Goal: Communication & Community: Answer question/provide support

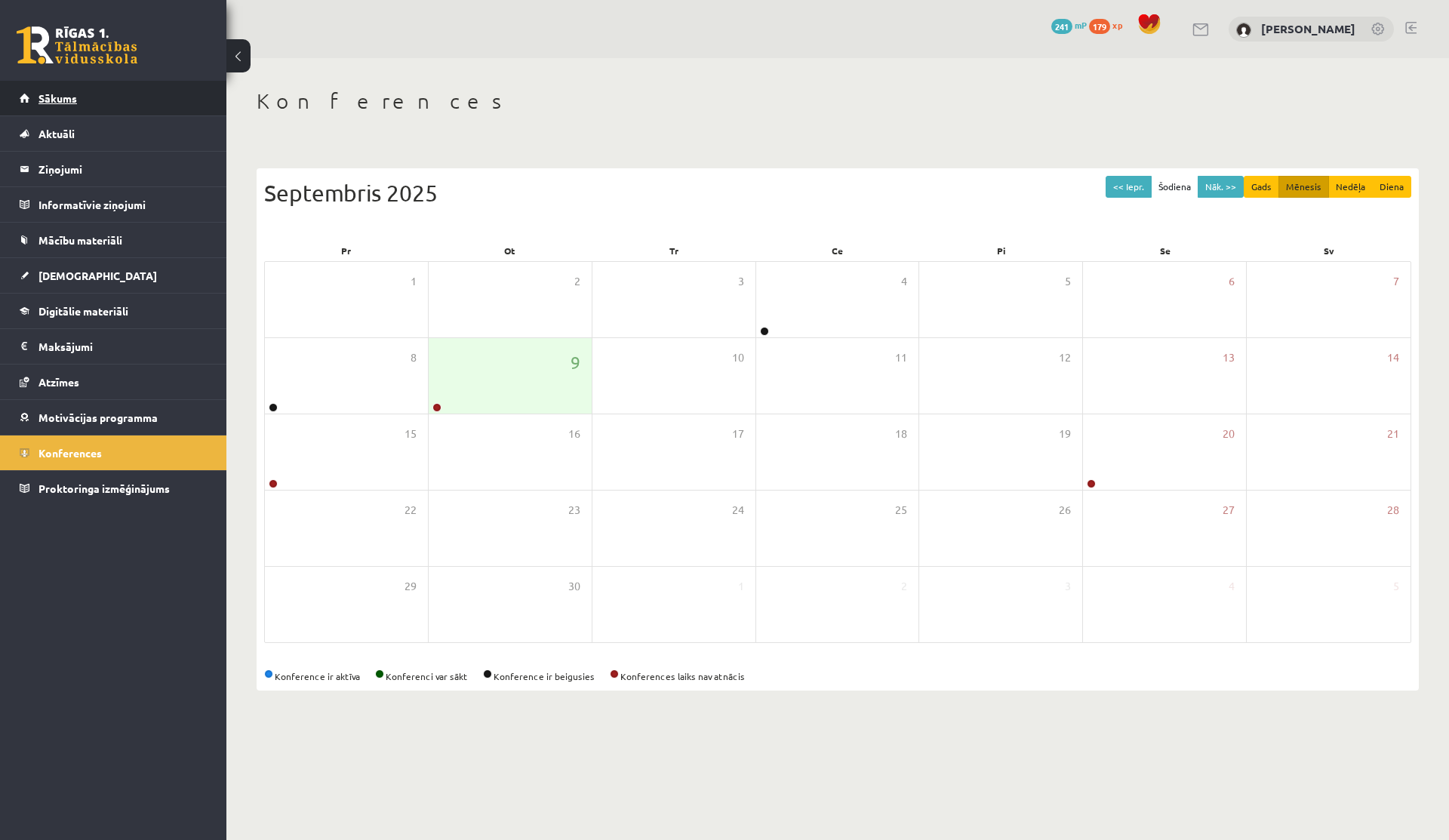
click at [72, 85] on link "Sākums" at bounding box center [113, 97] width 188 height 35
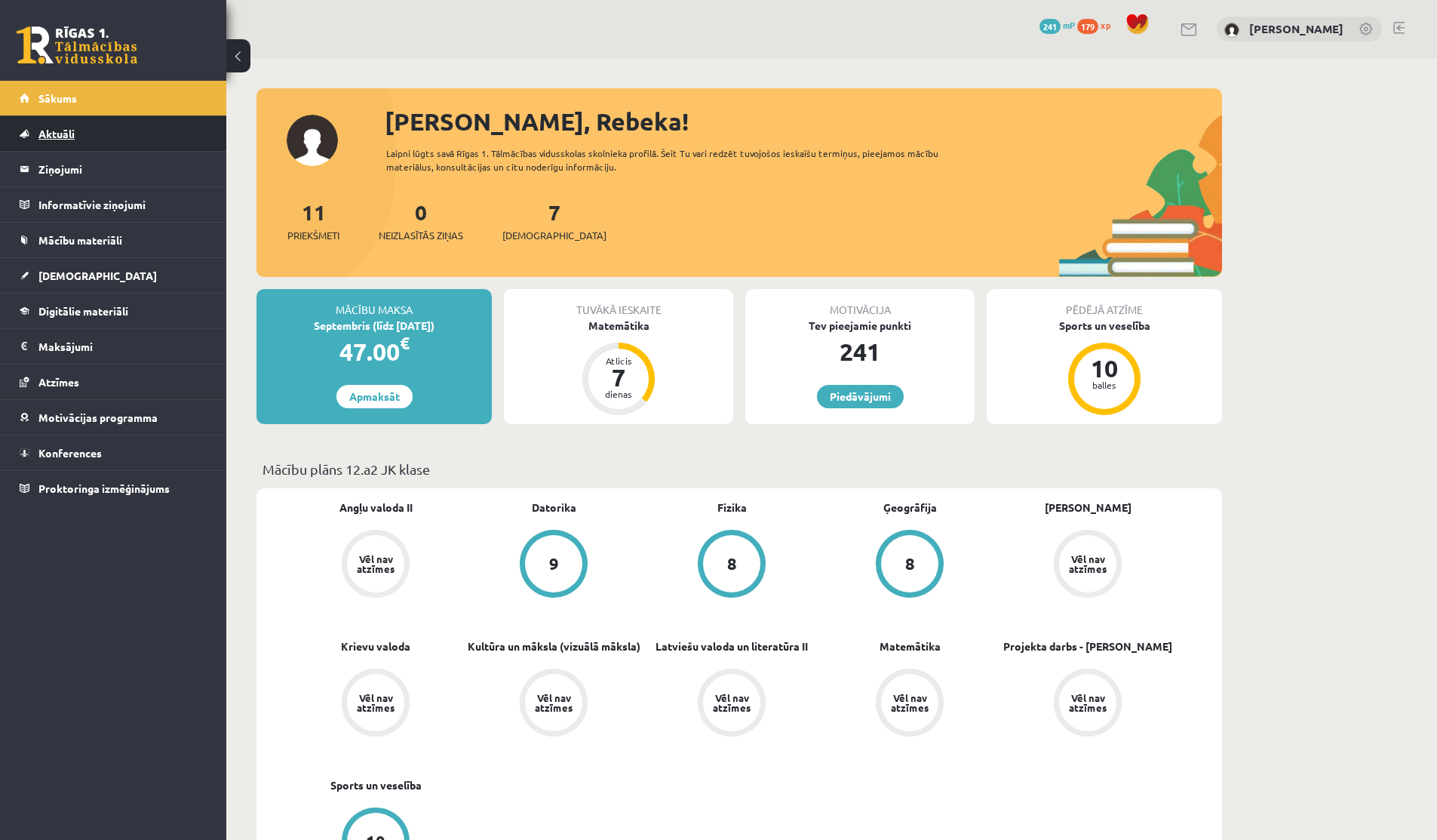
click at [43, 132] on span "Aktuāli" at bounding box center [56, 134] width 36 height 14
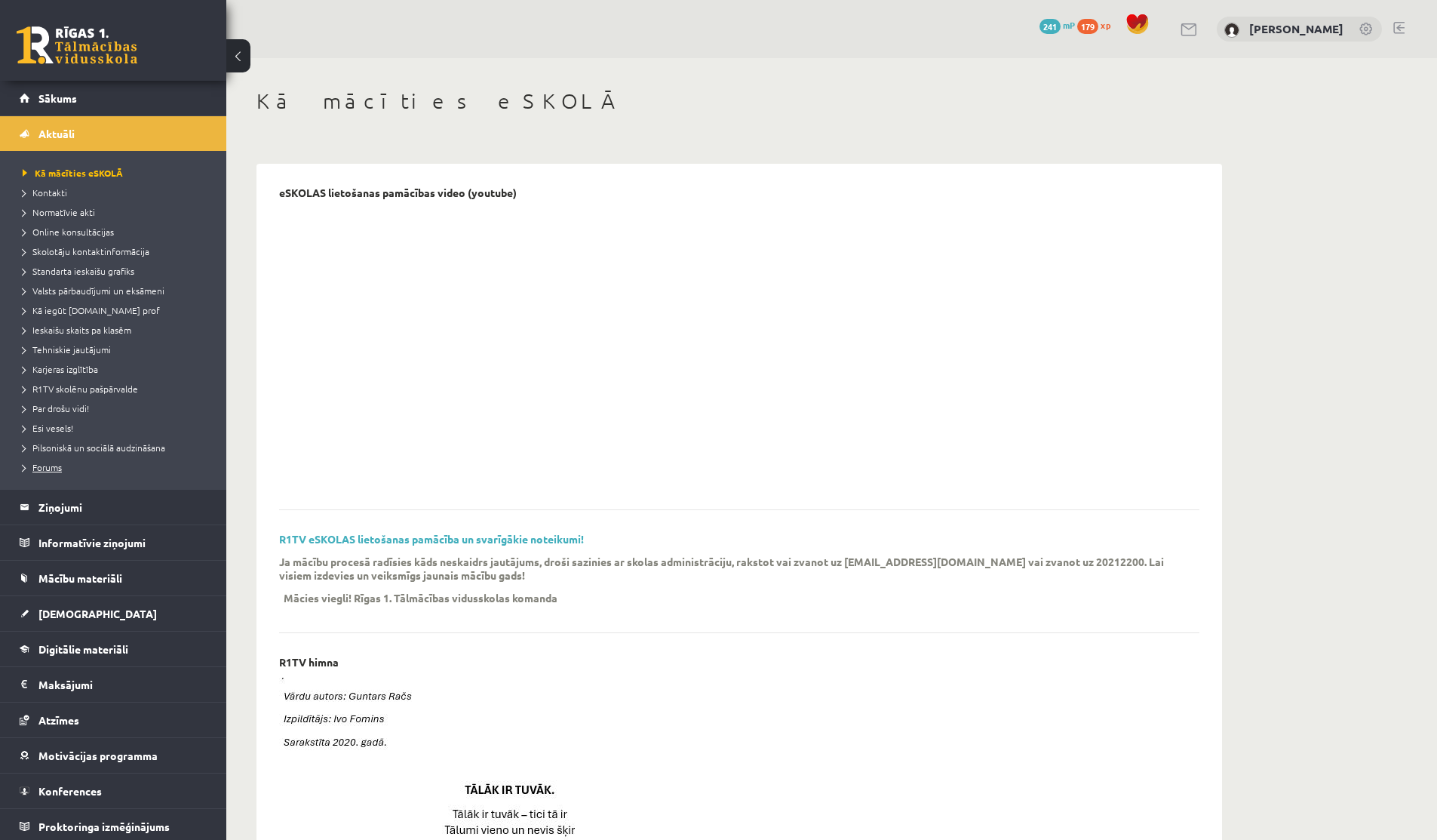
scroll to position [4, 0]
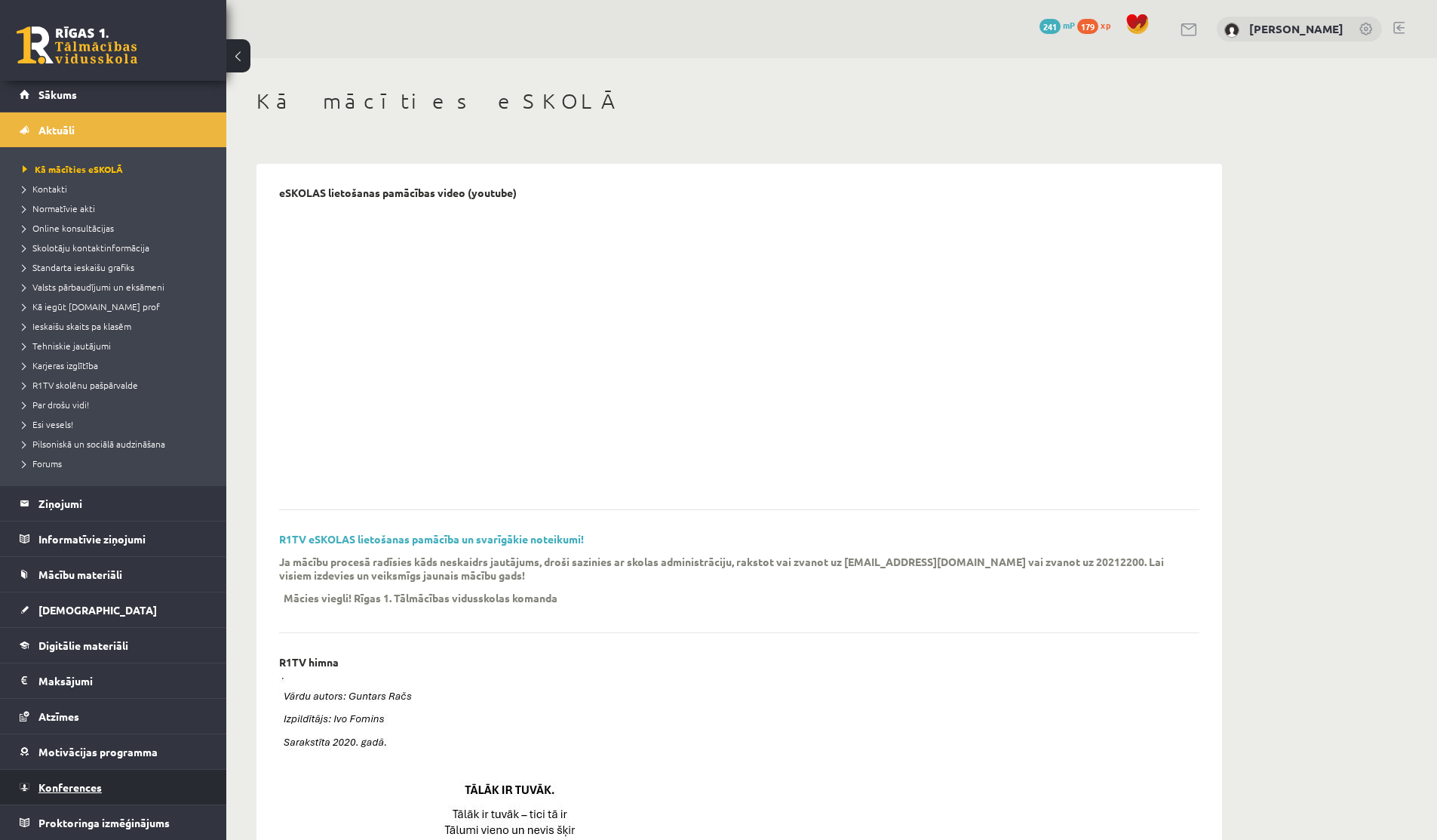
click at [70, 778] on link "Konferences" at bounding box center [113, 786] width 187 height 35
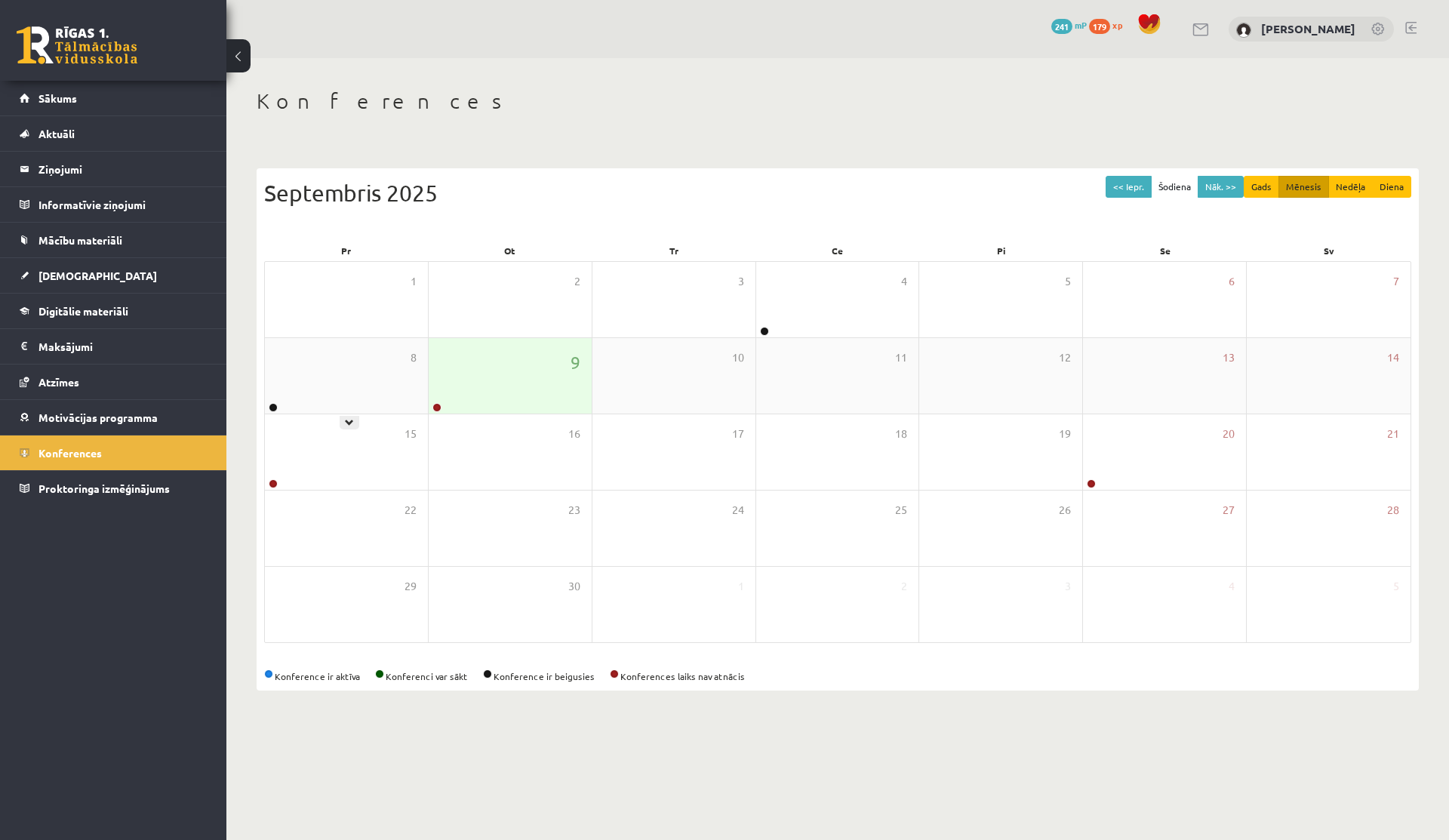
click at [461, 388] on div "9" at bounding box center [510, 376] width 163 height 76
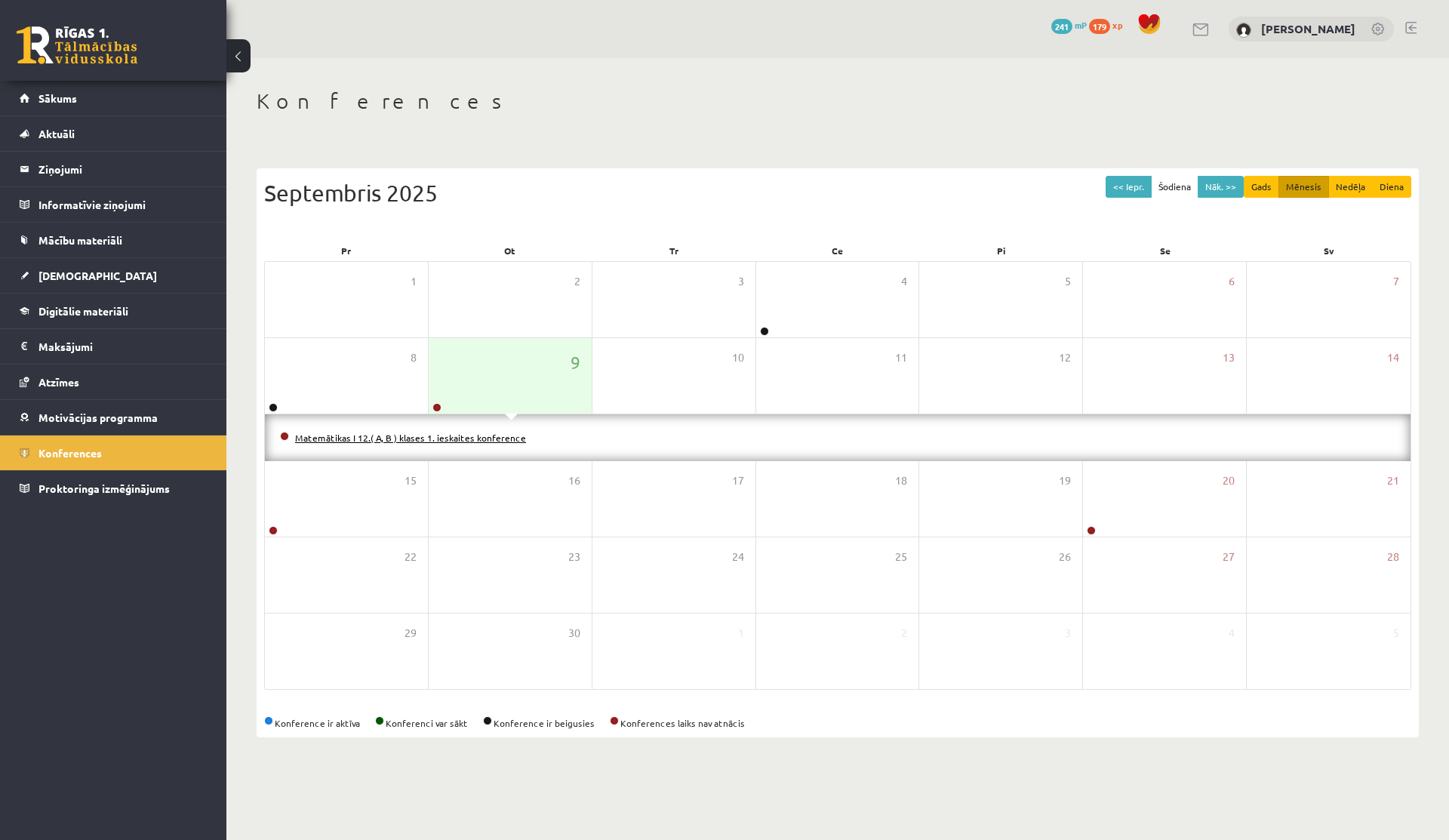
click at [469, 435] on link "Matemātikas I 12.( A, B ) klases 1. ieskaites konference" at bounding box center [411, 437] width 231 height 12
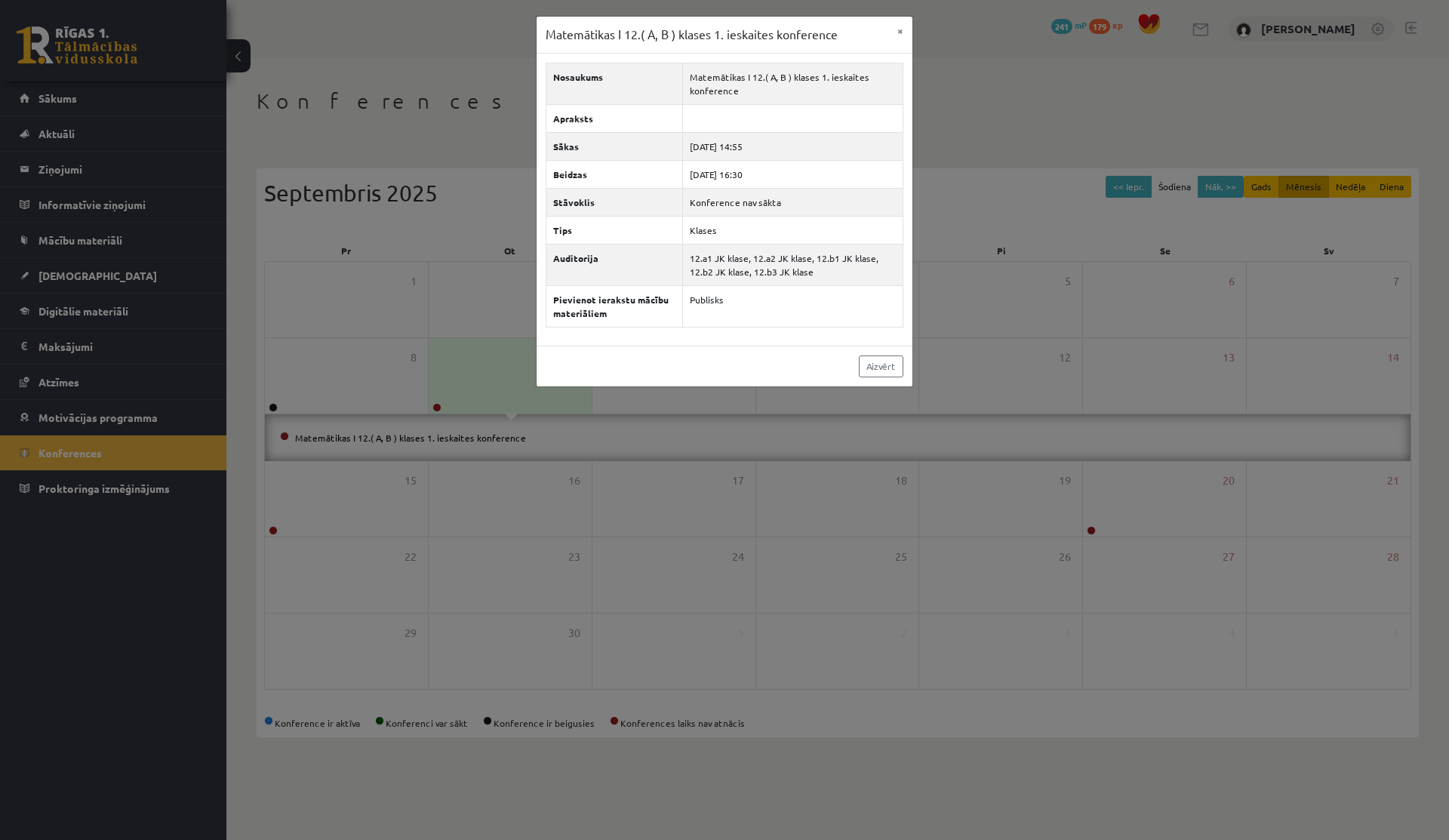
click at [565, 364] on div "Aizvērt" at bounding box center [724, 365] width 376 height 41
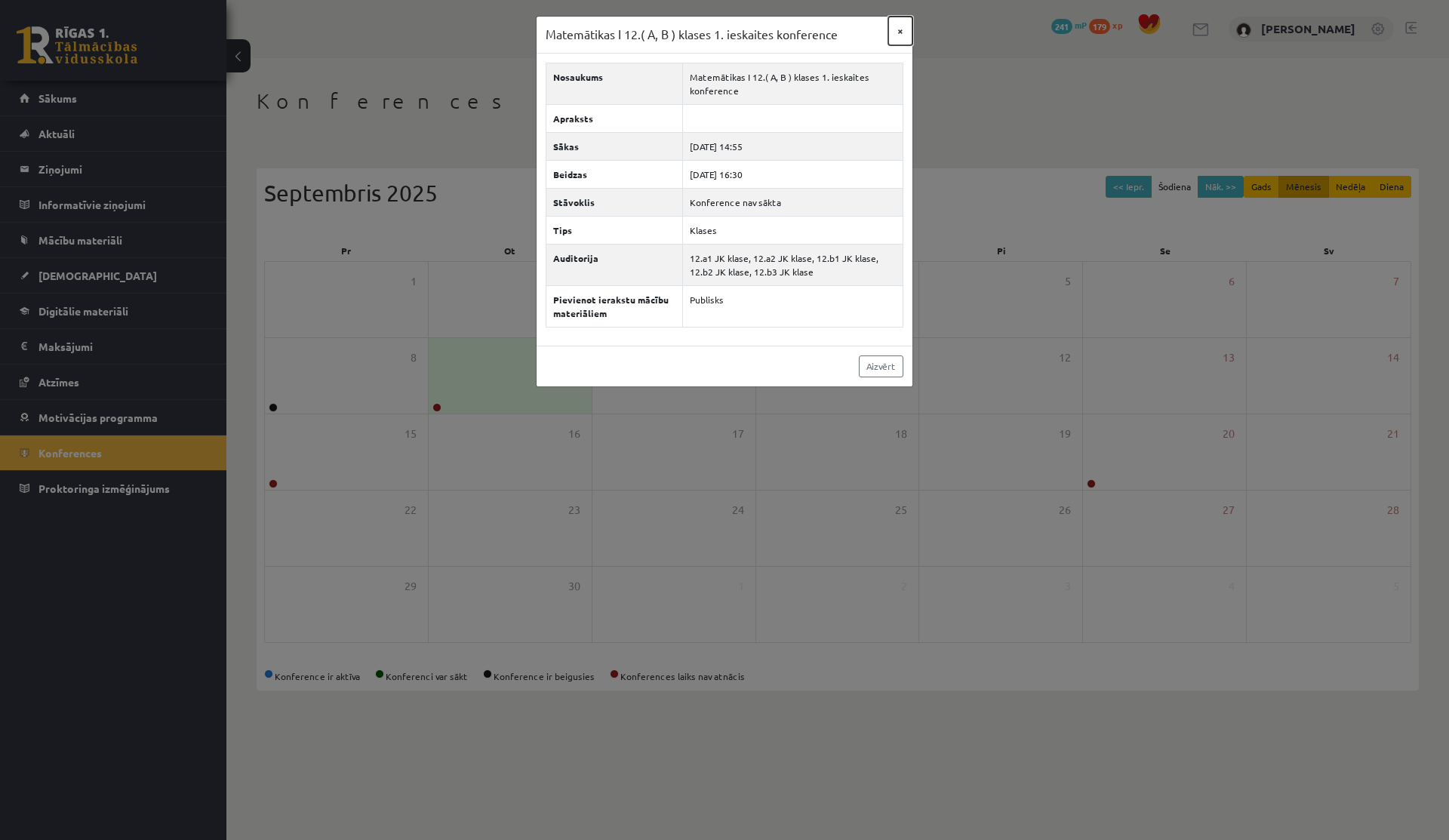
click at [895, 19] on button "×" at bounding box center [901, 31] width 24 height 29
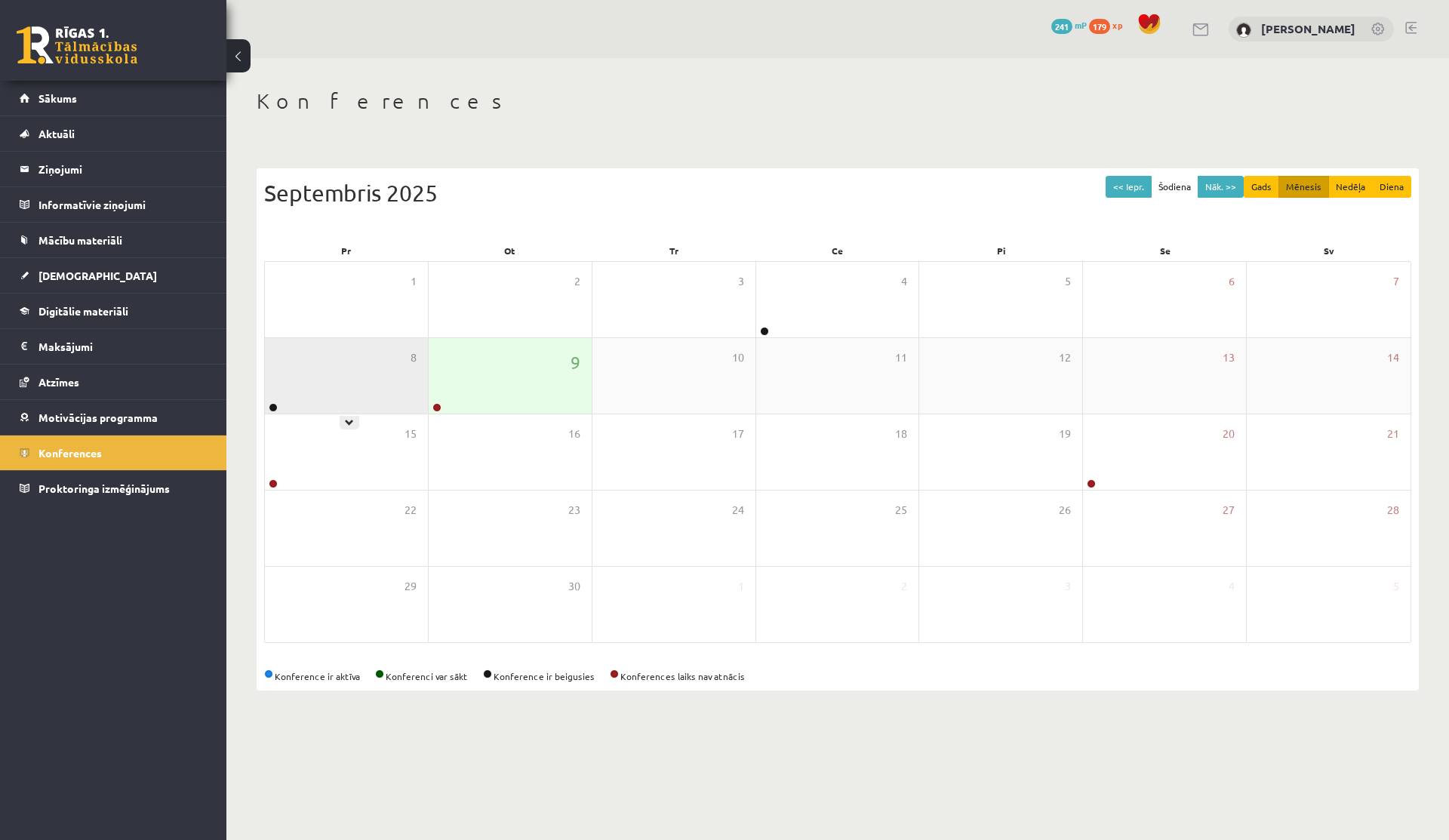
click at [341, 360] on div "8" at bounding box center [346, 376] width 163 height 76
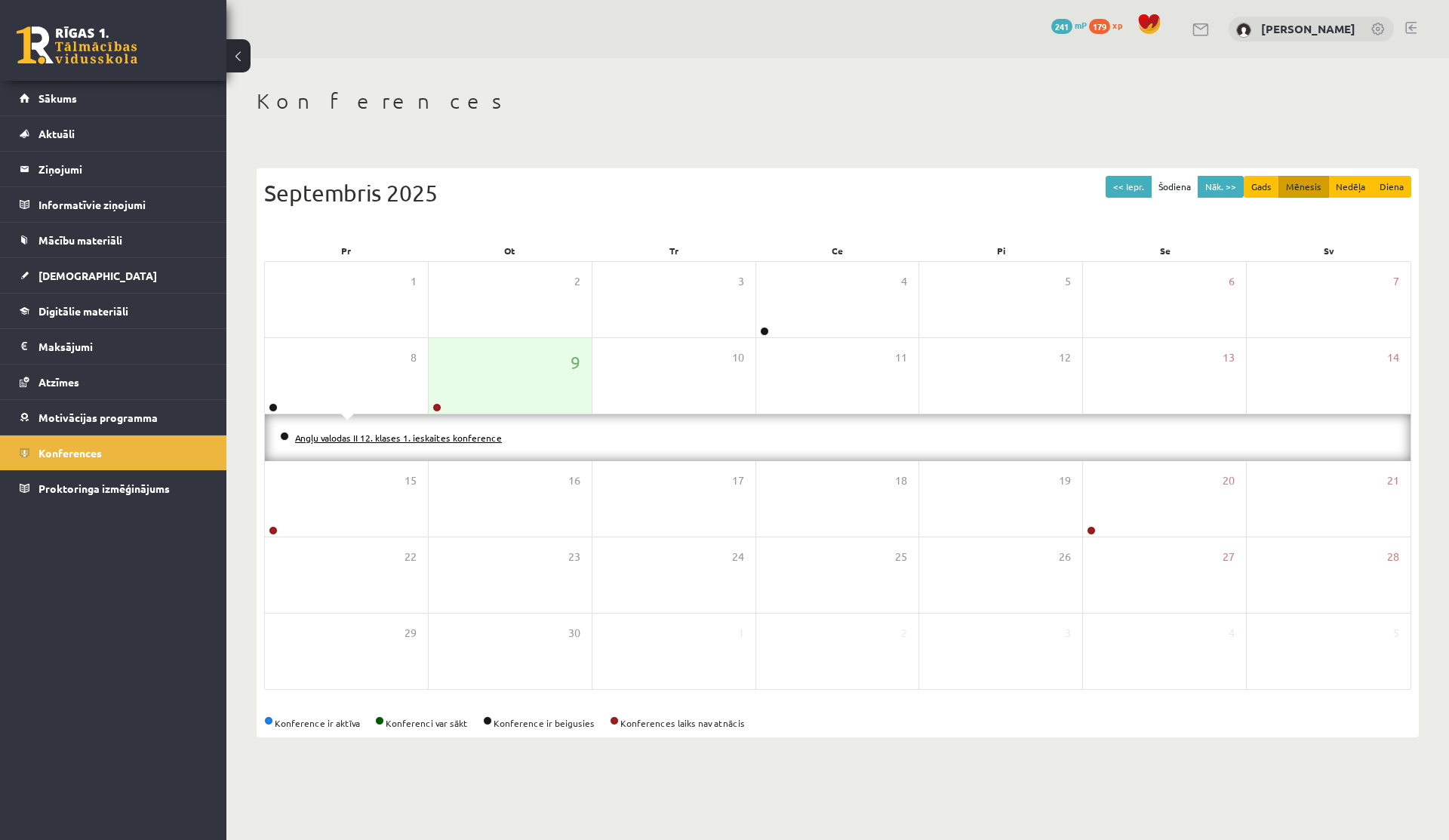
click at [349, 436] on link "Angļu valodas II 12. klases 1. ieskaites konference" at bounding box center [398, 437] width 207 height 12
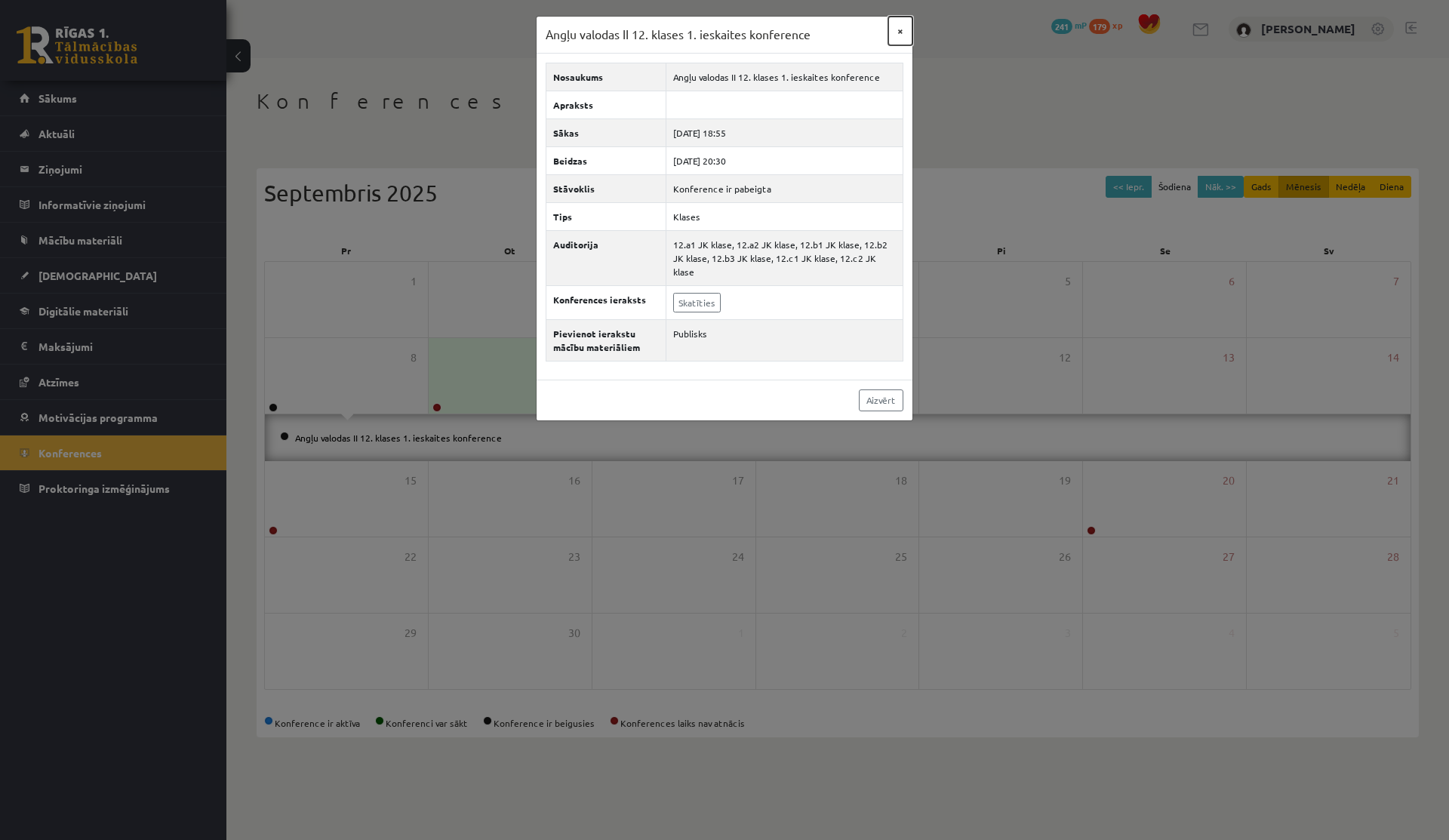
click at [902, 32] on button "×" at bounding box center [901, 31] width 24 height 29
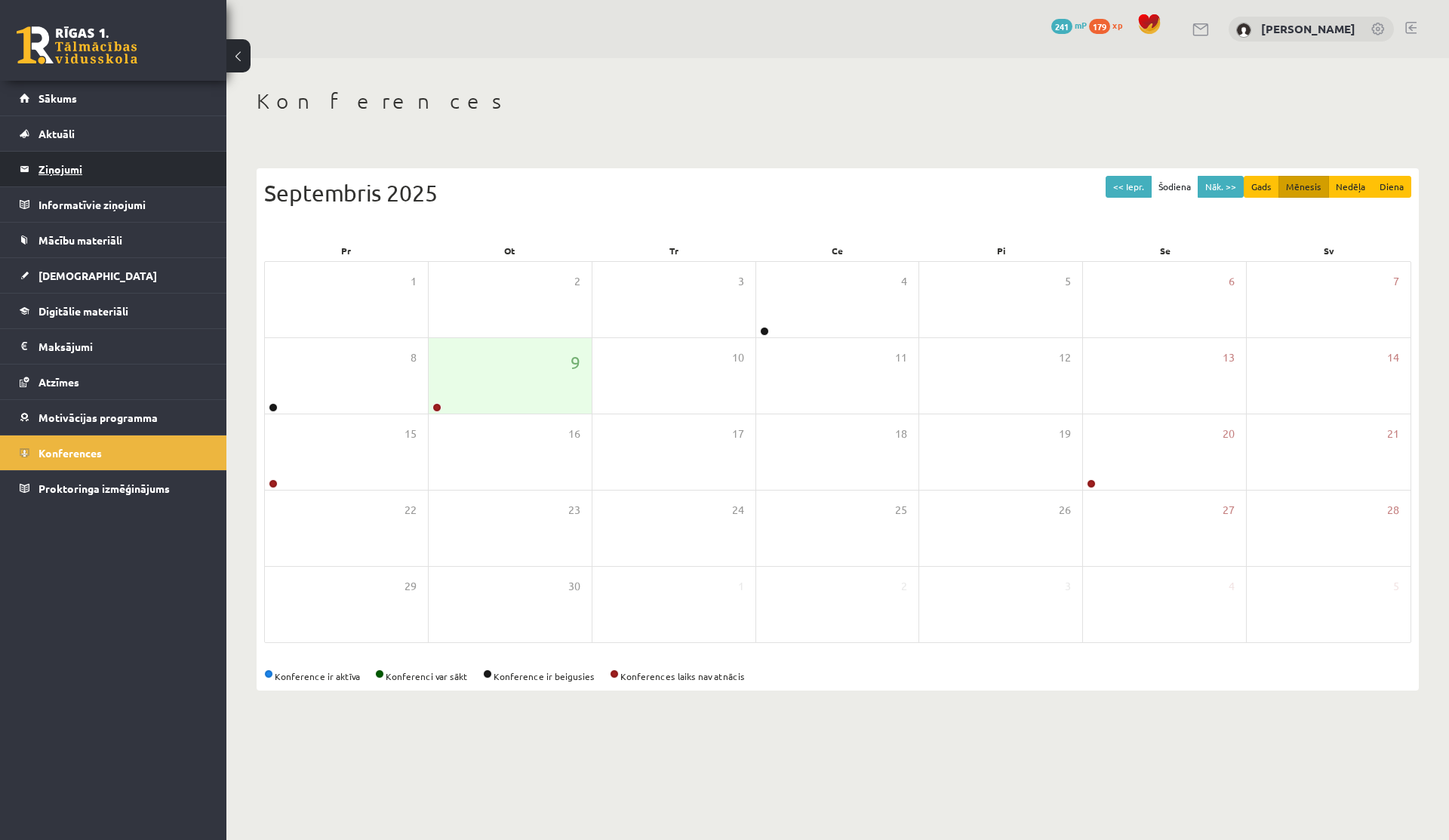
click at [57, 167] on legend "Ziņojumi 0" at bounding box center [123, 168] width 169 height 35
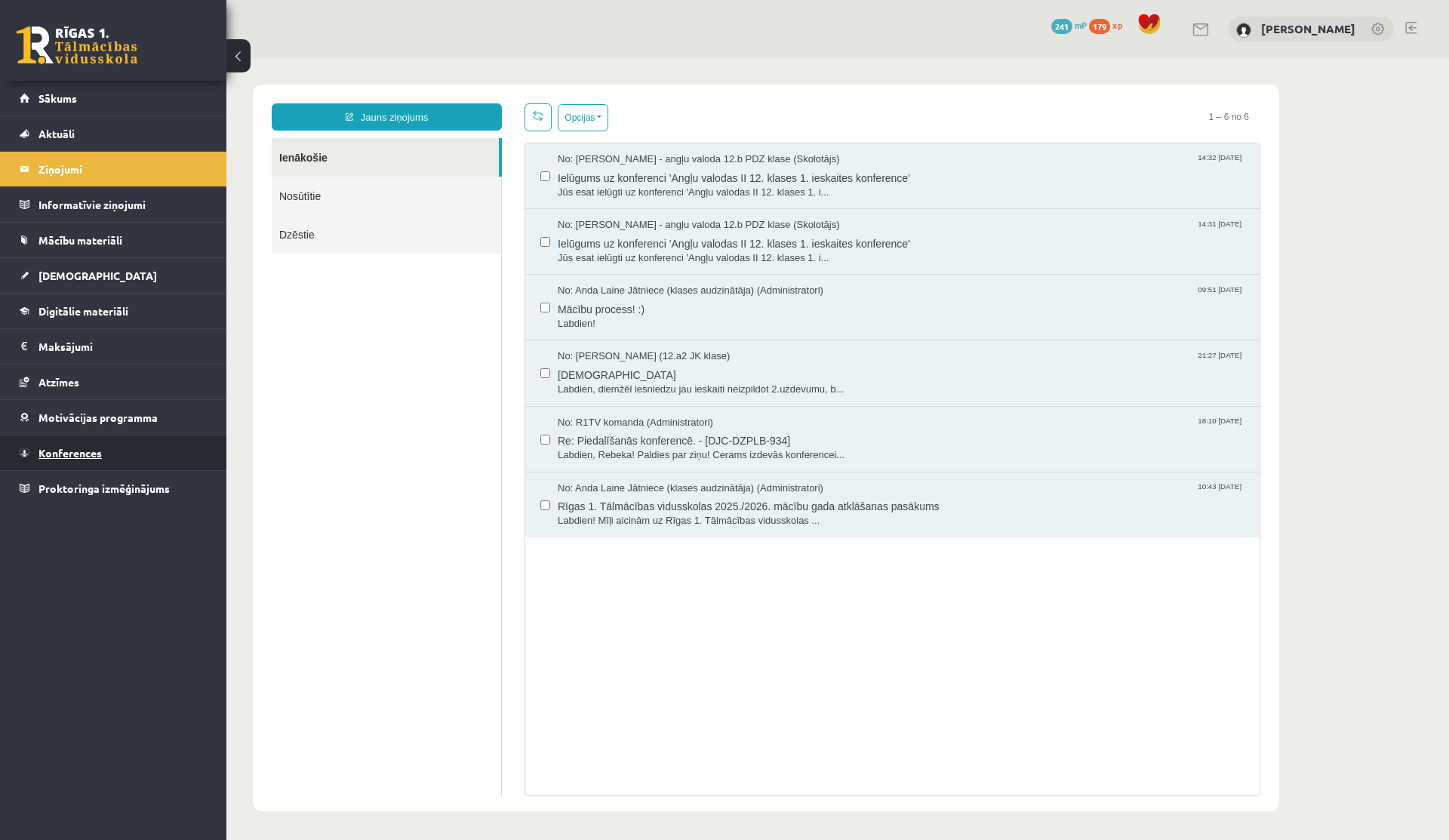
click at [57, 449] on span "Konferences" at bounding box center [70, 452] width 64 height 14
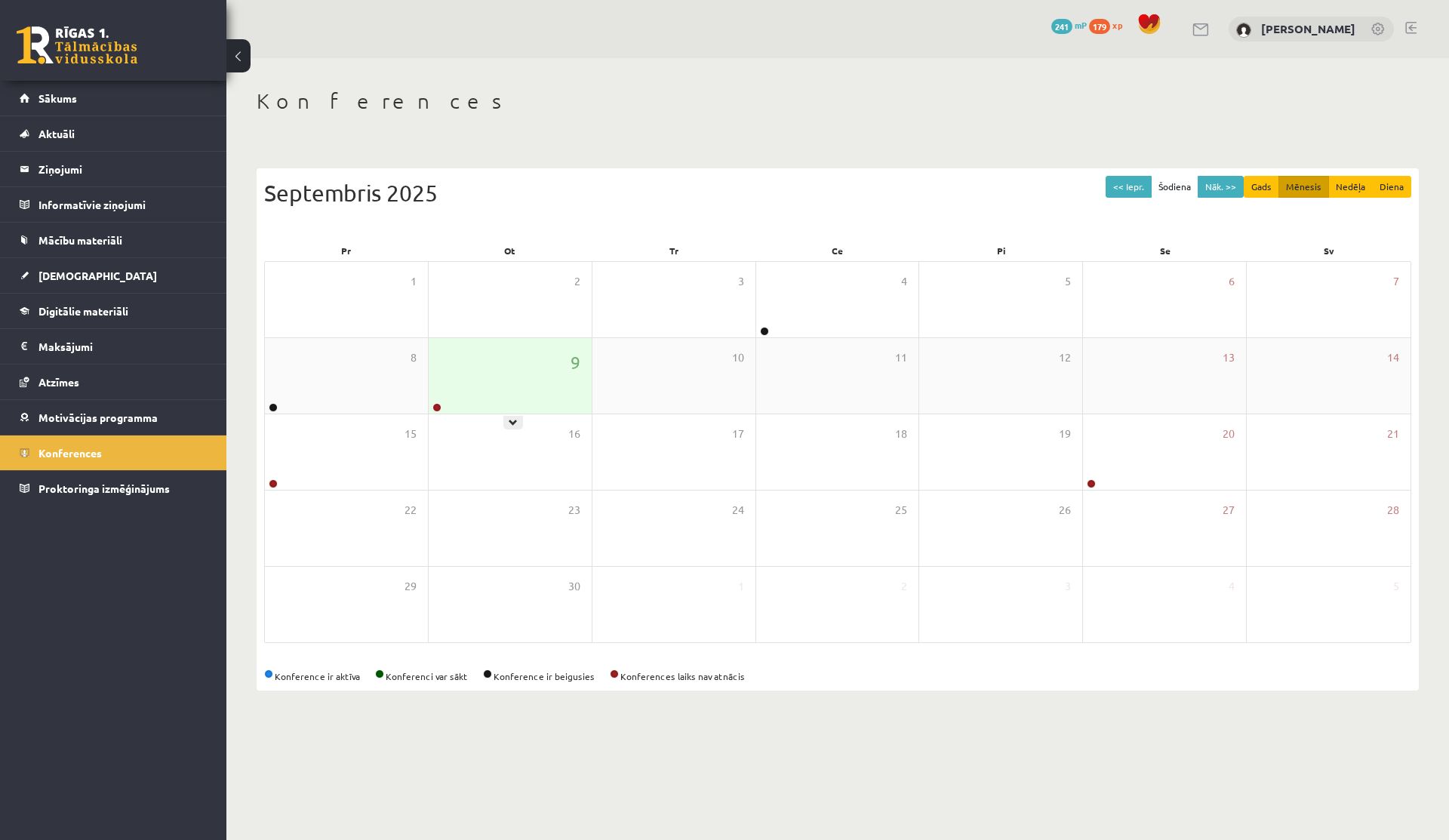
click at [481, 364] on div "9" at bounding box center [510, 376] width 163 height 76
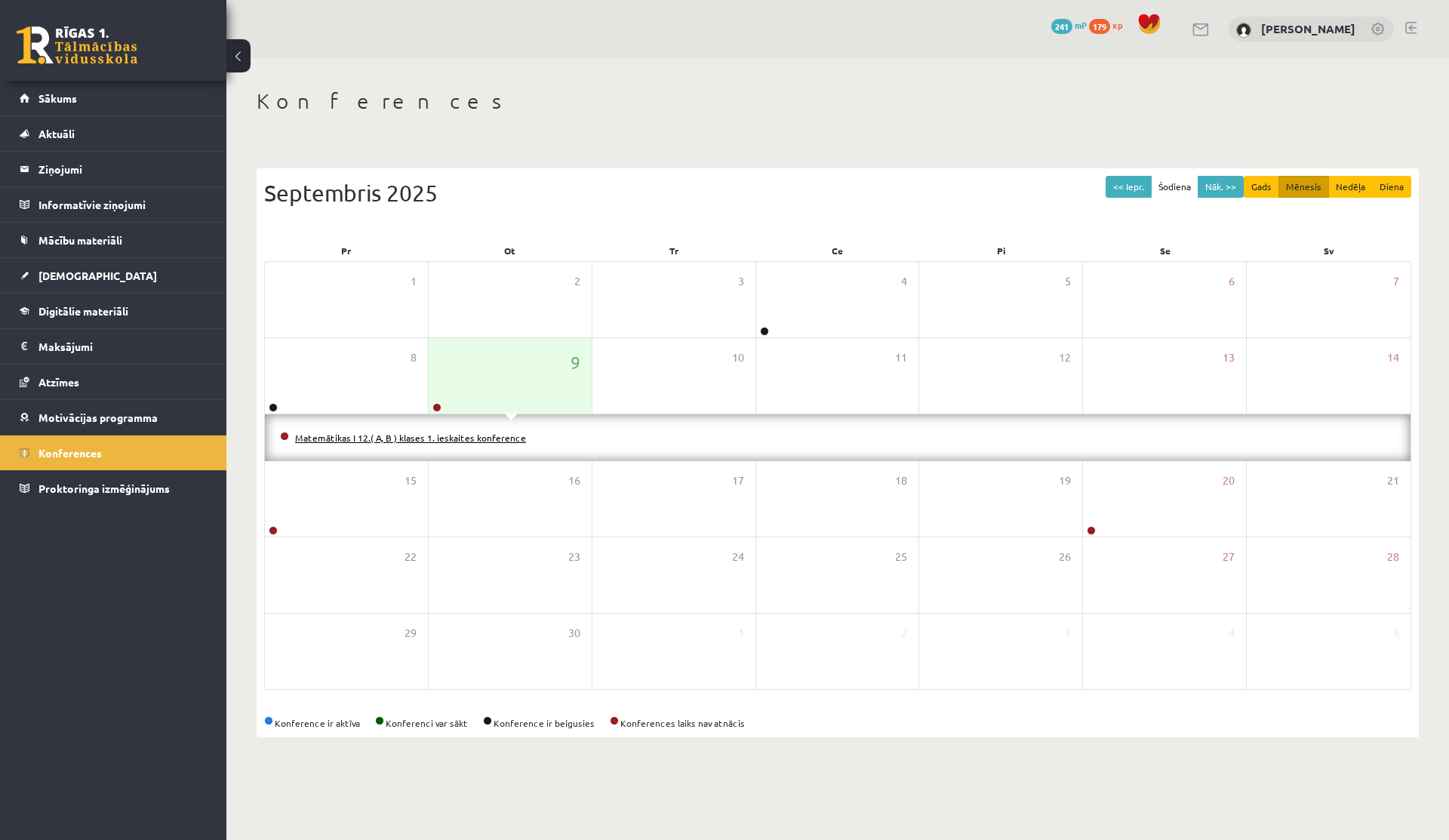
click at [393, 440] on link "Matemātikas I 12.( A, B ) klases 1. ieskaites konference" at bounding box center [411, 437] width 231 height 12
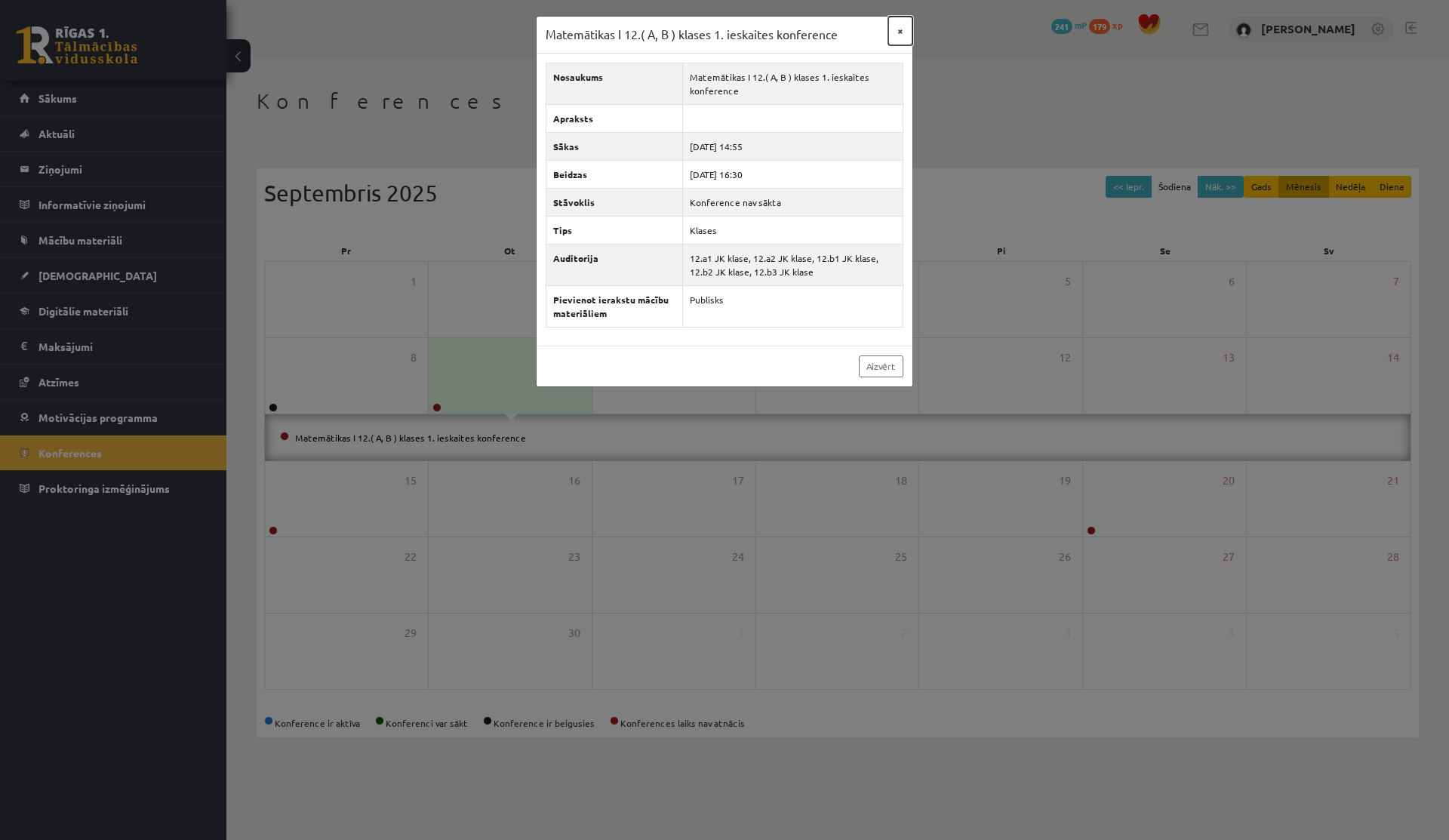
click at [899, 29] on button "×" at bounding box center [901, 31] width 24 height 29
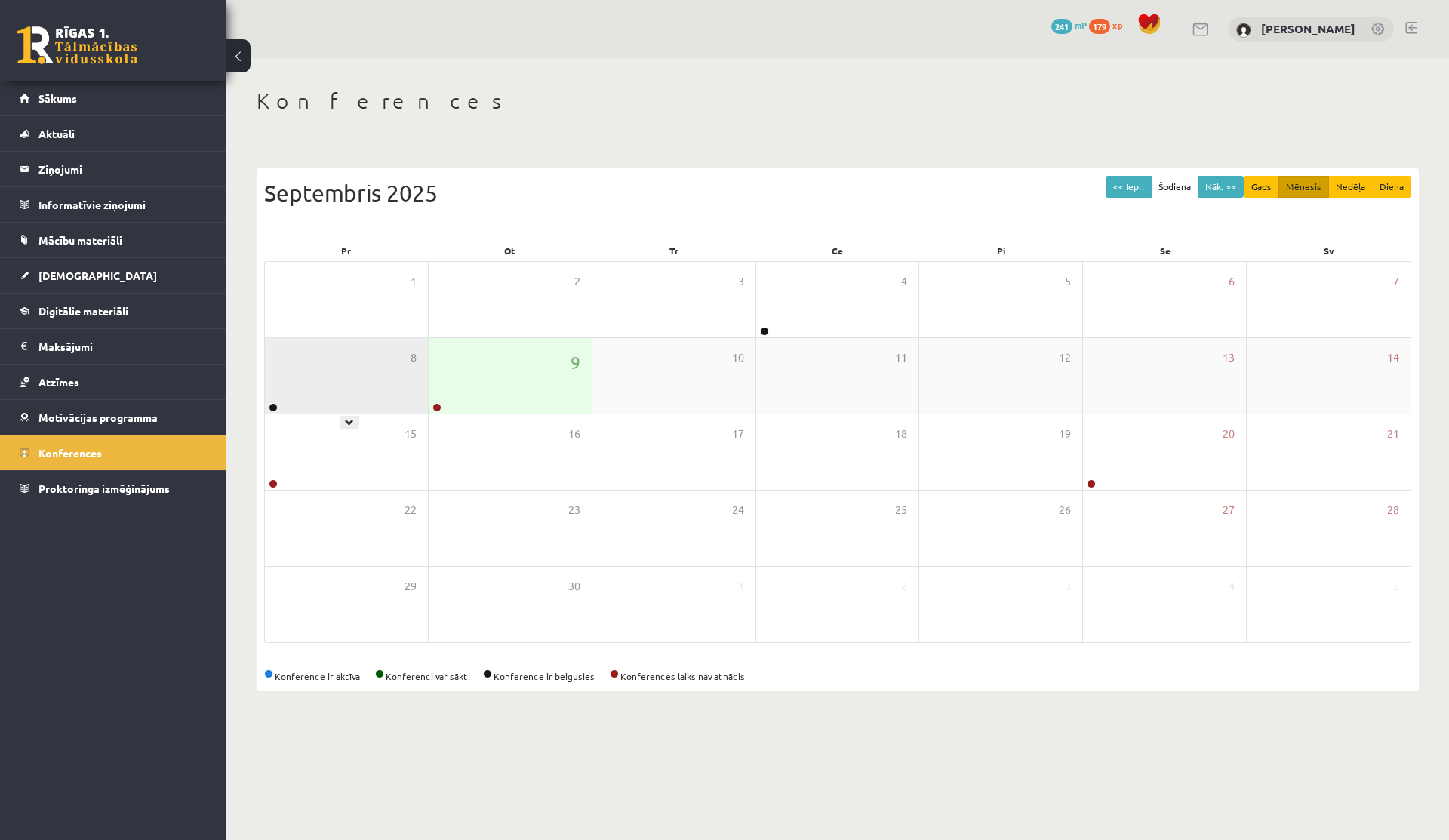
click at [350, 398] on div "8" at bounding box center [346, 376] width 163 height 76
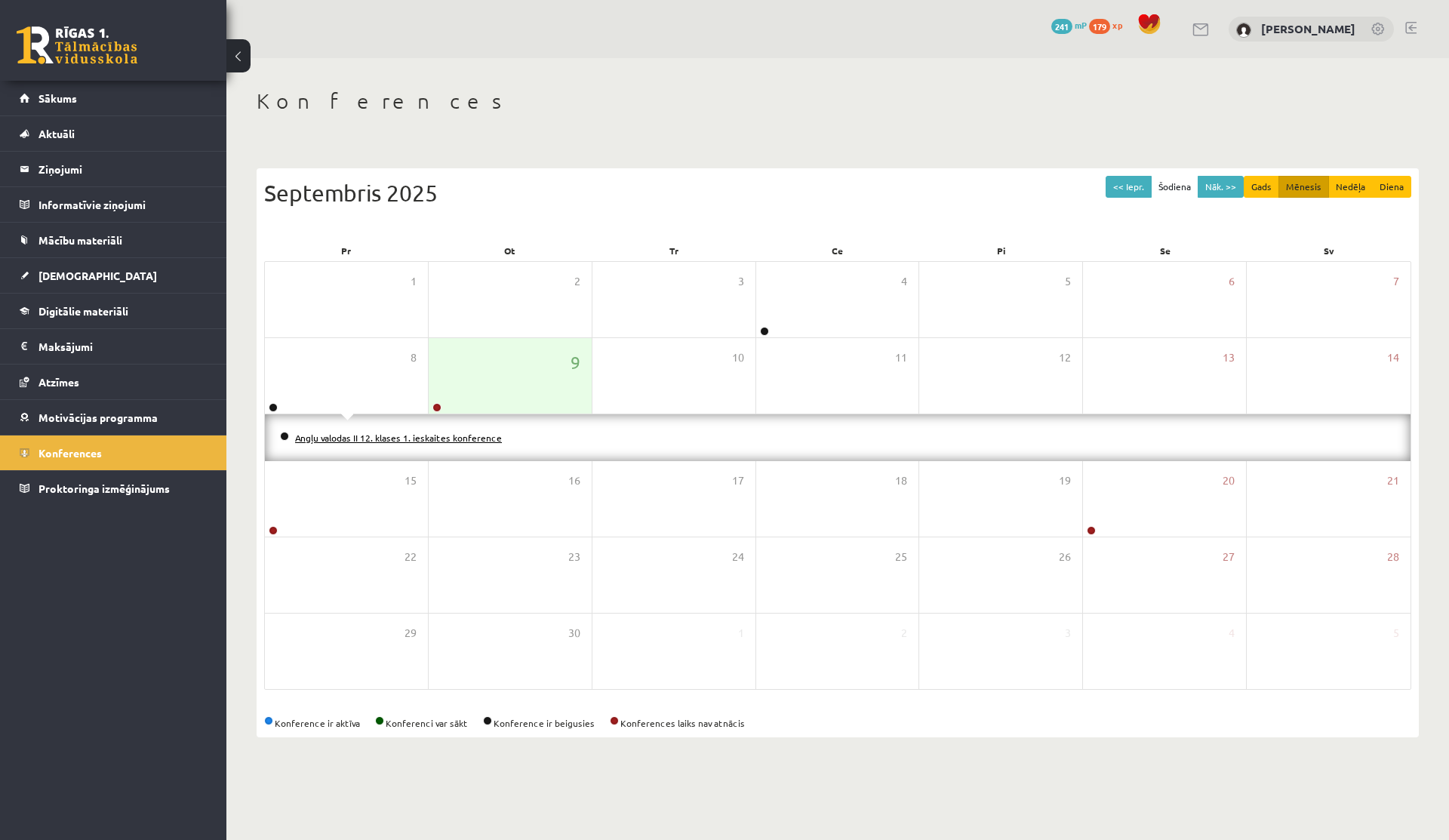
click at [356, 442] on link "Angļu valodas II 12. klases 1. ieskaites konference" at bounding box center [398, 437] width 207 height 12
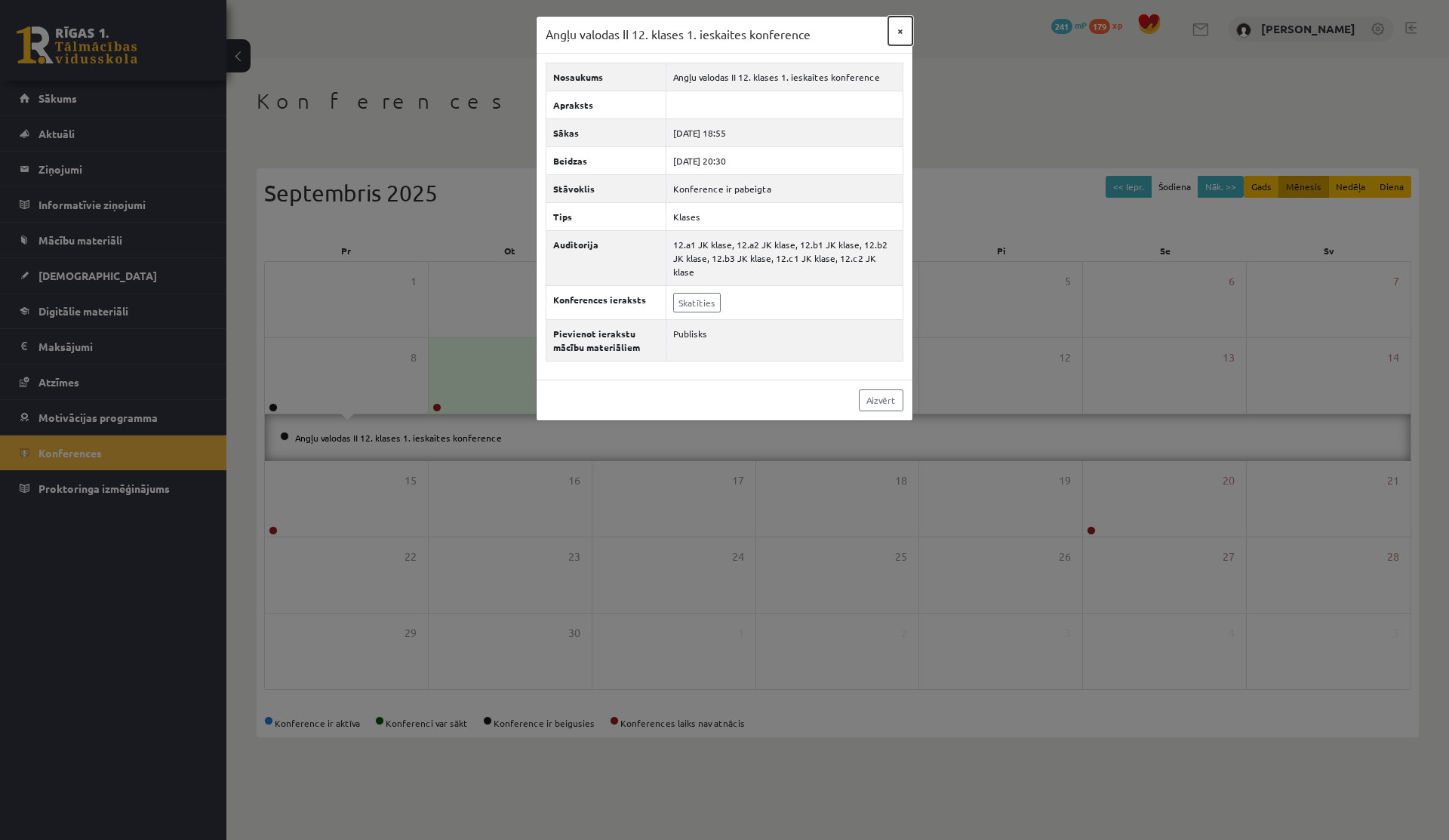
click at [899, 31] on button "×" at bounding box center [901, 31] width 24 height 29
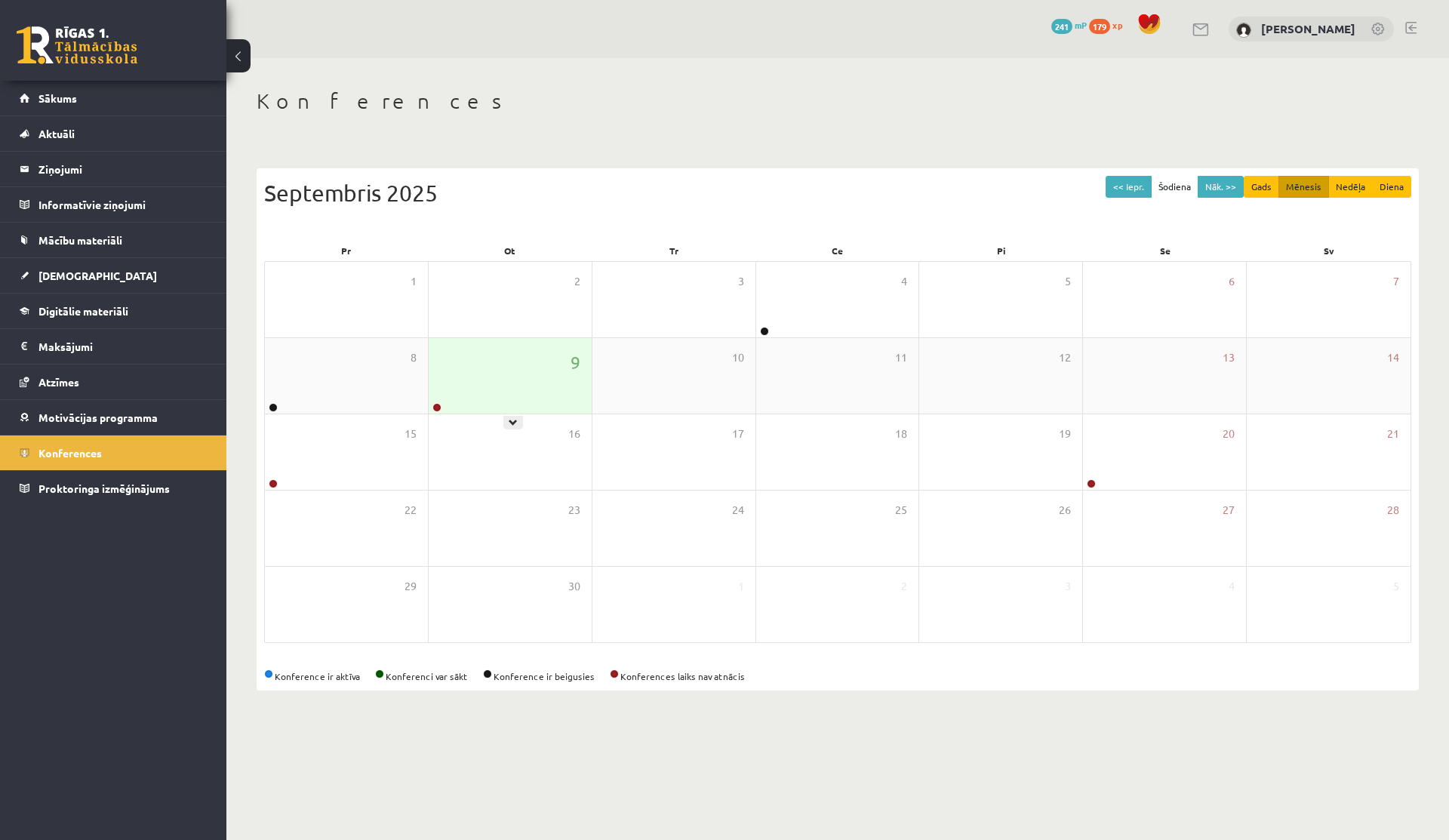
click at [501, 389] on div "9" at bounding box center [510, 376] width 163 height 76
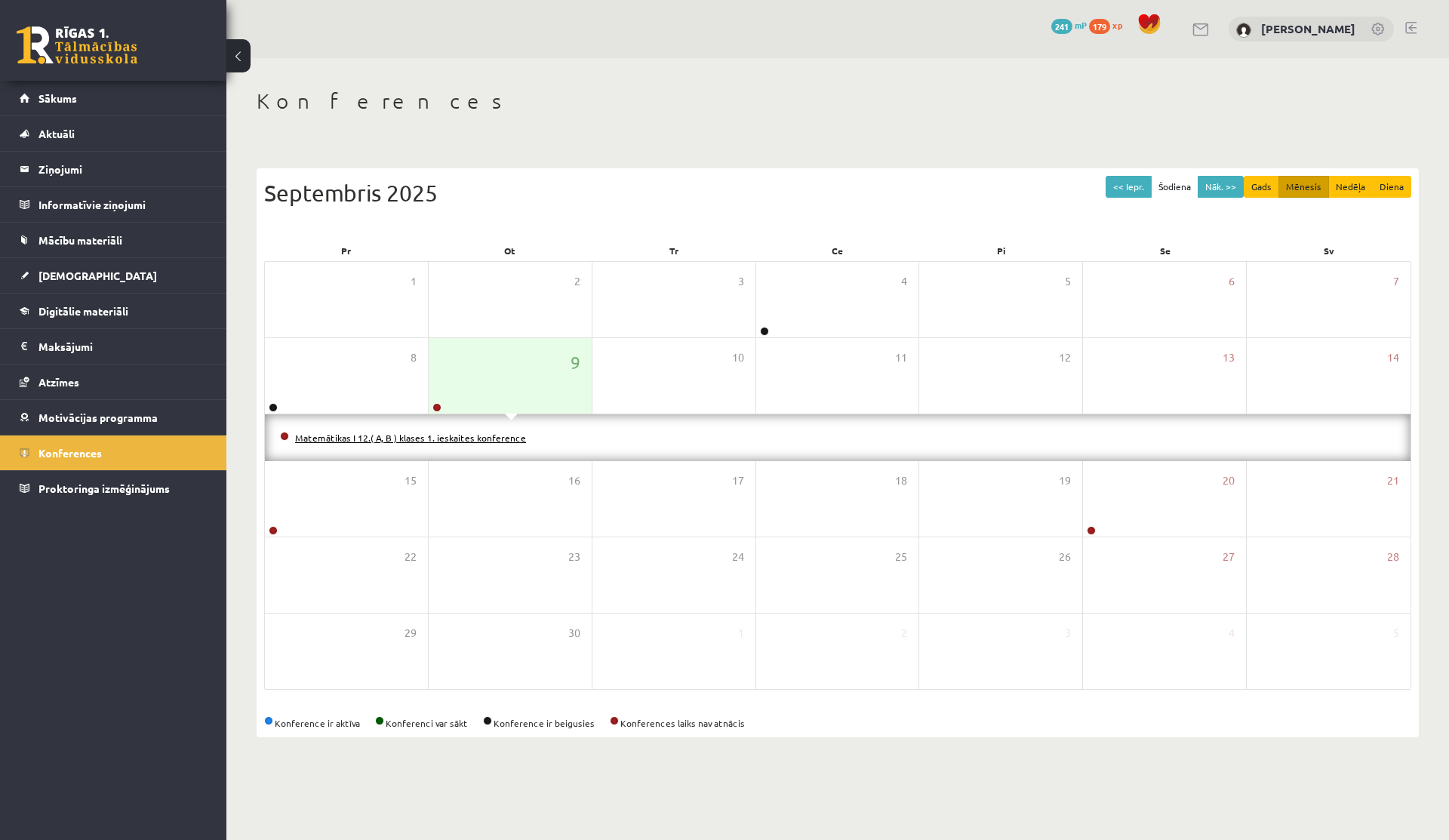
click at [448, 440] on link "Matemātikas I 12.( A, B ) klases 1. ieskaites konference" at bounding box center [411, 437] width 231 height 12
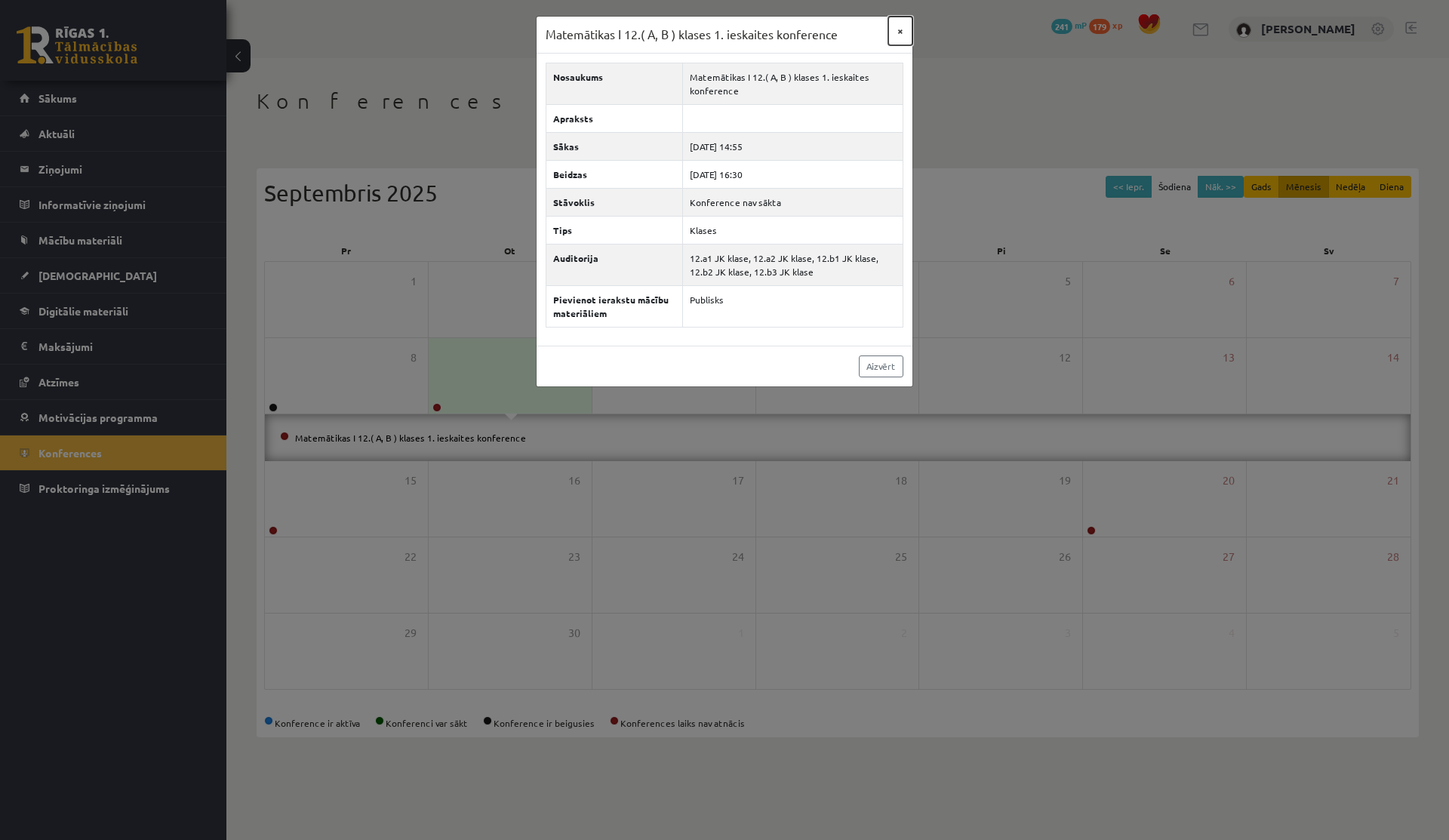
click at [903, 34] on button "×" at bounding box center [901, 31] width 24 height 29
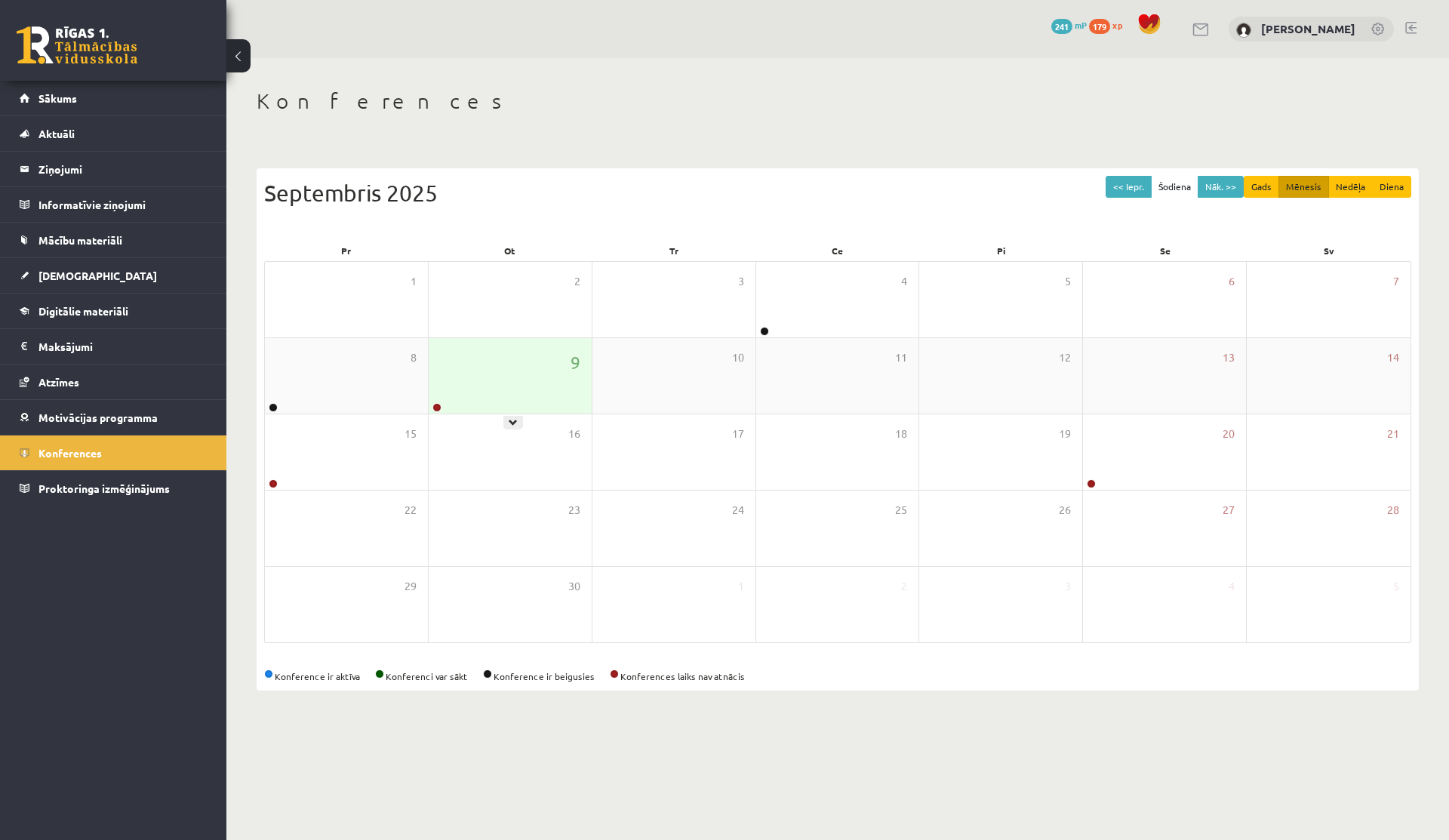
click at [513, 361] on div "9" at bounding box center [510, 376] width 163 height 76
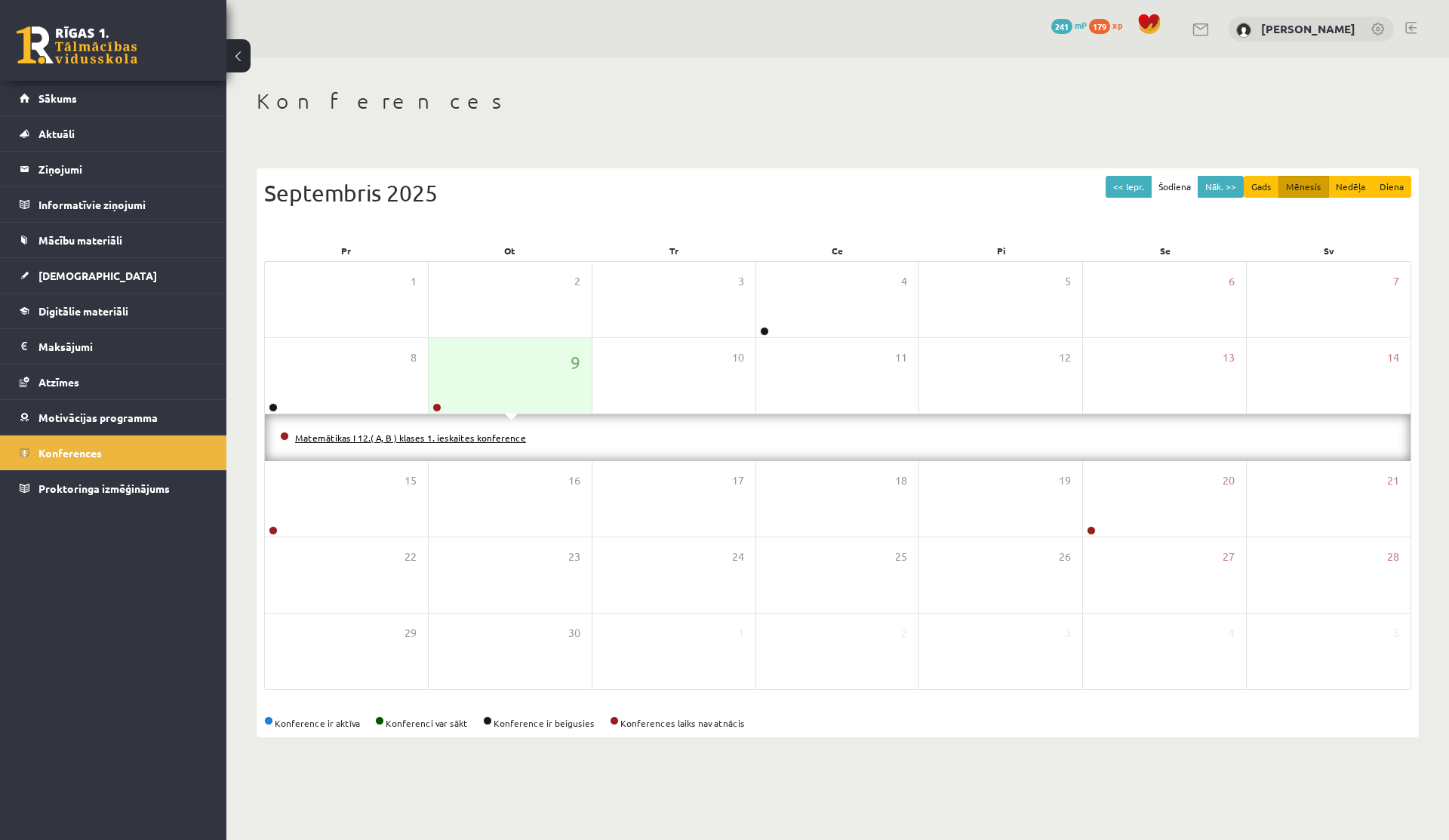
click at [392, 434] on link "Matemātikas I 12.( A, B ) klases 1. ieskaites konference" at bounding box center [411, 437] width 231 height 12
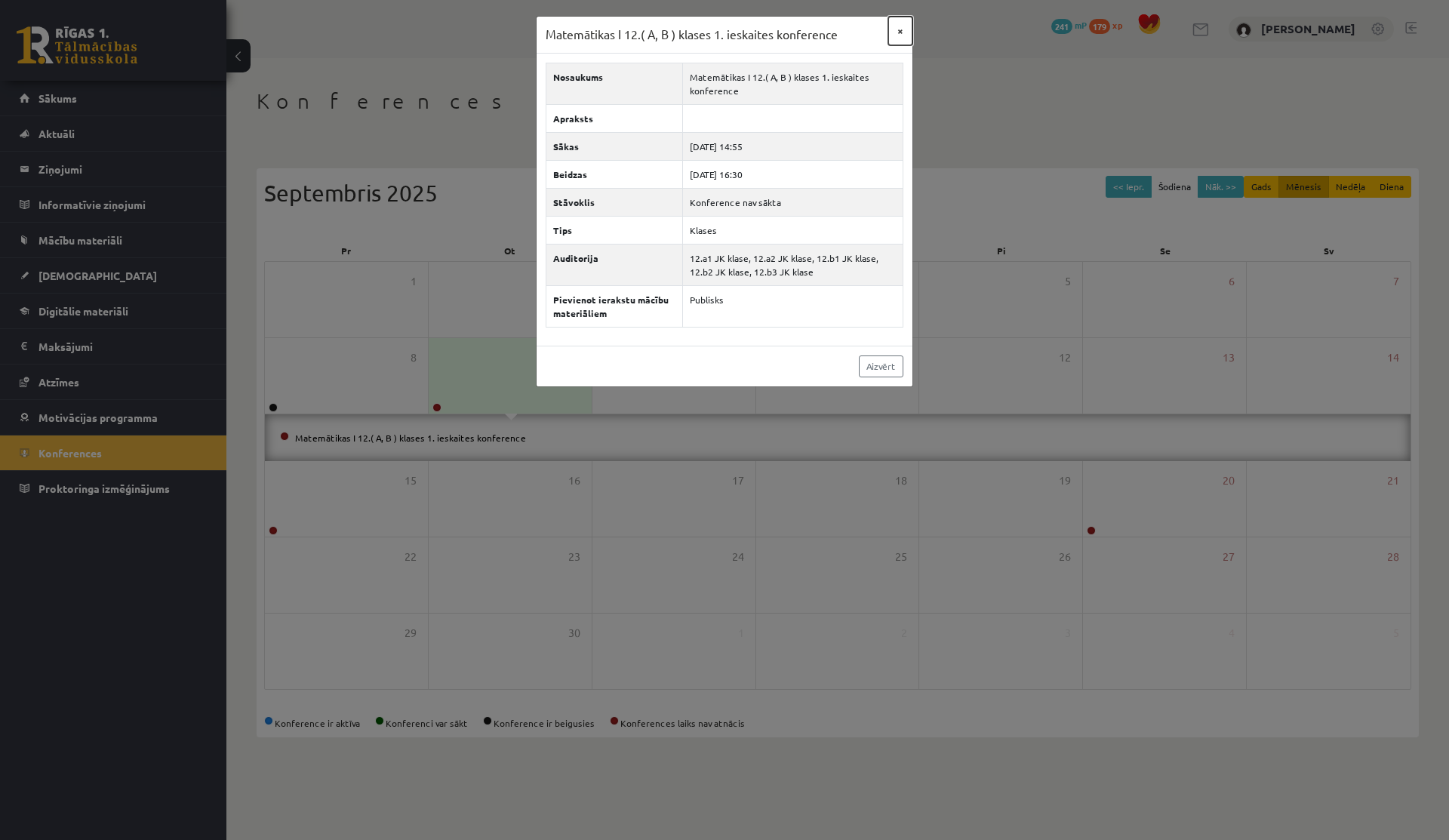
click at [910, 31] on button "×" at bounding box center [901, 31] width 24 height 29
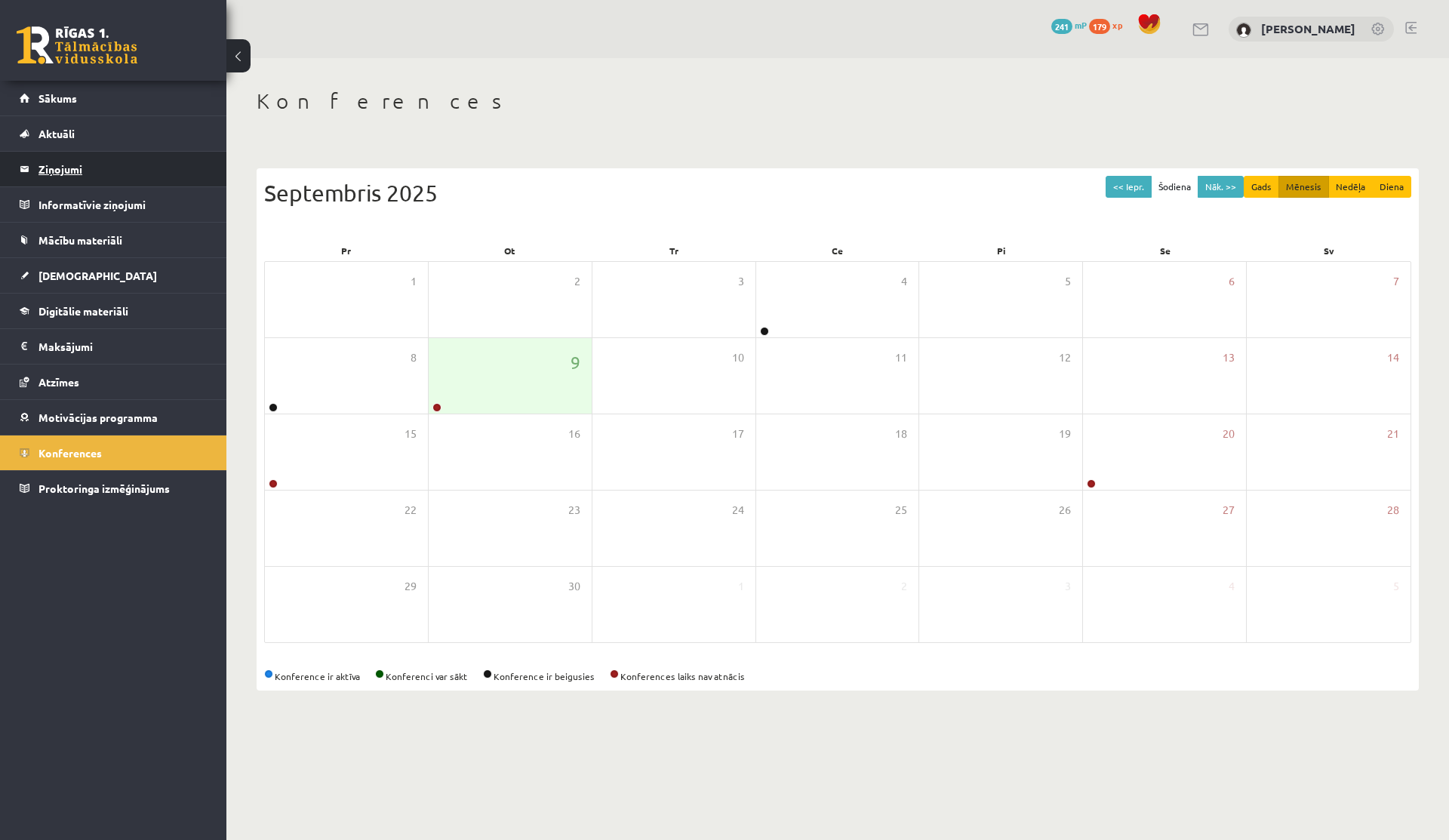
click at [89, 164] on legend "Ziņojumi 0" at bounding box center [123, 168] width 169 height 35
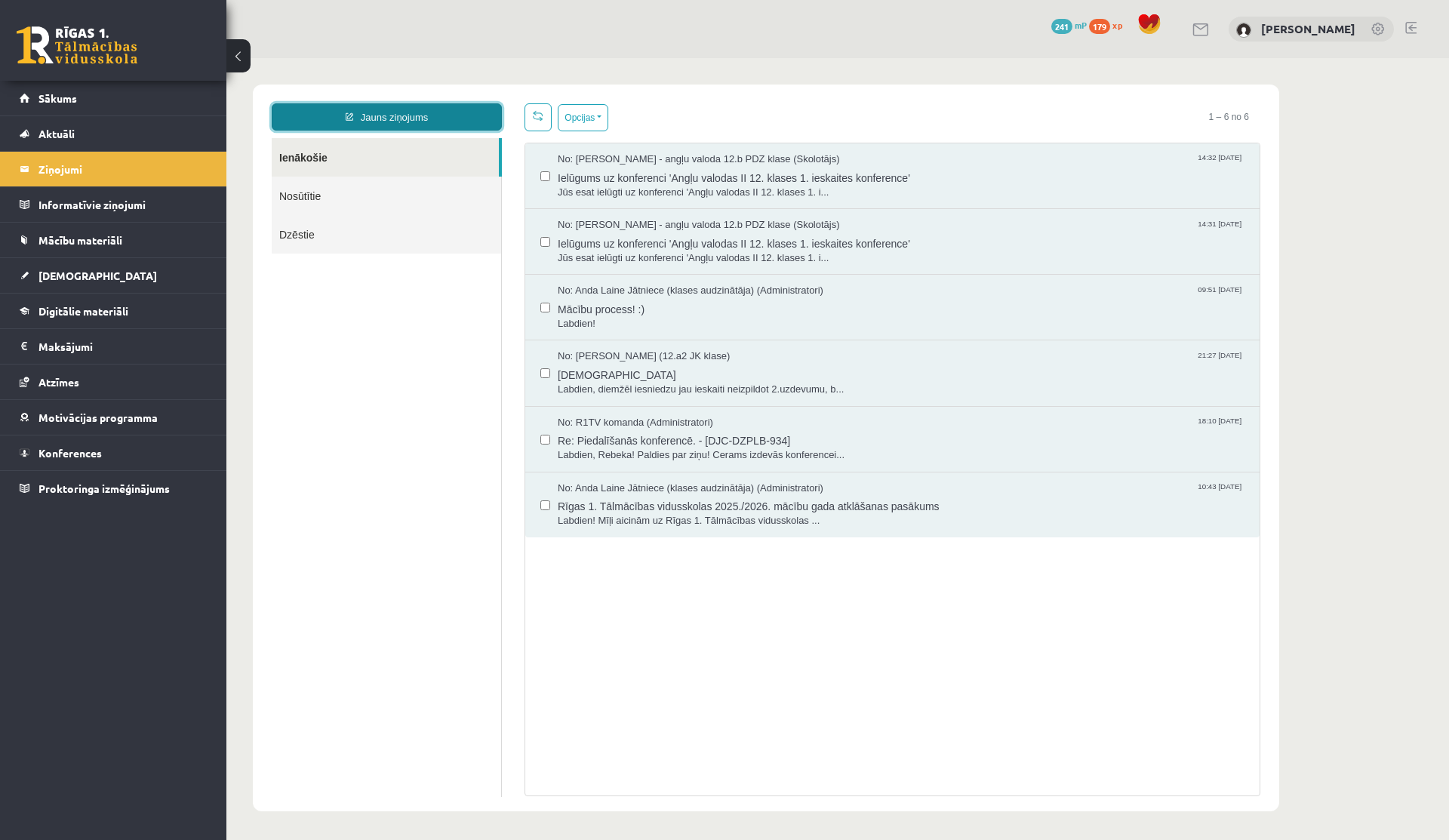
click at [423, 113] on link "Jauns ziņojums" at bounding box center [387, 117] width 230 height 27
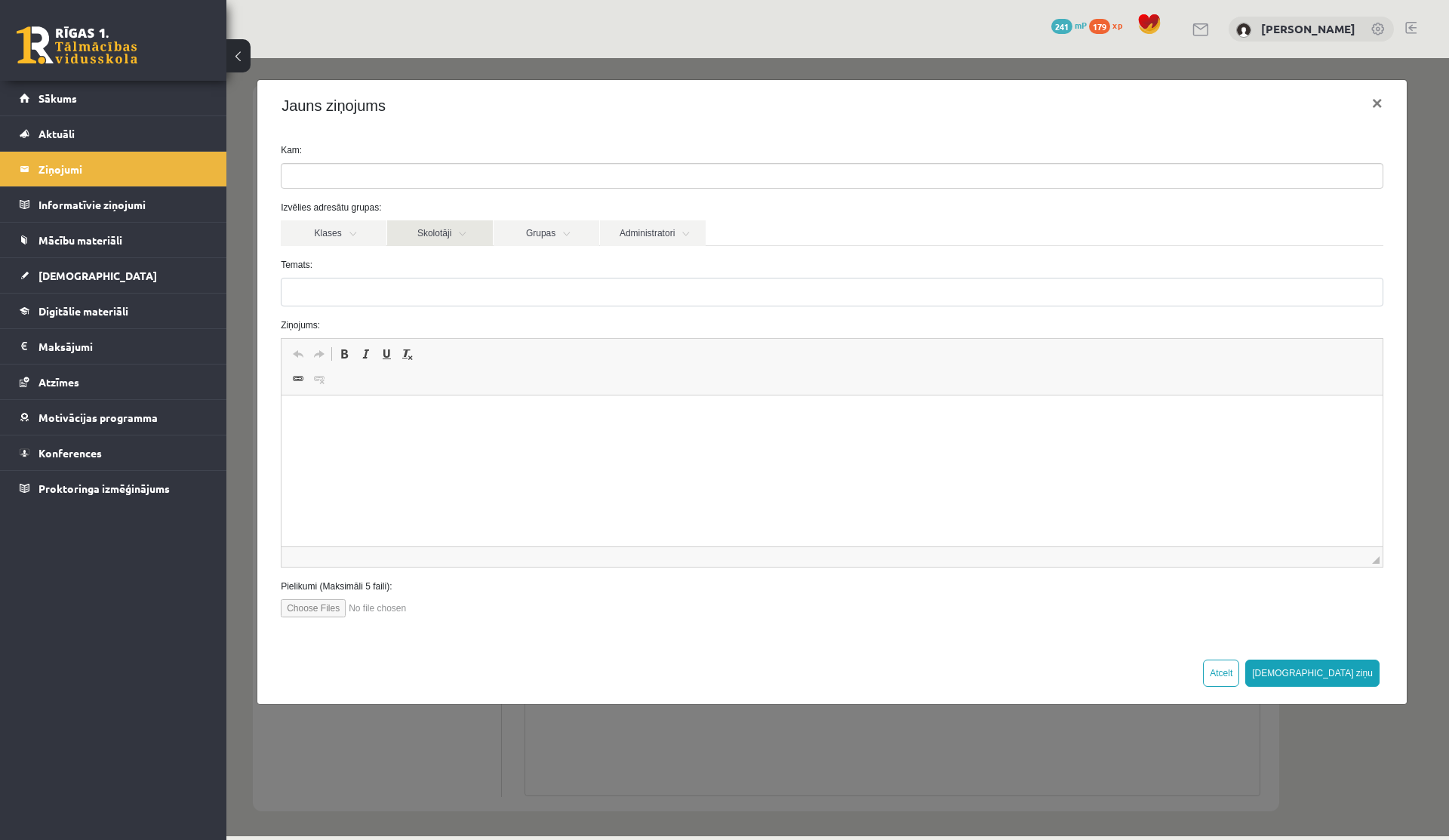
click at [471, 231] on link "Skolotāji" at bounding box center [440, 233] width 105 height 26
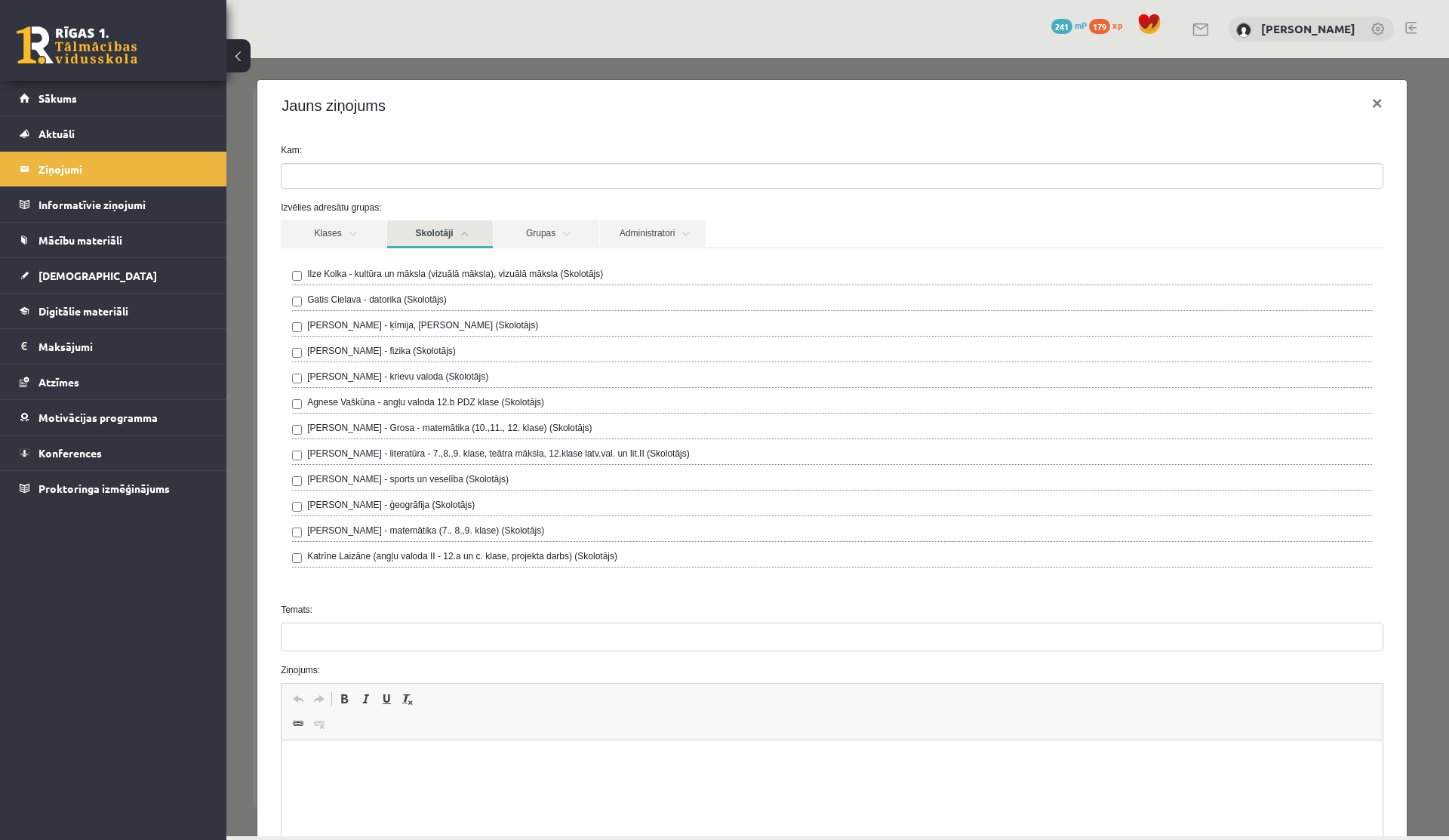
click at [459, 233] on link "Skolotāji" at bounding box center [440, 234] width 105 height 28
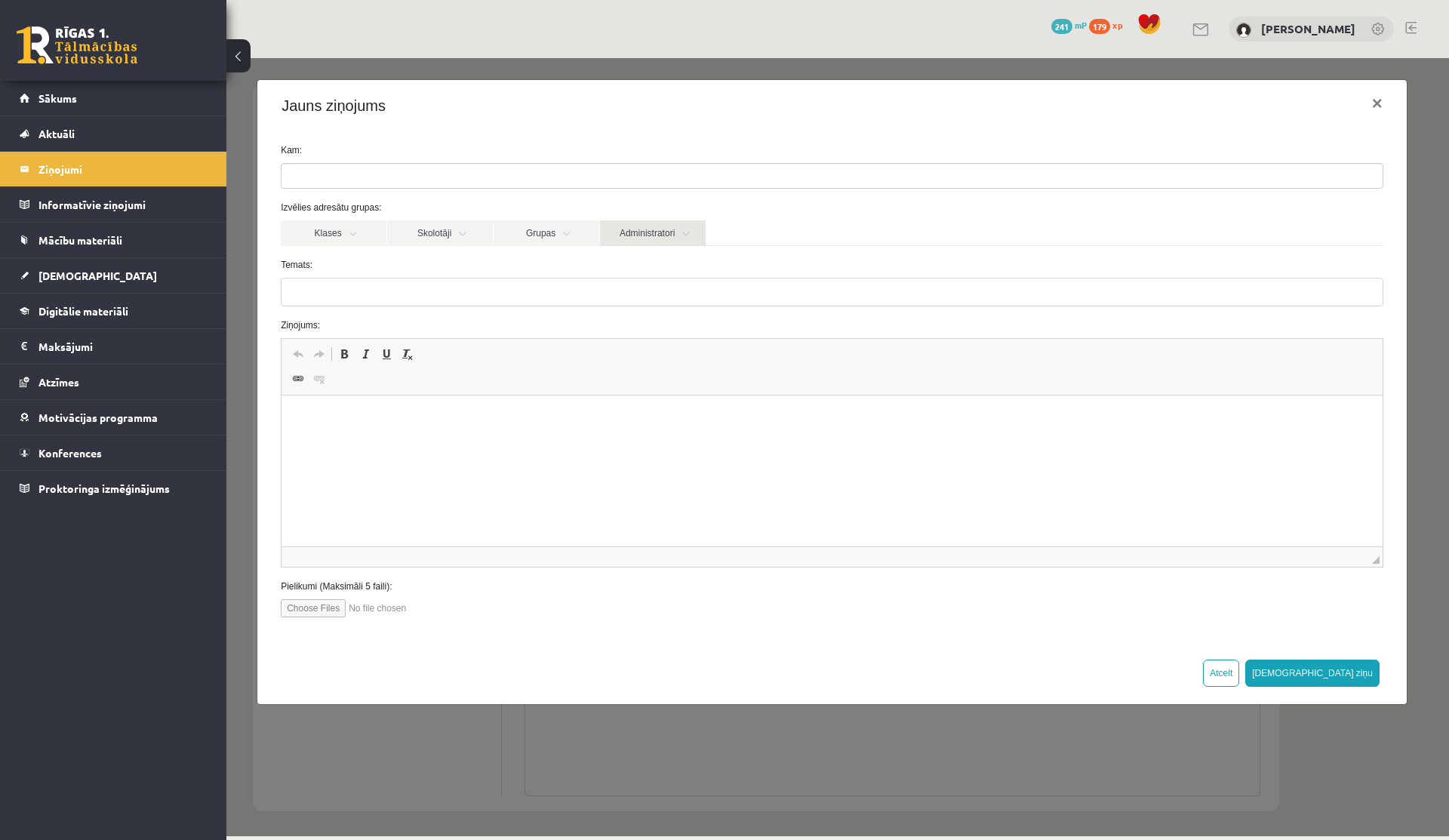
click at [634, 225] on link "Administratori" at bounding box center [652, 233] width 105 height 26
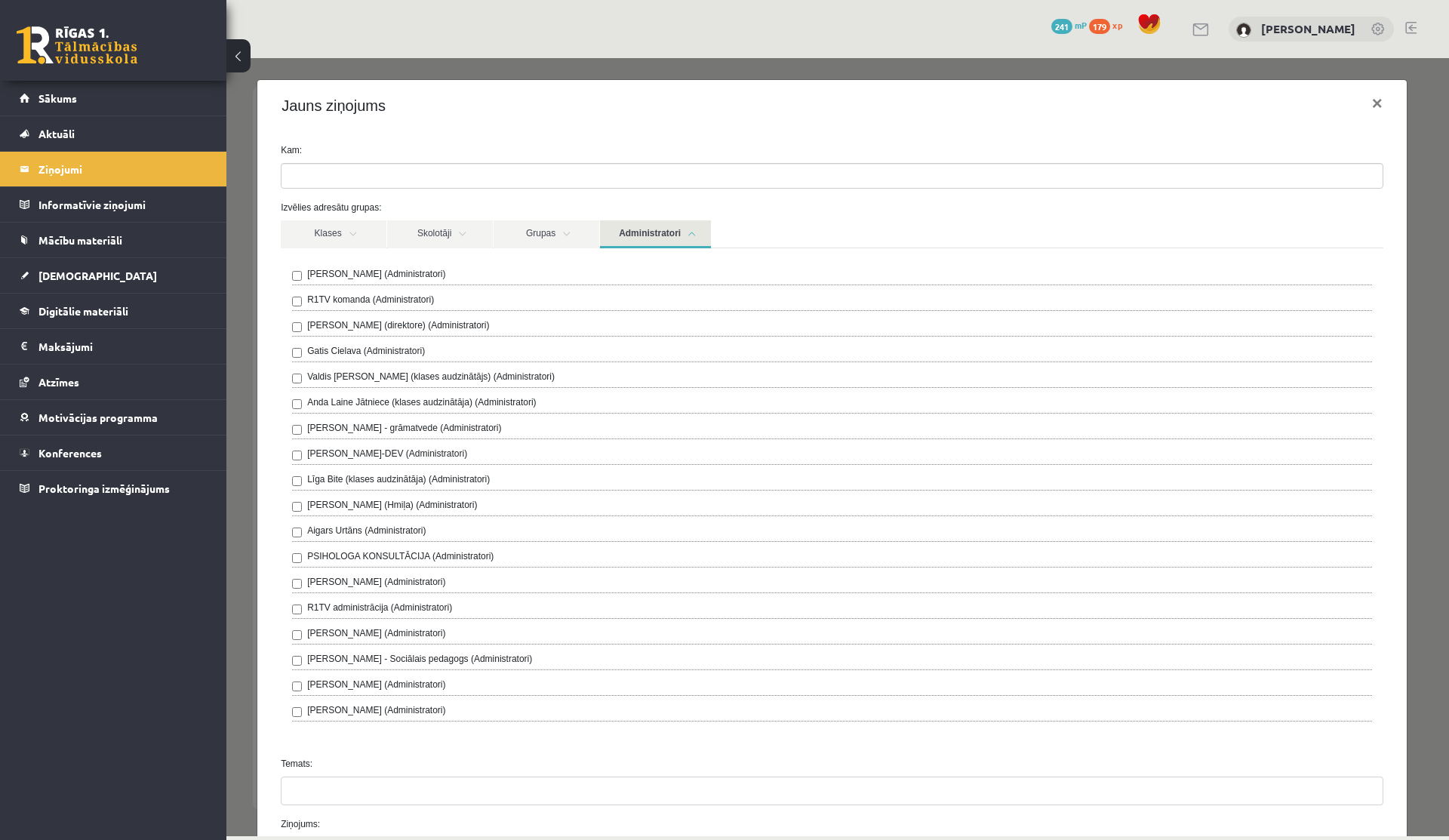
click at [649, 234] on link "Administratori" at bounding box center [655, 234] width 111 height 28
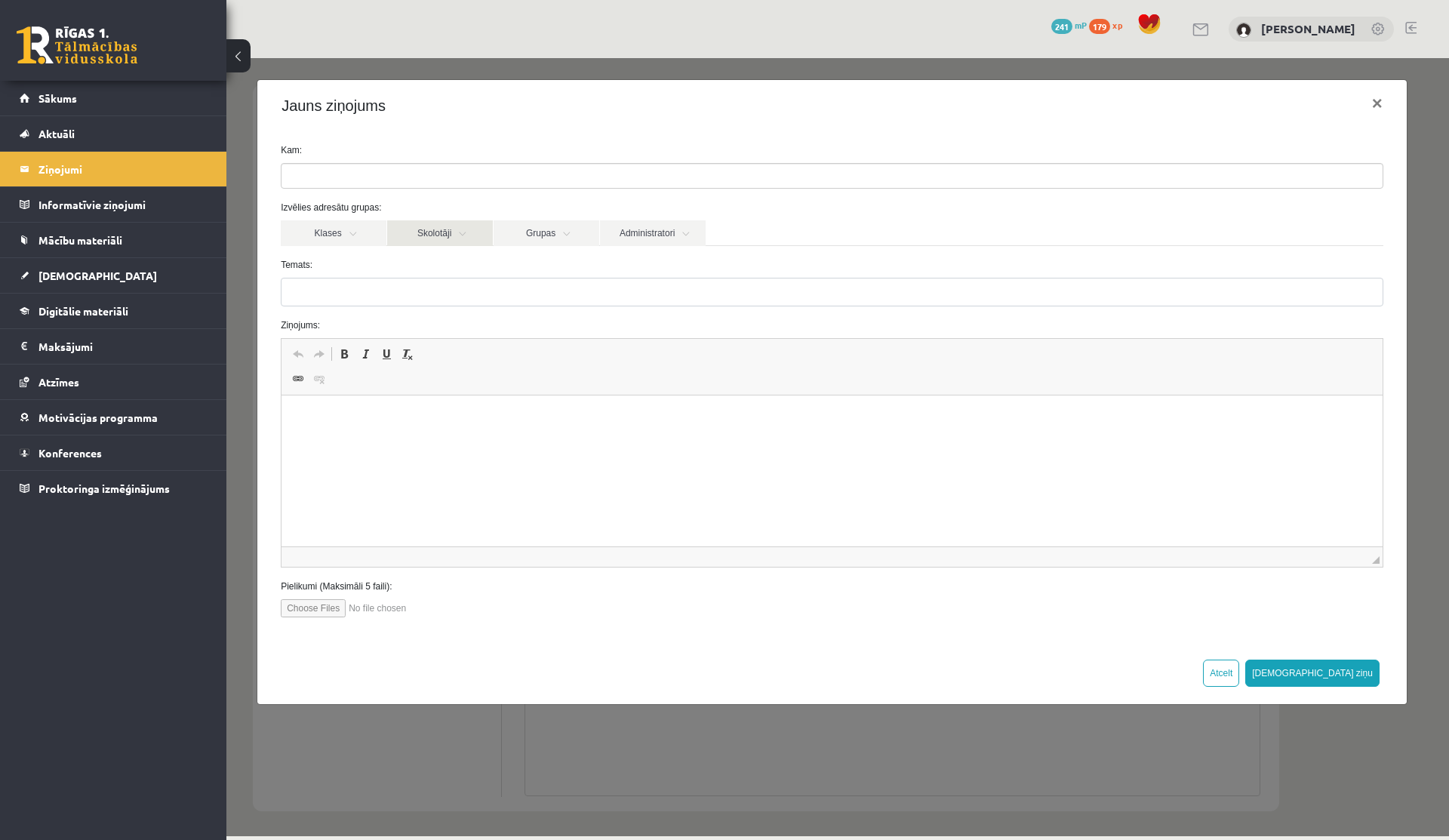
click at [475, 235] on link "Skolotāji" at bounding box center [440, 233] width 105 height 26
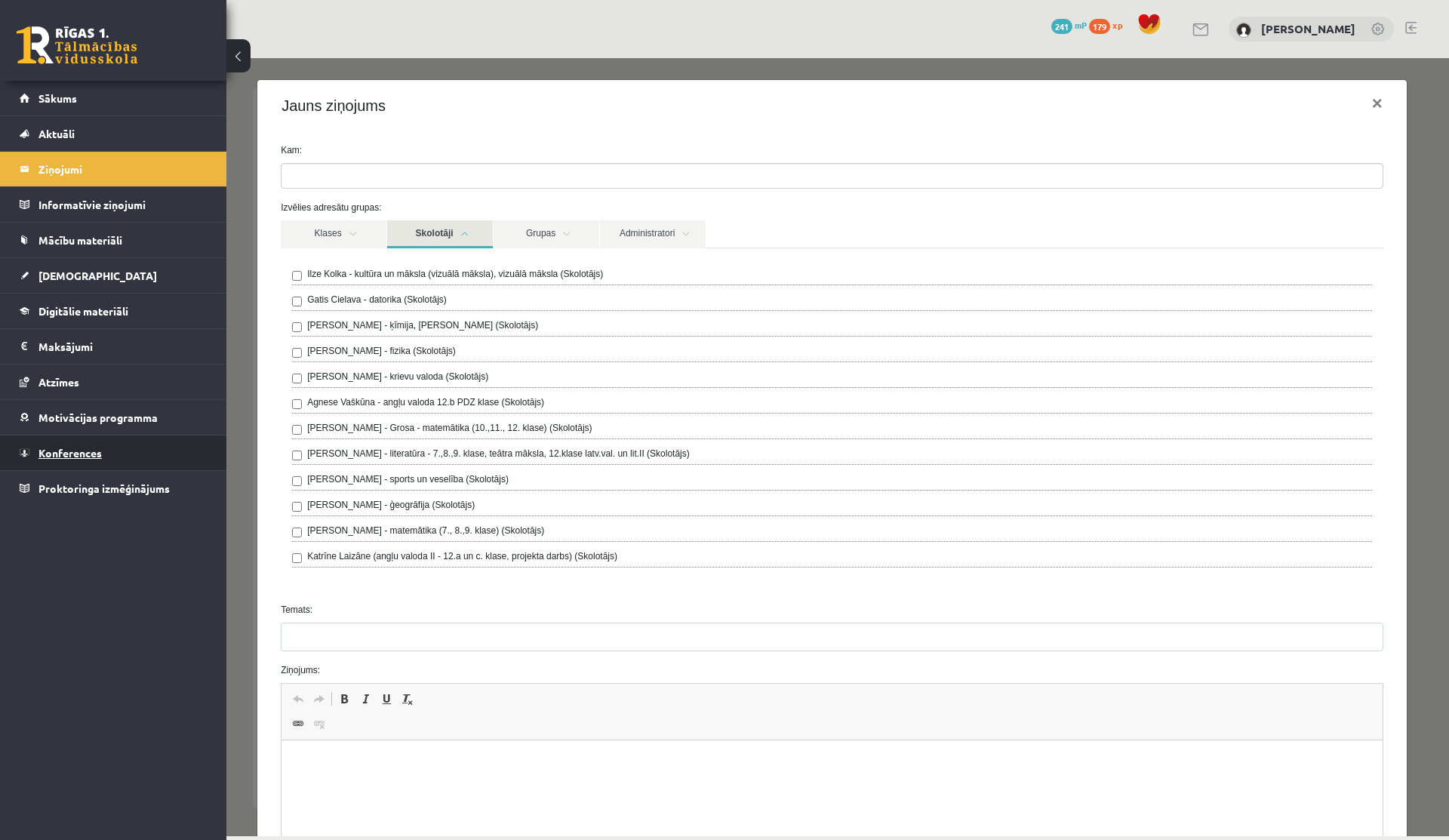
click at [77, 435] on link "Konferences" at bounding box center [113, 452] width 188 height 35
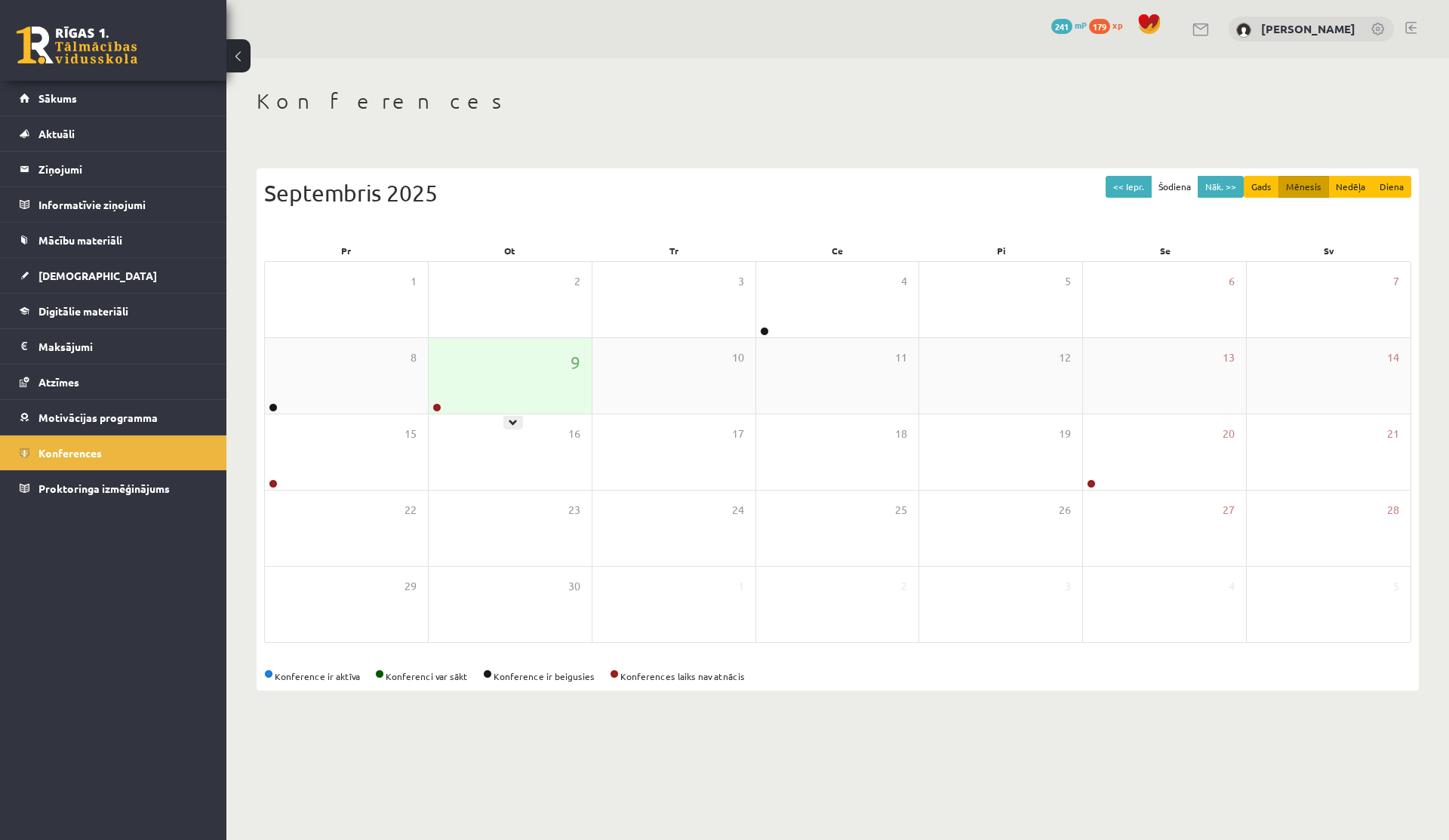
click at [496, 363] on div "9" at bounding box center [510, 376] width 163 height 76
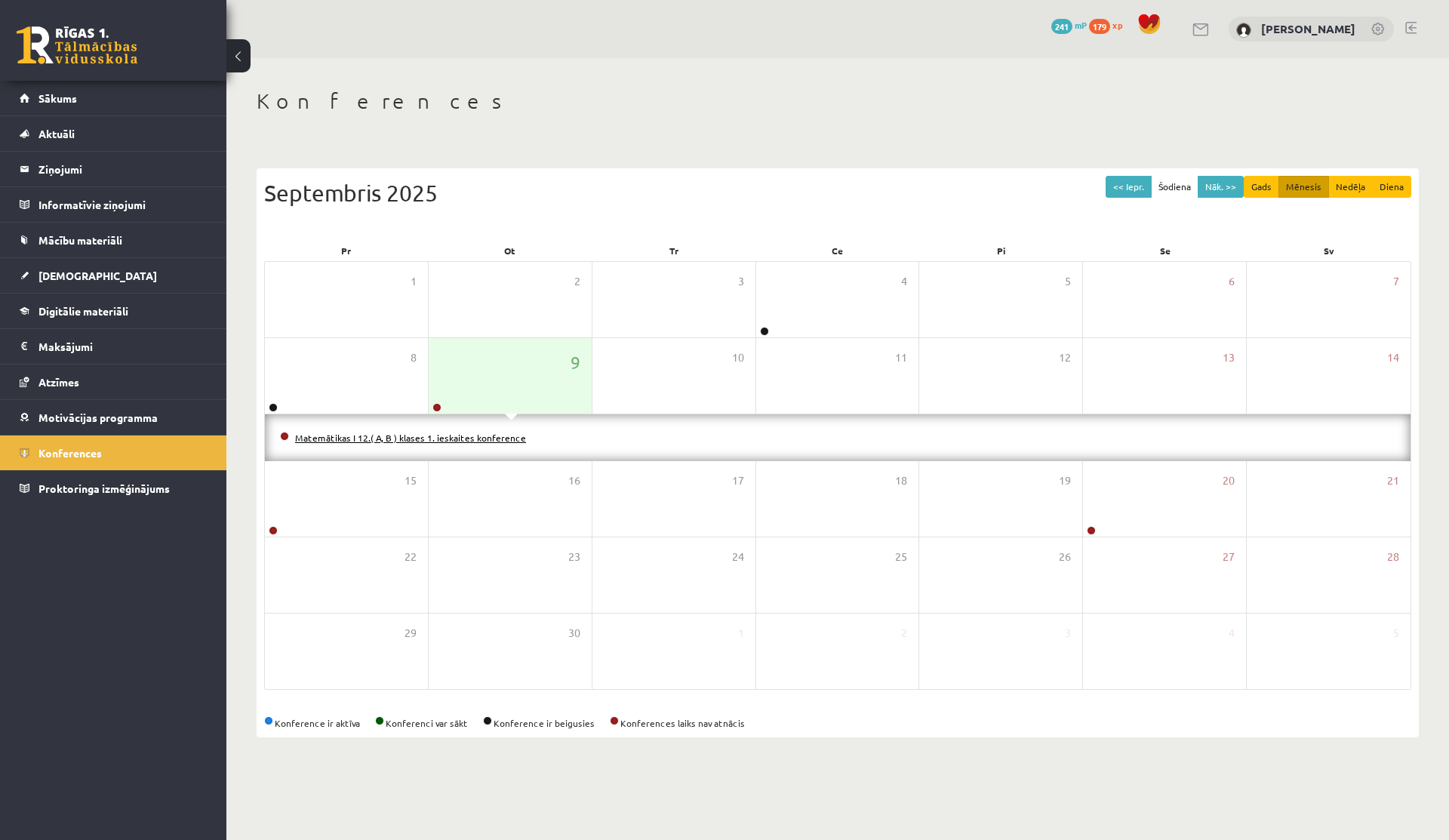
click at [422, 431] on link "Matemātikas I 12.( A, B ) klases 1. ieskaites konference" at bounding box center [411, 437] width 231 height 12
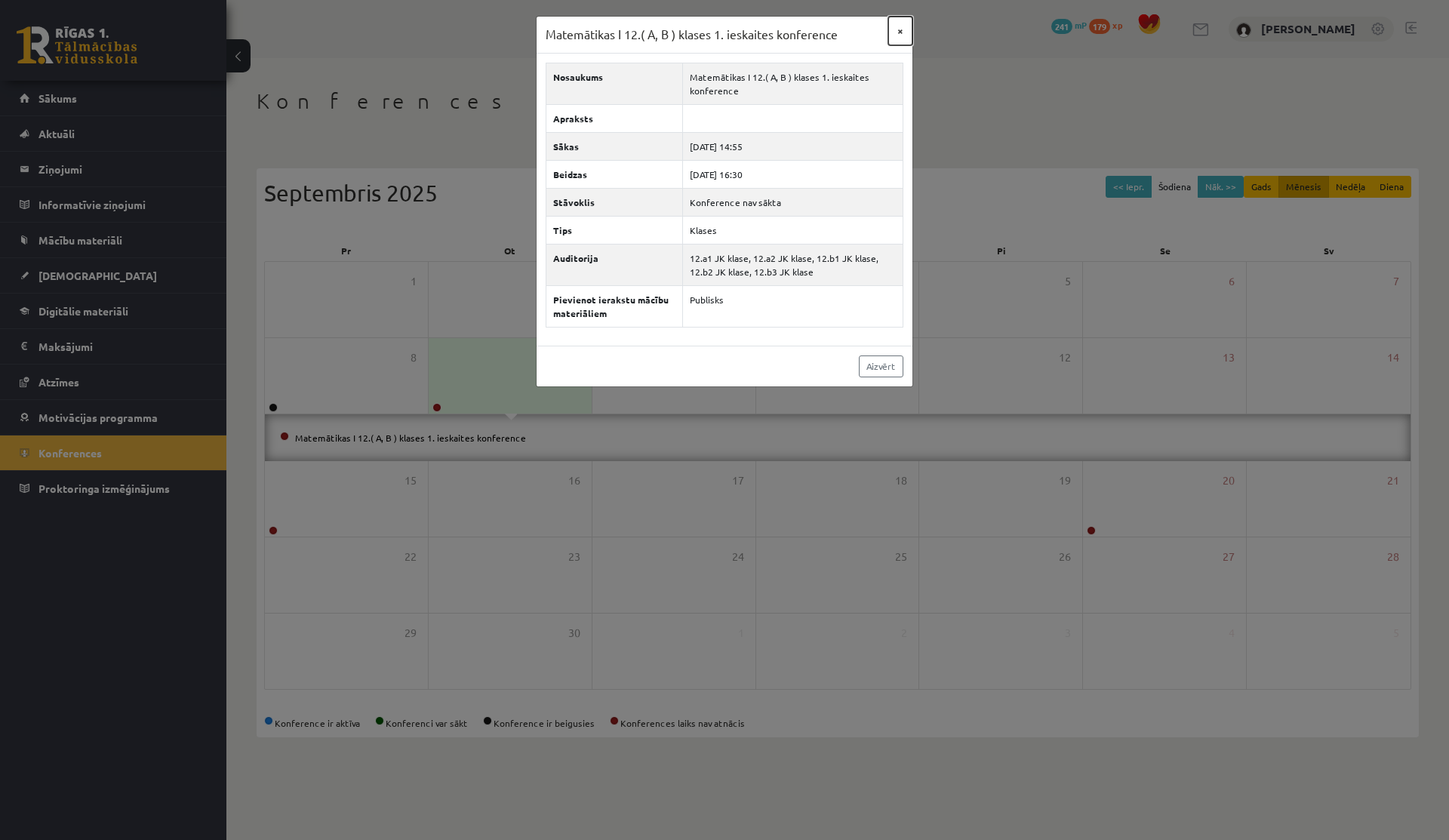
click at [900, 37] on button "×" at bounding box center [901, 31] width 24 height 29
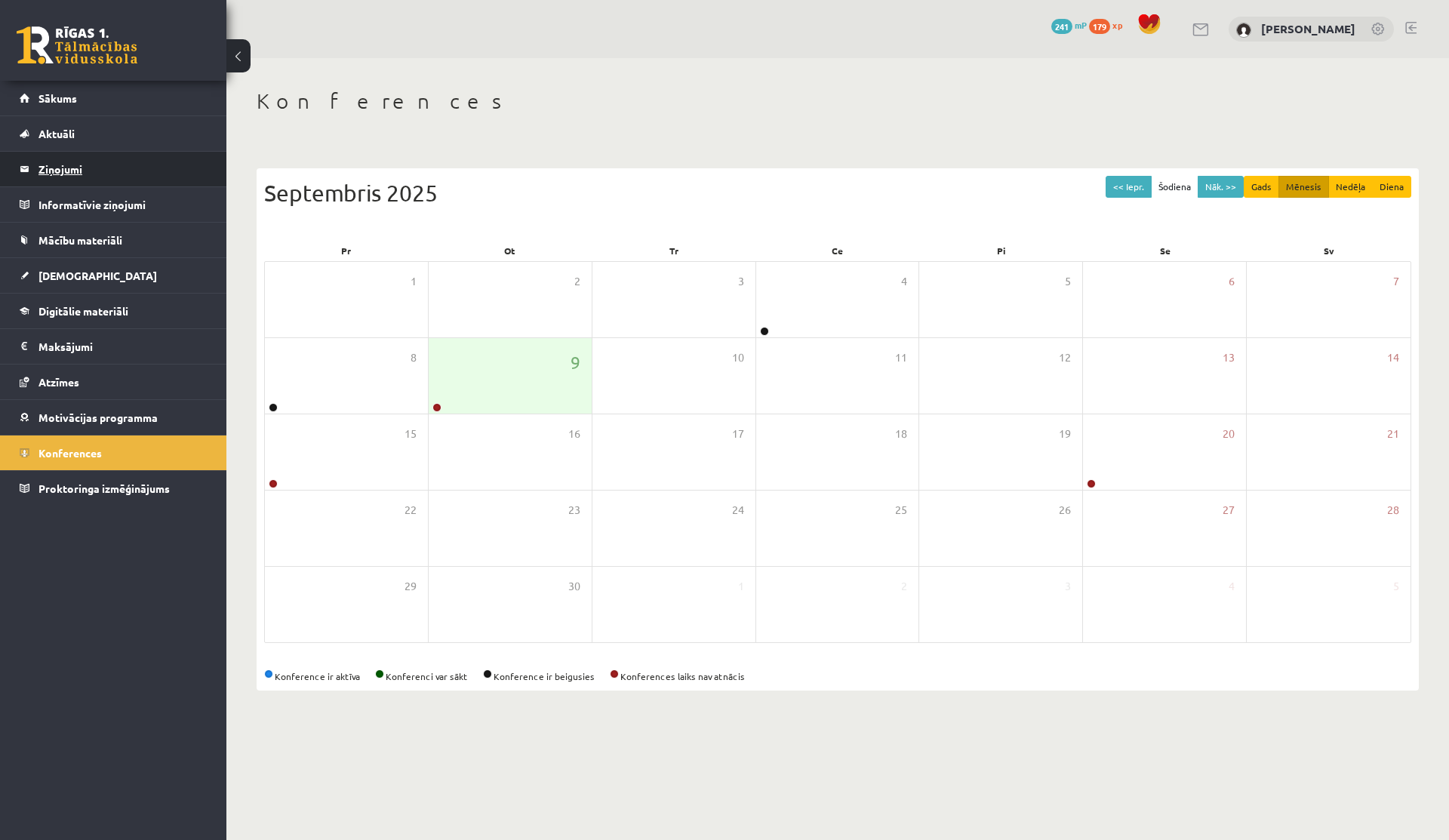
click at [100, 179] on legend "Ziņojumi 0" at bounding box center [123, 168] width 169 height 35
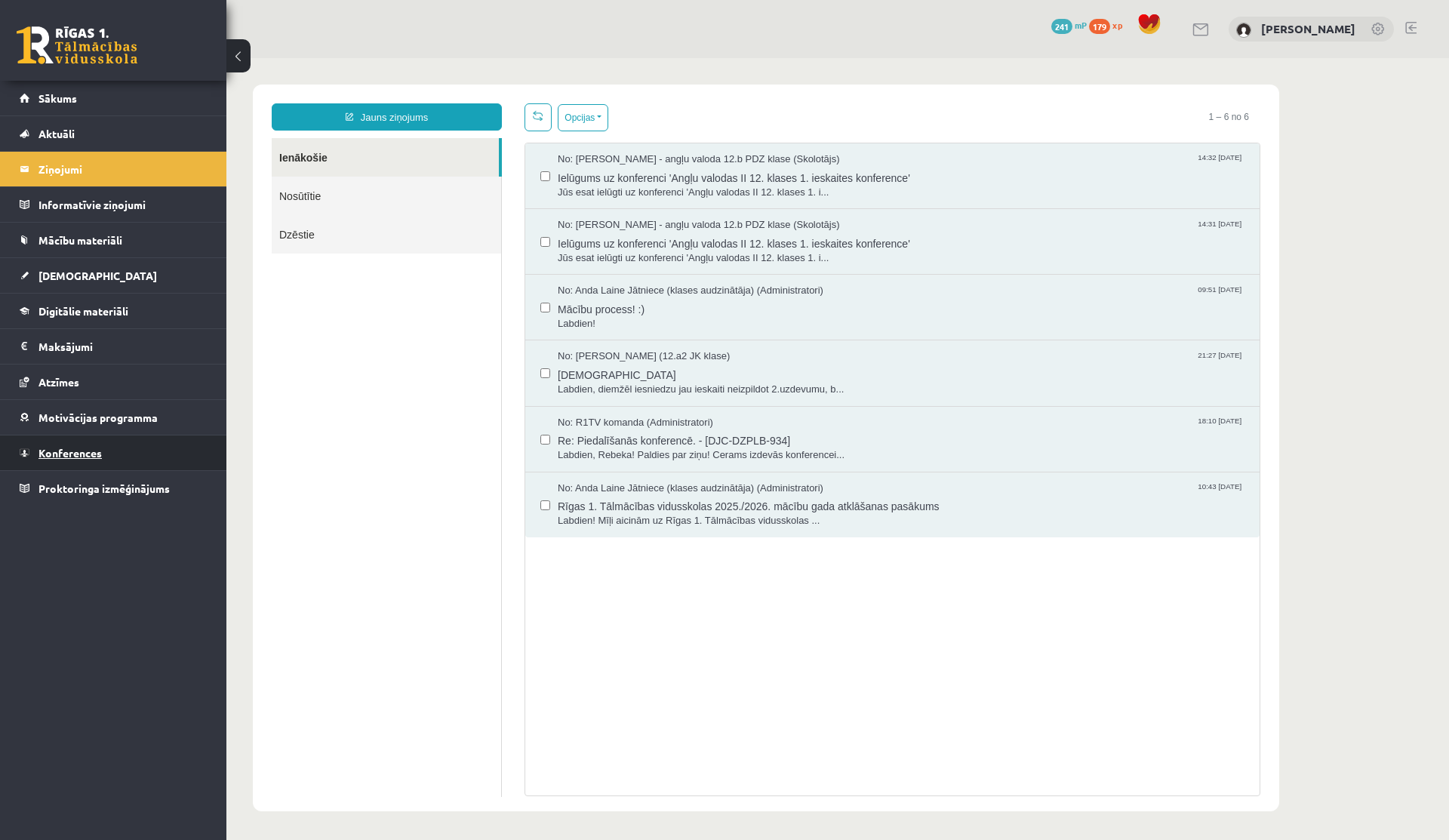
click at [89, 444] on link "Konferences" at bounding box center [113, 452] width 188 height 35
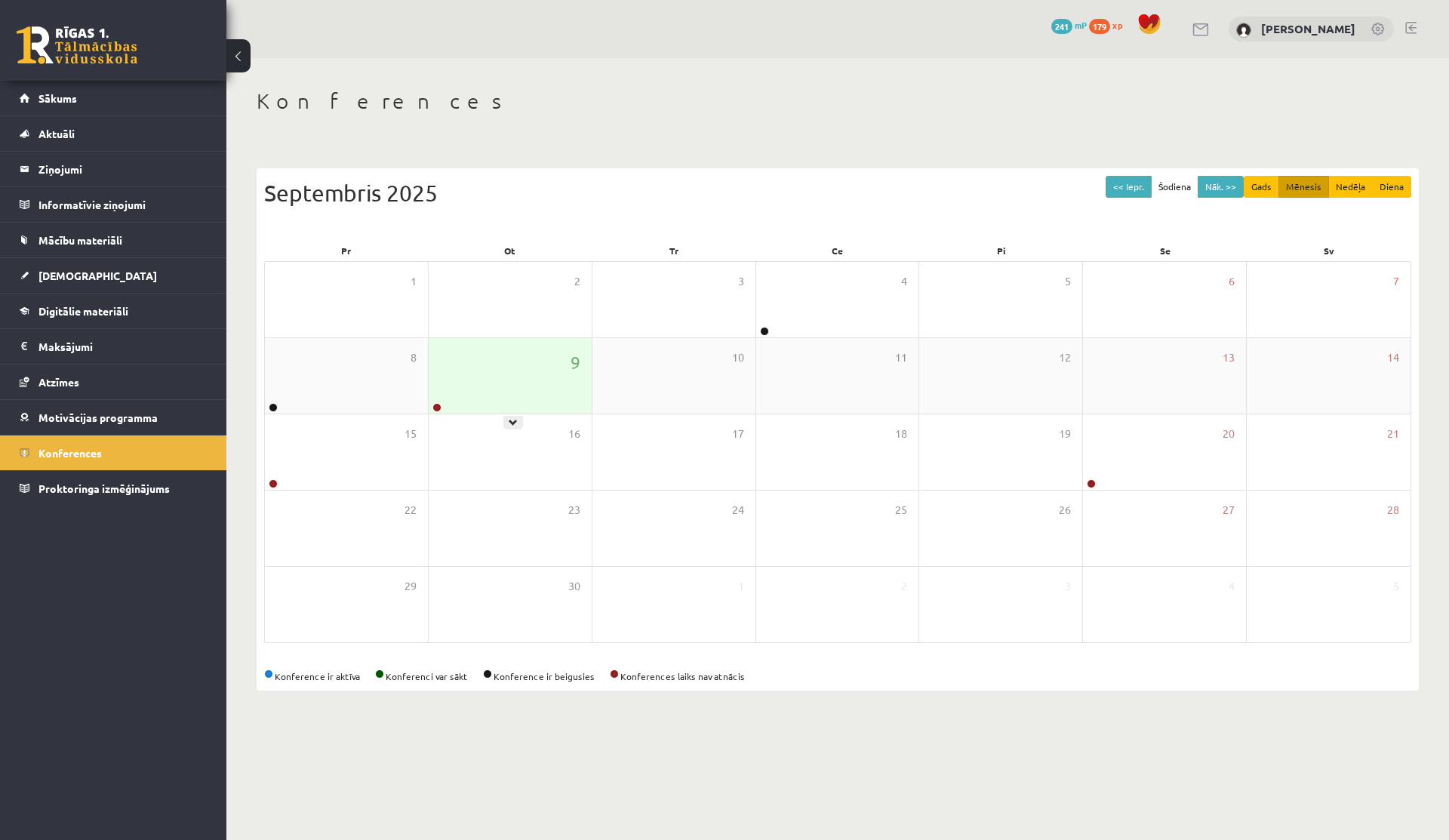
click at [490, 373] on div "9" at bounding box center [510, 376] width 163 height 76
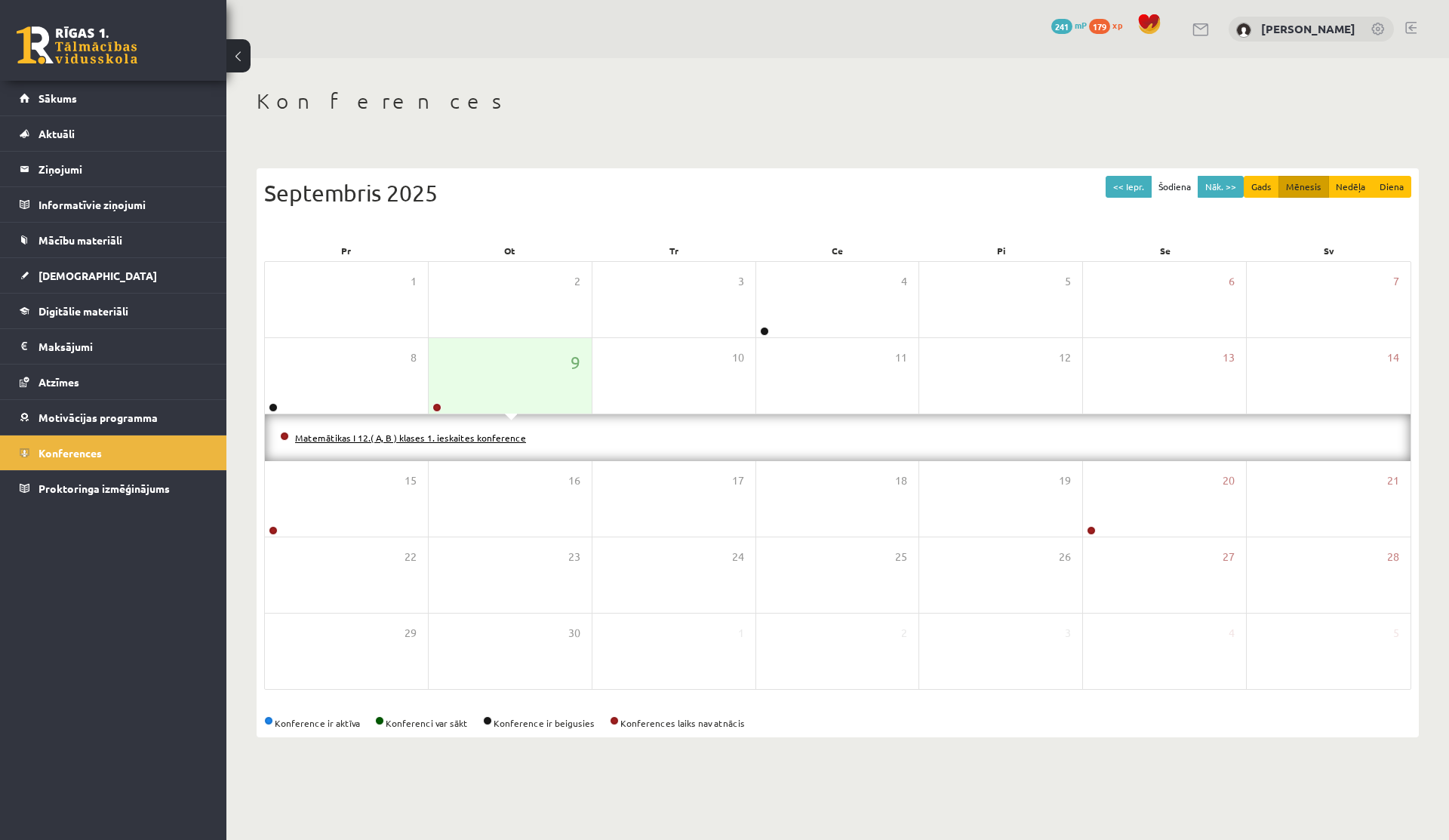
click at [413, 442] on link "Matemātikas I 12.( A, B ) klases 1. ieskaites konference" at bounding box center [411, 437] width 231 height 12
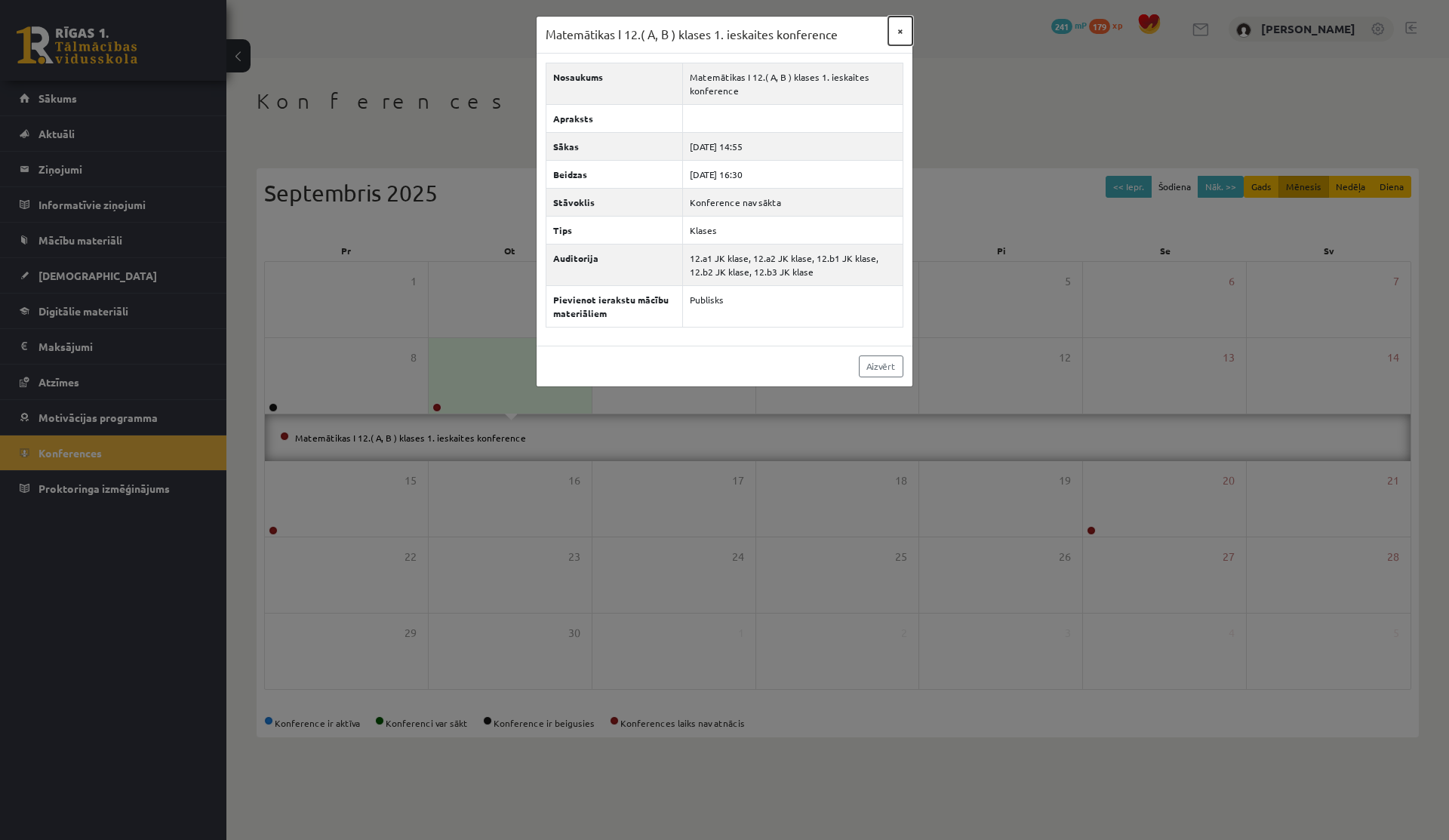
click at [896, 30] on button "×" at bounding box center [901, 31] width 24 height 29
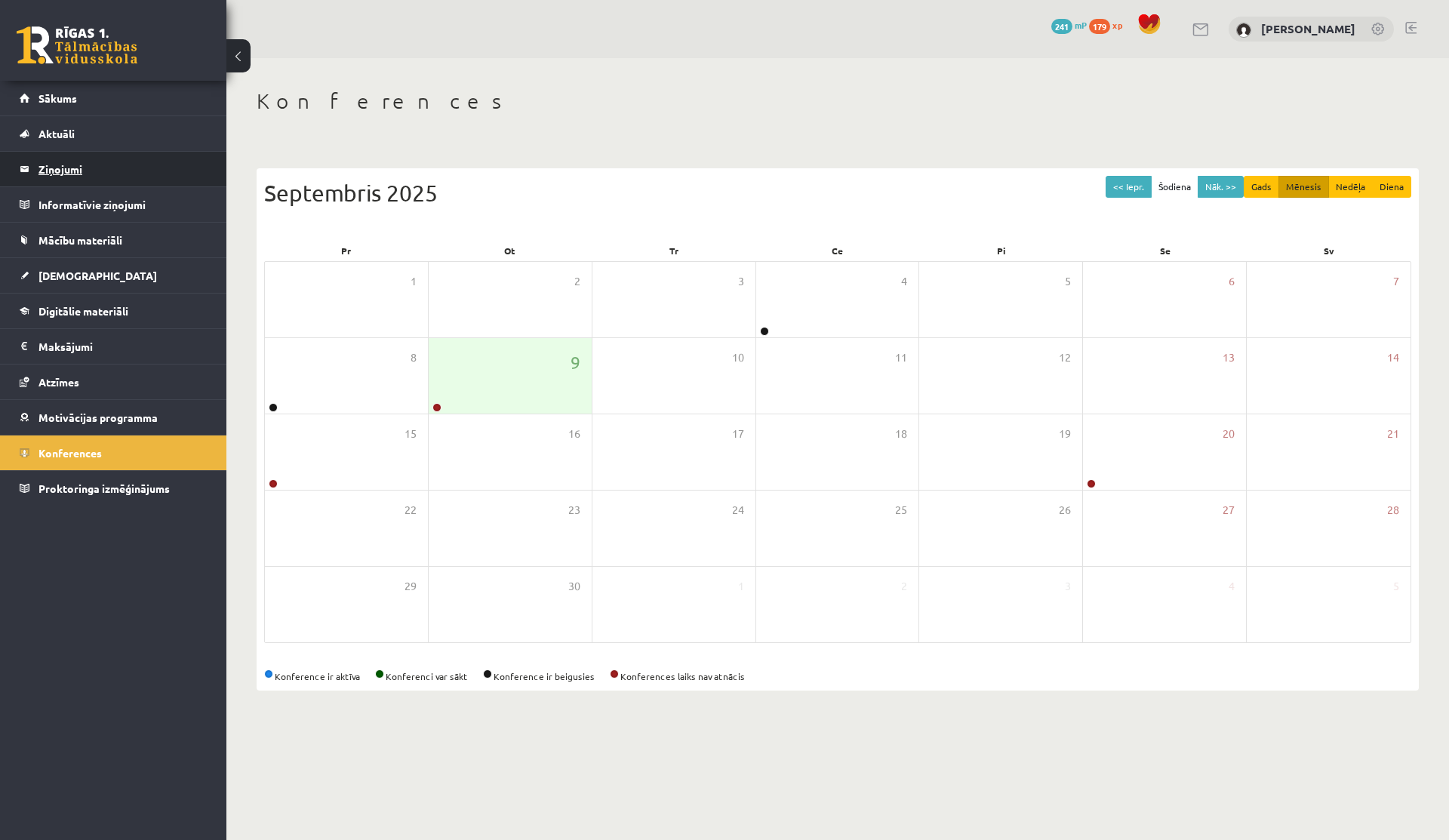
click at [62, 180] on legend "Ziņojumi 0" at bounding box center [123, 168] width 169 height 35
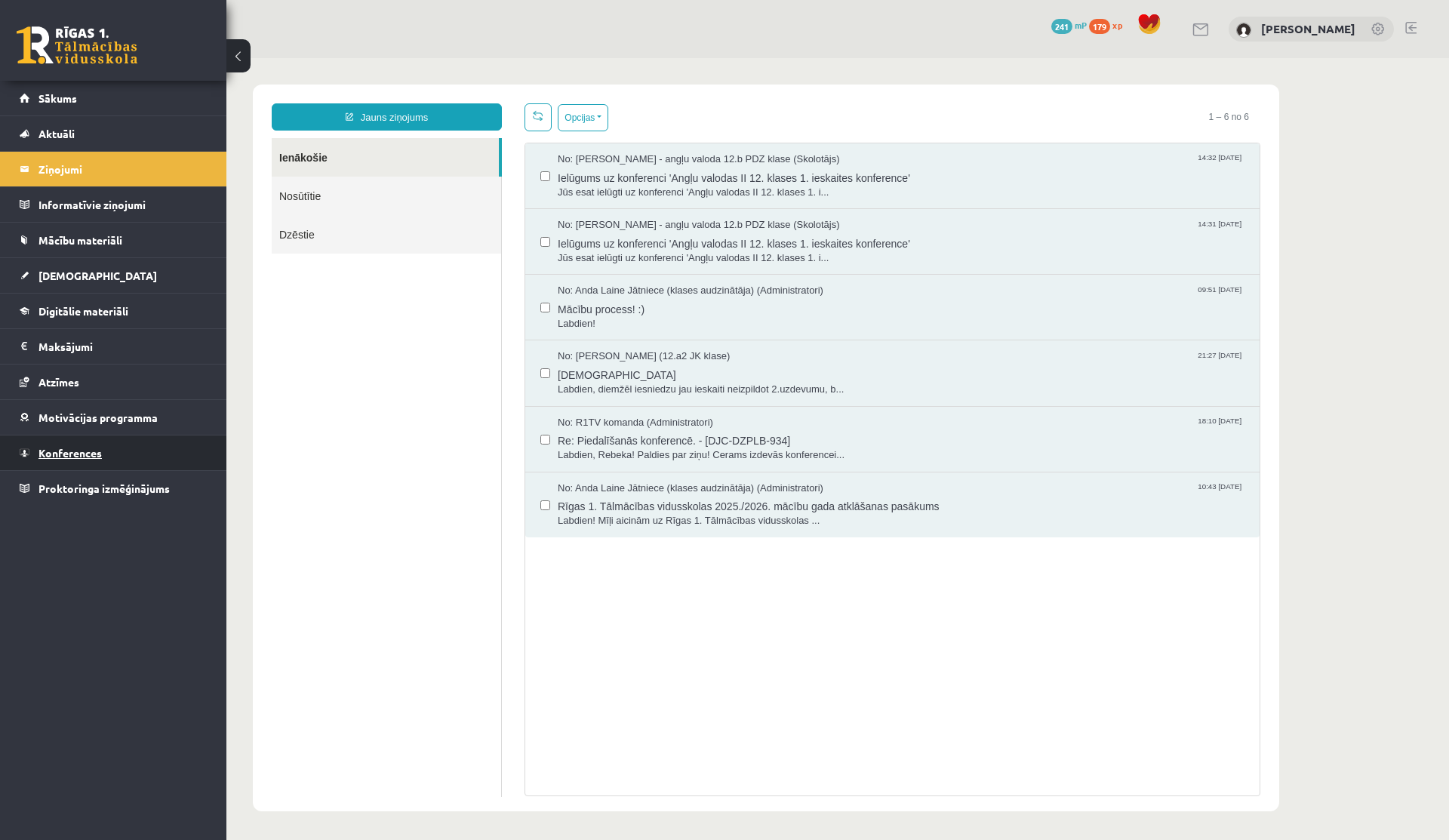
click at [74, 448] on span "Konferences" at bounding box center [70, 452] width 64 height 14
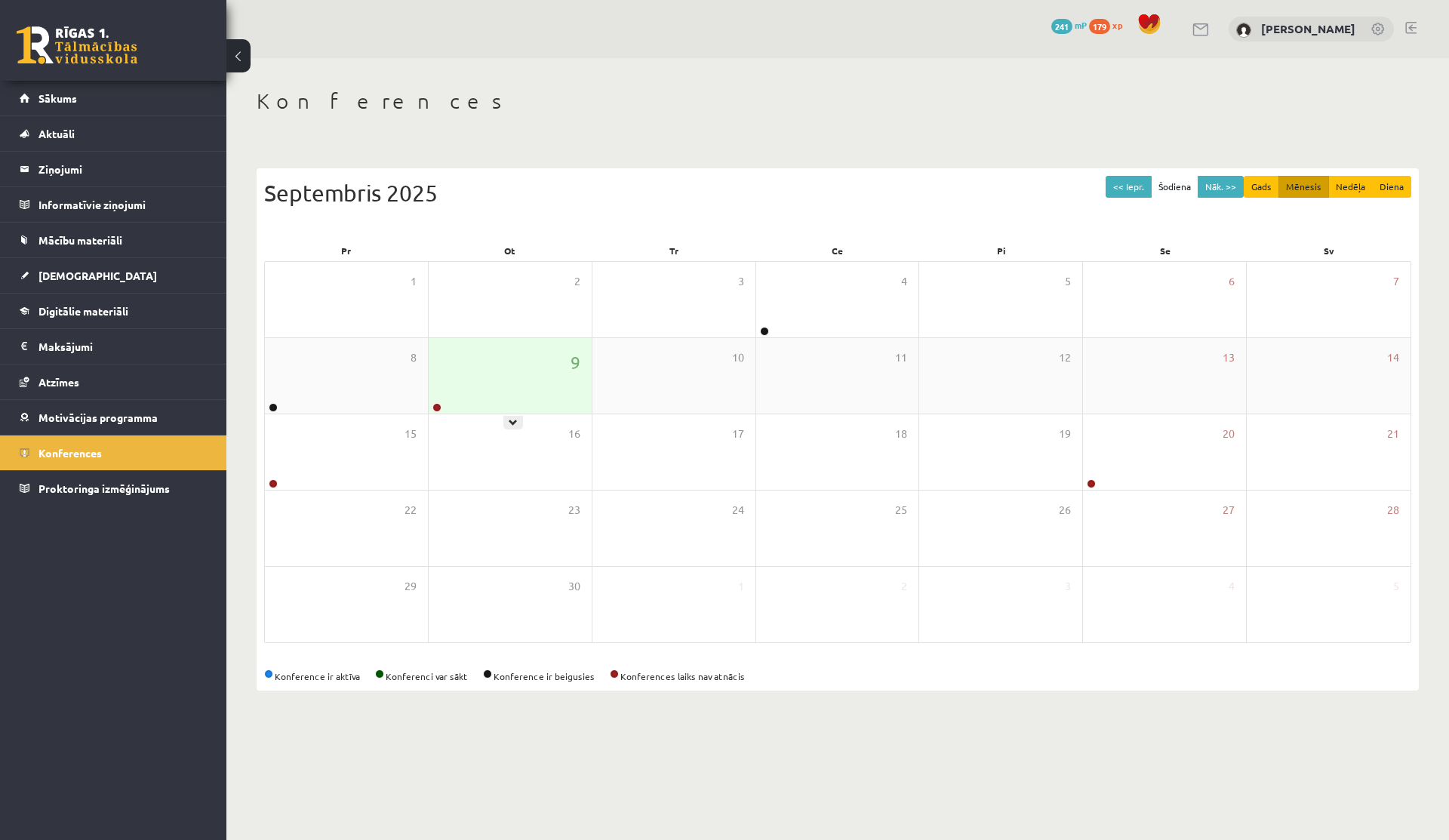
click at [505, 357] on div "9" at bounding box center [510, 376] width 163 height 76
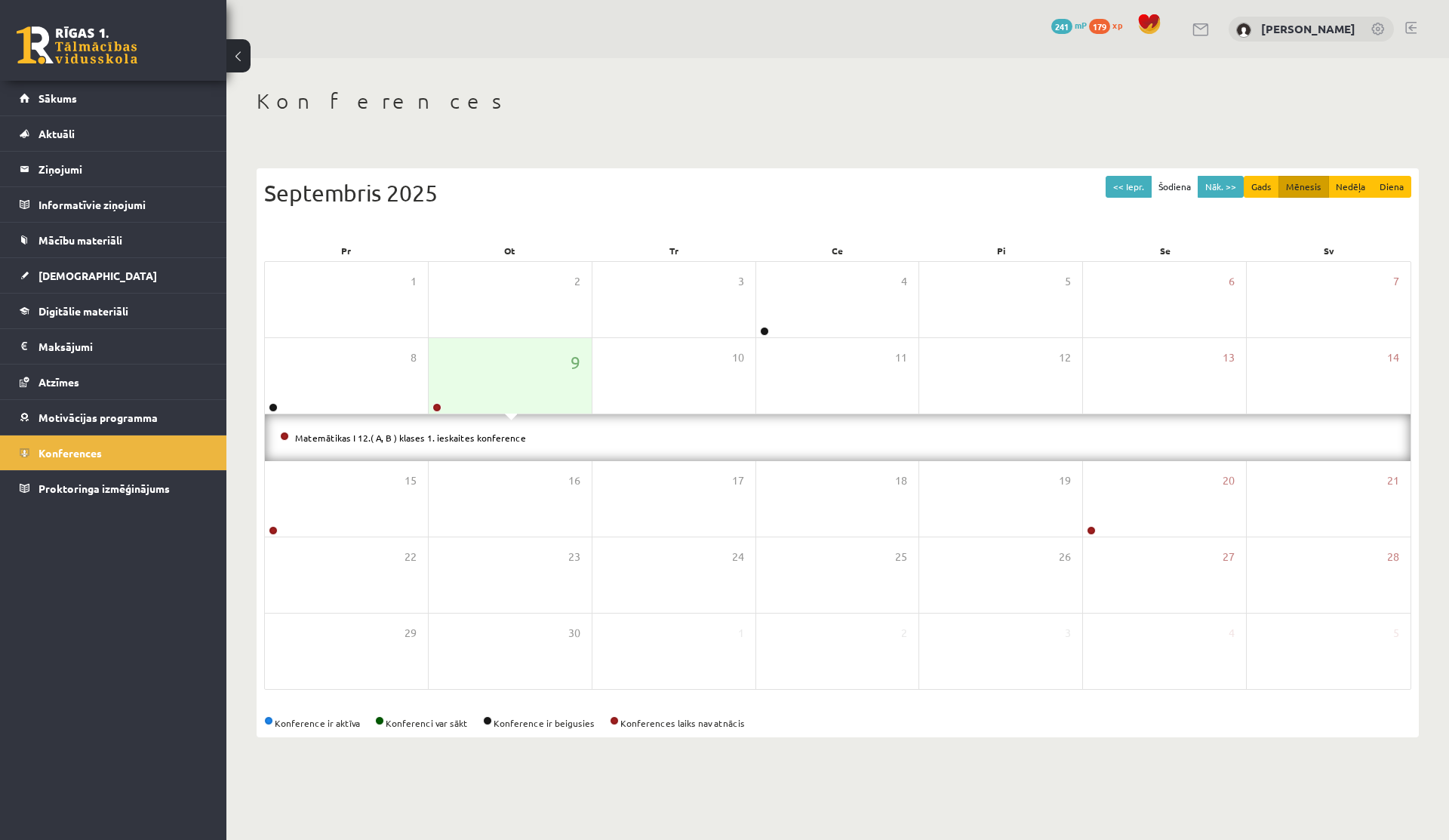
click at [467, 430] on li "Matemātikas I 12.( A, B ) klases 1. ieskaites konference" at bounding box center [838, 438] width 1116 height 17
click at [481, 439] on link "Matemātikas I 12.( A, B ) klases 1. ieskaites konference" at bounding box center [411, 437] width 231 height 12
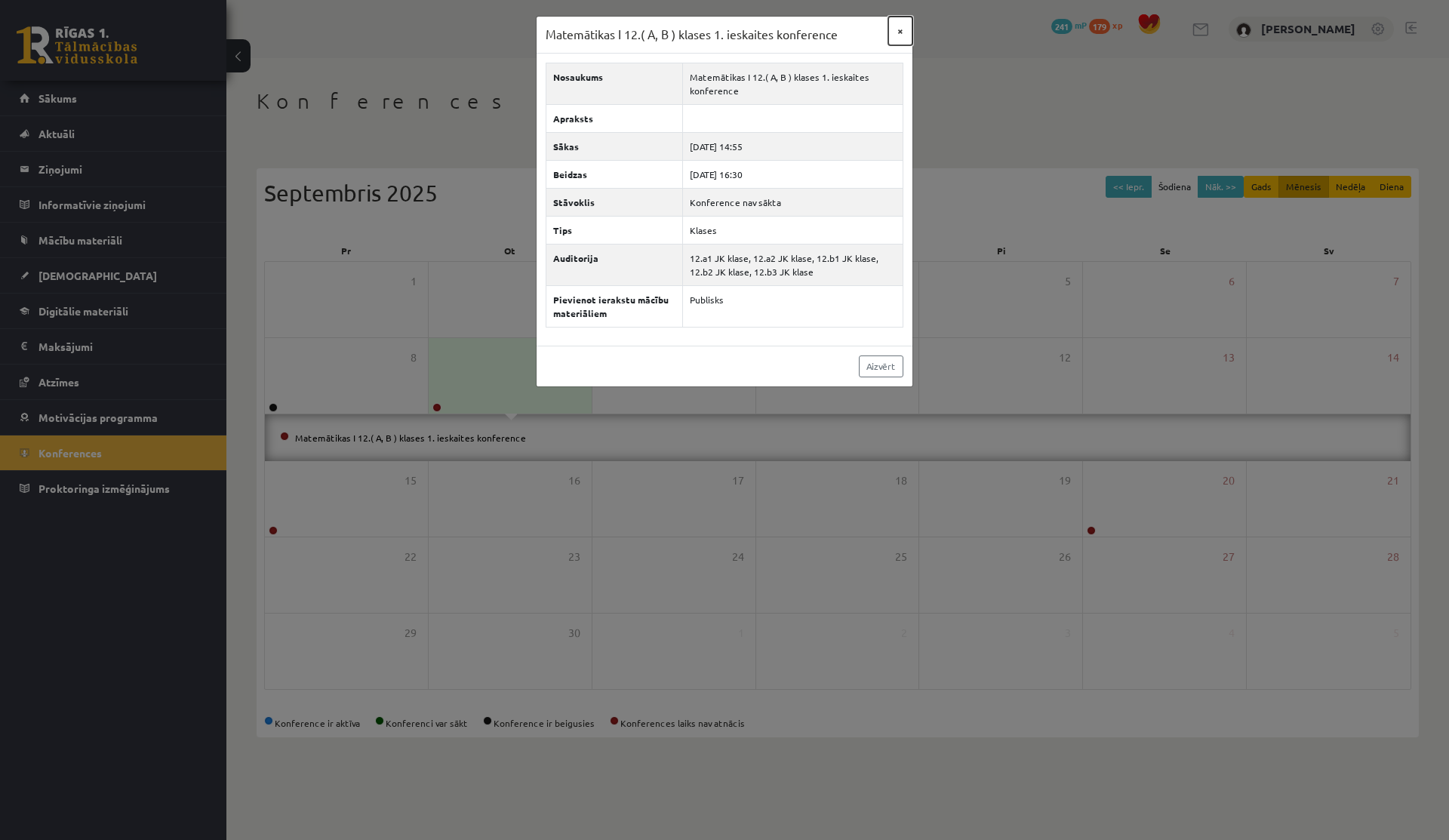
click at [902, 29] on button "×" at bounding box center [901, 31] width 24 height 29
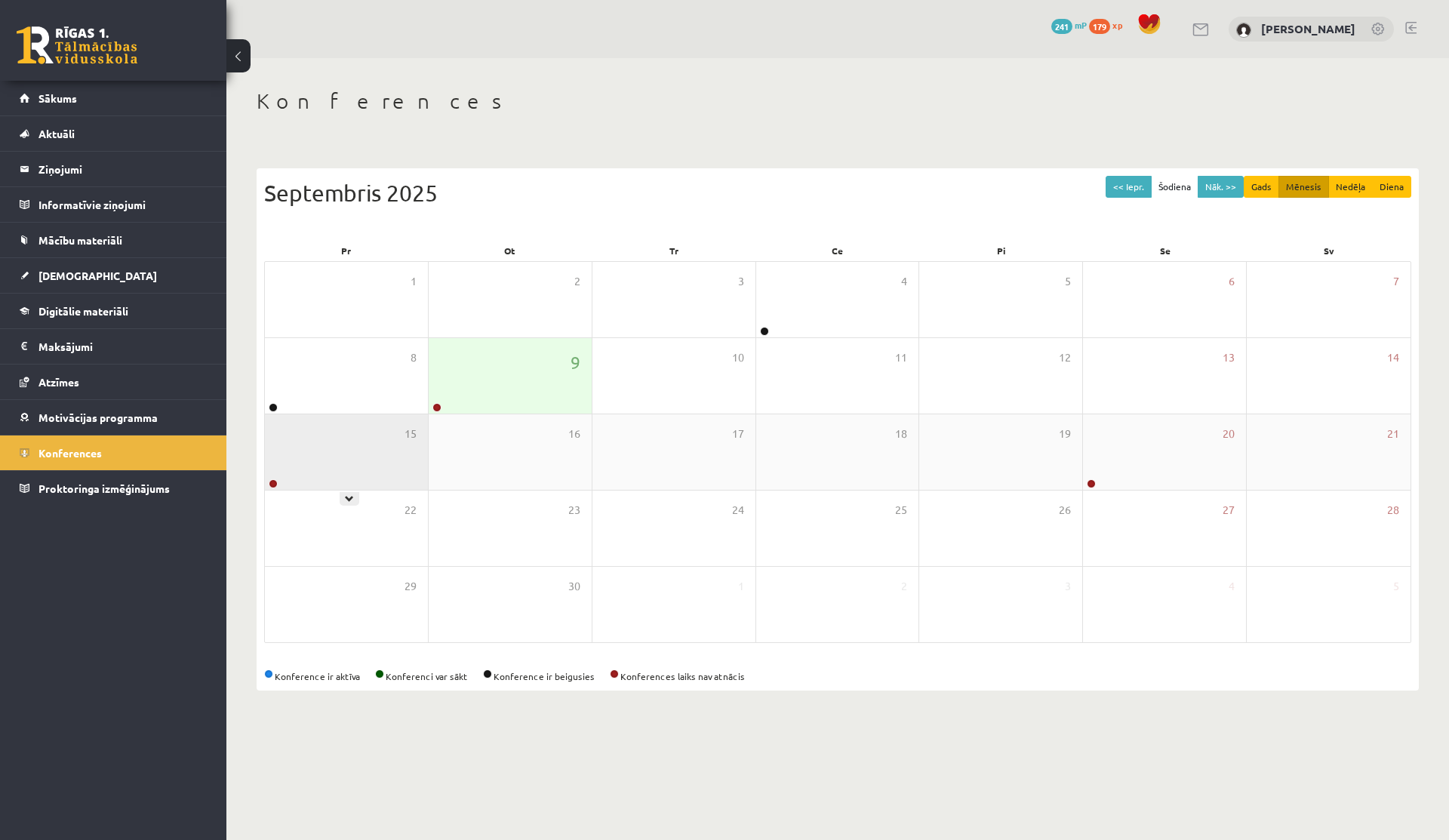
click at [392, 478] on div "15" at bounding box center [346, 452] width 163 height 76
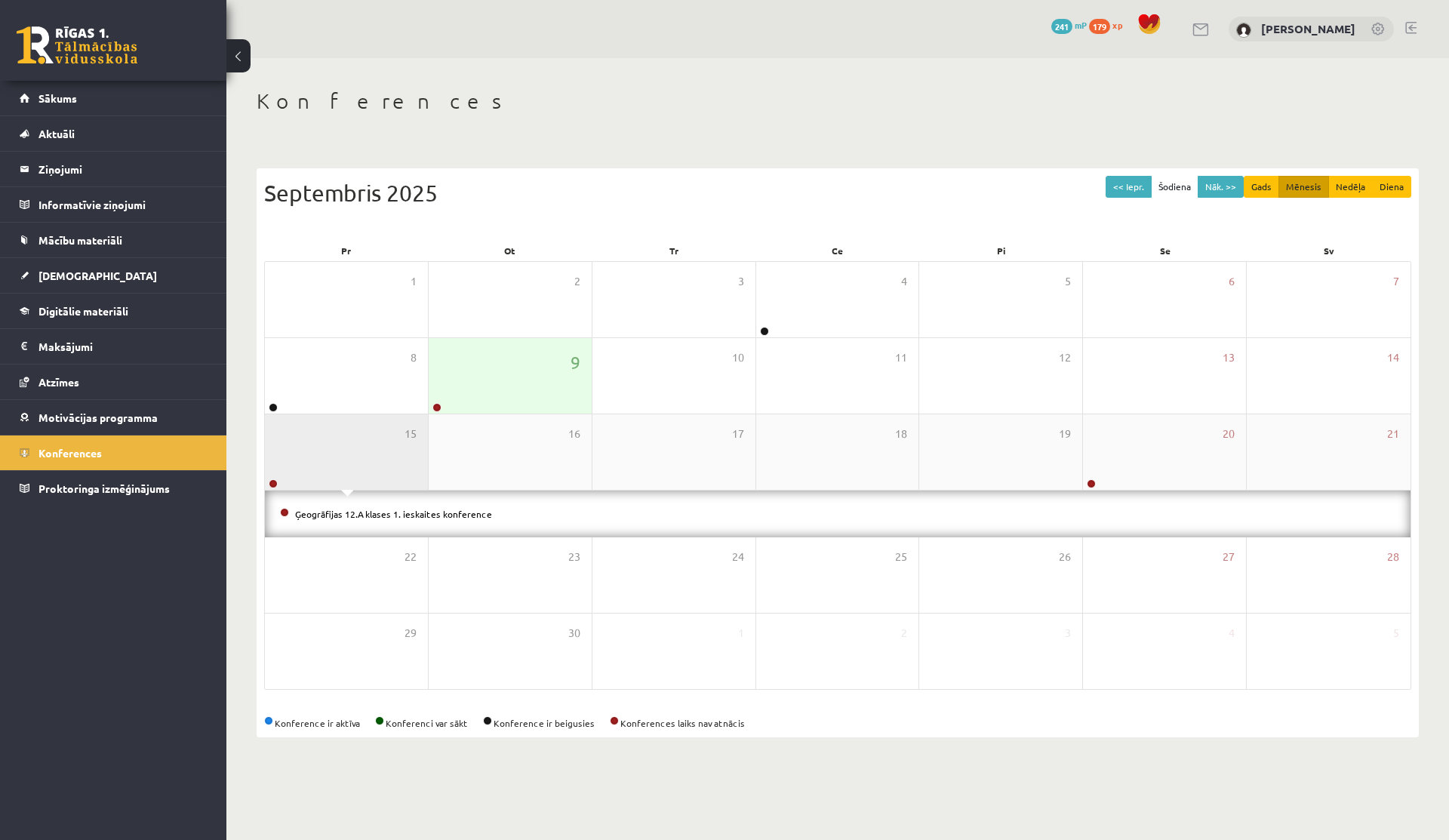
click at [349, 455] on div "15" at bounding box center [346, 452] width 163 height 76
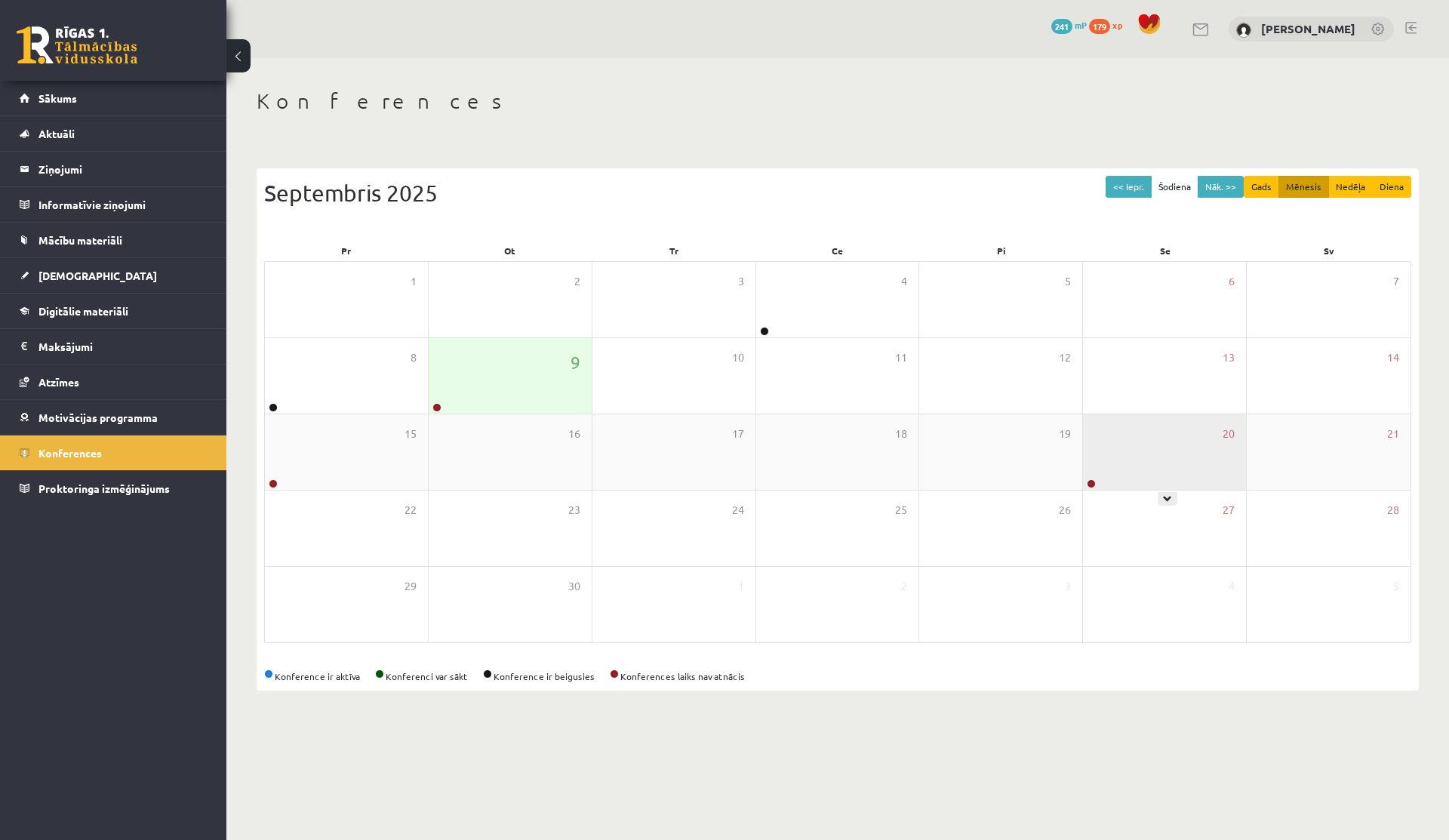
click at [1100, 443] on div "20" at bounding box center [1165, 452] width 163 height 76
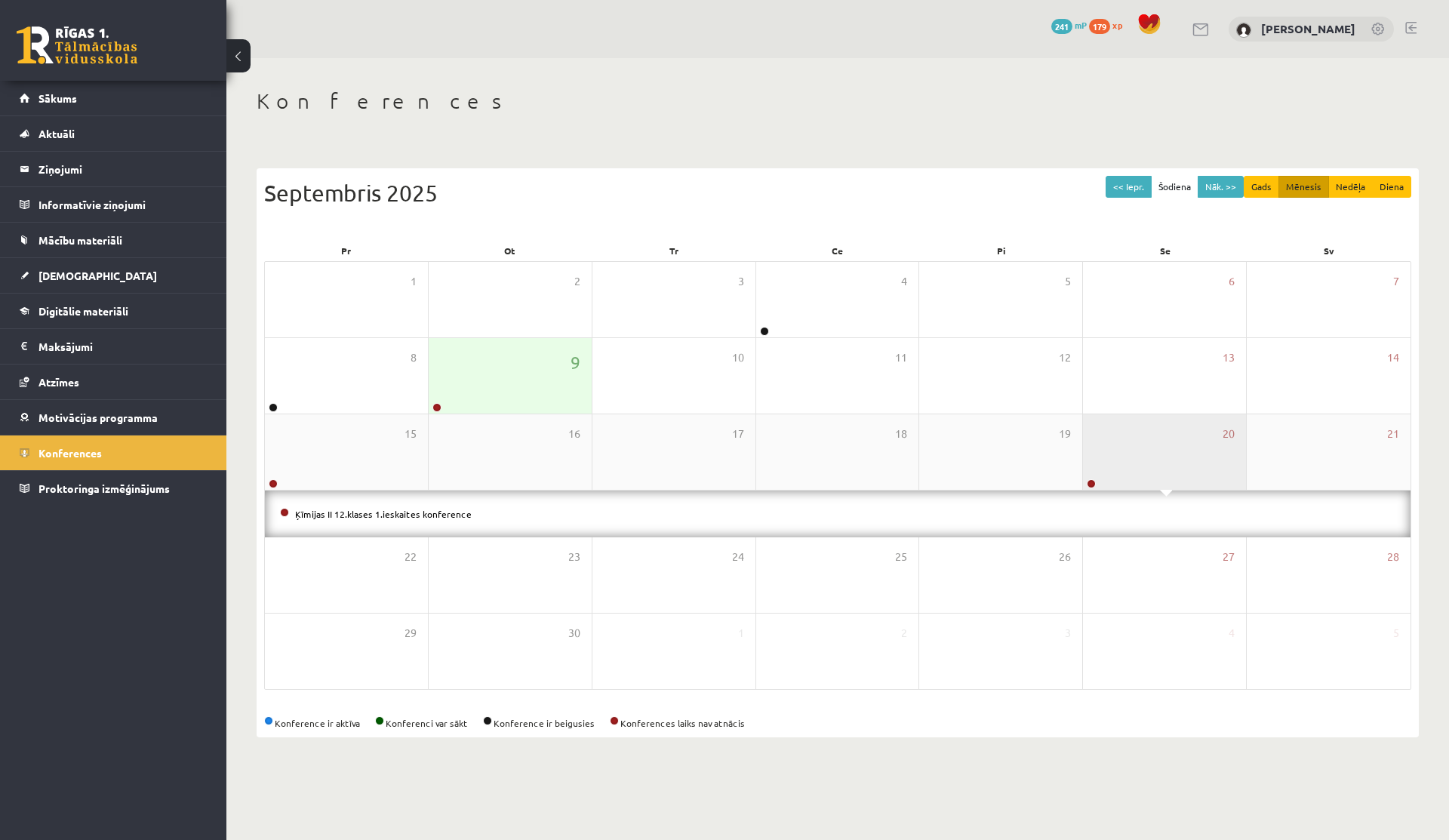
click at [1100, 443] on div "20" at bounding box center [1165, 452] width 163 height 76
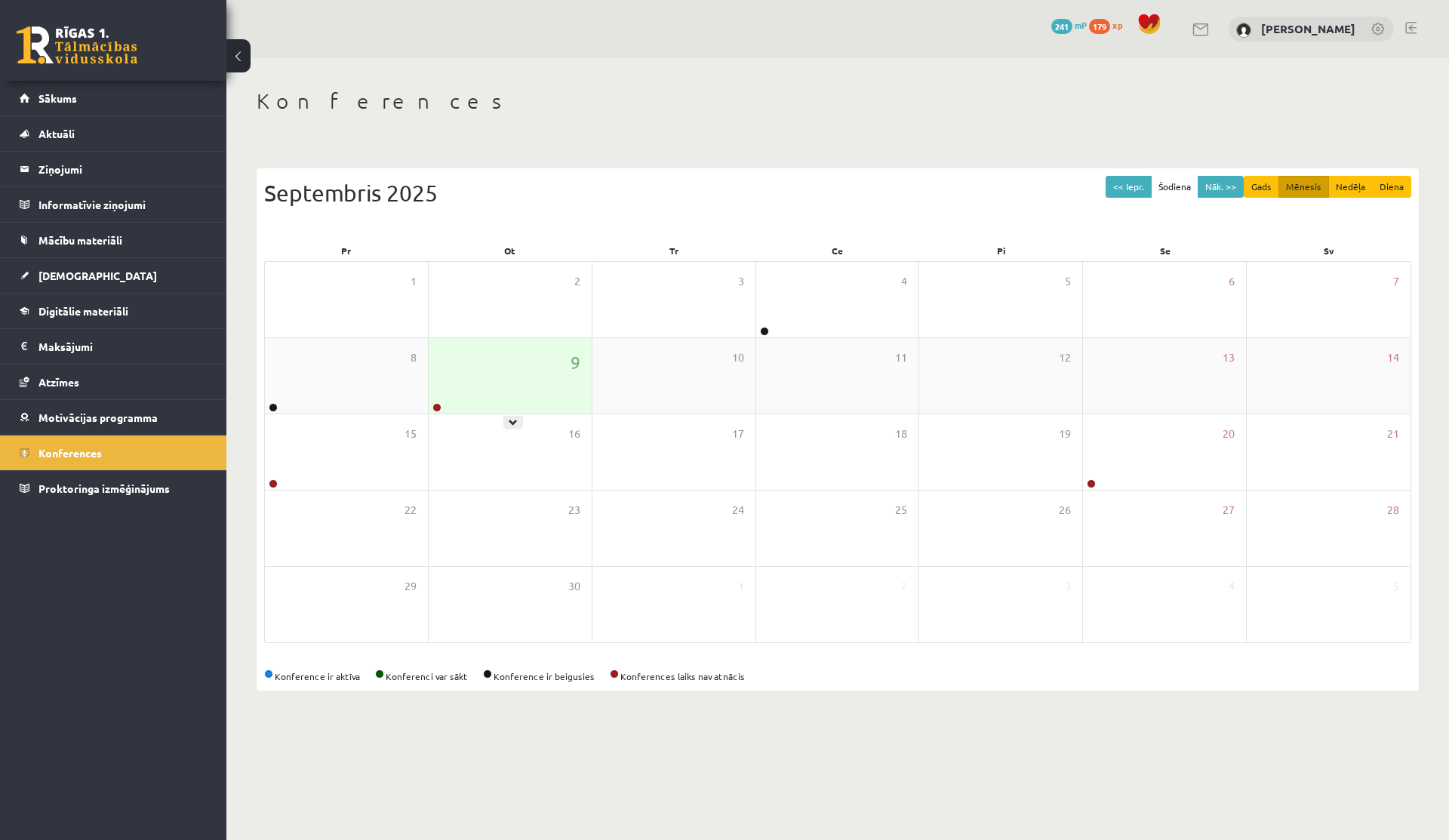
click at [548, 358] on div "9" at bounding box center [510, 376] width 163 height 76
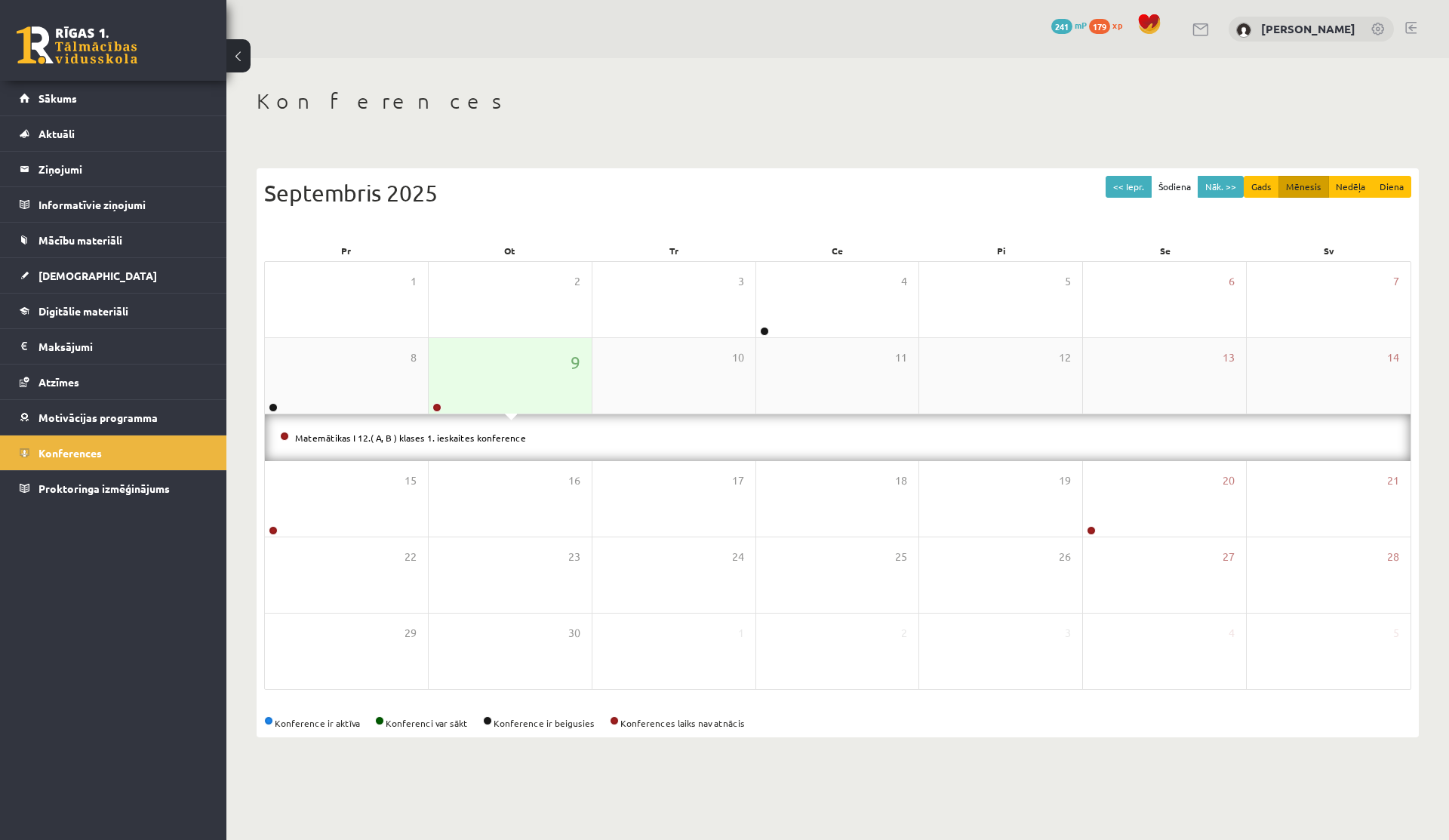
click at [548, 359] on div "9" at bounding box center [510, 376] width 163 height 76
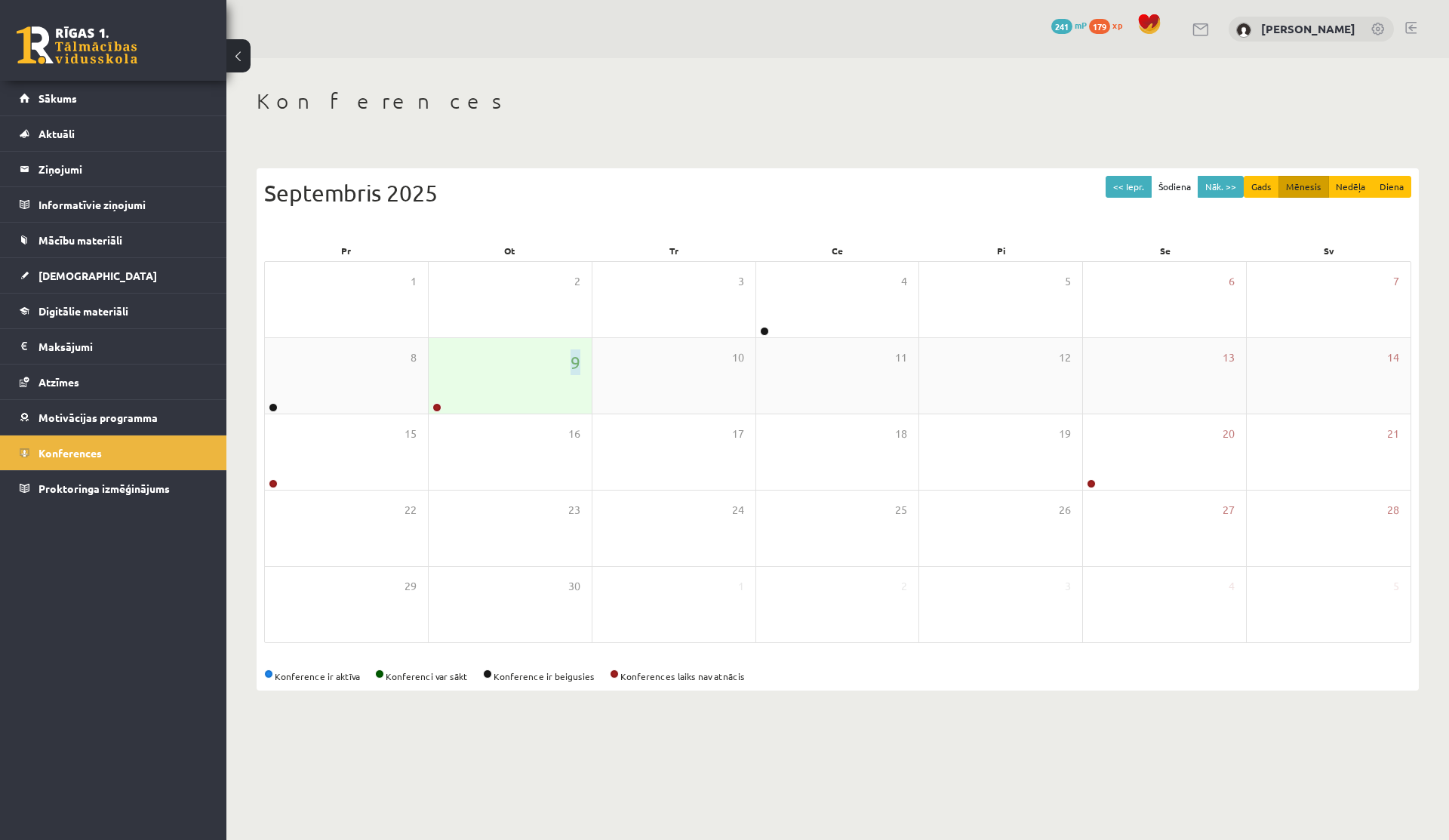
click at [548, 359] on div "9" at bounding box center [510, 376] width 163 height 76
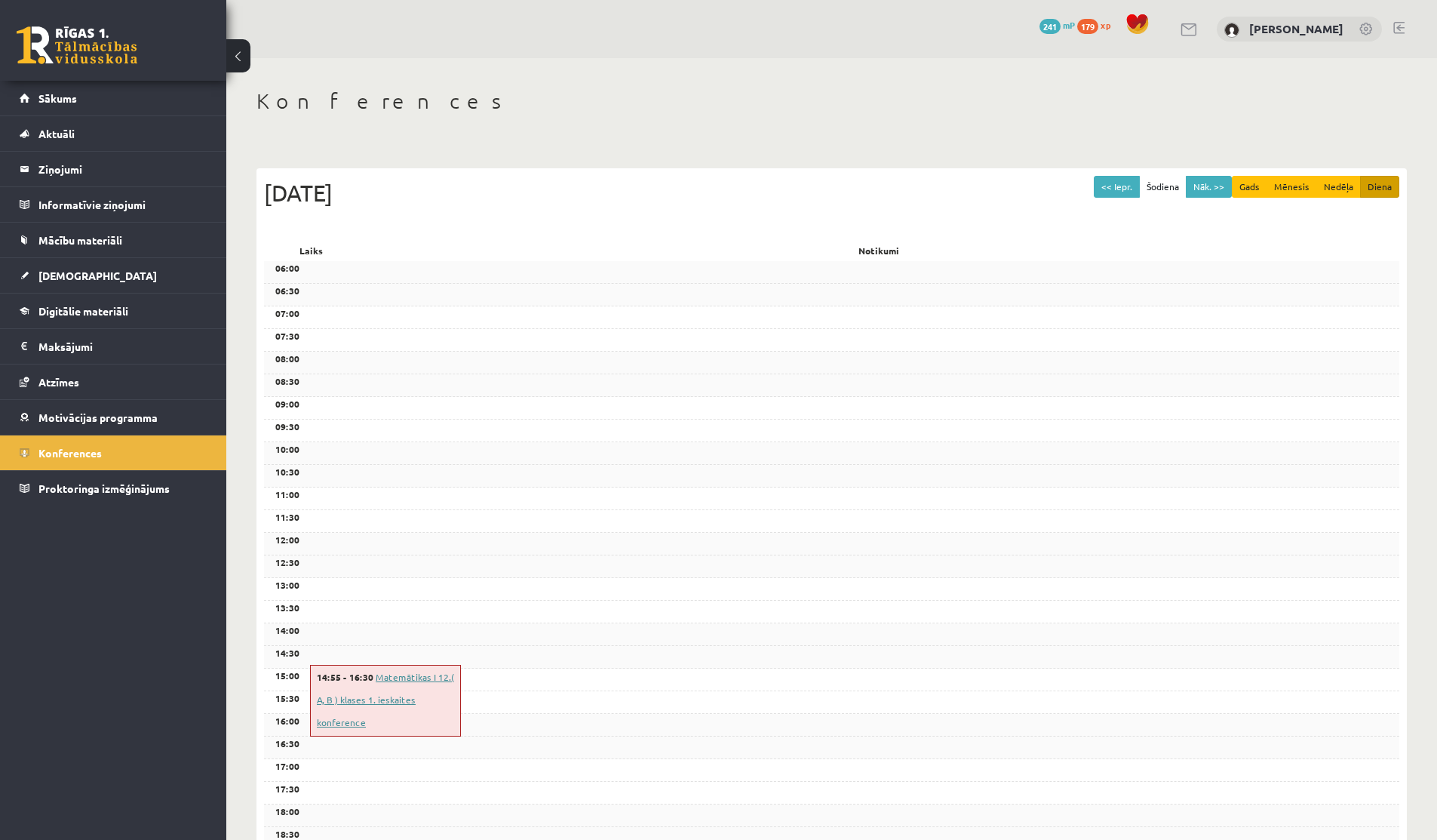
click at [396, 673] on link "Matemātikas I 12.( A, B ) klases 1. ieskaites konference" at bounding box center [385, 699] width 138 height 57
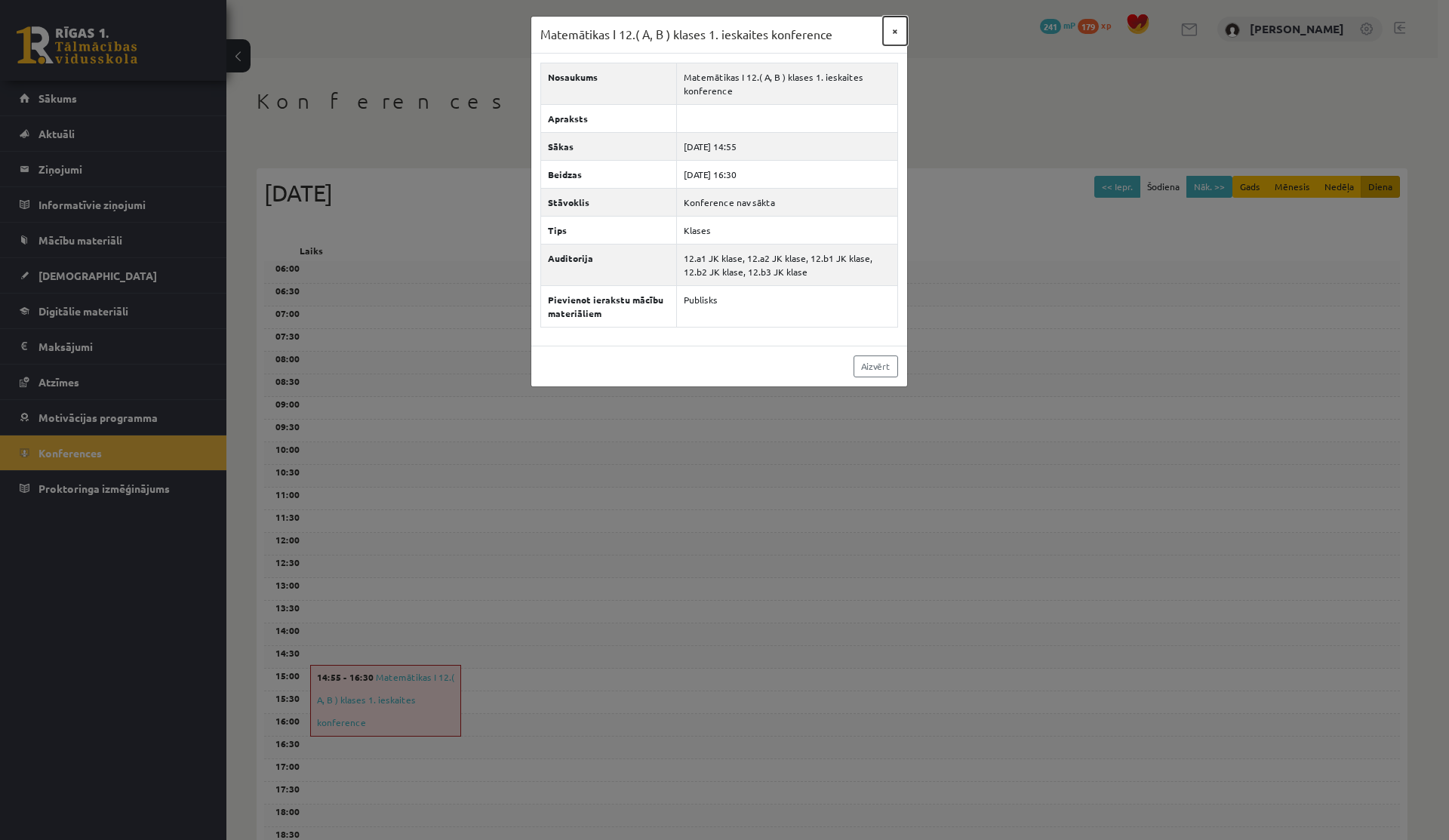
click at [889, 25] on button "×" at bounding box center [895, 31] width 24 height 29
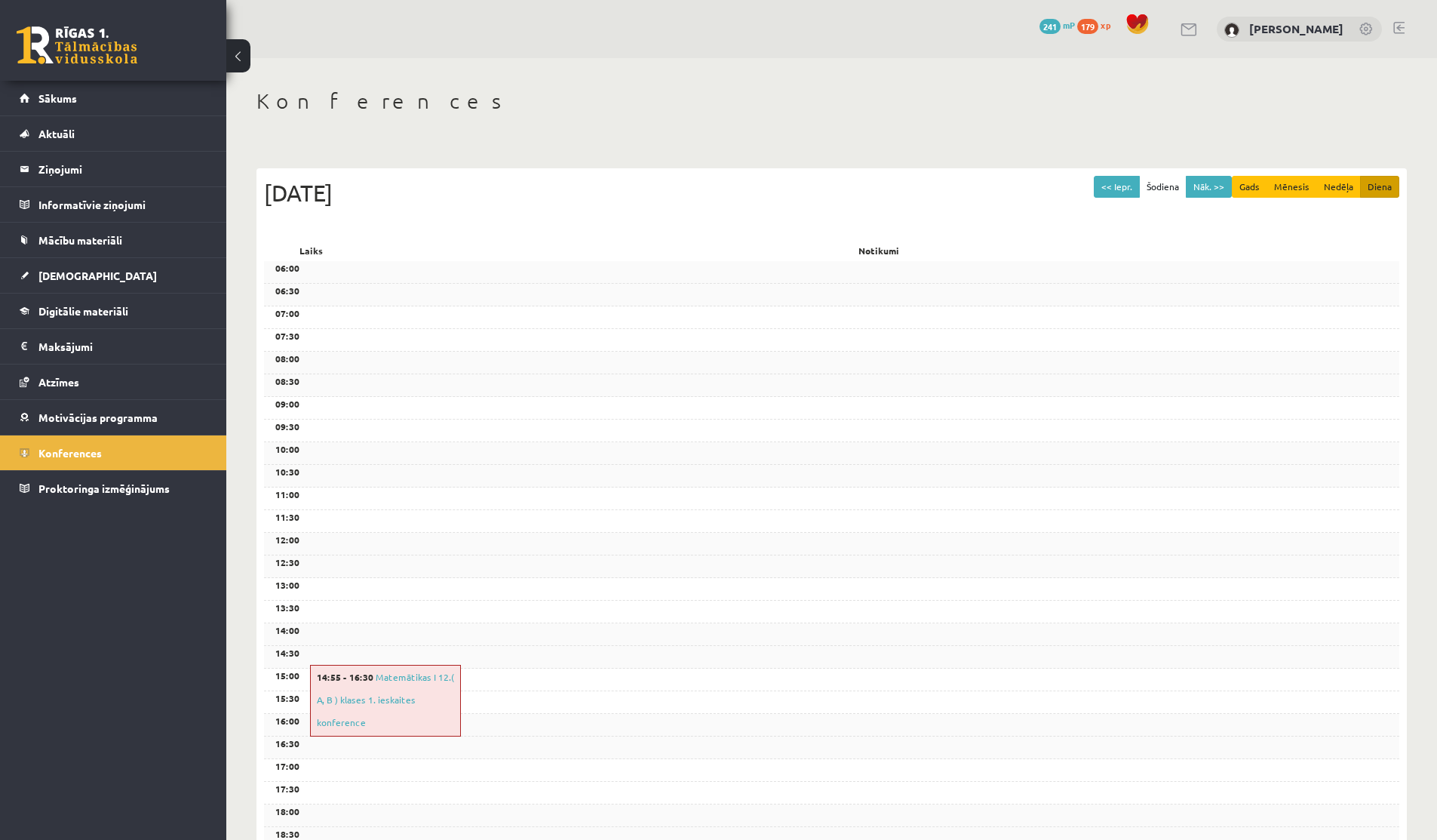
click at [1173, 31] on div "0 Dāvanas 241 mP 179 xp Rebeka Trofimova" at bounding box center [831, 29] width 1211 height 58
click at [1187, 32] on link at bounding box center [1190, 30] width 19 height 13
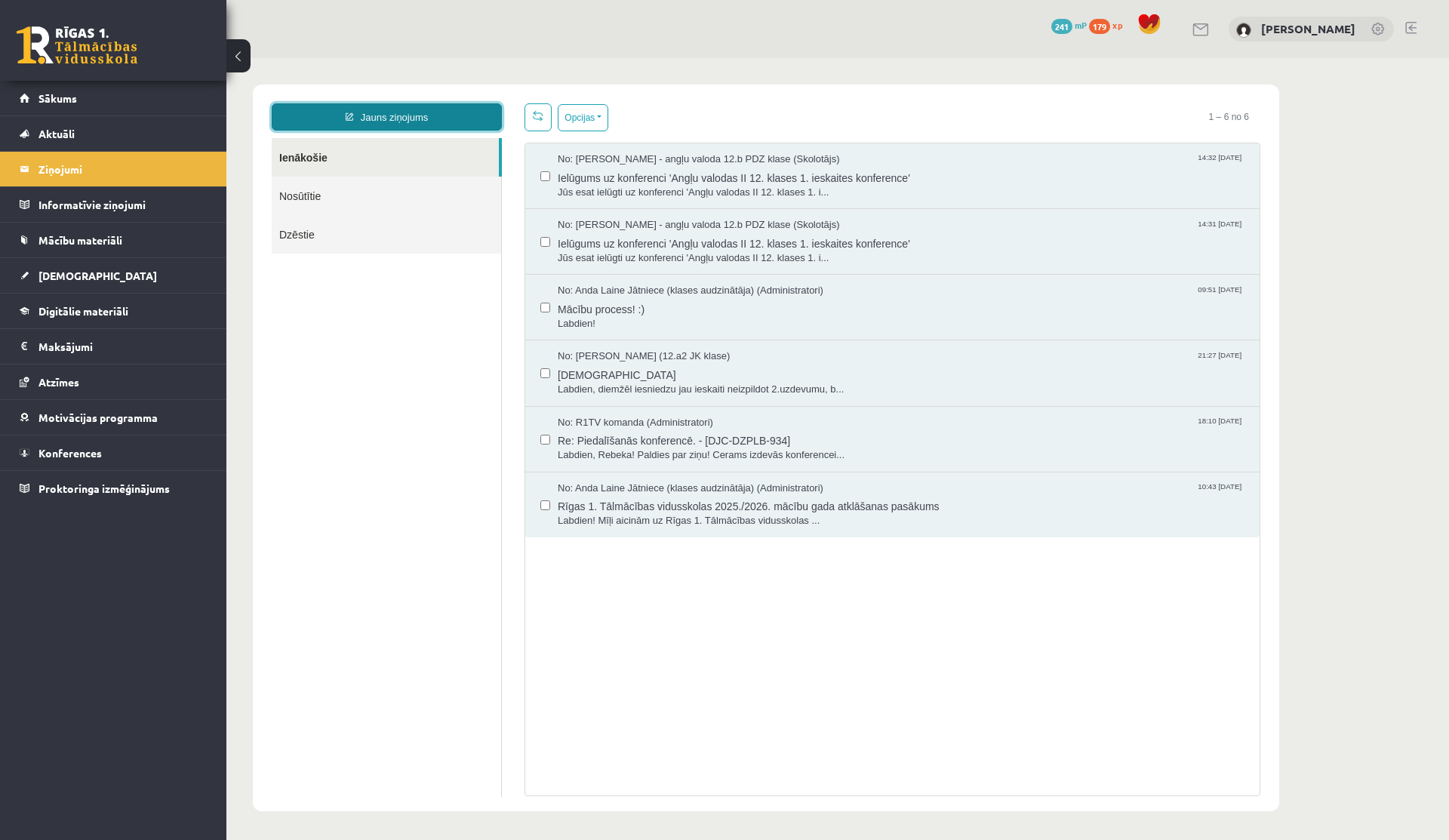
click at [394, 124] on link "Jauns ziņojums" at bounding box center [387, 117] width 230 height 27
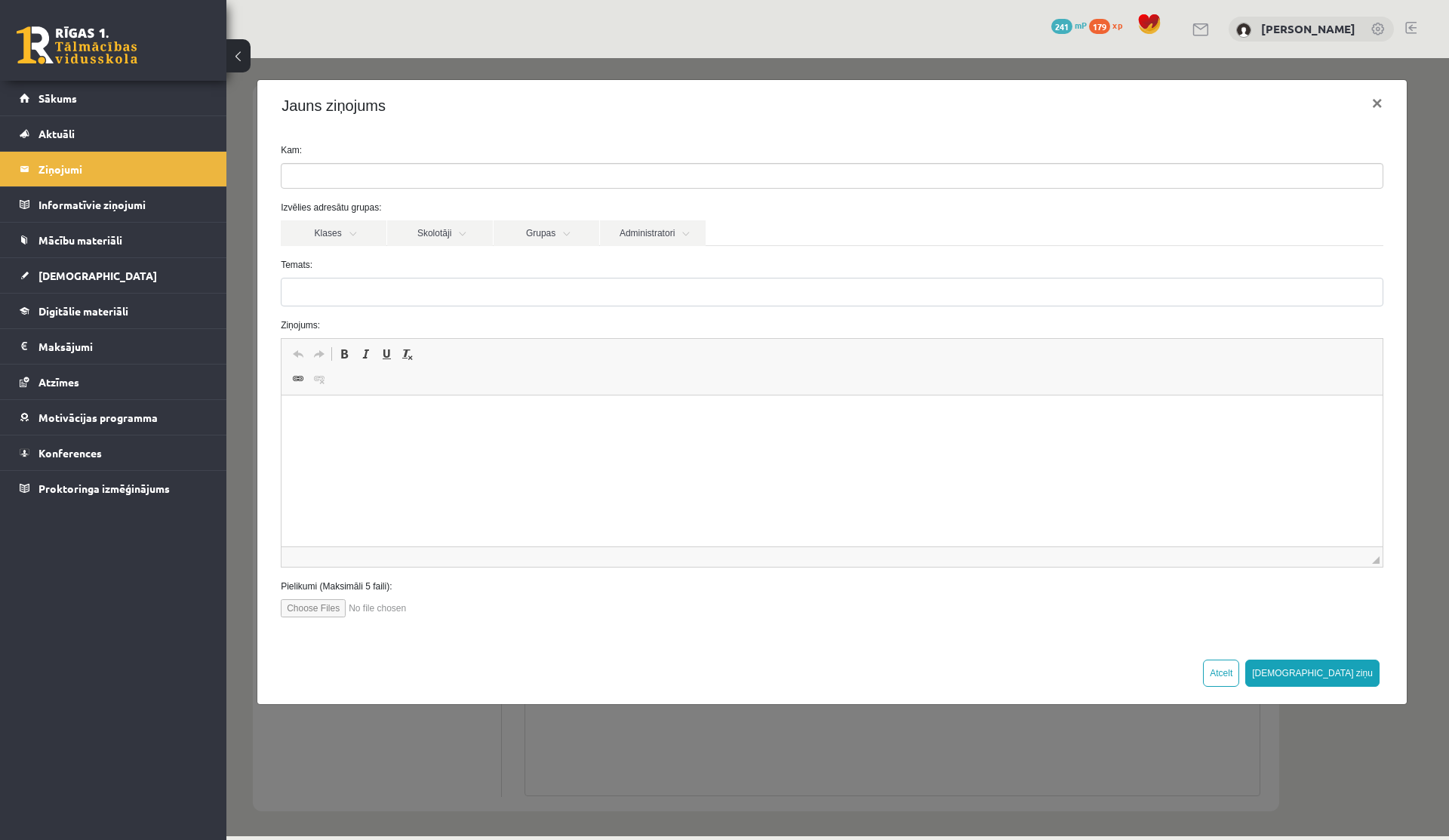
click at [393, 174] on ul at bounding box center [832, 175] width 1101 height 24
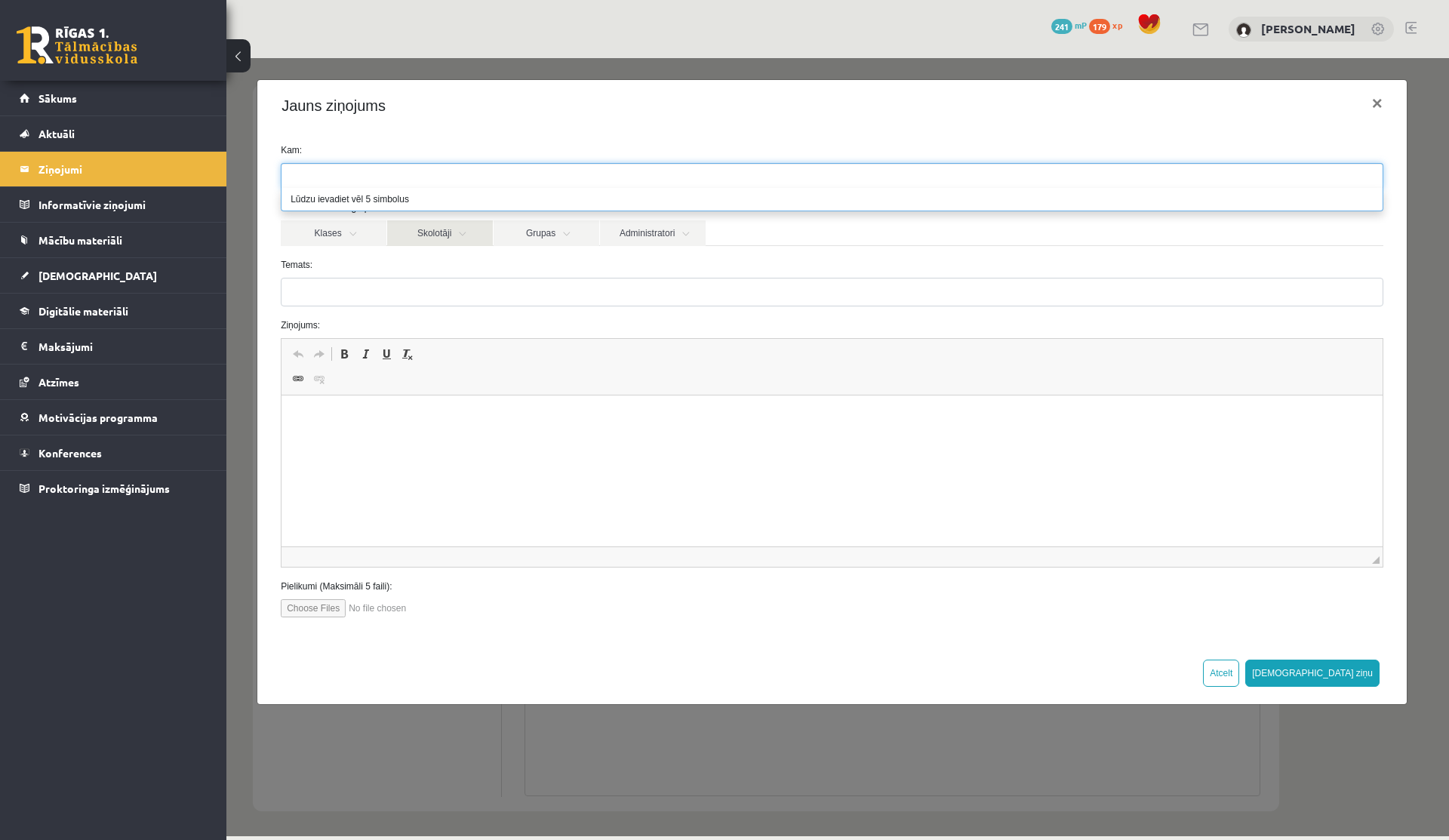
click at [443, 239] on link "Skolotāji" at bounding box center [440, 233] width 105 height 26
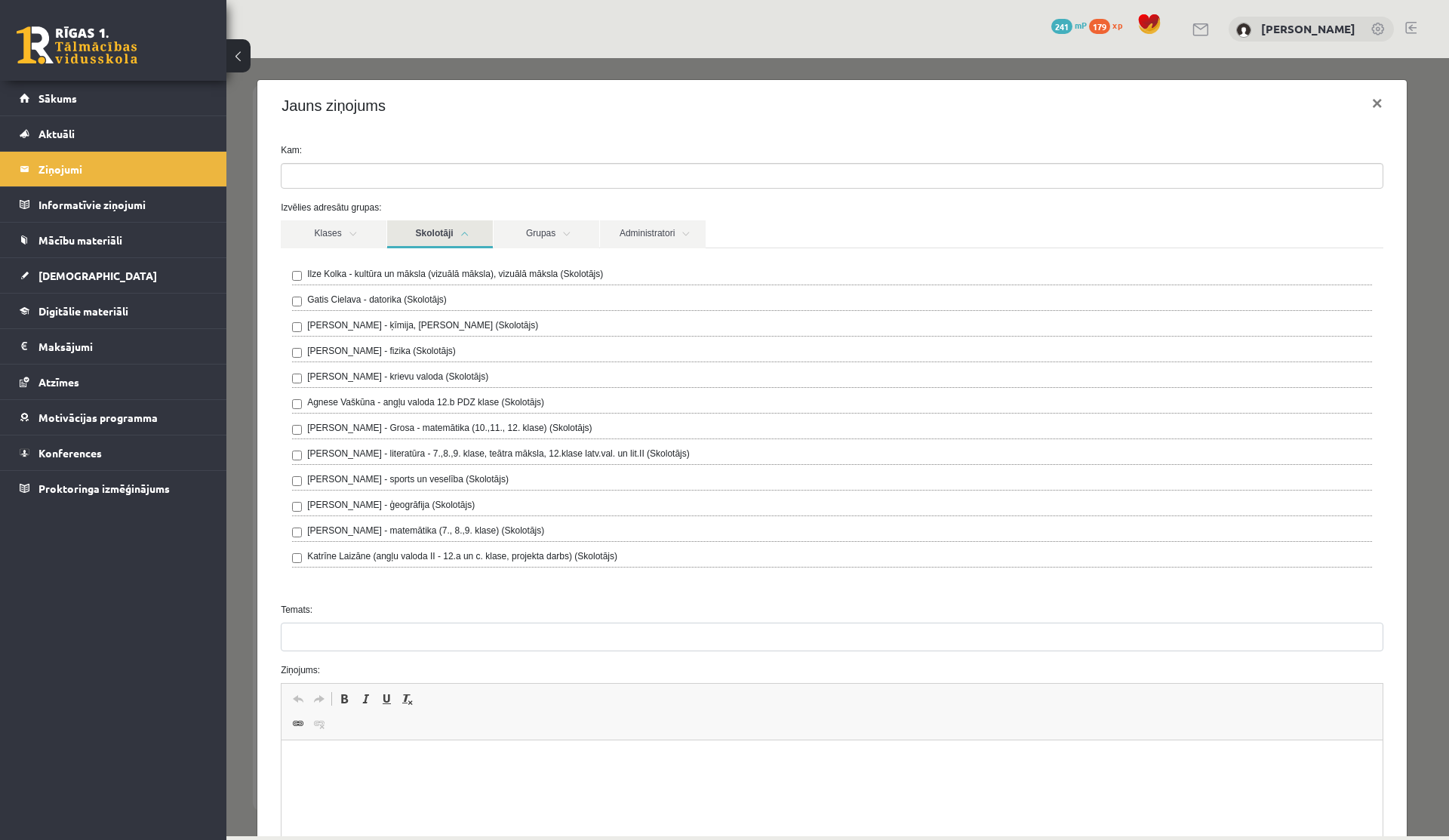
click at [350, 428] on label "Laima Tukāne - Grosa - matemātika (10.,11., 12. klase) (Skolotājs)" at bounding box center [450, 427] width 285 height 14
click at [441, 224] on link "Skolotāji" at bounding box center [440, 234] width 105 height 28
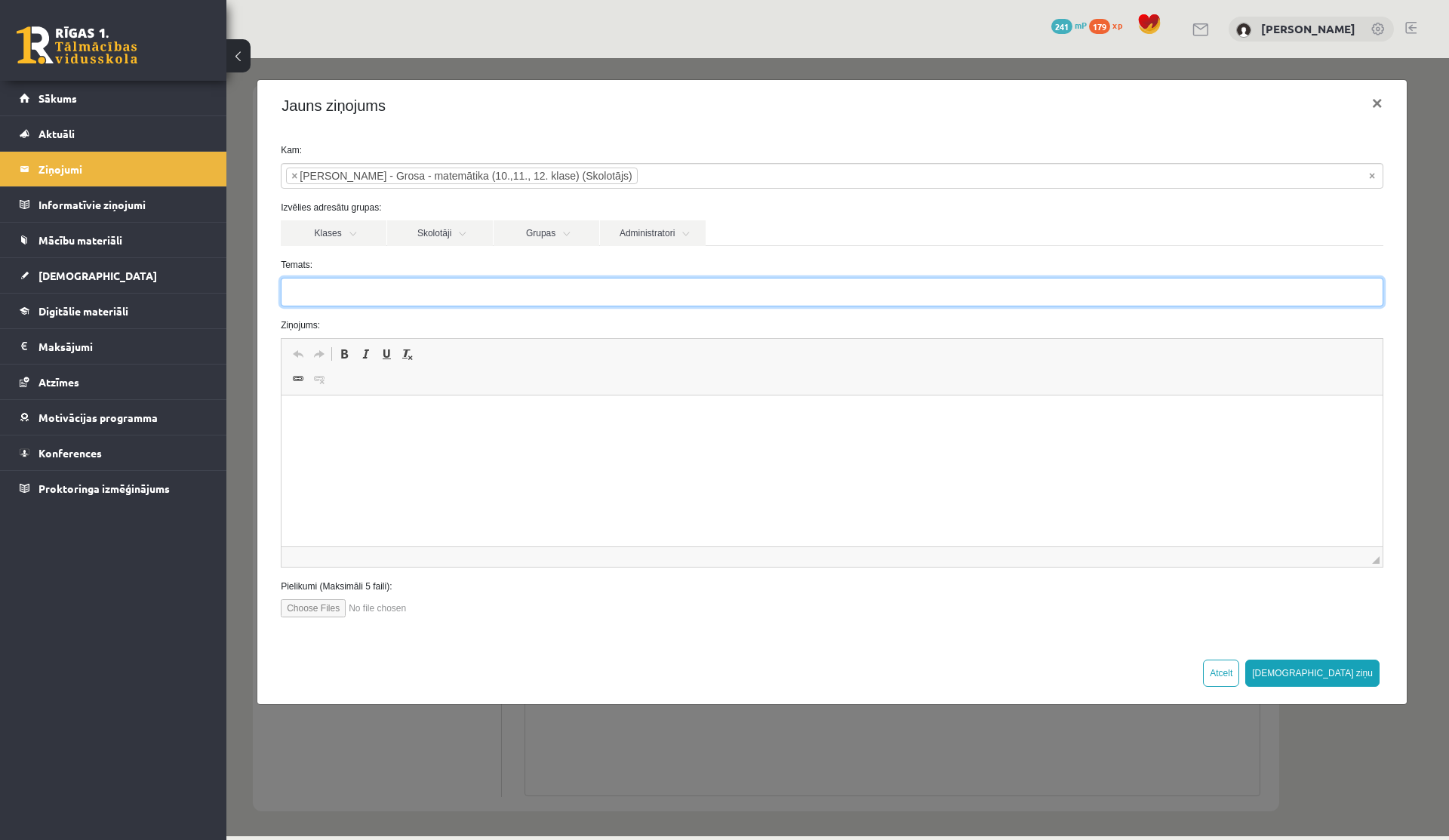
click at [381, 286] on input "Temats:" at bounding box center [832, 292] width 1103 height 29
type input "**********"
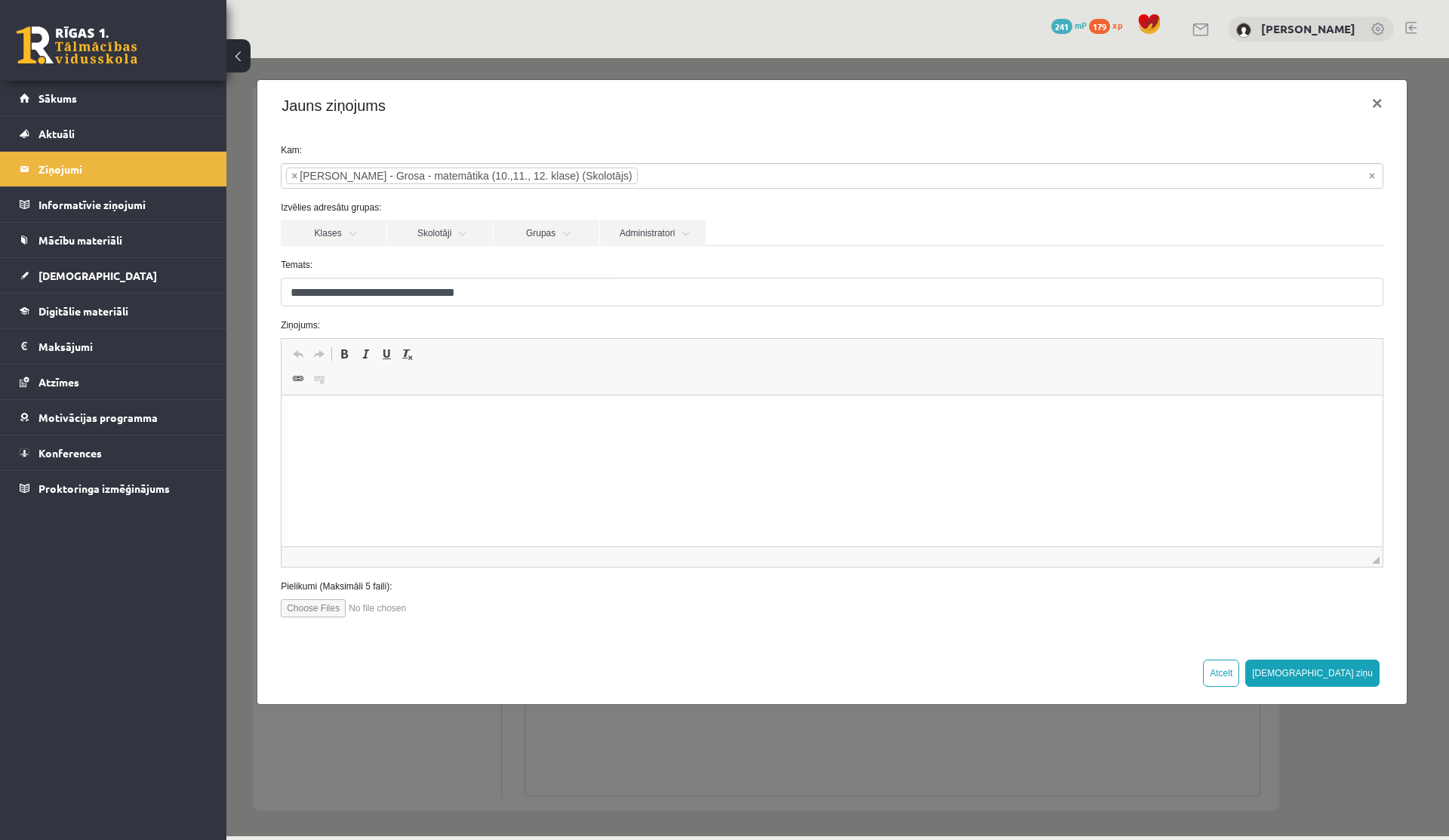
click at [342, 402] on html at bounding box center [832, 418] width 1101 height 46
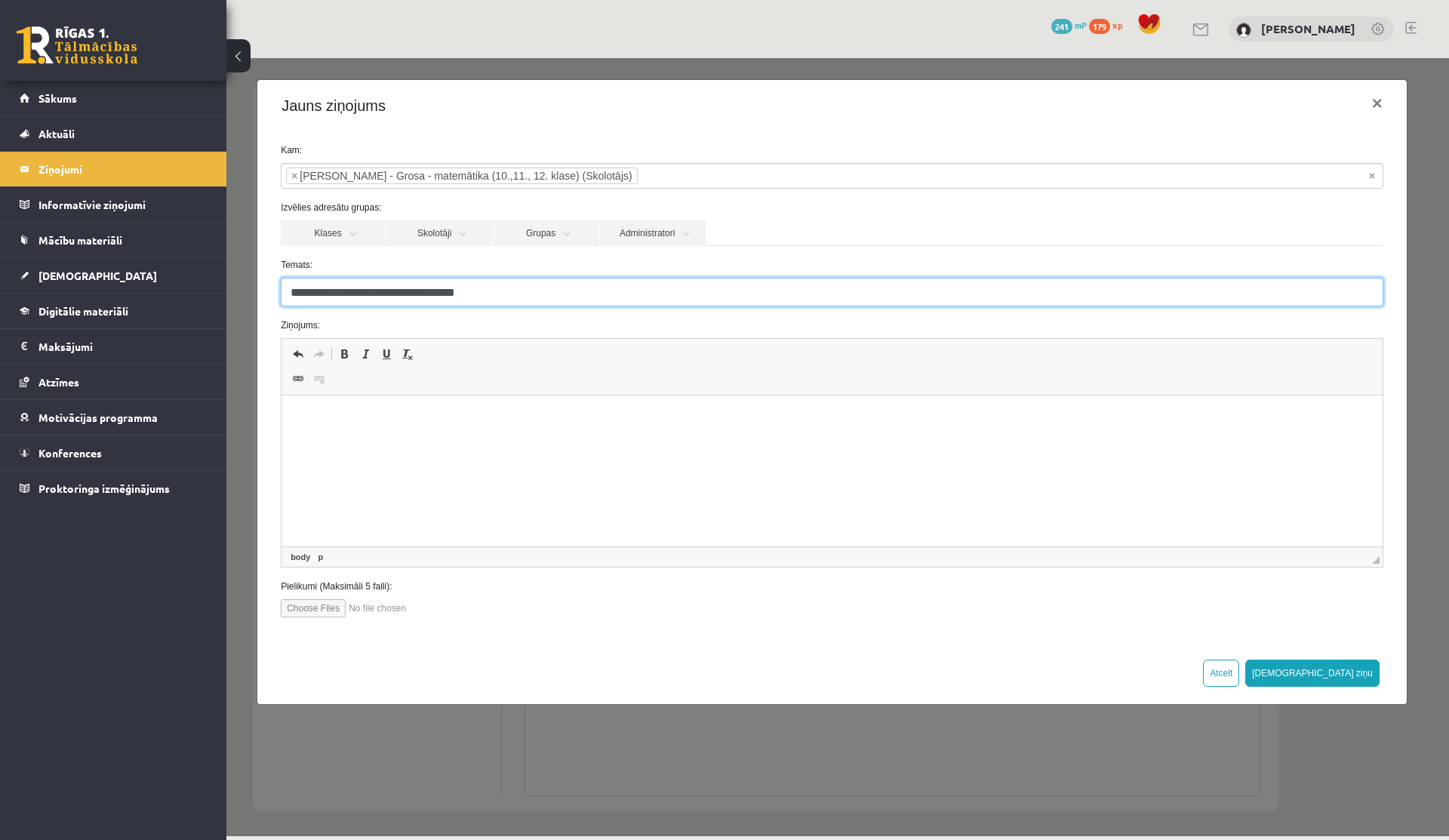
click at [515, 286] on input "**********" at bounding box center [832, 292] width 1103 height 29
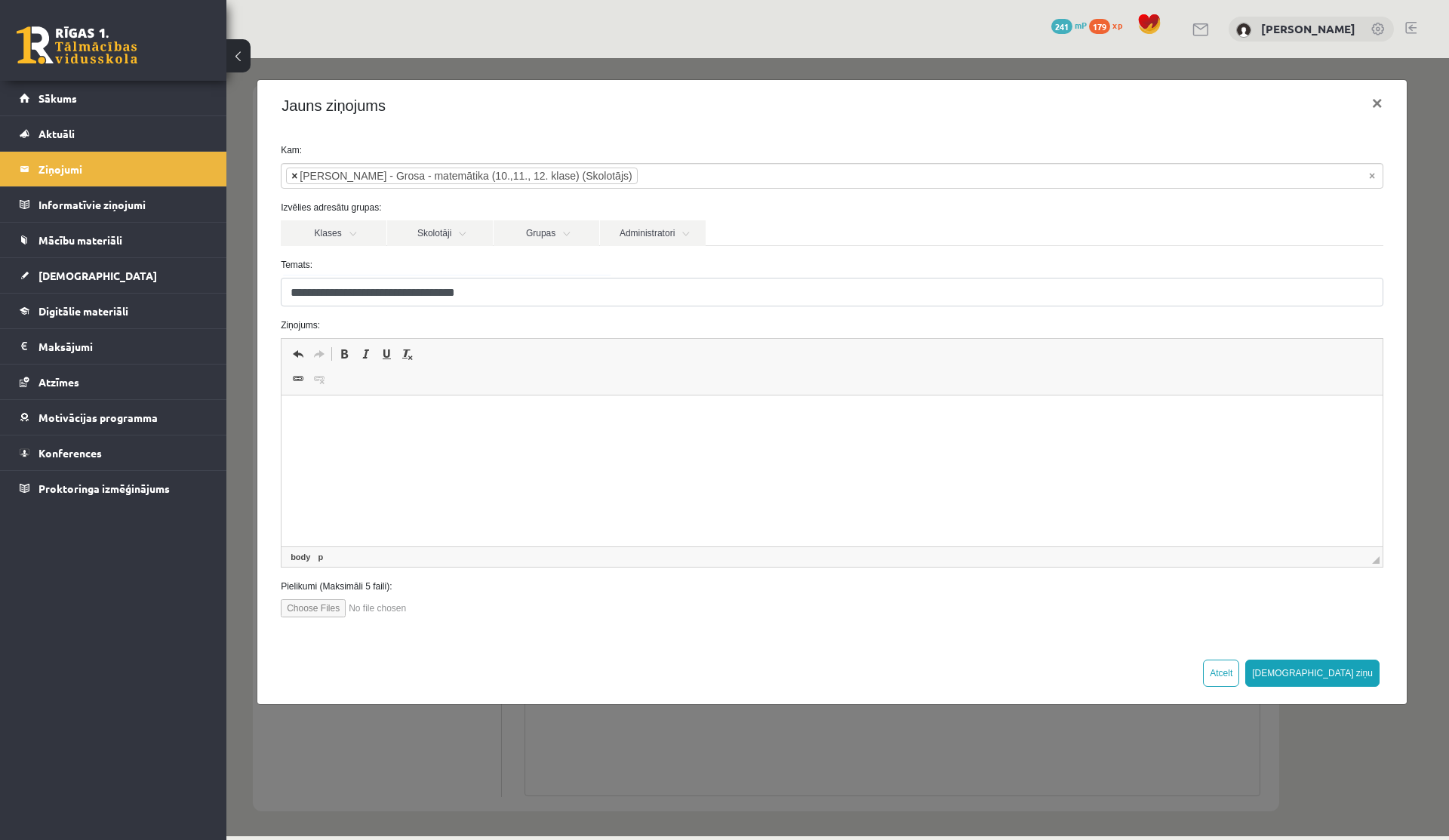
click at [295, 176] on span "×" at bounding box center [295, 175] width 6 height 15
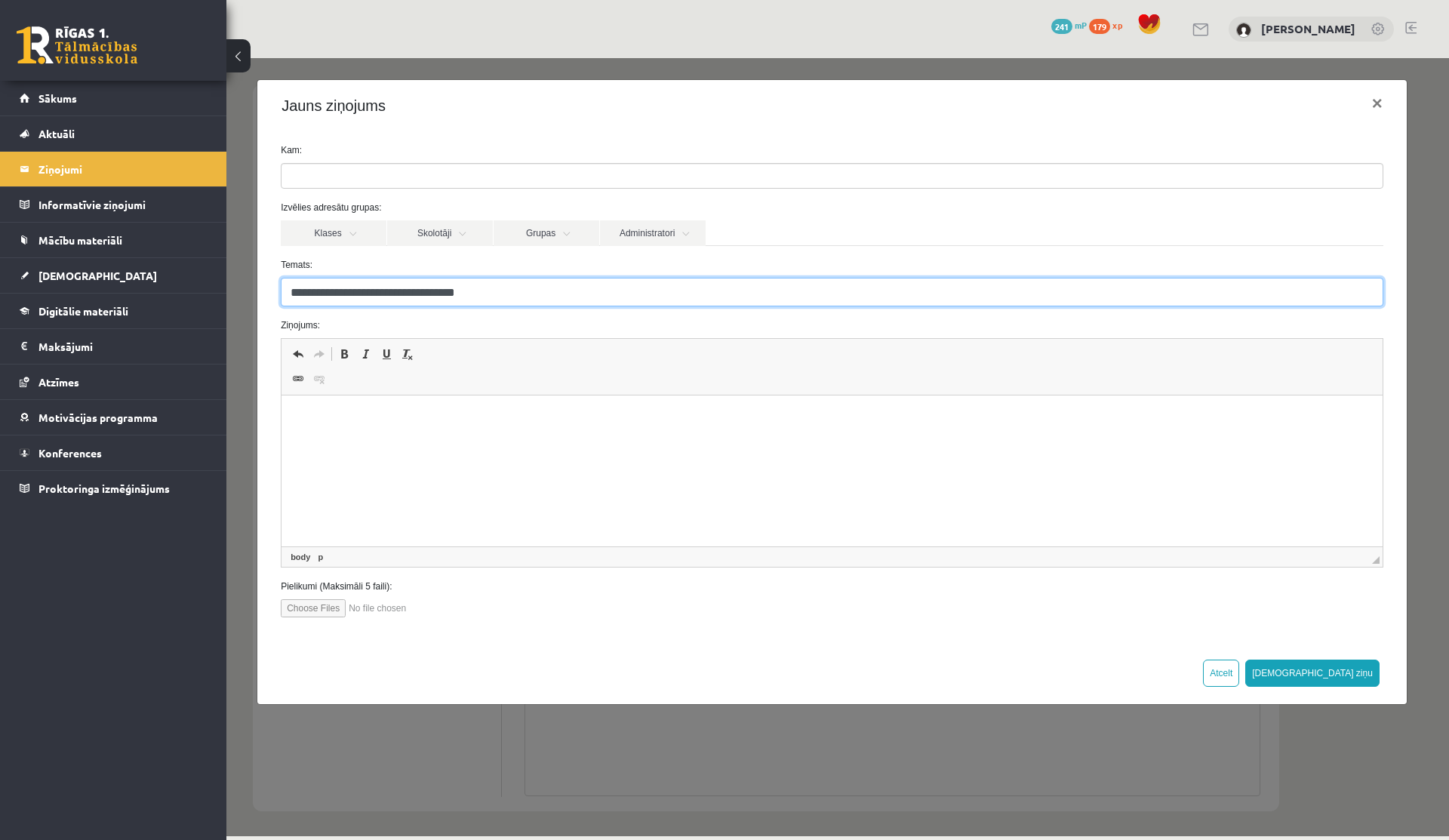
drag, startPoint x: 503, startPoint y: 291, endPoint x: 232, endPoint y: 281, distance: 271.2
click at [232, 281] on div "**********" at bounding box center [837, 447] width 1223 height 778
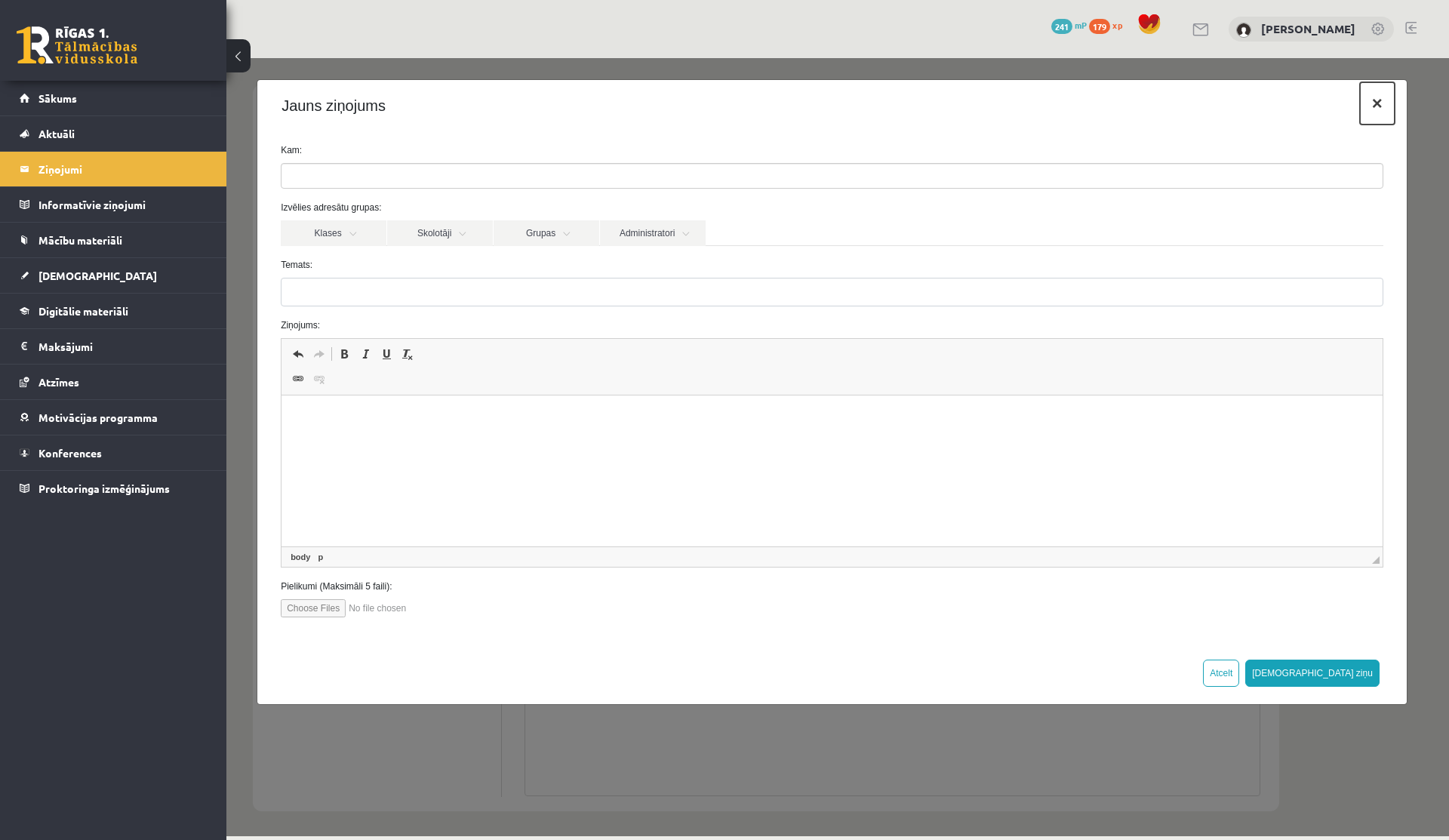
click at [1373, 115] on button "×" at bounding box center [1377, 103] width 35 height 43
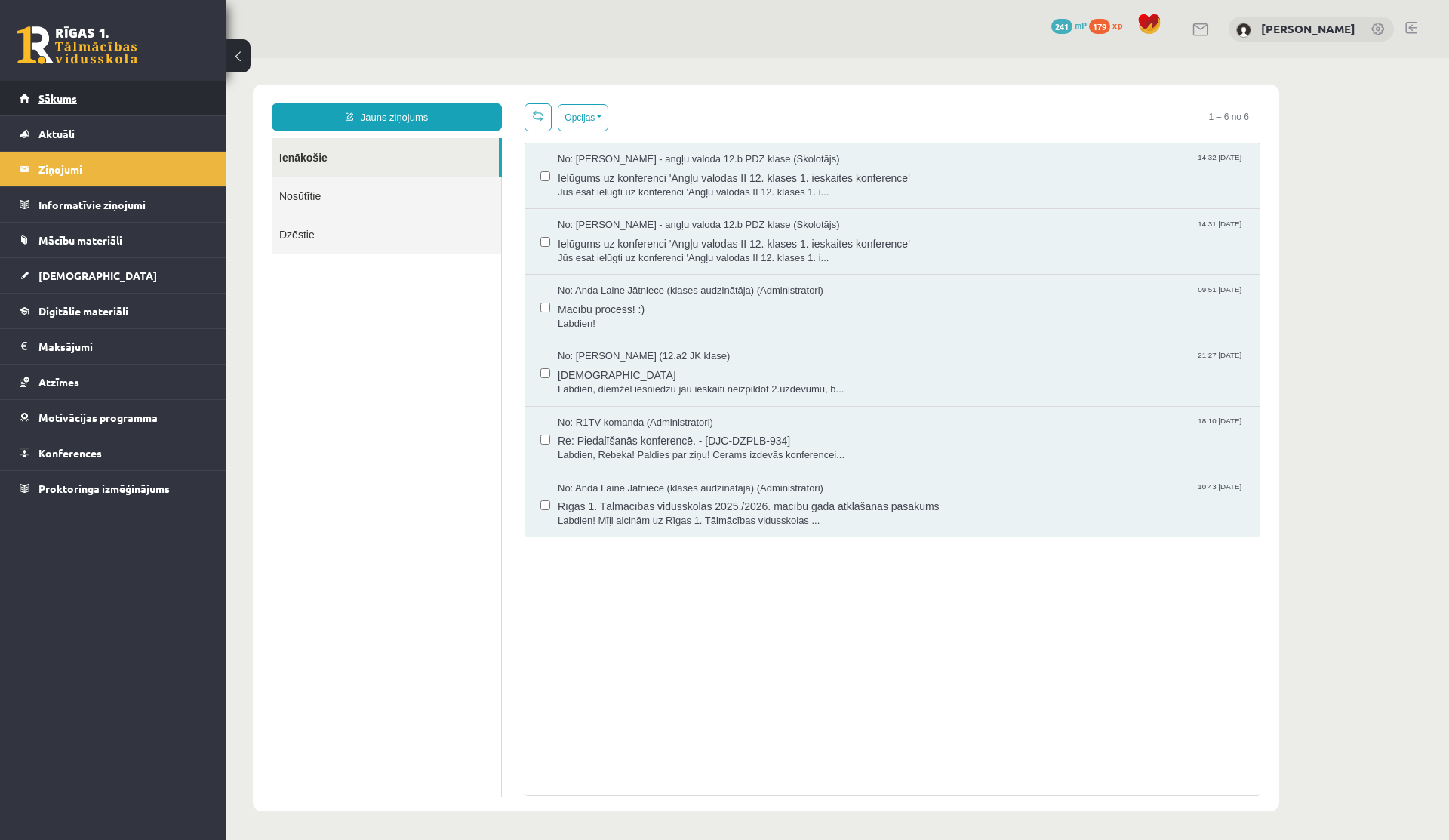
click at [68, 103] on link "Sākums" at bounding box center [113, 97] width 188 height 35
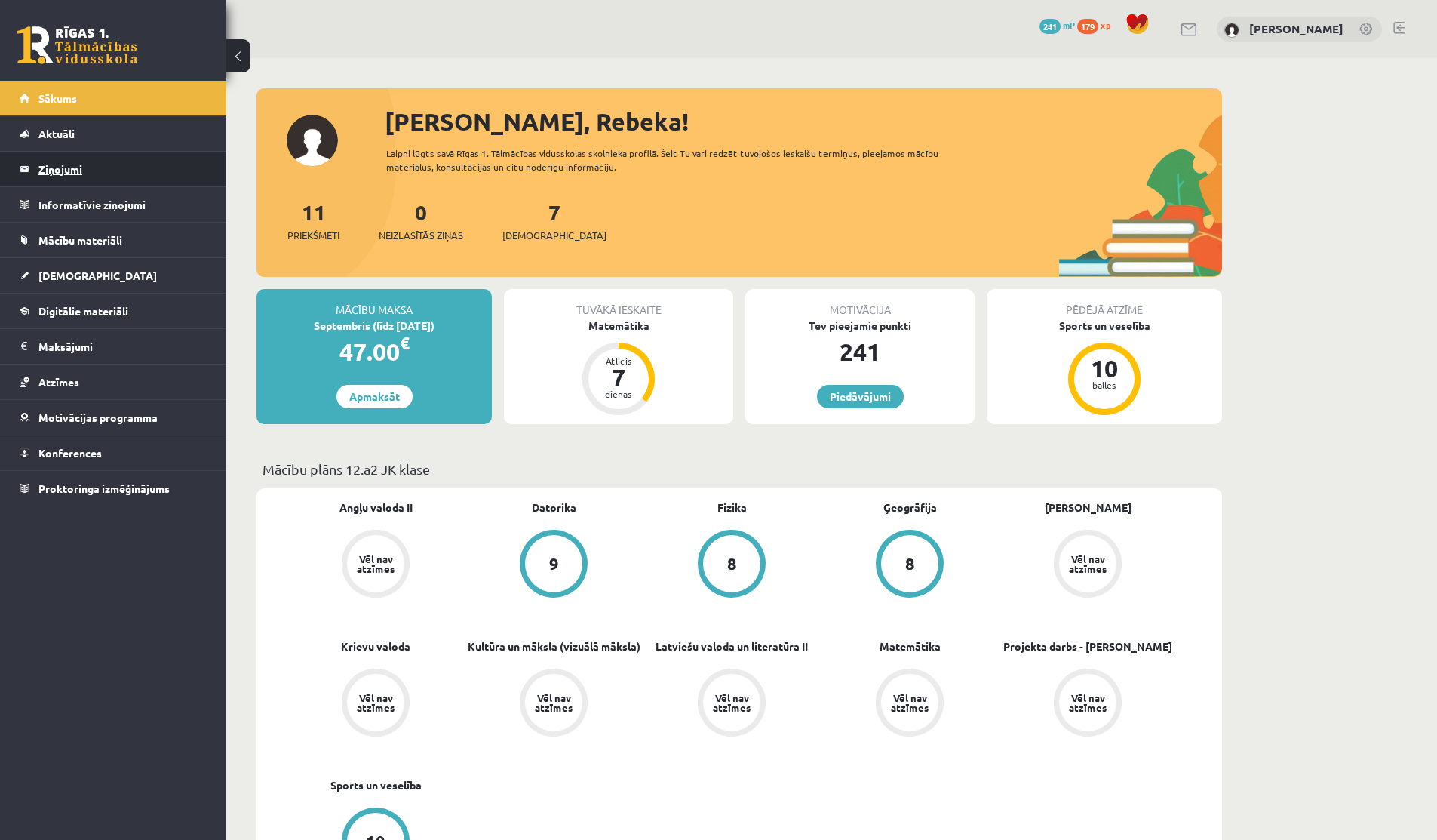
click at [76, 175] on legend "Ziņojumi 0" at bounding box center [123, 168] width 169 height 35
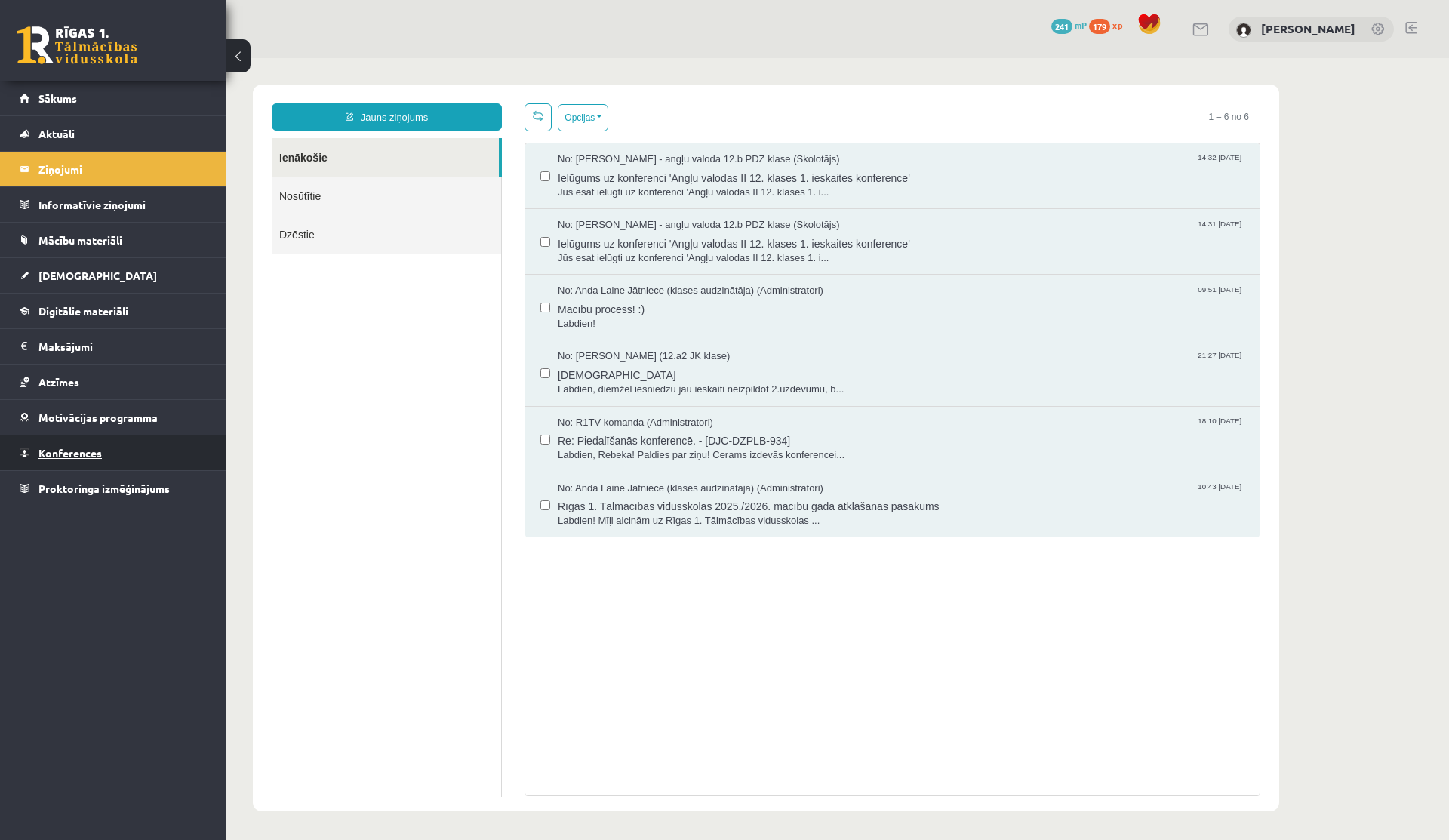
click at [91, 450] on span "Konferences" at bounding box center [70, 452] width 64 height 14
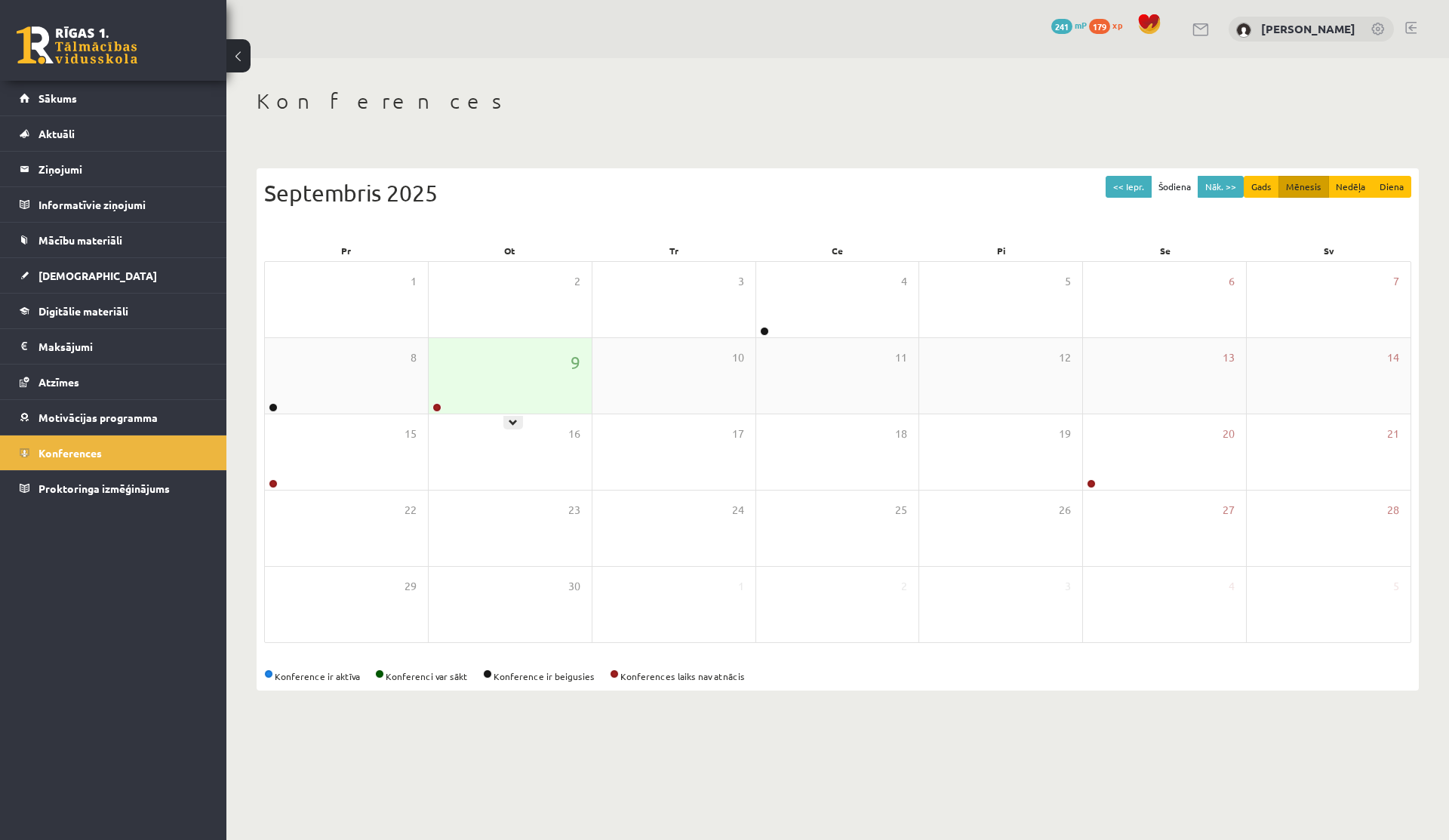
click at [518, 372] on div "9" at bounding box center [510, 376] width 163 height 76
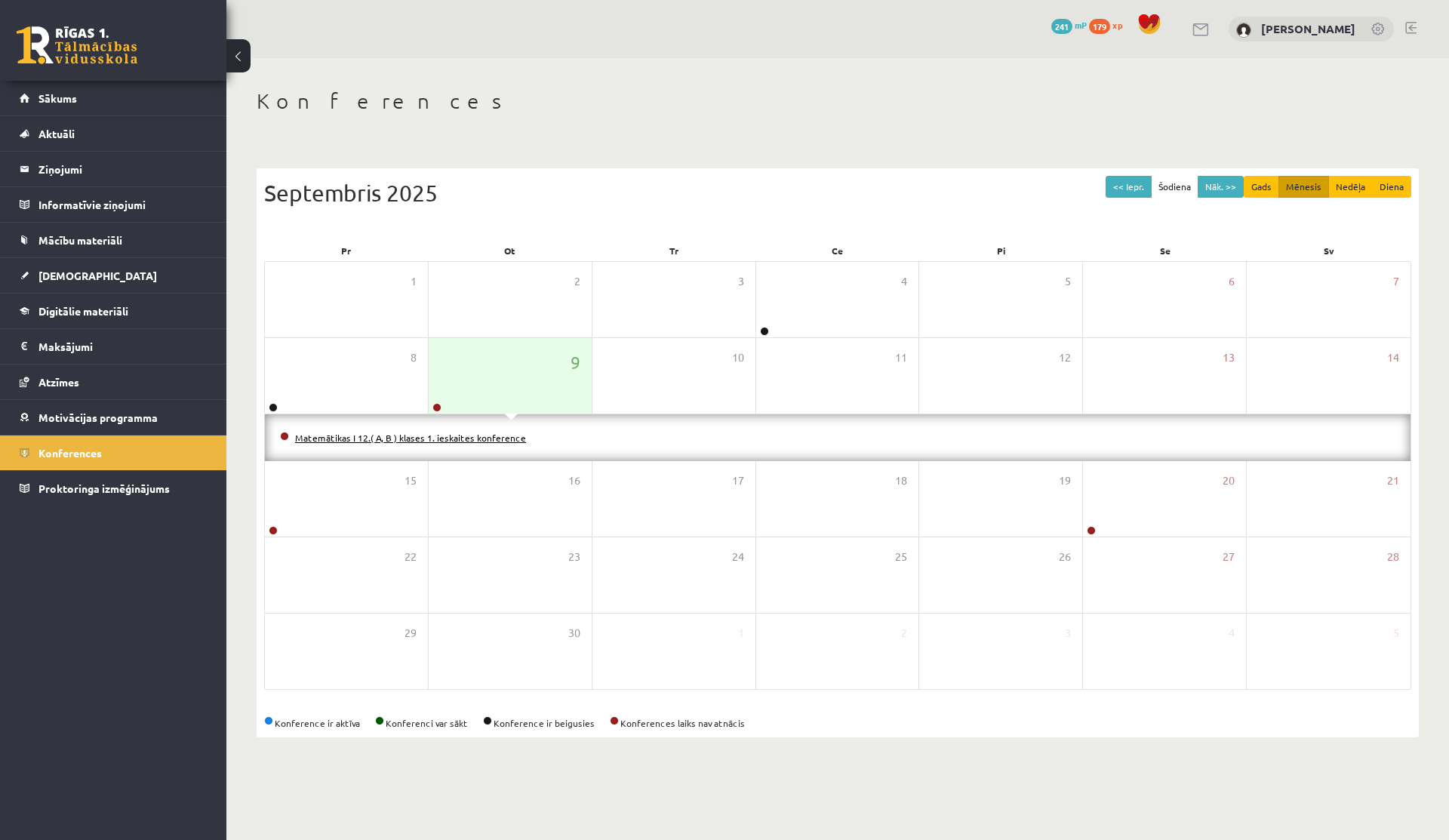
click at [411, 442] on link "Matemātikas I 12.( A, B ) klases 1. ieskaites konference" at bounding box center [411, 437] width 231 height 12
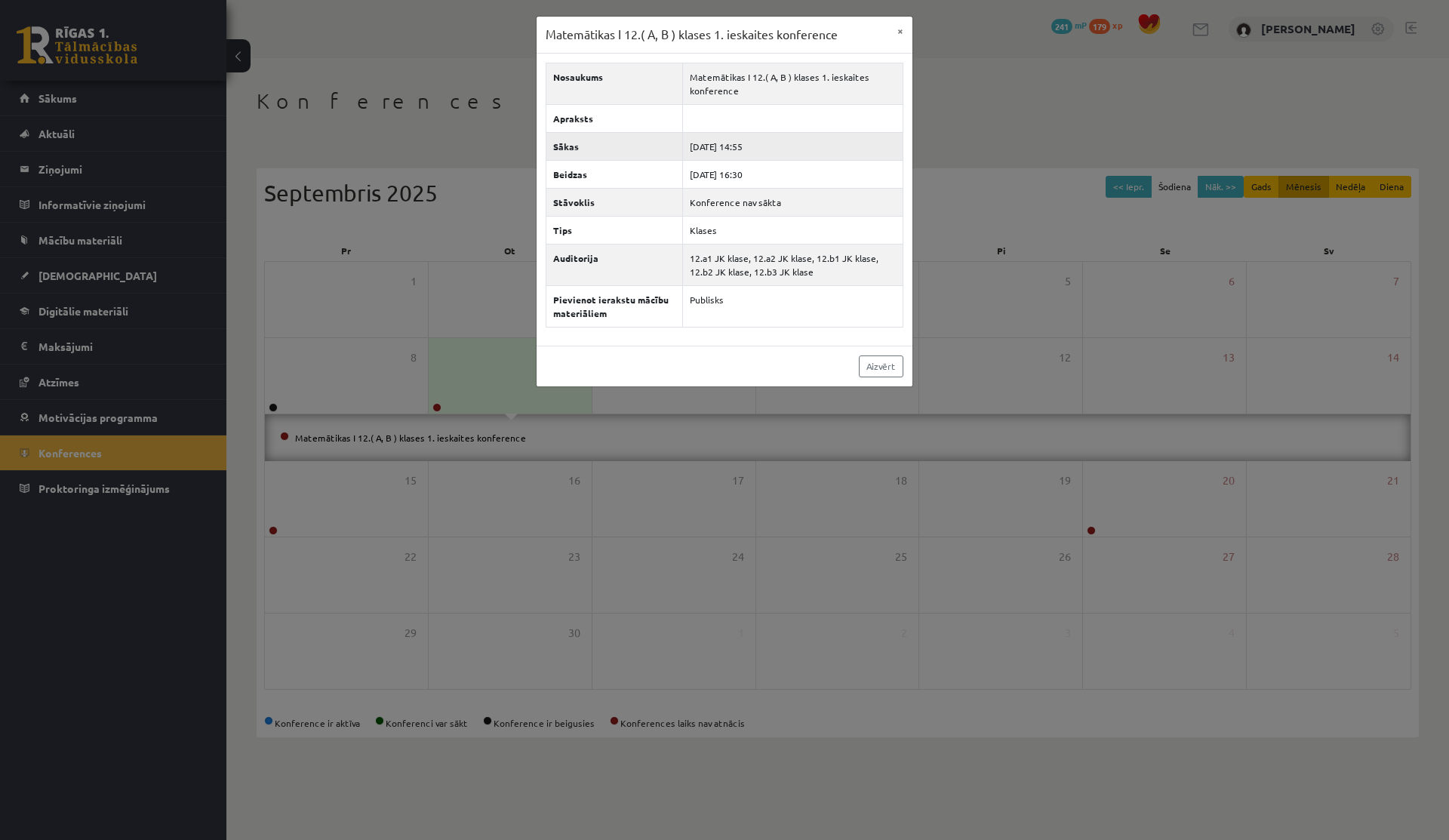
drag, startPoint x: 738, startPoint y: 146, endPoint x: 769, endPoint y: 146, distance: 31.0
click at [769, 146] on td "[DATE] 14:55" at bounding box center [793, 146] width 221 height 28
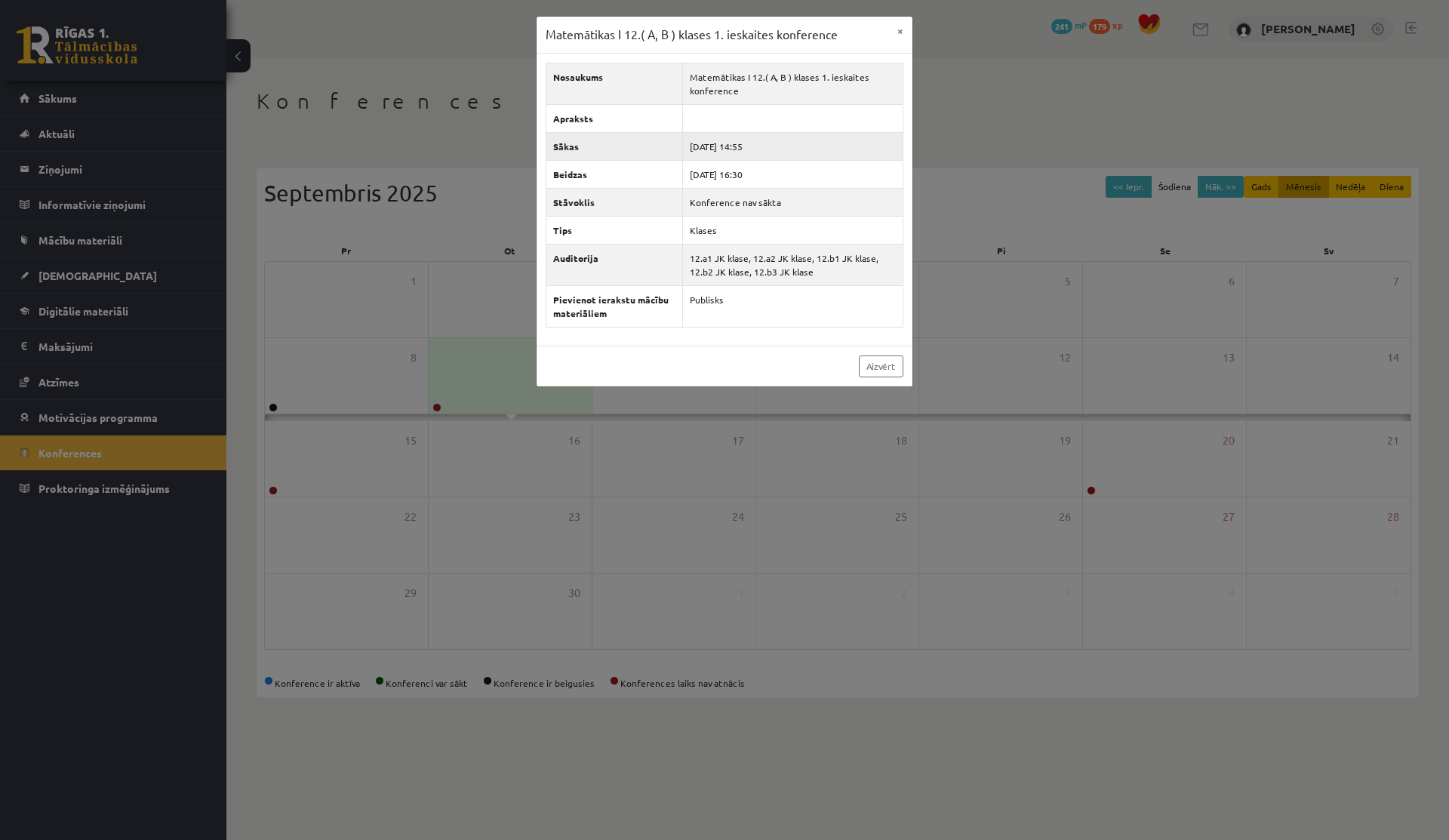
click at [769, 146] on td "[DATE] 14:55" at bounding box center [793, 146] width 221 height 28
click at [902, 31] on button "×" at bounding box center [901, 31] width 24 height 29
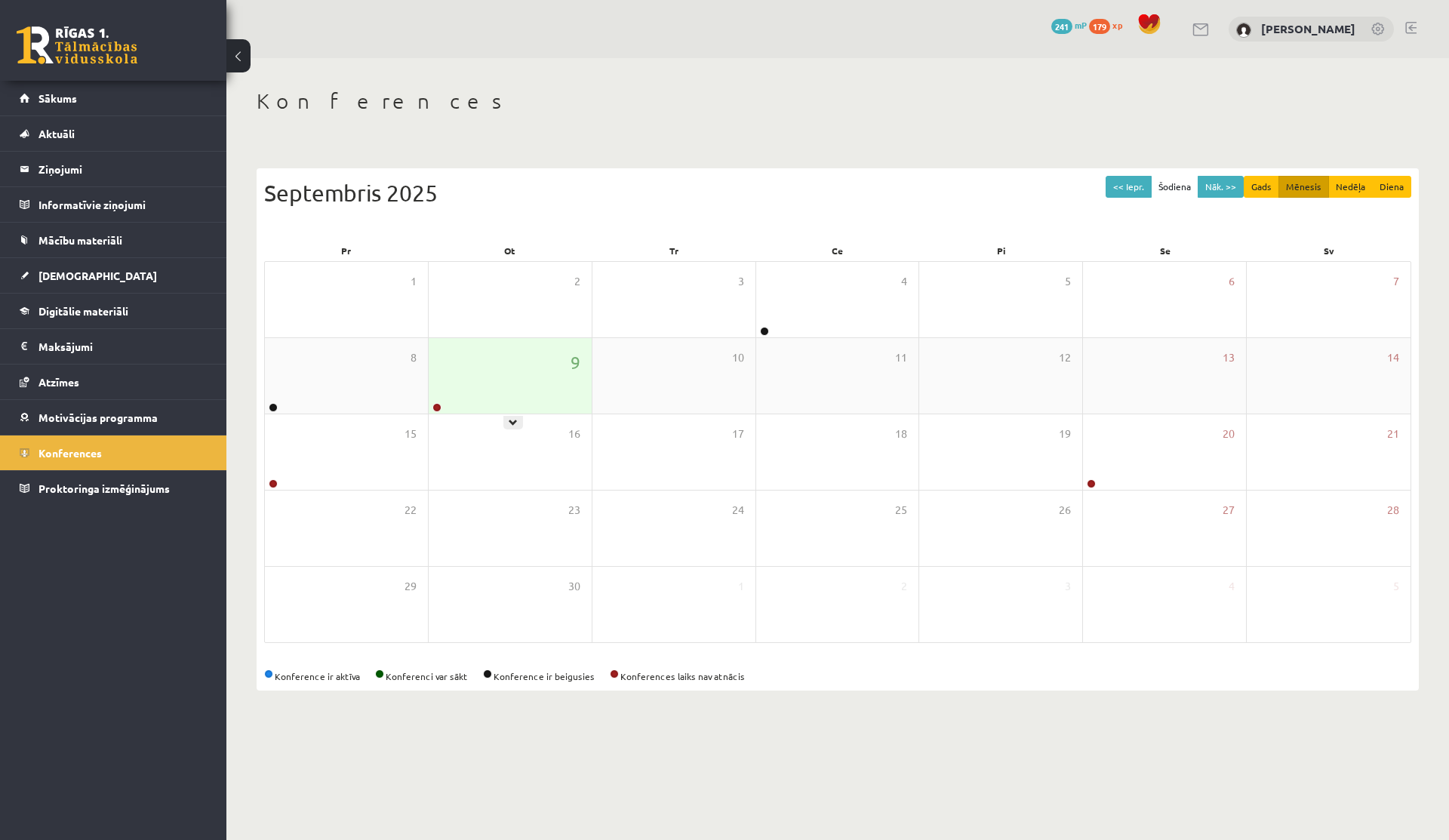
click at [547, 401] on div "9" at bounding box center [510, 376] width 163 height 76
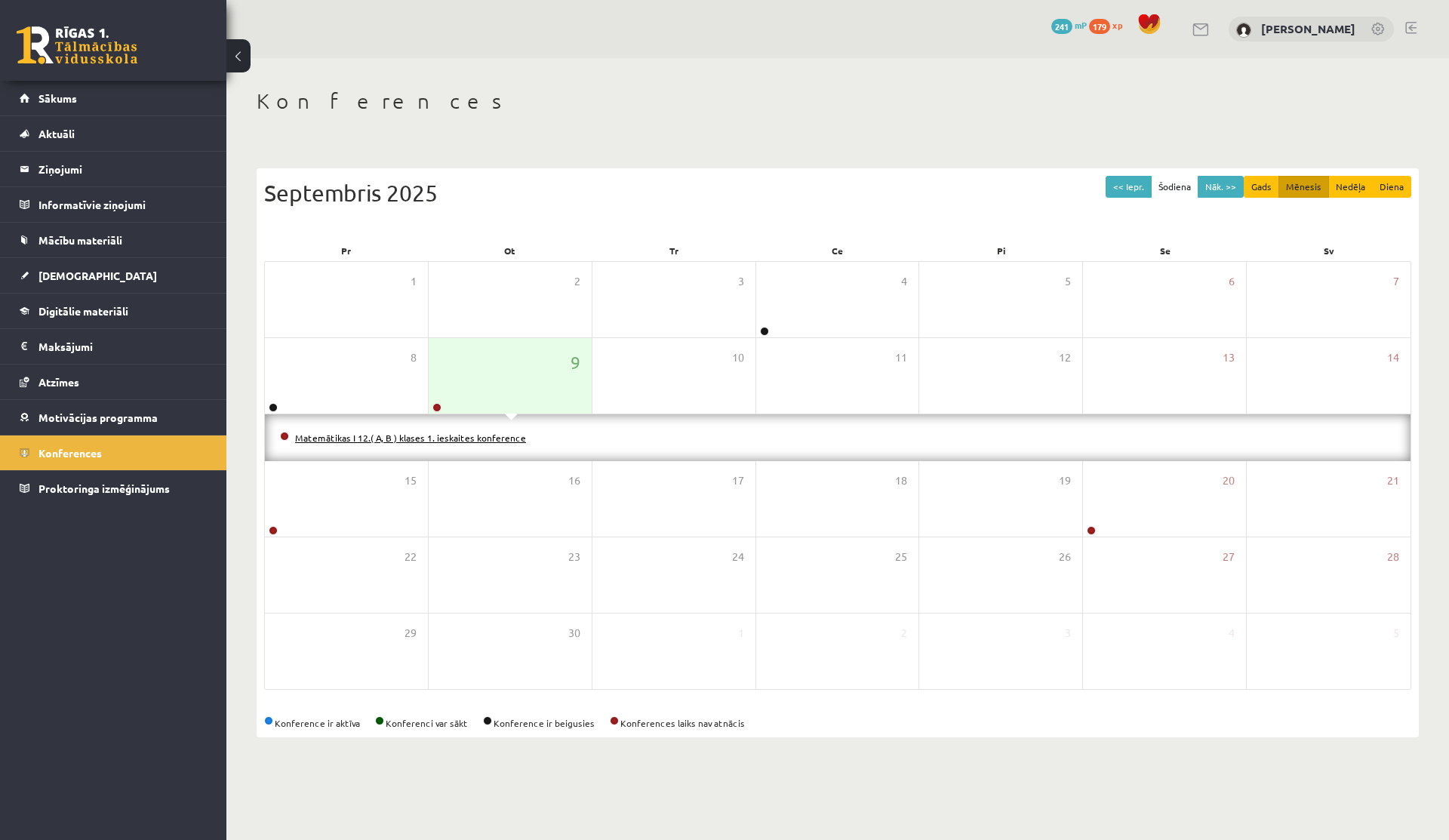
click at [378, 441] on link "Matemātikas I 12.( A, B ) klases 1. ieskaites konference" at bounding box center [411, 437] width 231 height 12
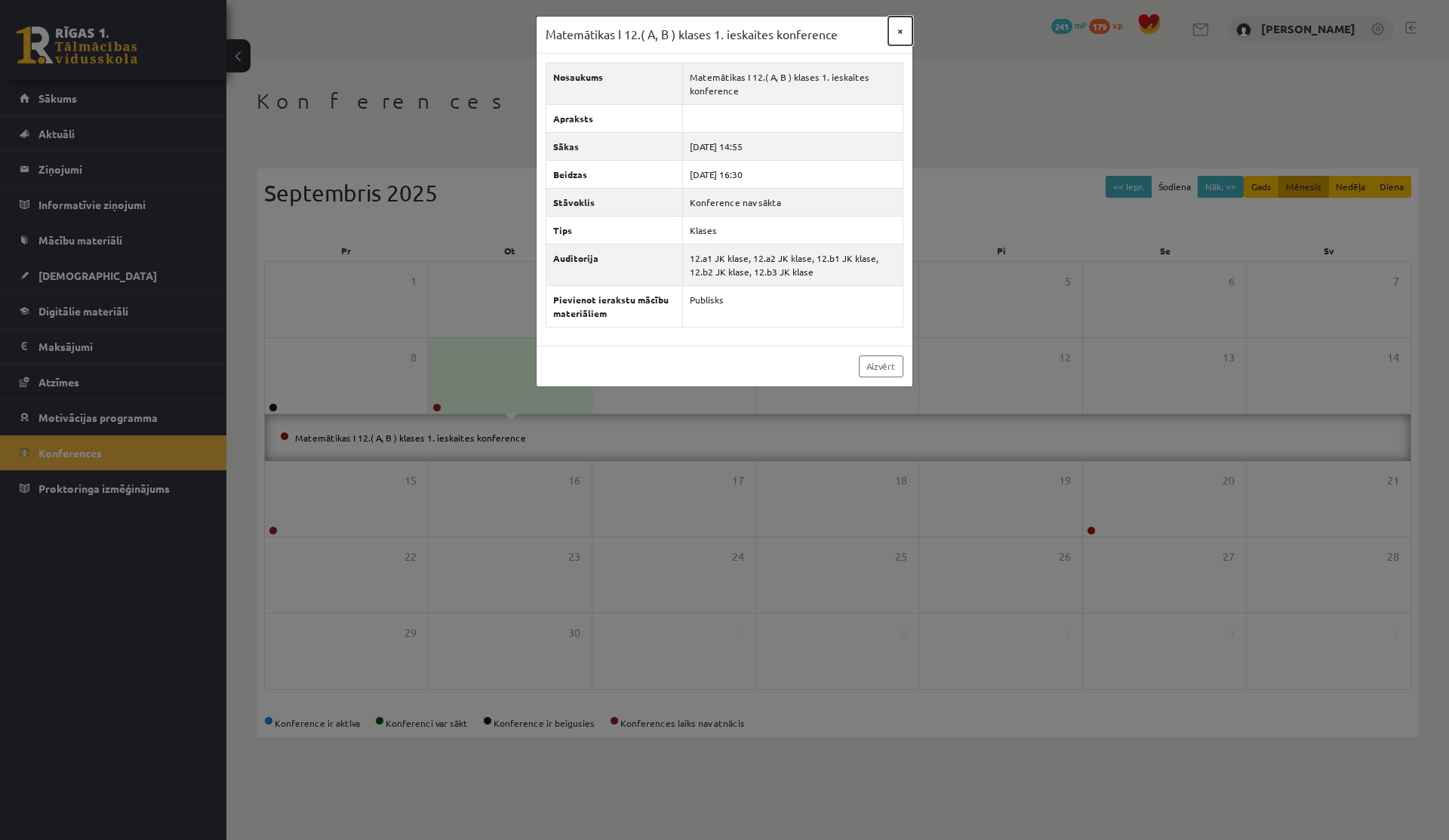
click at [899, 35] on button "×" at bounding box center [901, 31] width 24 height 29
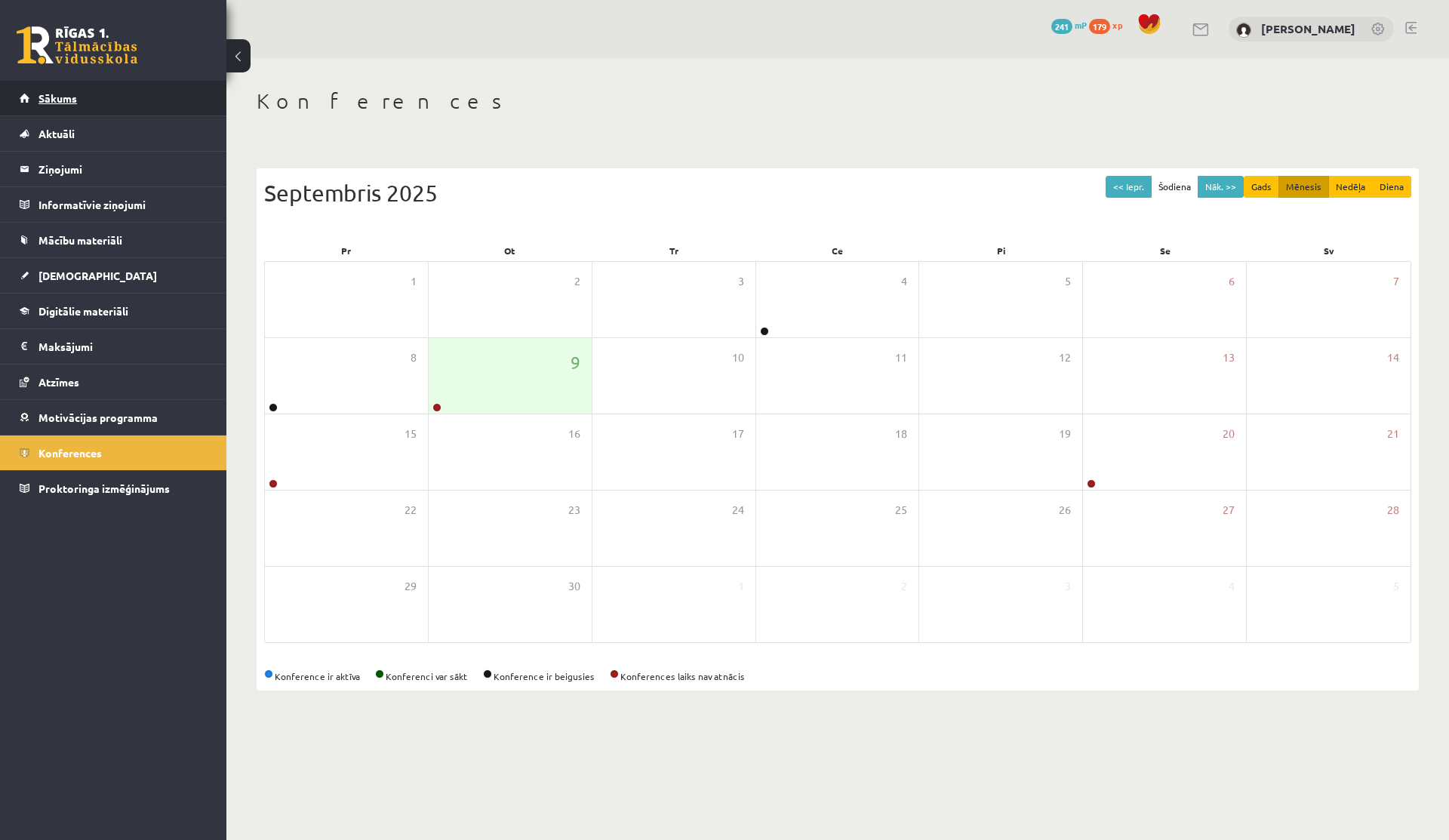
click at [63, 103] on span "Sākums" at bounding box center [58, 97] width 39 height 14
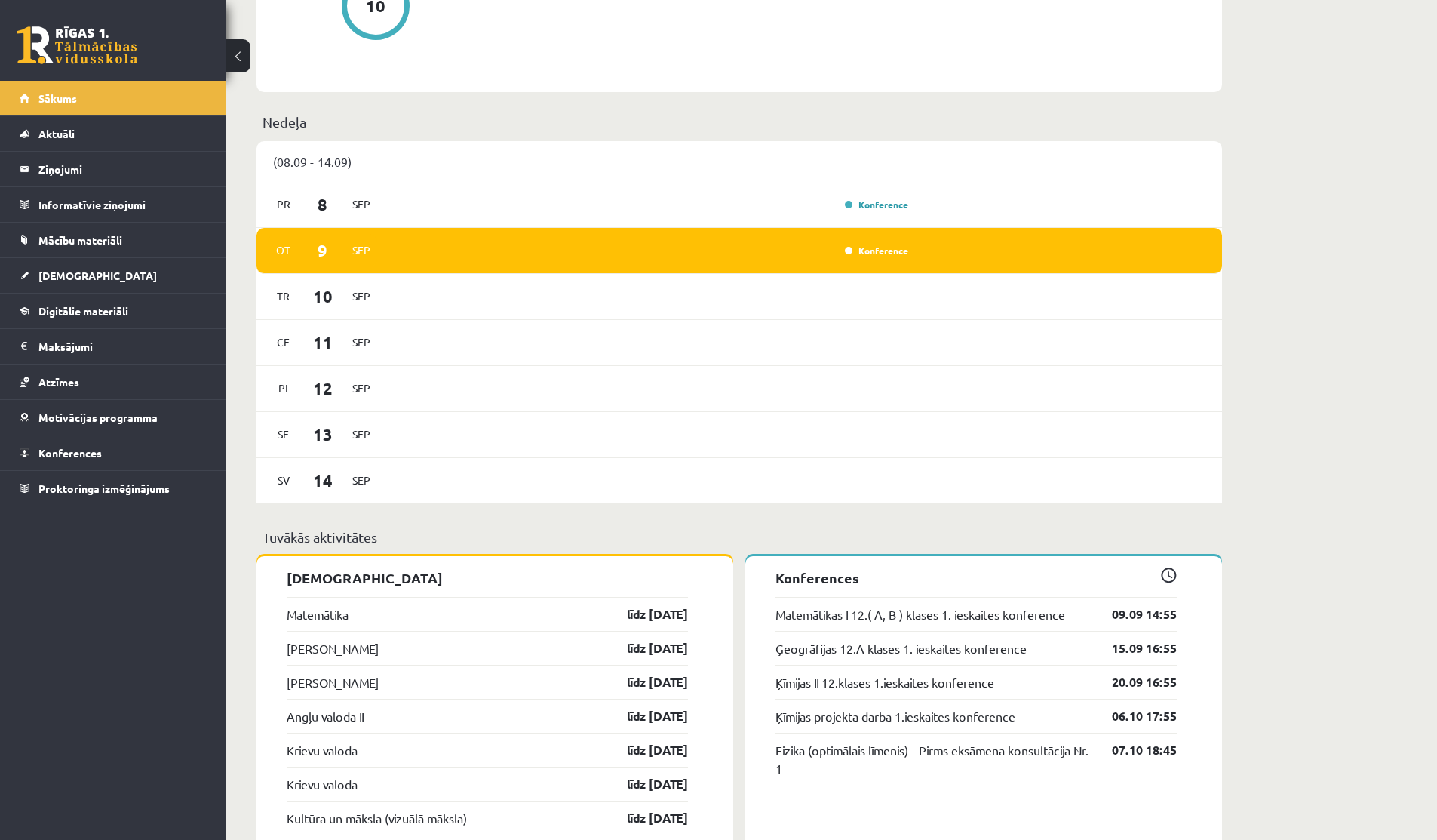
scroll to position [1083, 0]
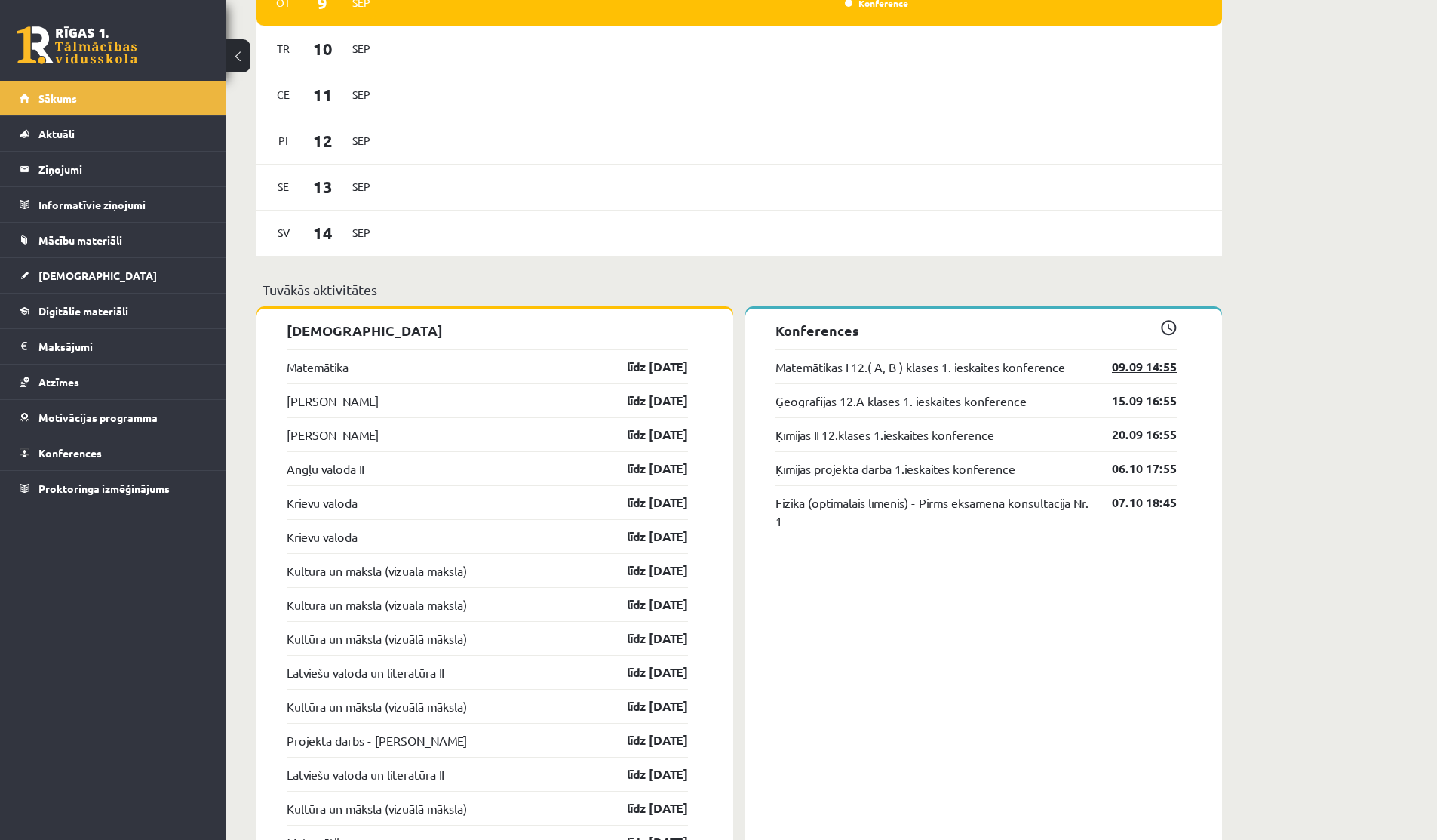
click at [1145, 369] on link "09.09 14:55" at bounding box center [1133, 366] width 88 height 19
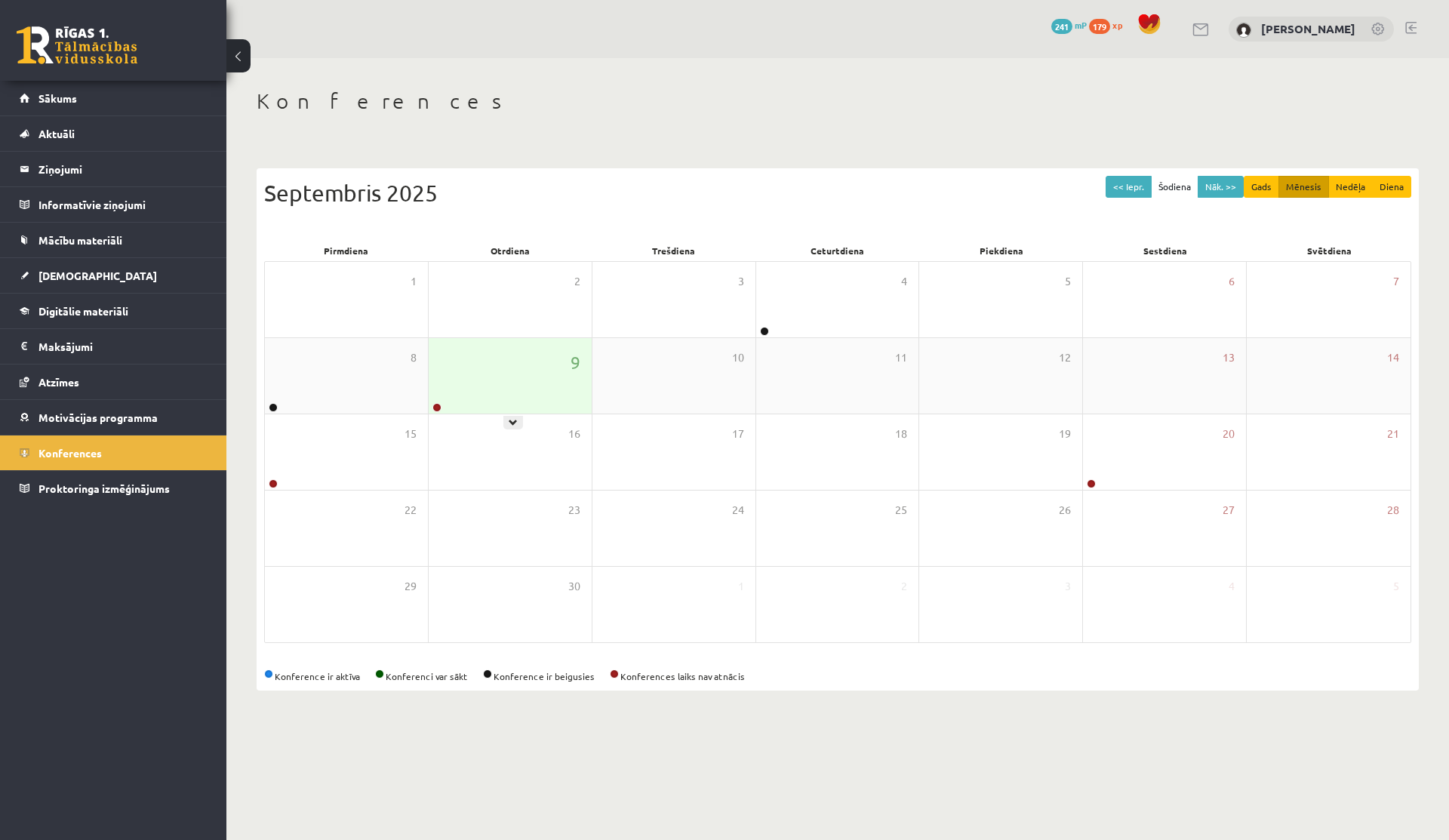
click at [470, 402] on div "9" at bounding box center [510, 376] width 163 height 76
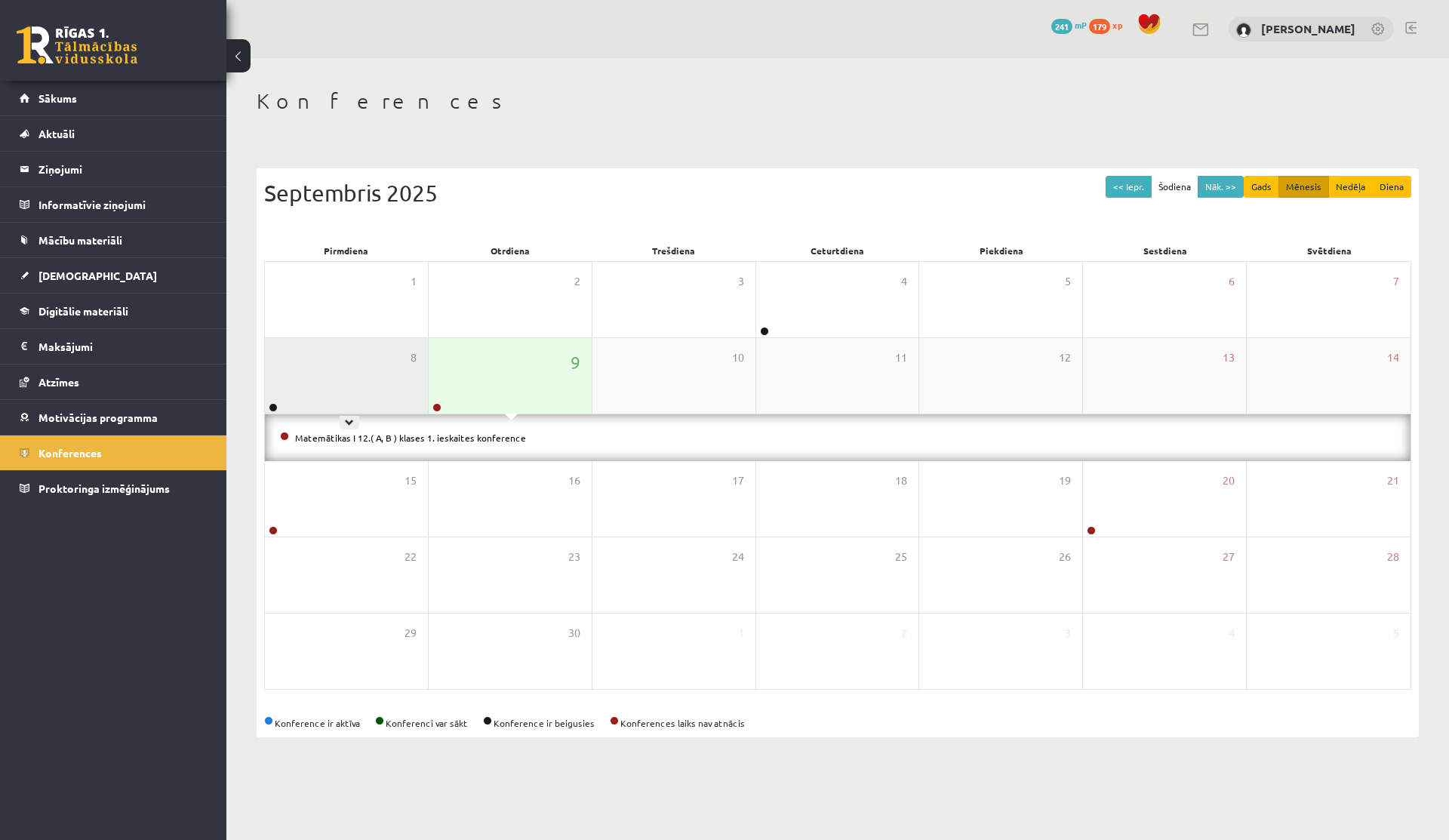
click at [275, 403] on link at bounding box center [273, 407] width 9 height 9
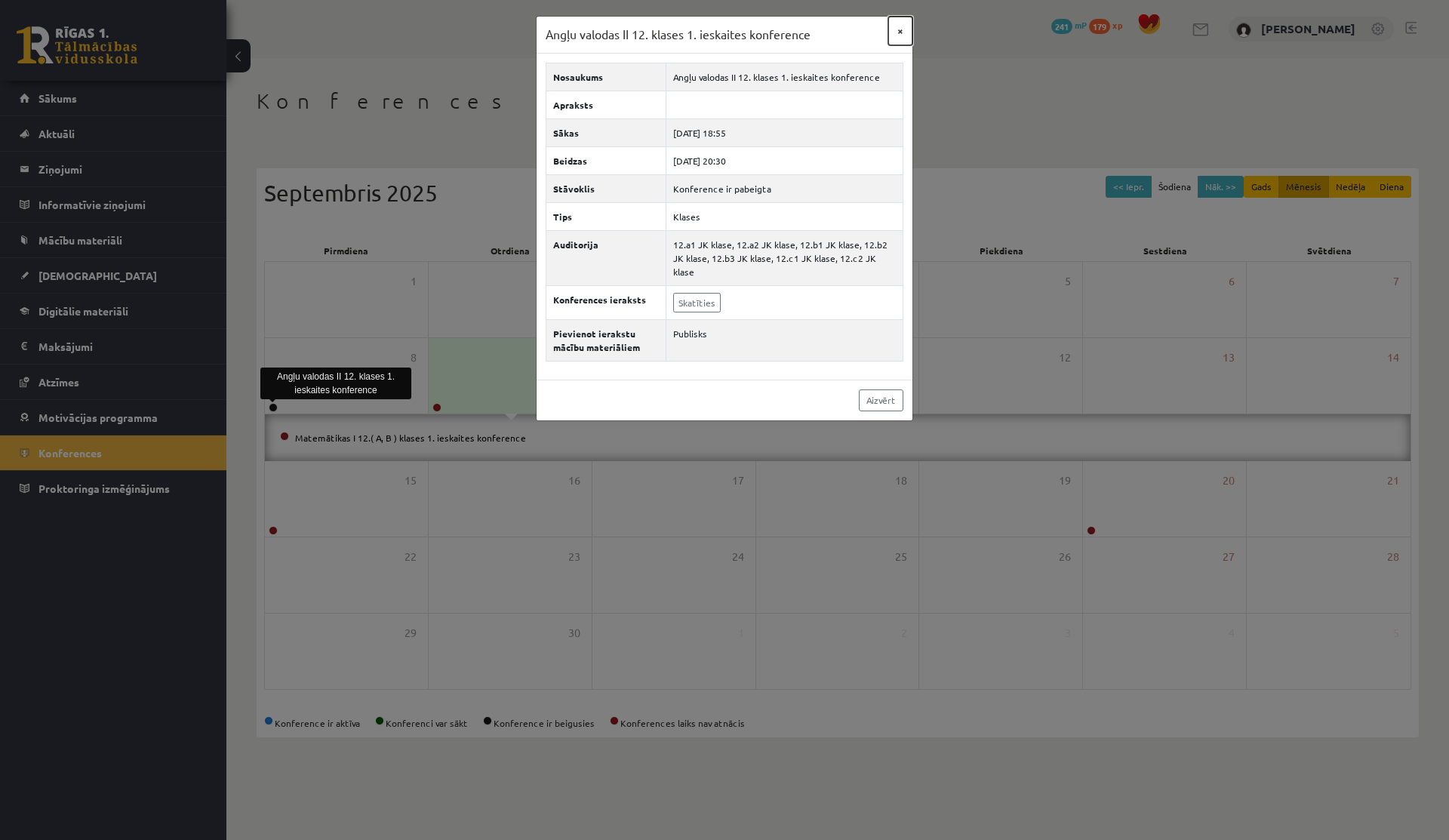
click at [903, 36] on button "×" at bounding box center [901, 31] width 24 height 29
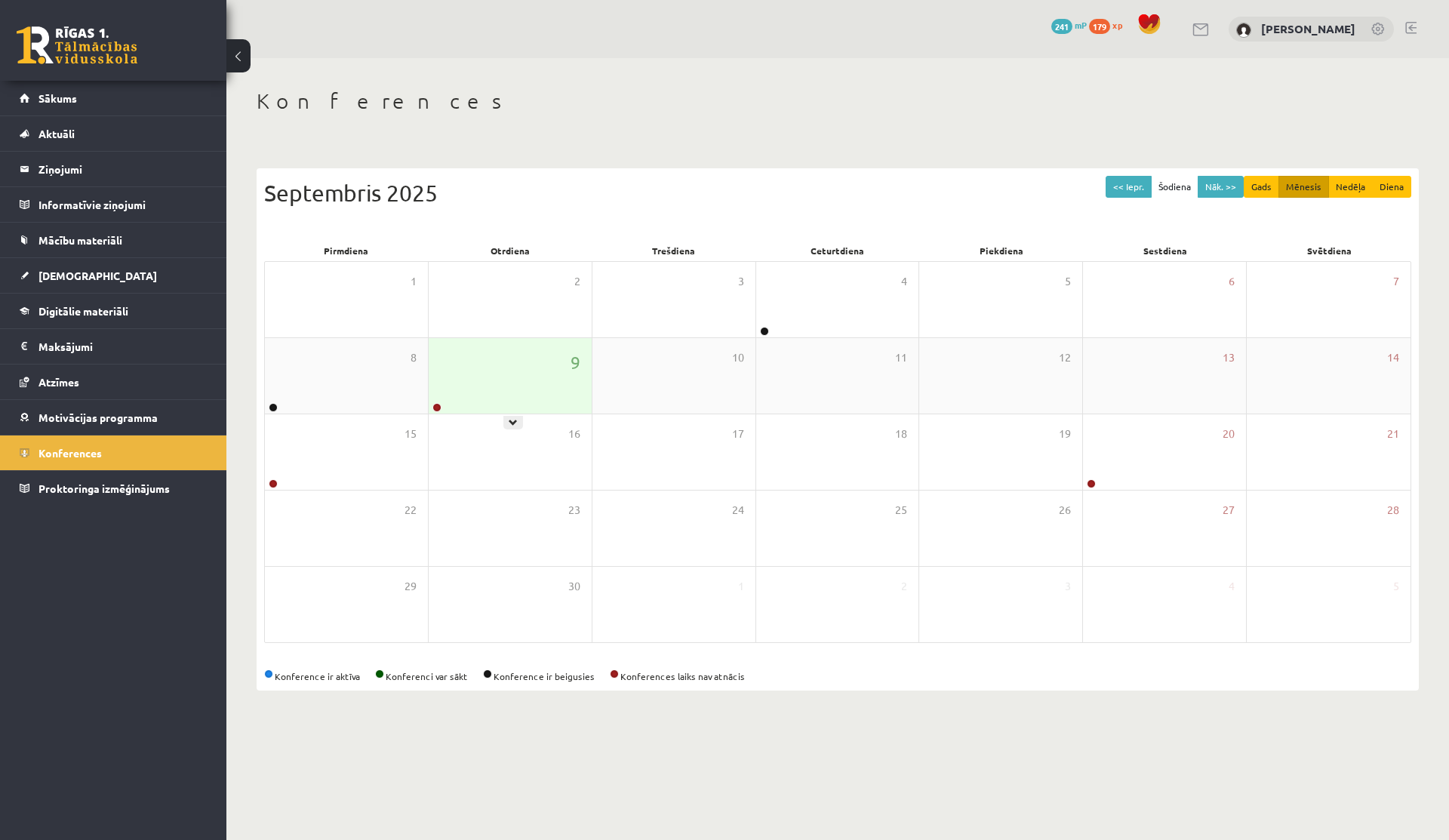
click at [550, 386] on div "9" at bounding box center [510, 376] width 163 height 76
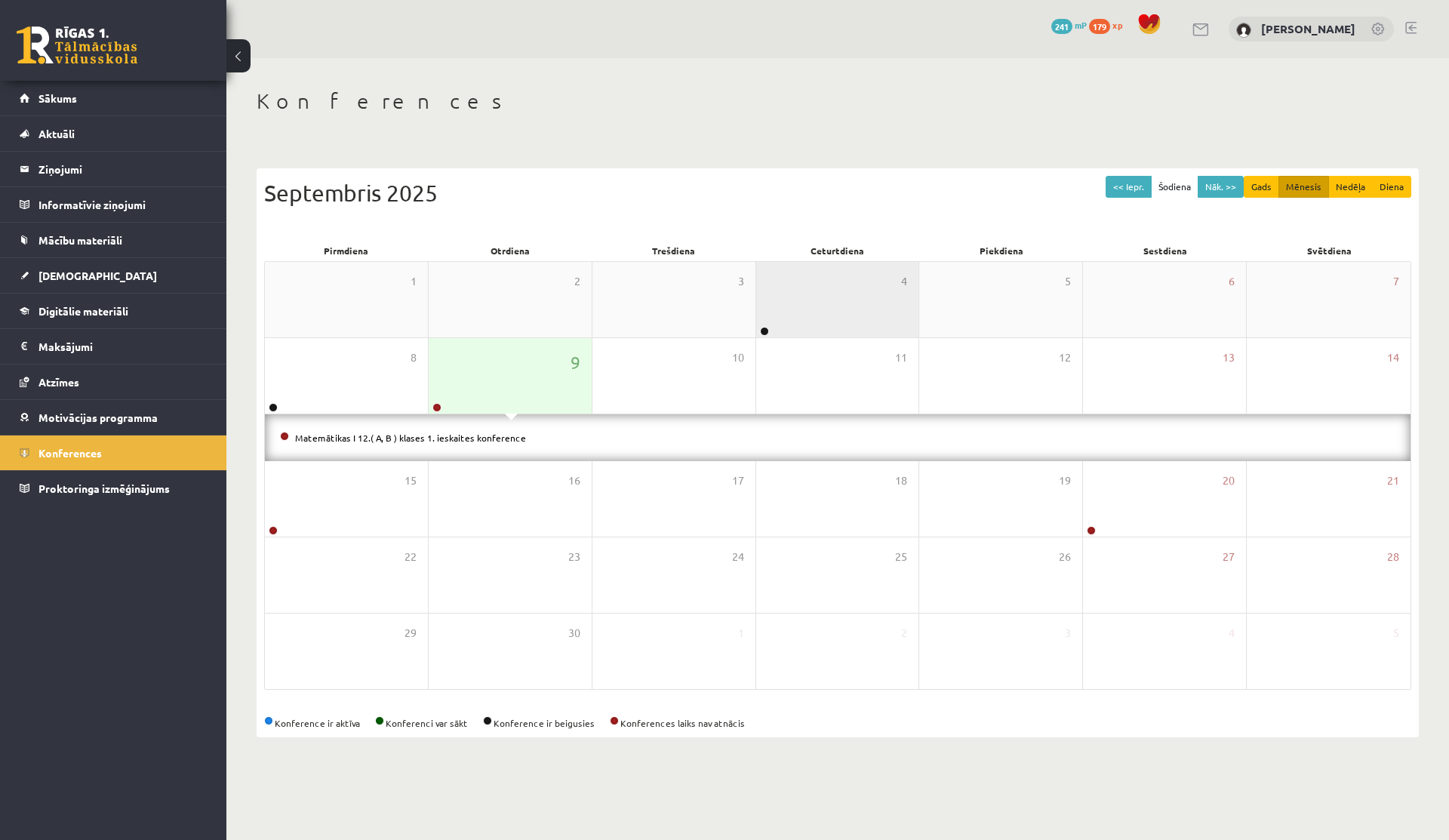
click at [765, 309] on div "4" at bounding box center [838, 299] width 163 height 76
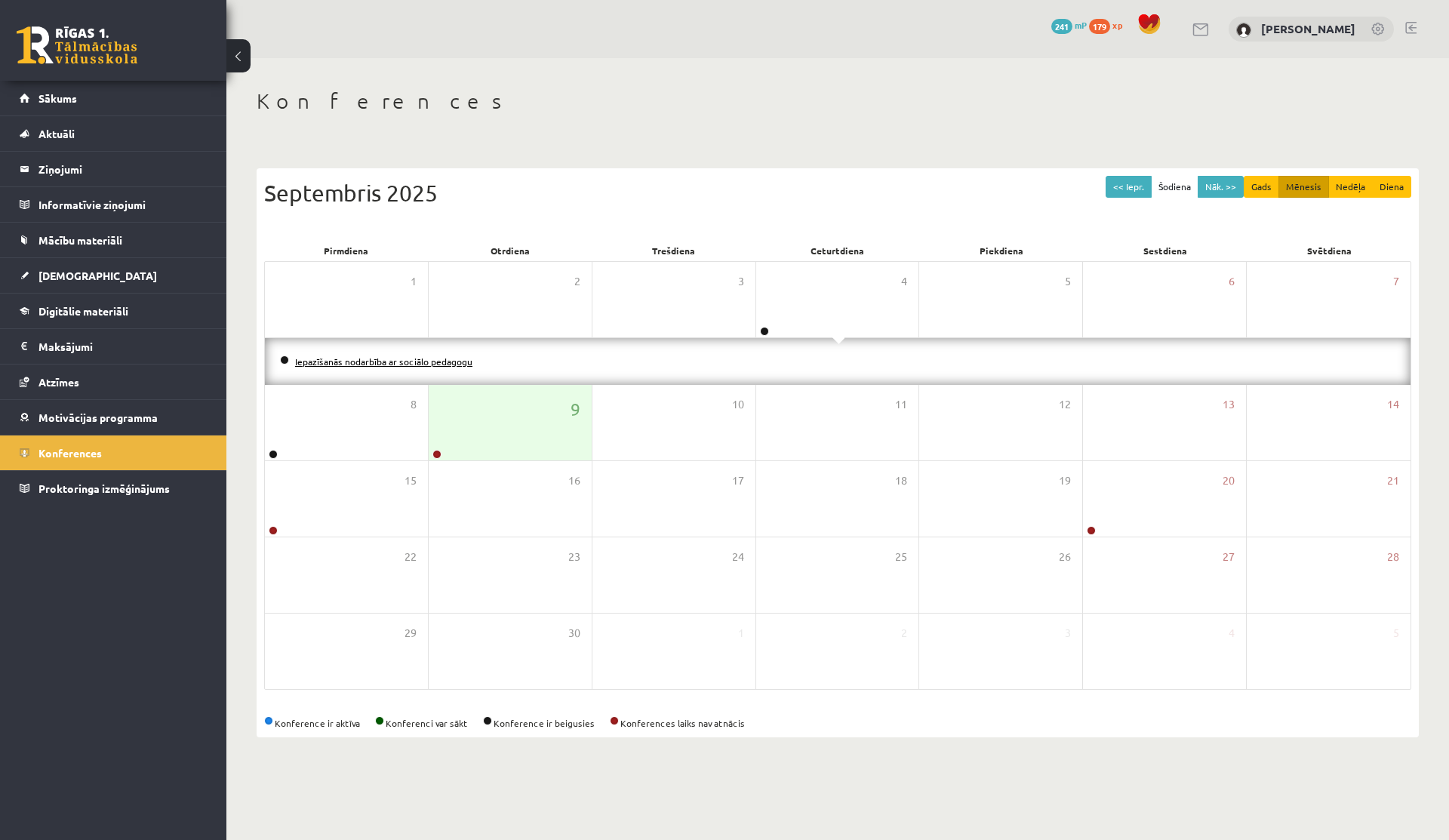
click at [403, 365] on link "Iepazīšanās nodarbība ar sociālo pedagogu" at bounding box center [384, 361] width 177 height 12
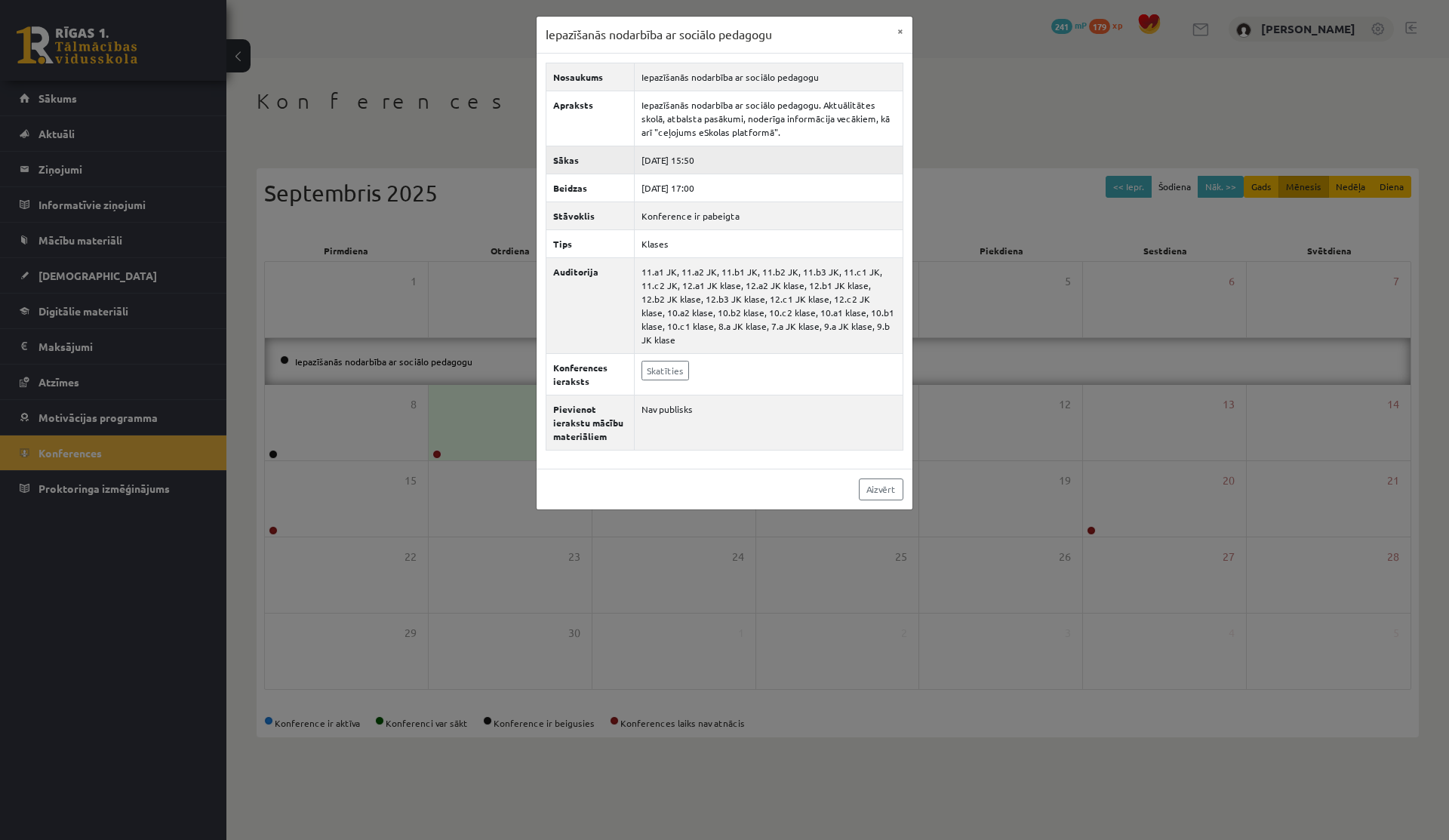
drag, startPoint x: 695, startPoint y: 156, endPoint x: 741, endPoint y: 156, distance: 46.0
click at [741, 156] on td "2025-09-04 15:50" at bounding box center [770, 159] width 269 height 28
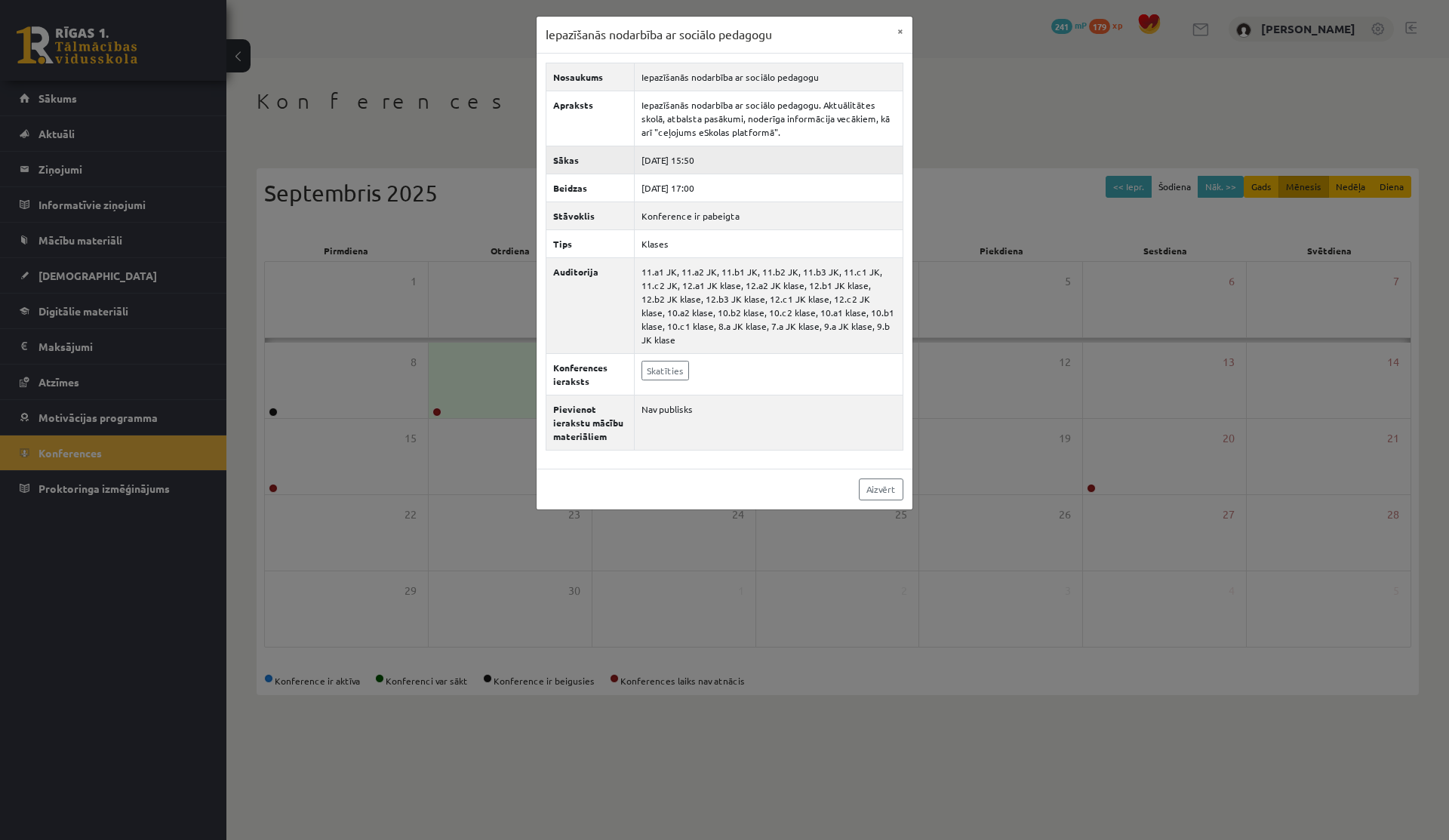
click at [741, 156] on td "2025-09-04 15:50" at bounding box center [770, 159] width 269 height 28
click at [898, 35] on button "×" at bounding box center [901, 31] width 24 height 29
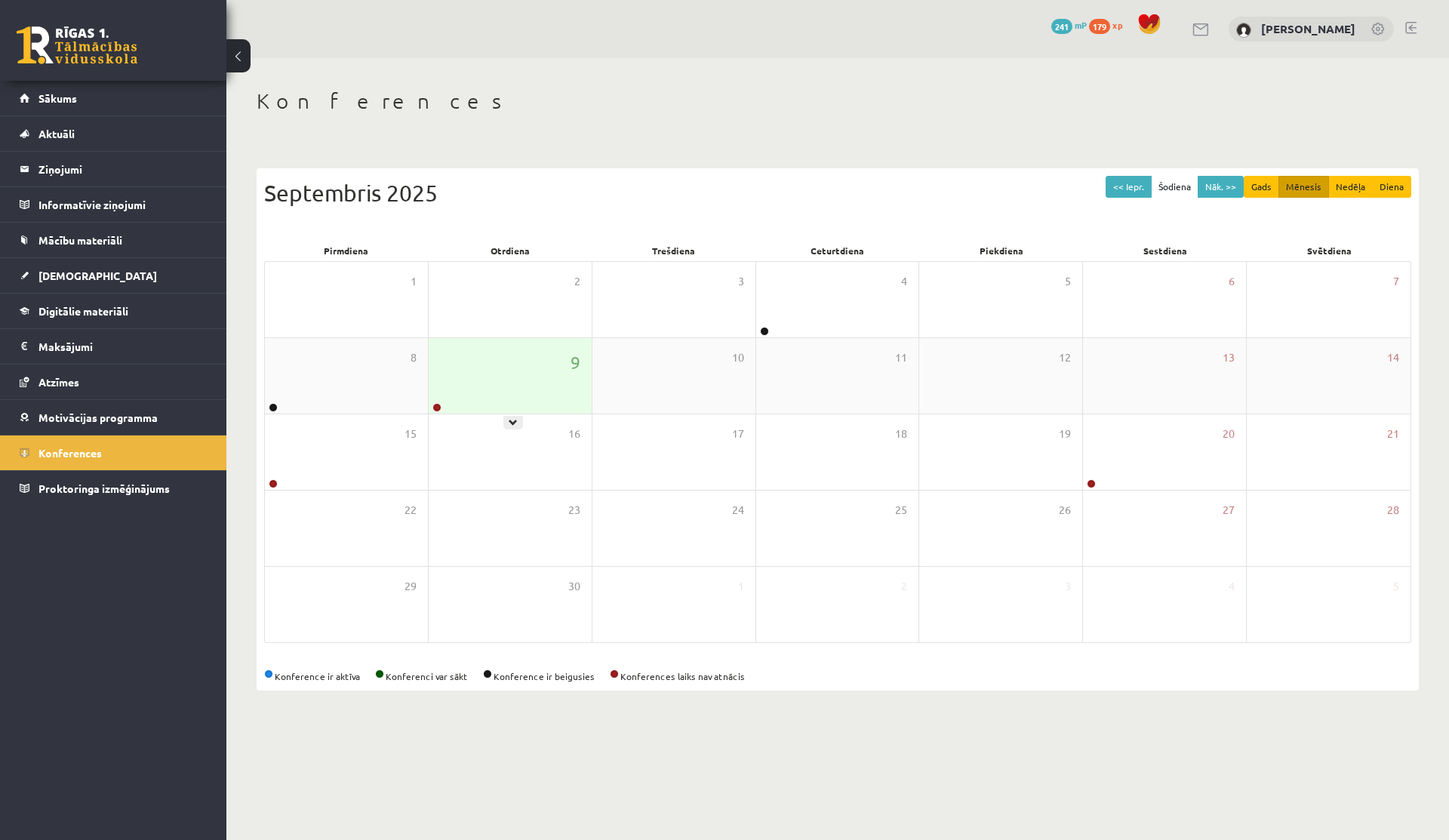
click at [555, 374] on div "9" at bounding box center [510, 376] width 163 height 76
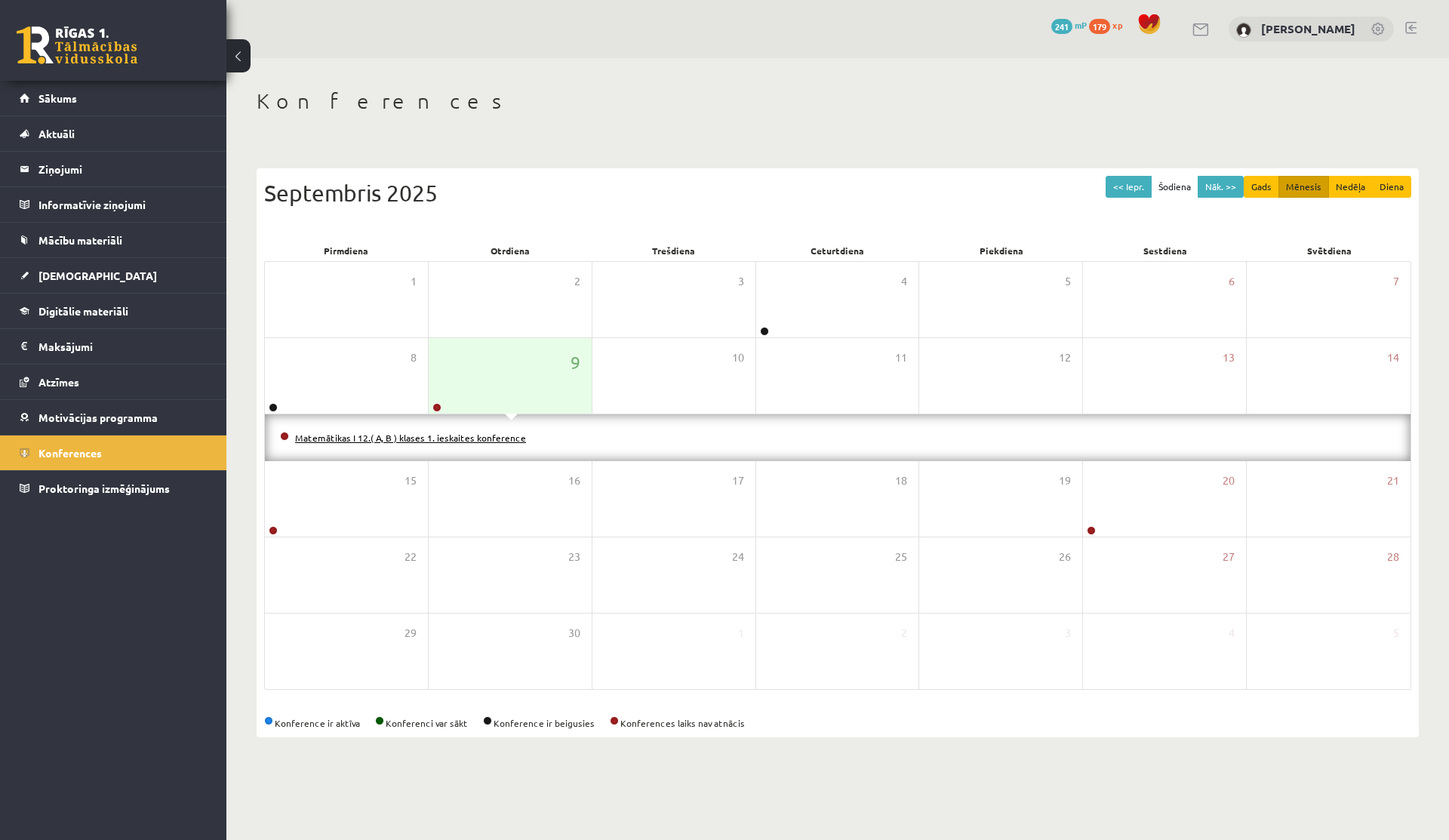
click at [450, 434] on link "Matemātikas I 12.( A, B ) klases 1. ieskaites konference" at bounding box center [411, 437] width 231 height 12
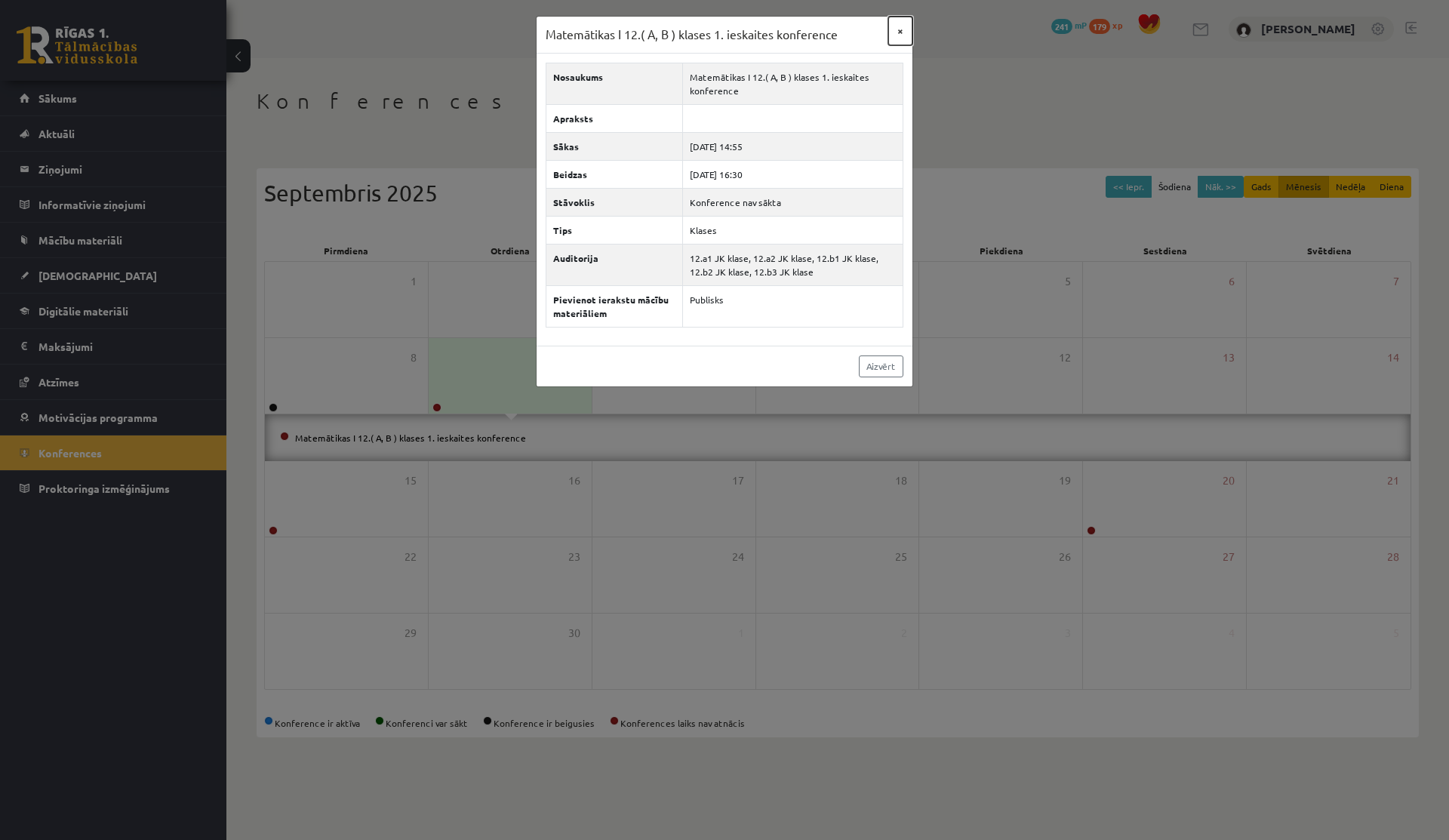
click at [903, 31] on button "×" at bounding box center [901, 31] width 24 height 29
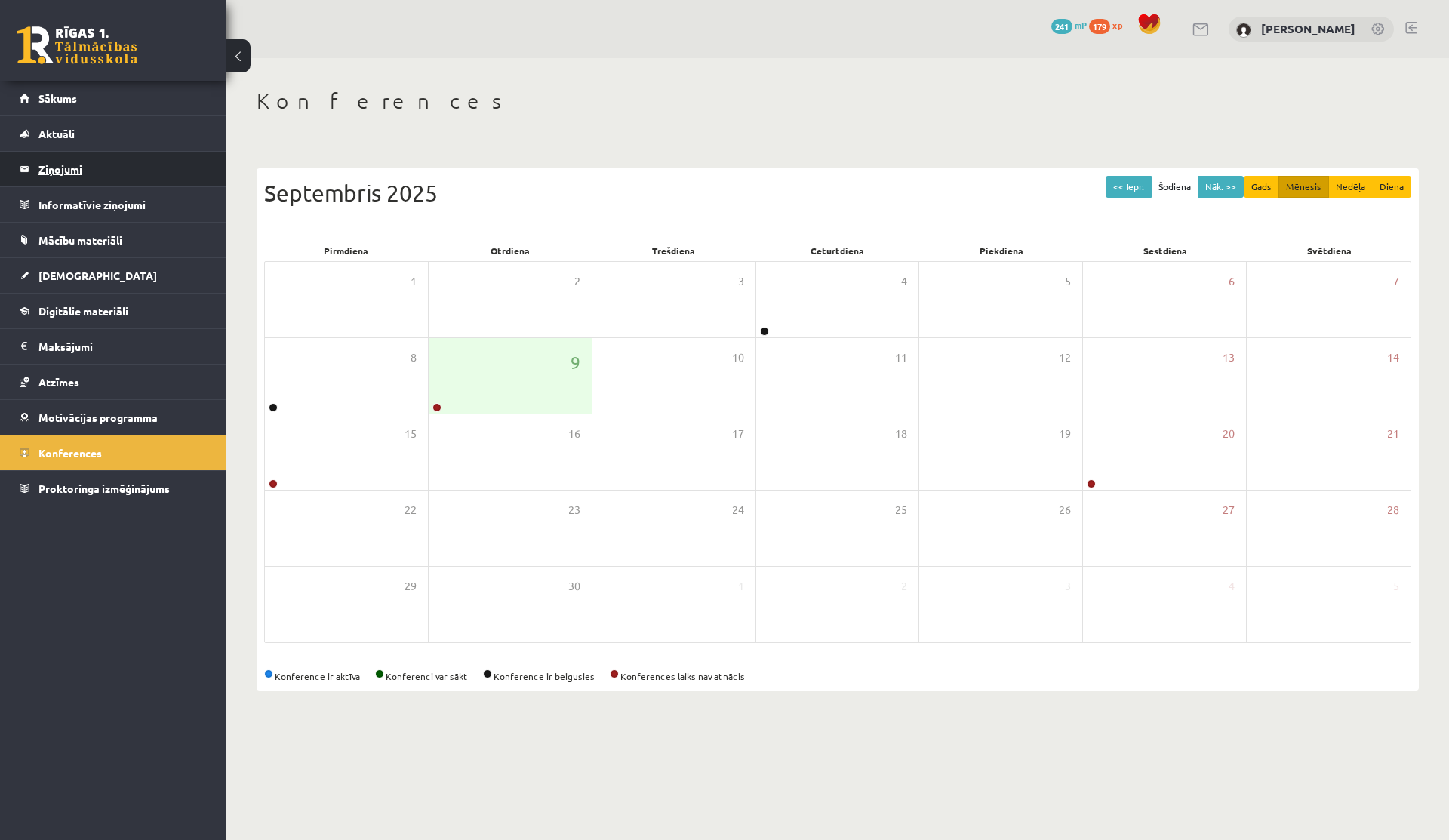
click at [67, 167] on legend "Ziņojumi 0" at bounding box center [123, 168] width 169 height 35
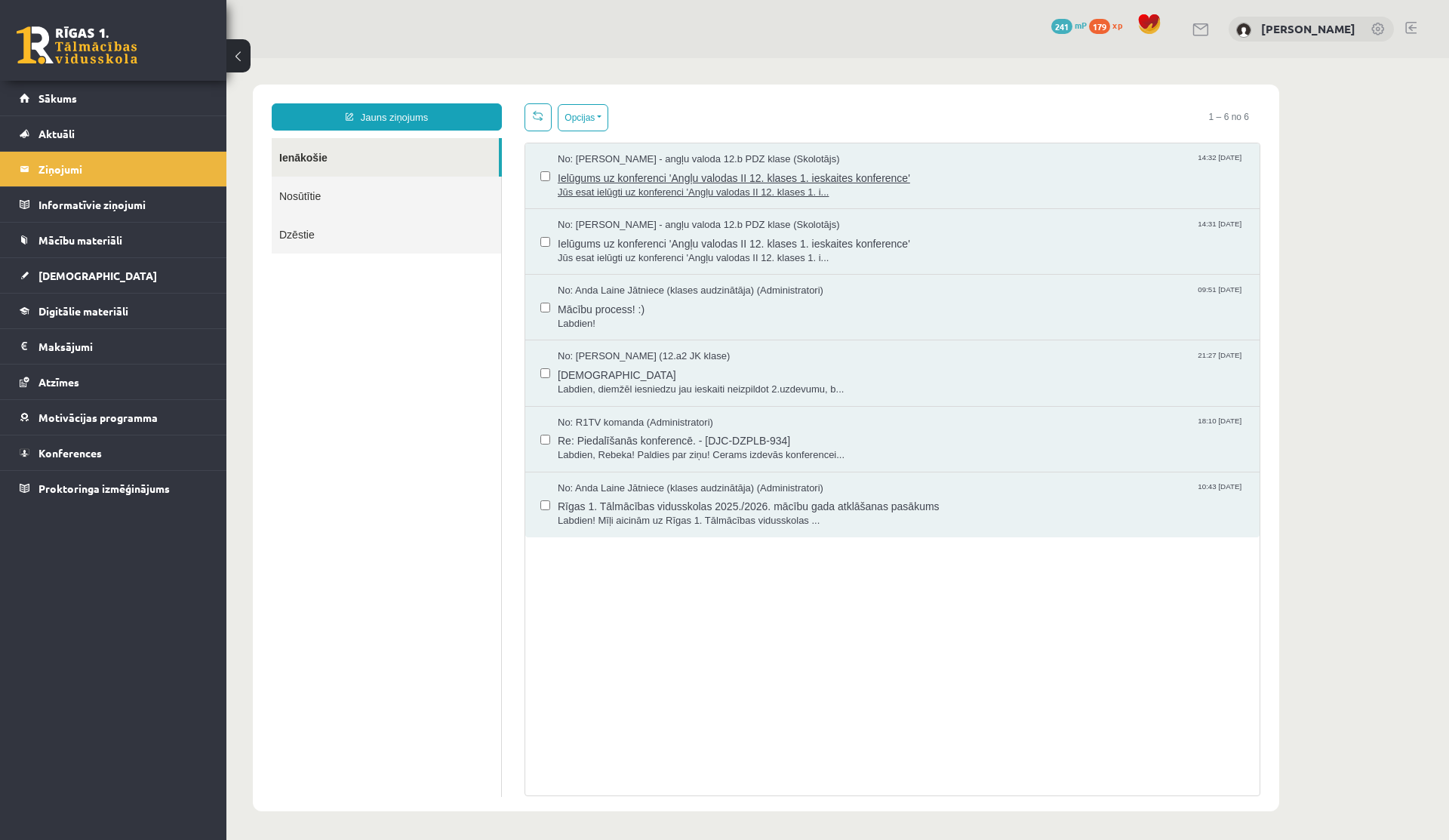
click at [693, 180] on span "Ielūgums uz konferenci 'Angļu valodas II 12. klases 1. ieskaites konference'" at bounding box center [901, 175] width 687 height 19
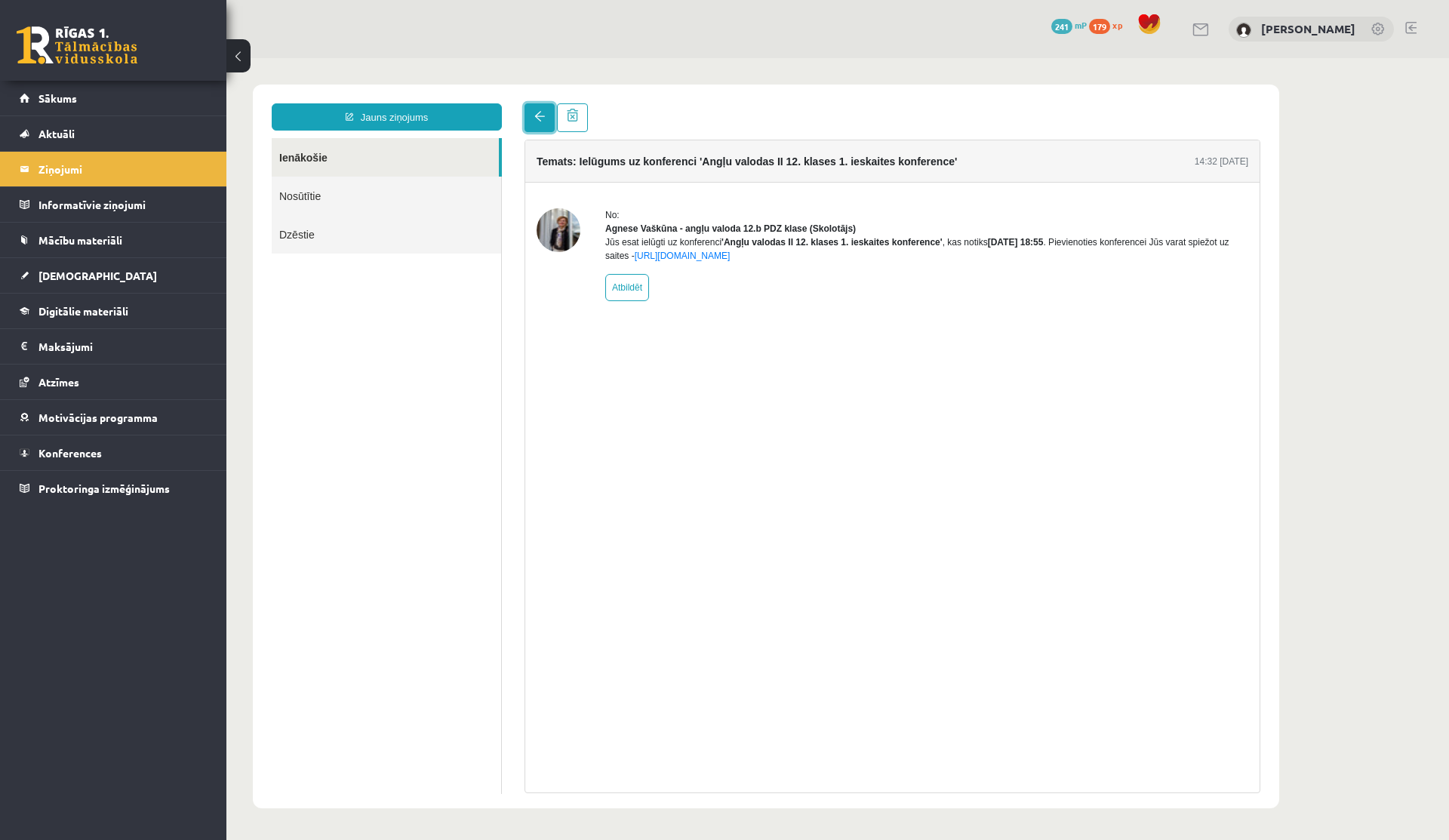
click at [535, 114] on span at bounding box center [539, 116] width 10 height 10
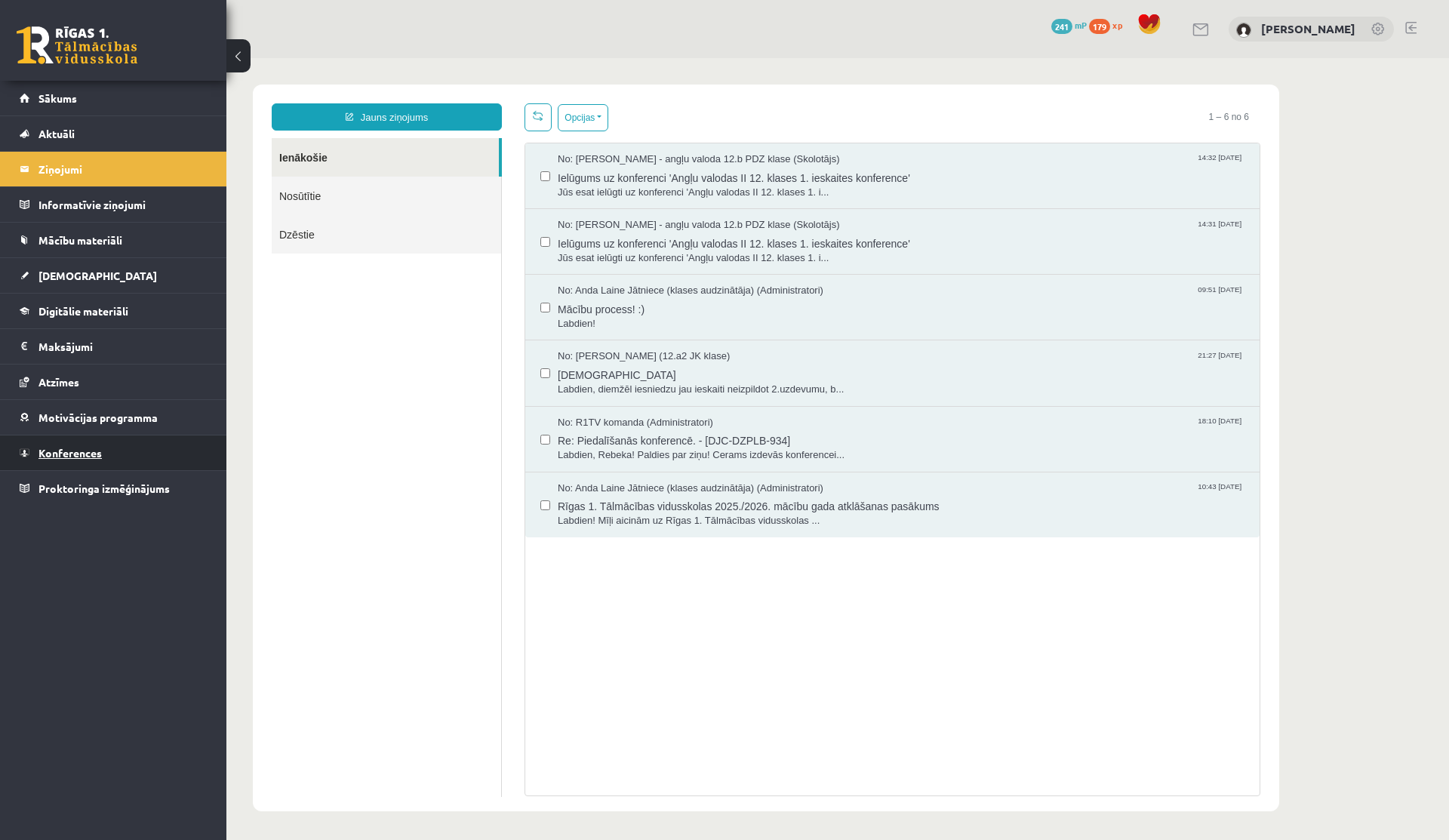
click at [60, 456] on span "Konferences" at bounding box center [70, 452] width 64 height 14
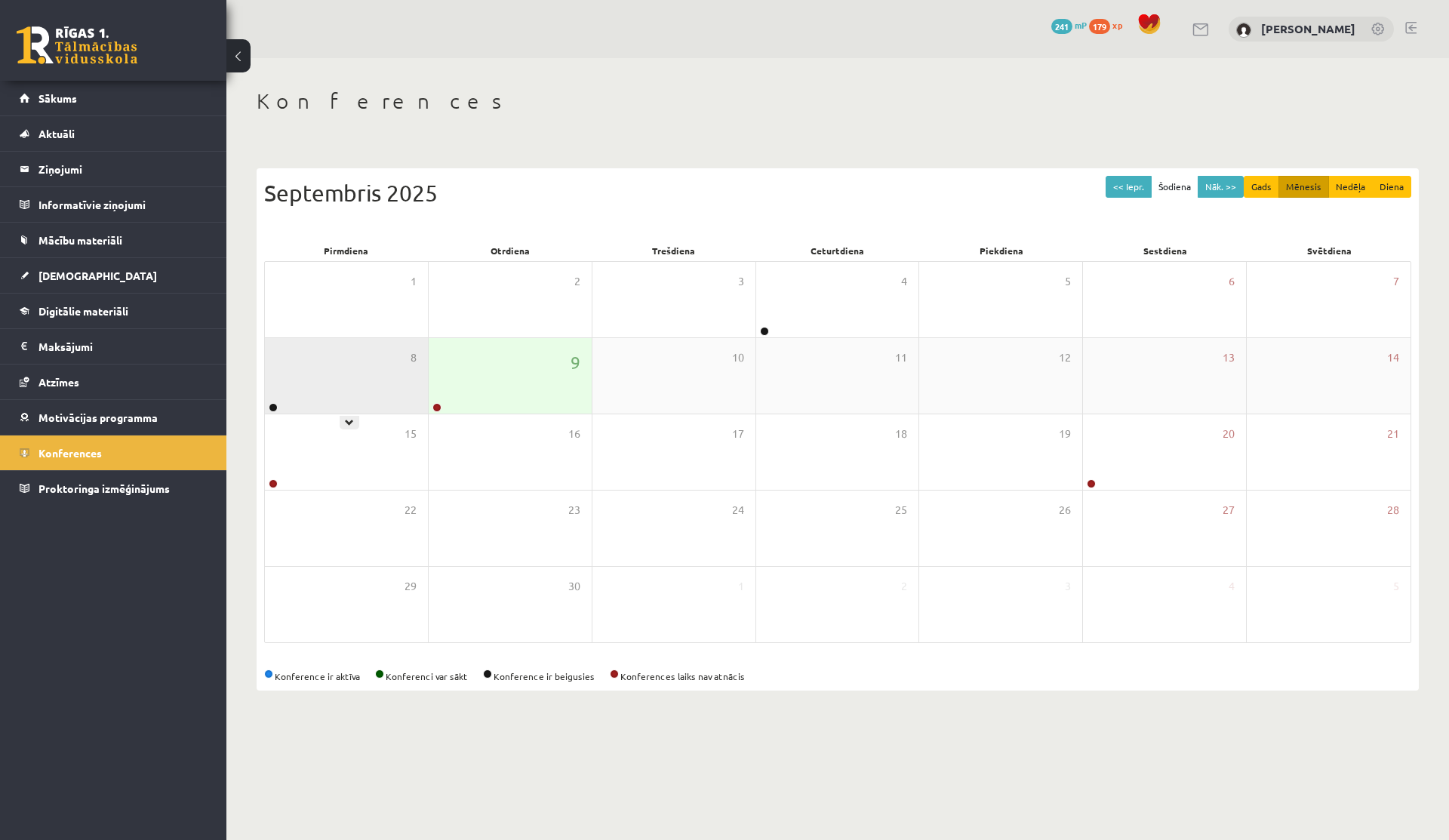
click at [350, 390] on div "8" at bounding box center [346, 376] width 163 height 76
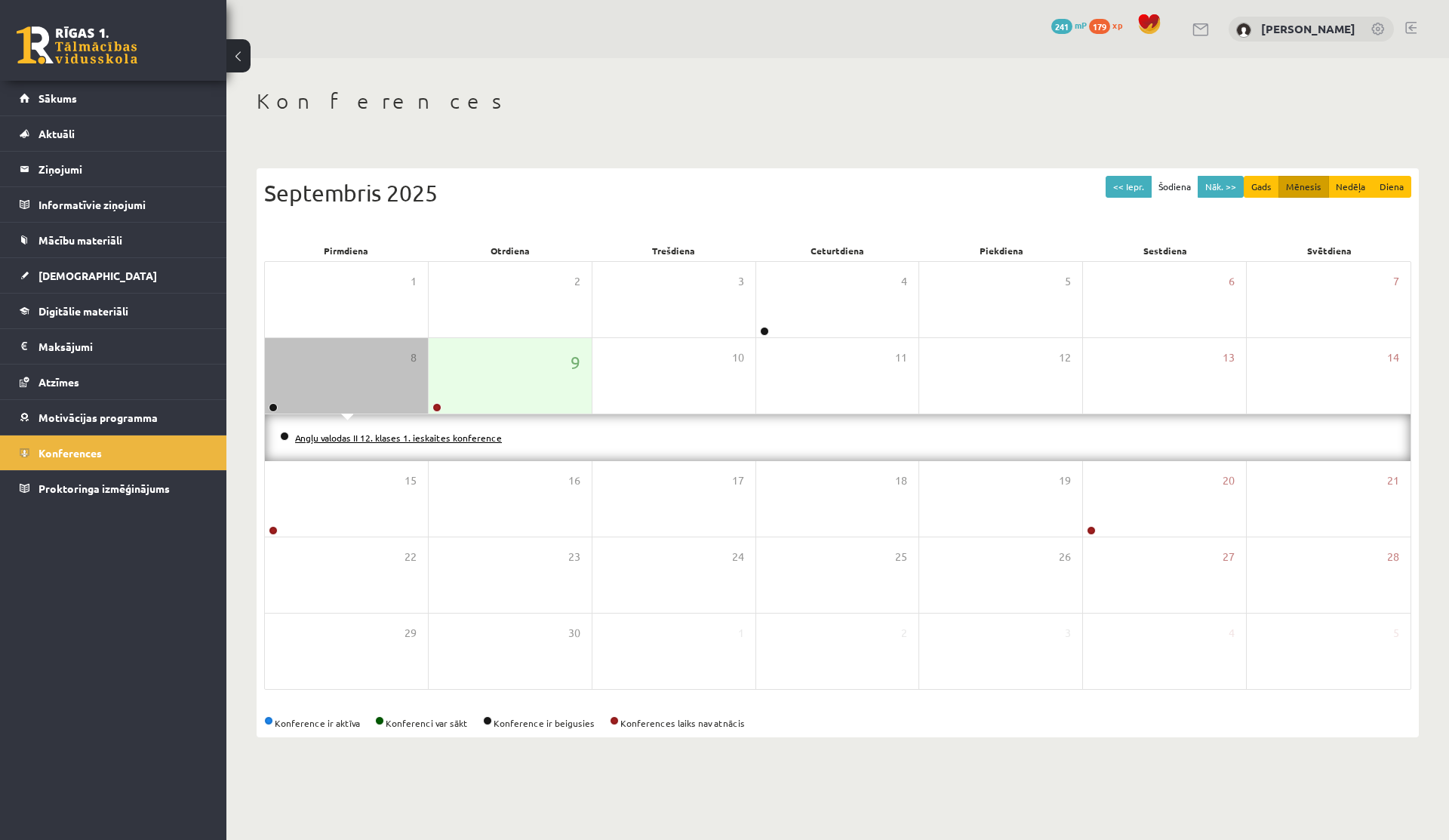
click at [357, 434] on link "Angļu valodas II 12. klases 1. ieskaites konference" at bounding box center [398, 437] width 207 height 12
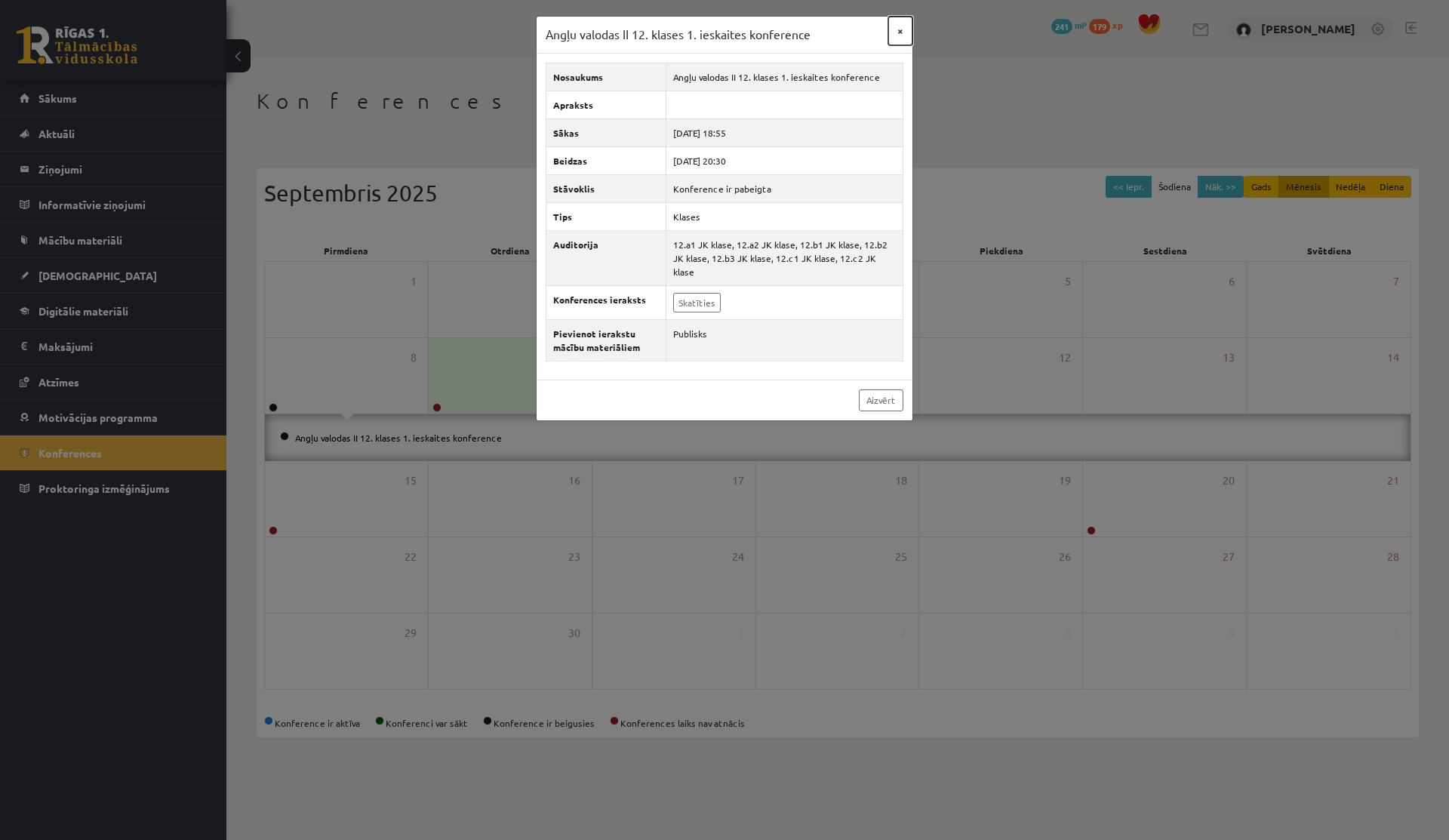
click at [903, 27] on button "×" at bounding box center [901, 31] width 24 height 29
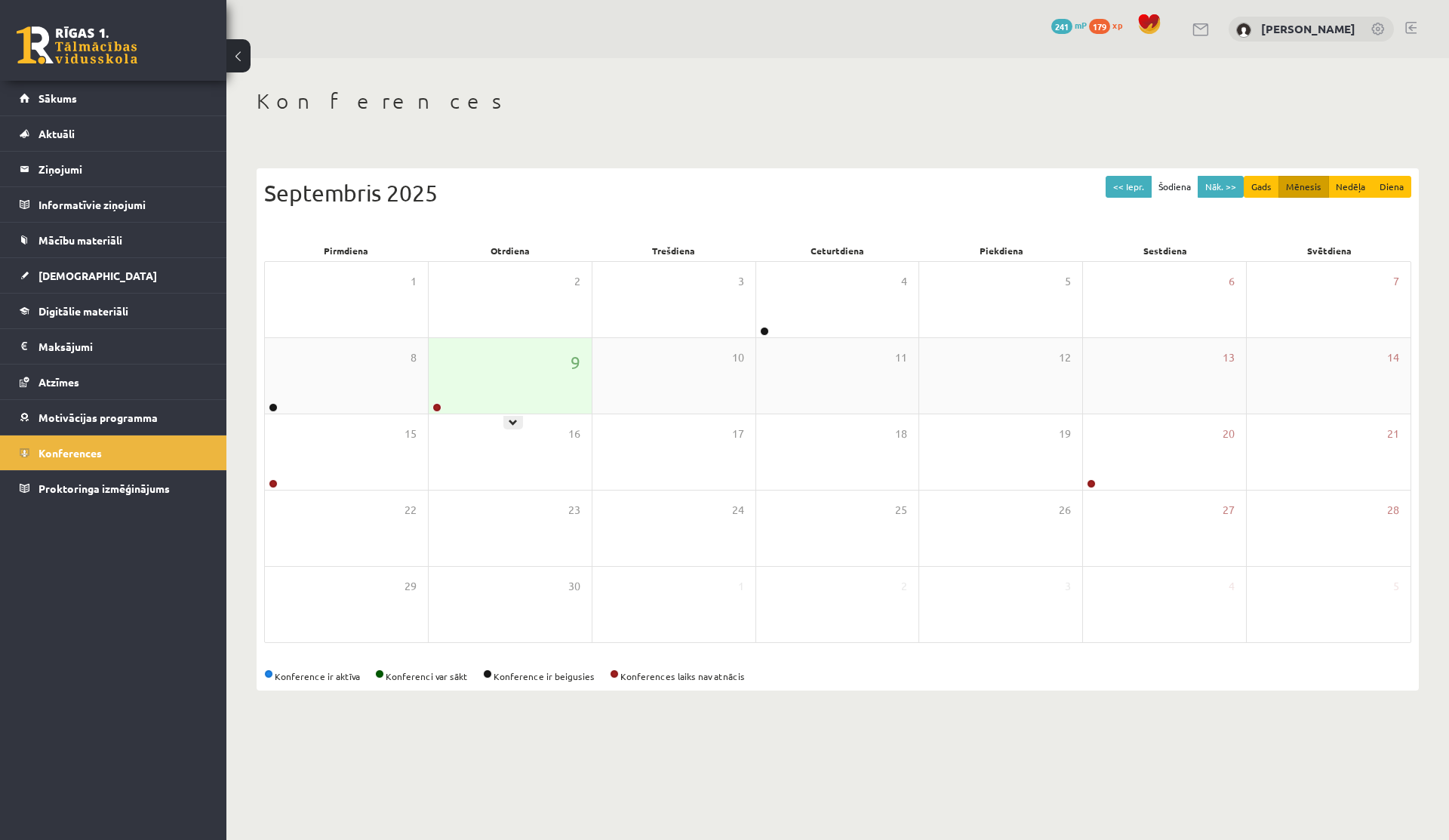
click at [476, 377] on div "9" at bounding box center [510, 376] width 163 height 76
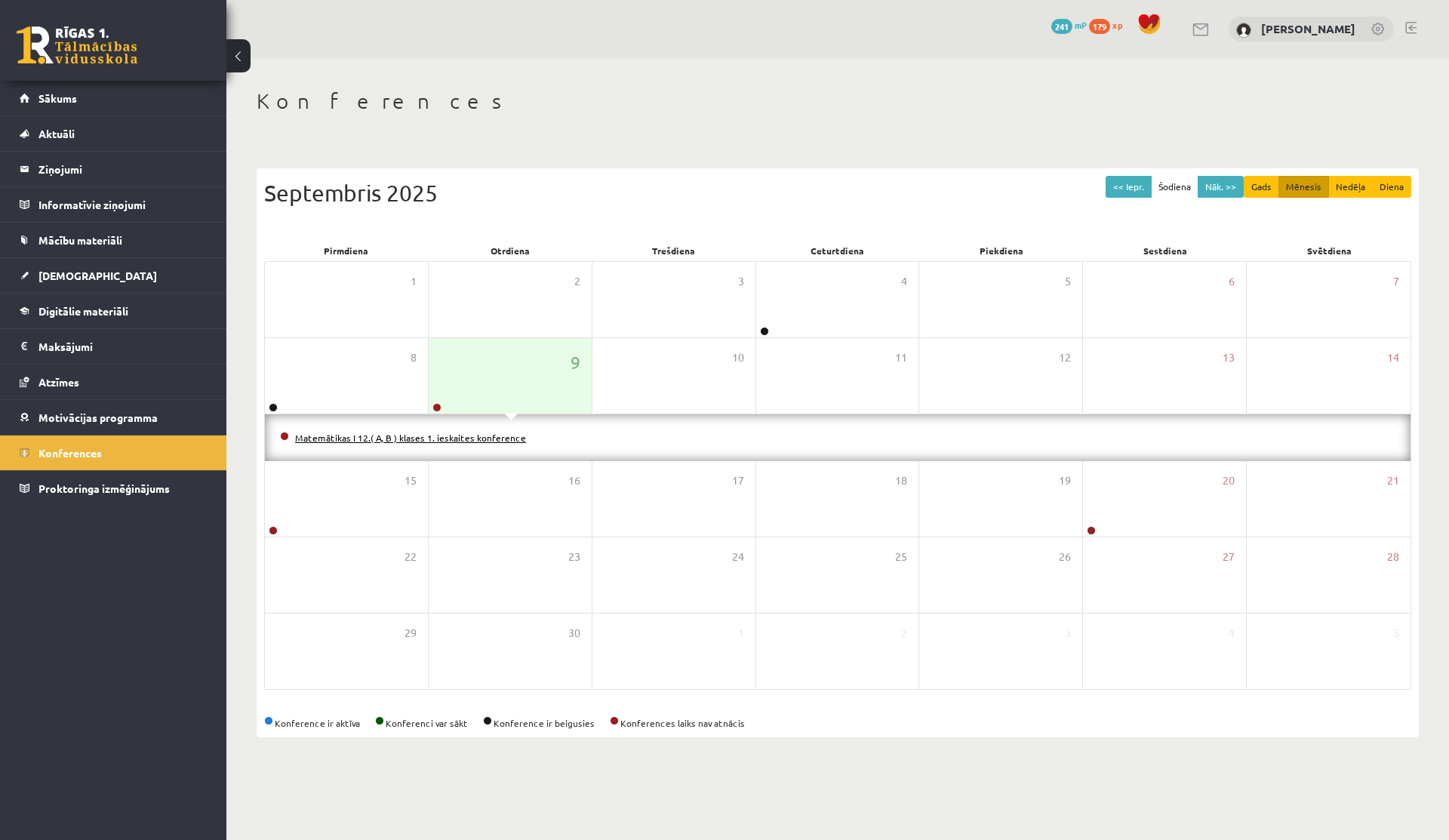
click at [443, 436] on link "Matemātikas I 12.( A, B ) klases 1. ieskaites konference" at bounding box center [411, 437] width 231 height 12
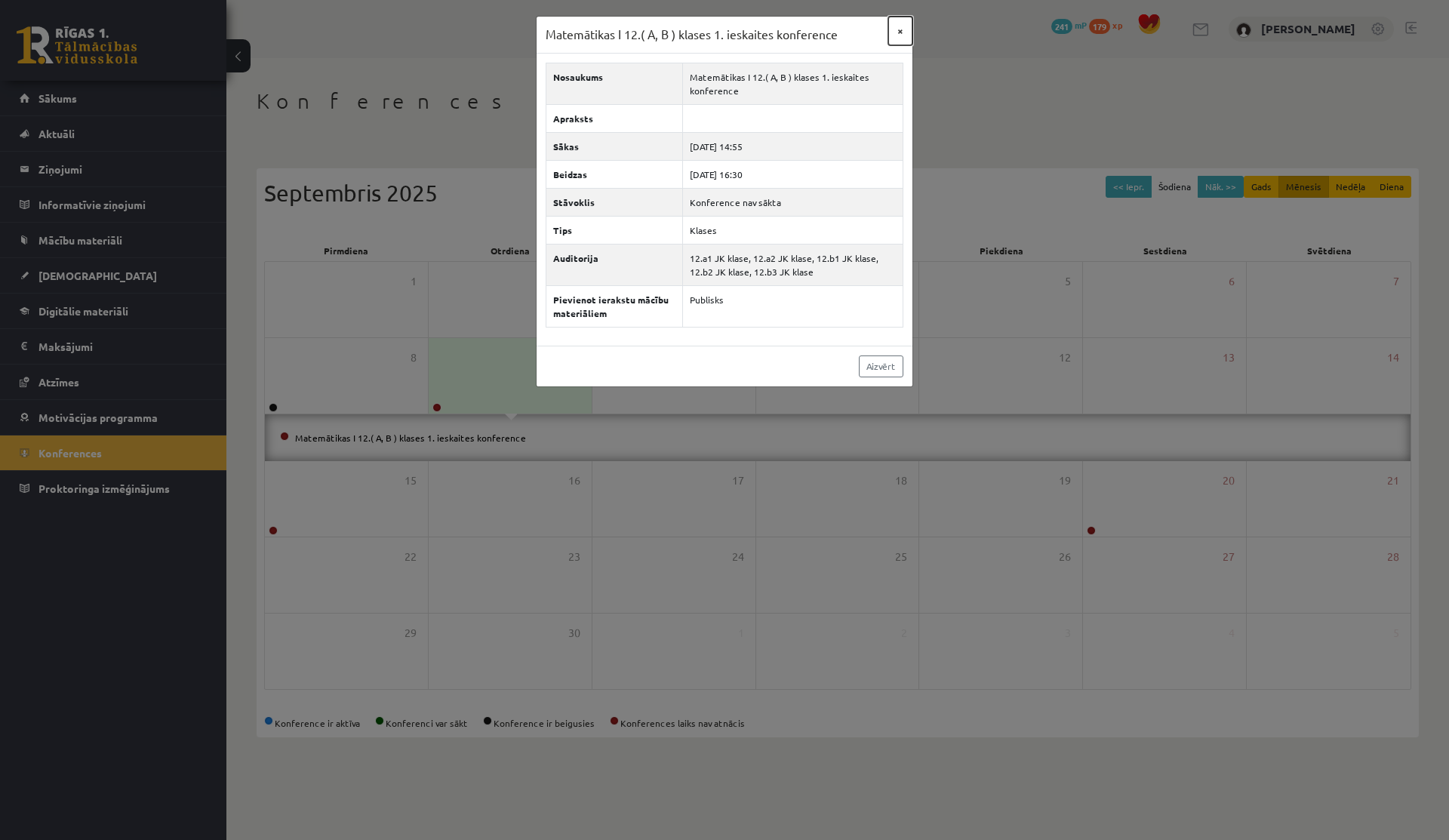
click at [902, 35] on button "×" at bounding box center [901, 31] width 24 height 29
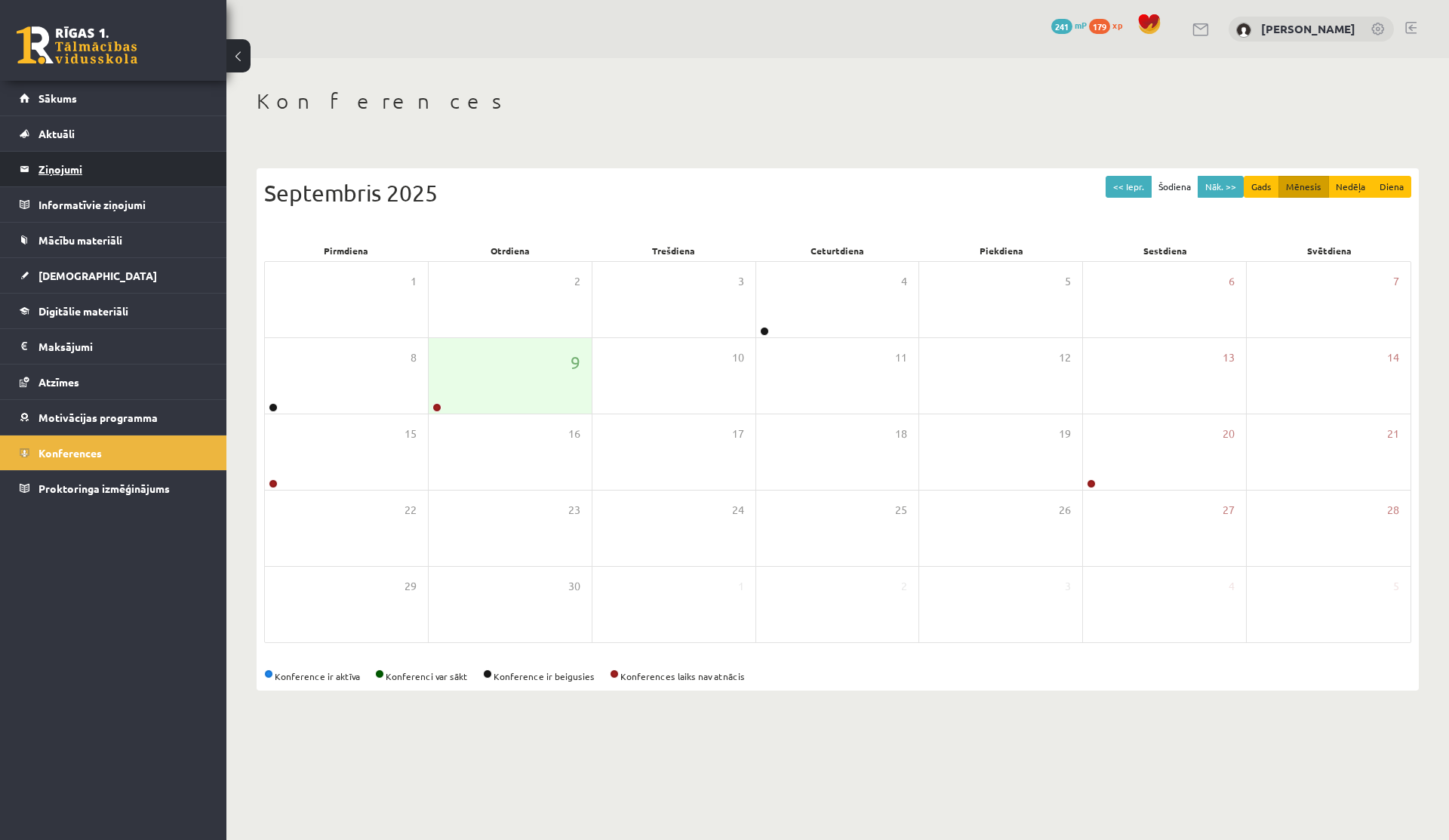
click at [46, 178] on legend "Ziņojumi 0" at bounding box center [123, 168] width 169 height 35
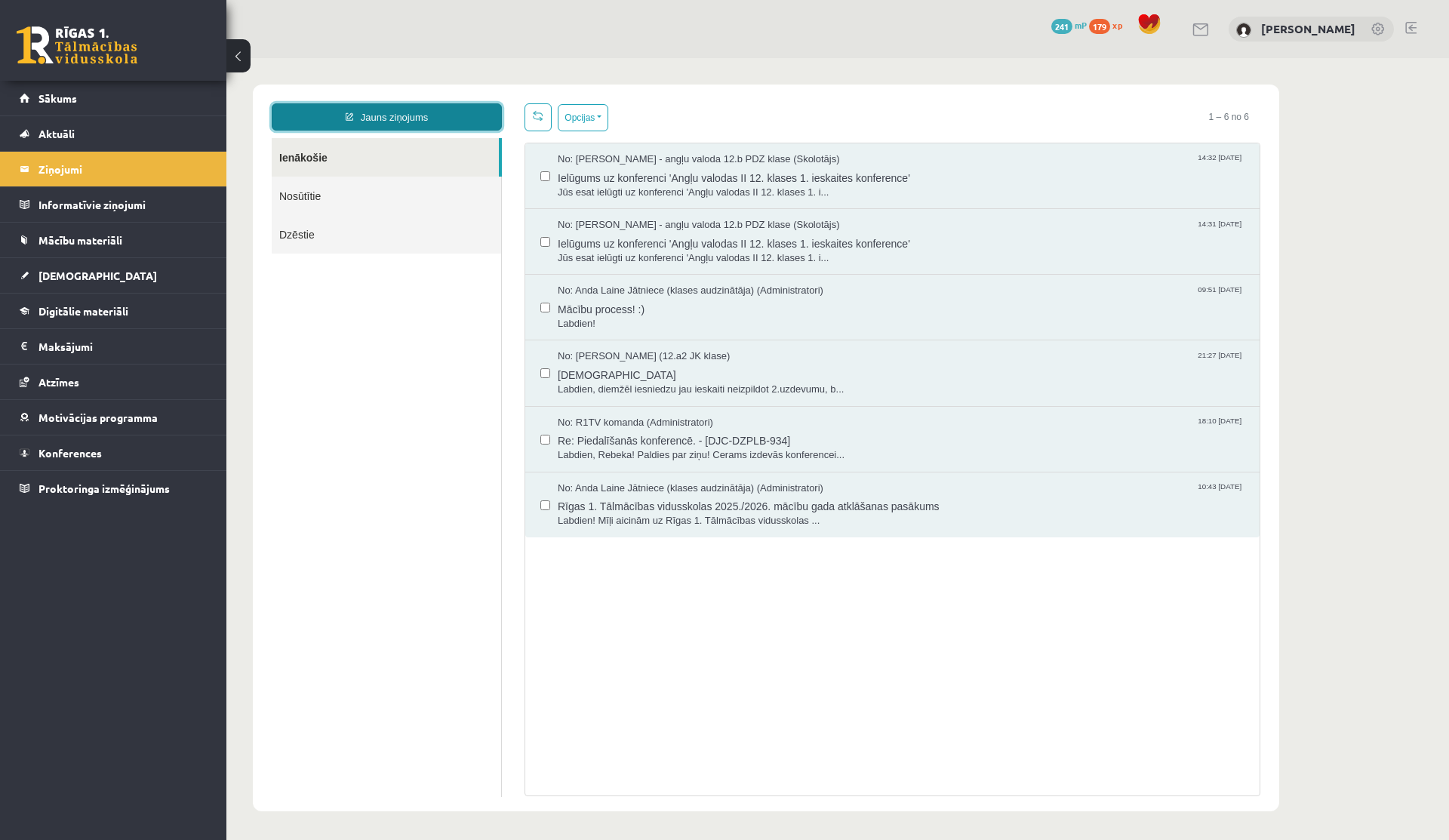
click at [393, 124] on link "Jauns ziņojums" at bounding box center [387, 117] width 230 height 27
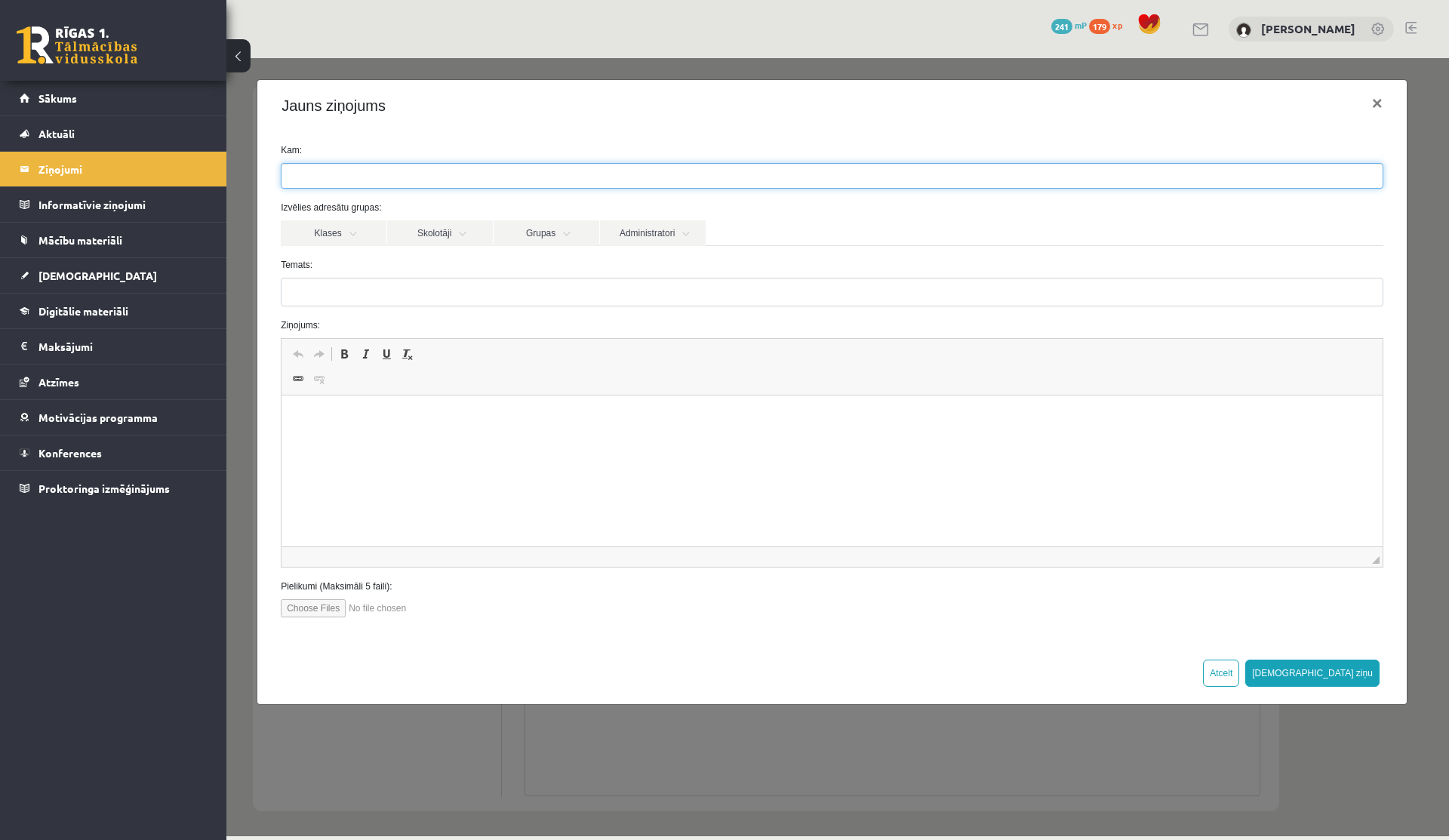
click at [427, 184] on ul at bounding box center [832, 175] width 1101 height 24
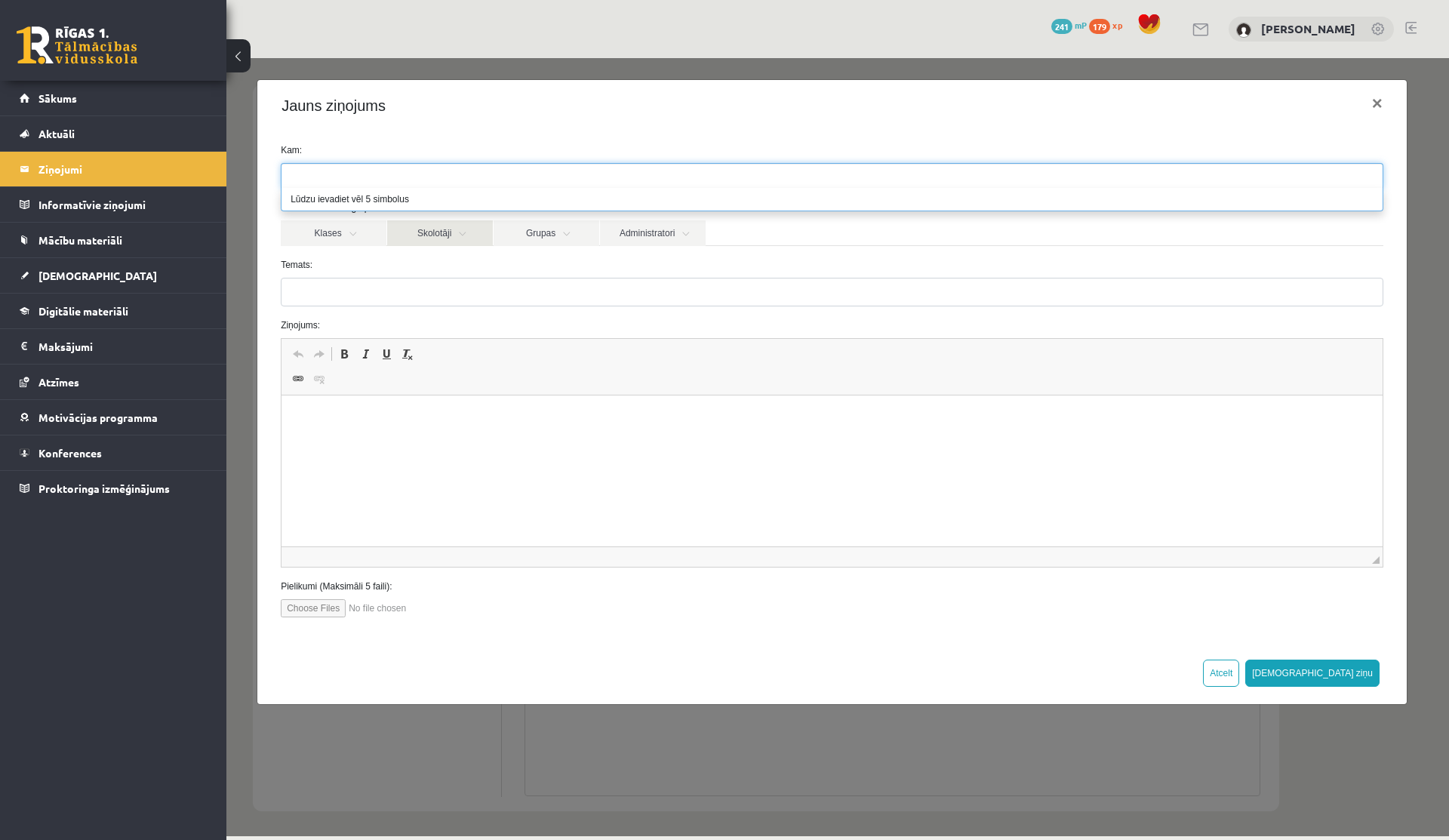
click at [458, 225] on link "Skolotāji" at bounding box center [440, 233] width 105 height 26
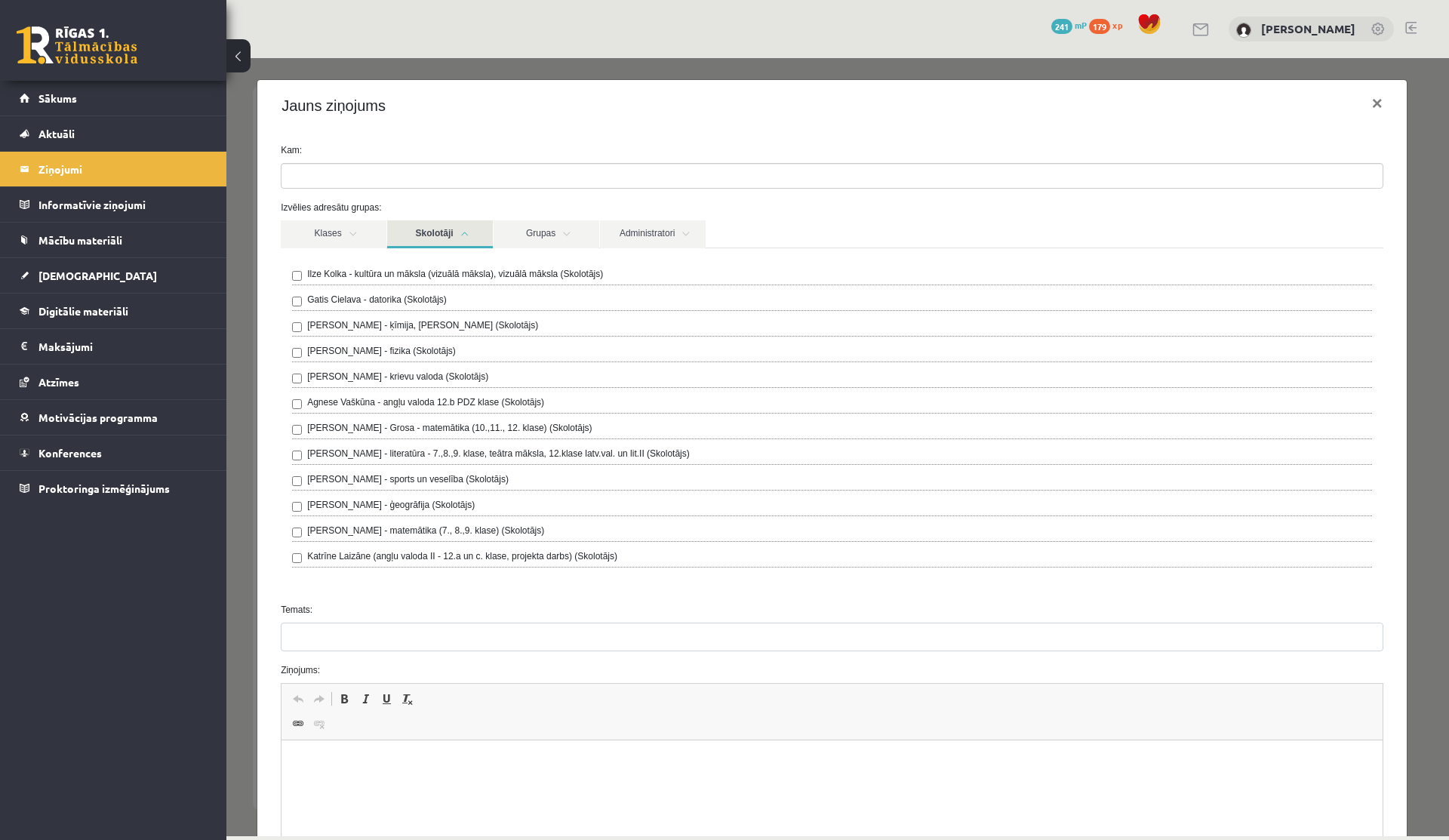
click at [348, 434] on div "Laima Tukāne - Grosa - matemātika (10.,11., 12. klase) (Skolotājs)" at bounding box center [832, 430] width 1080 height 19
click at [438, 232] on link "Skolotāji" at bounding box center [440, 234] width 105 height 28
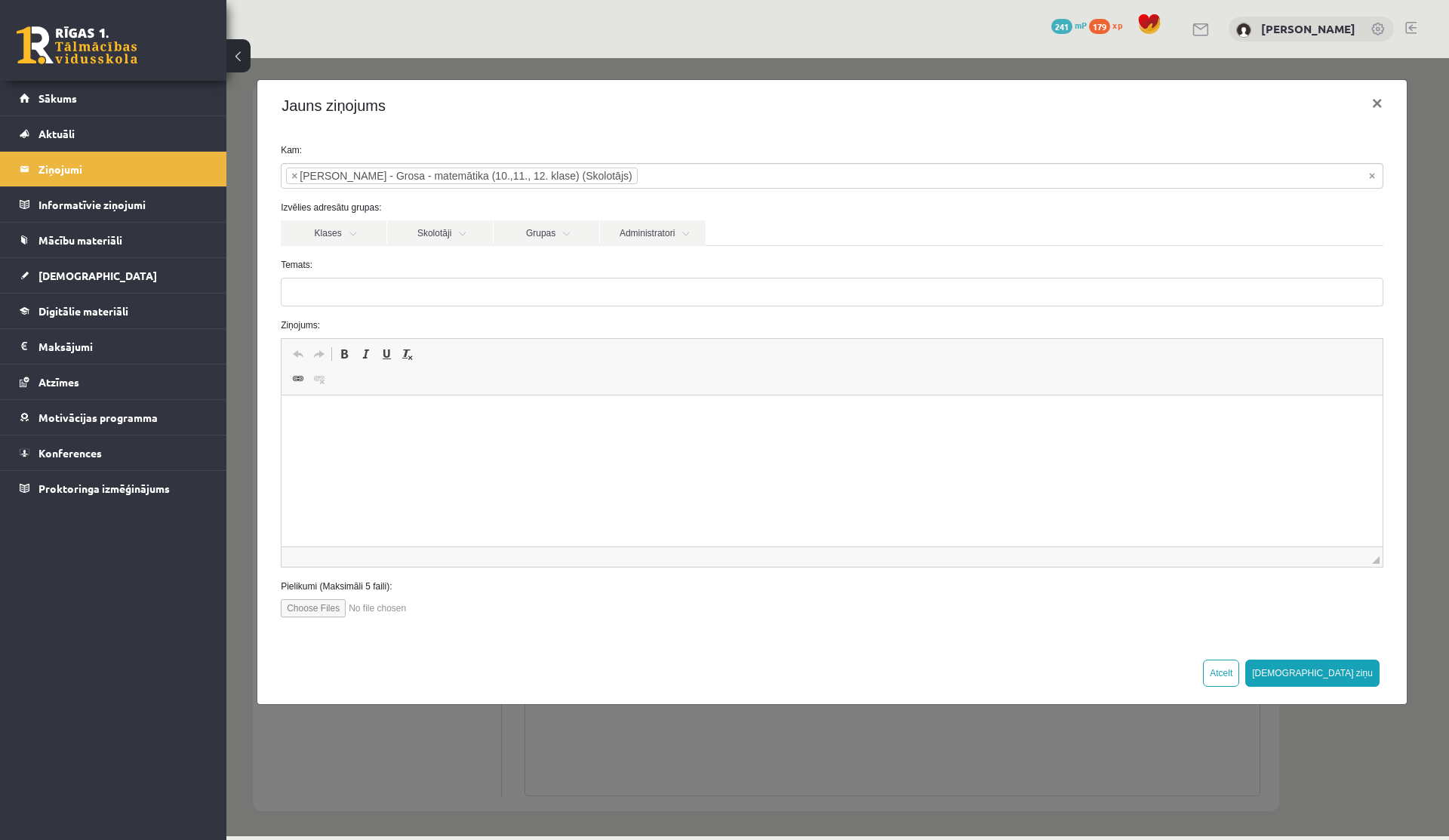
click at [407, 271] on label "Temats:" at bounding box center [832, 265] width 1125 height 14
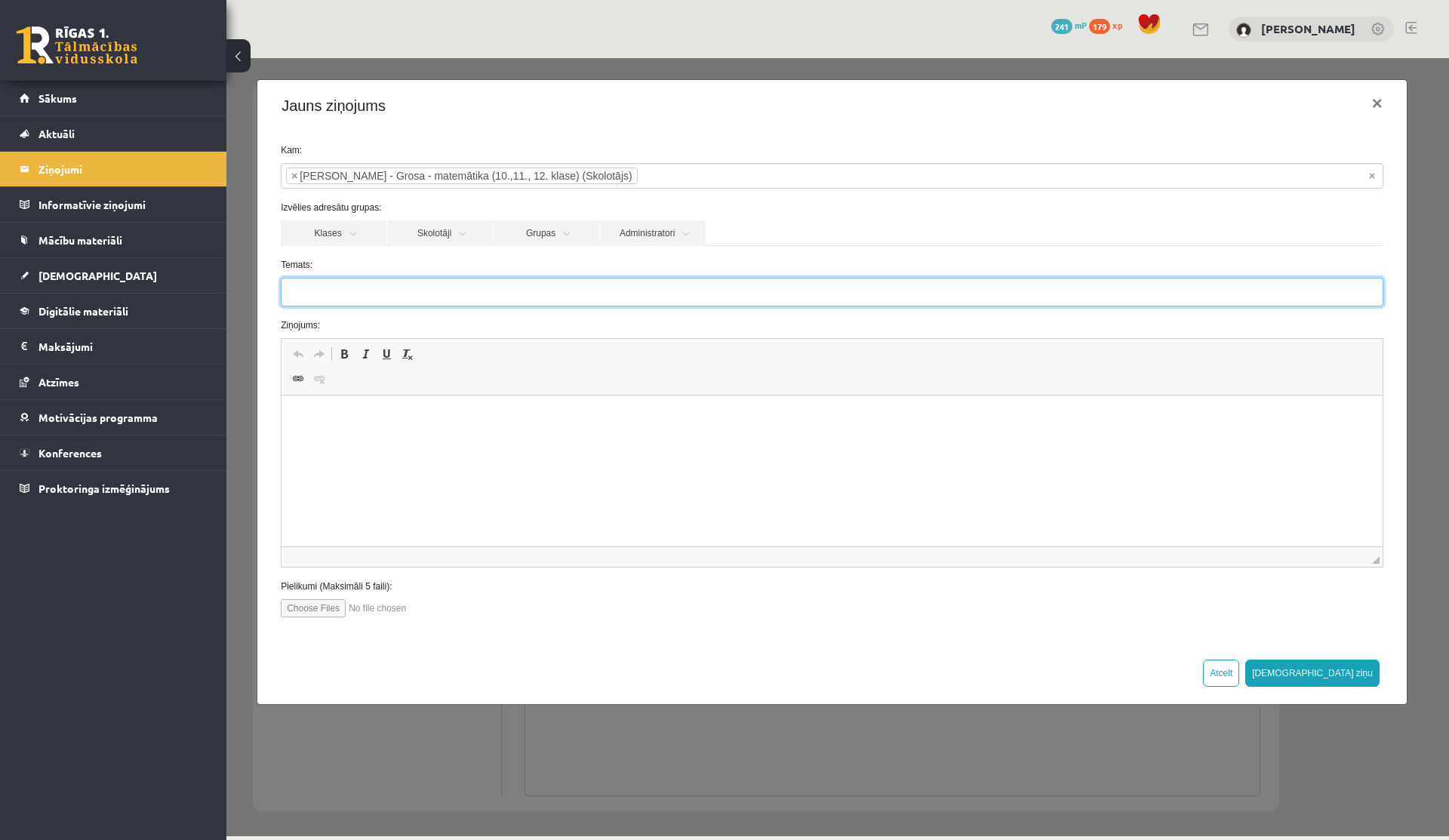
click at [407, 278] on input "Temats:" at bounding box center [832, 292] width 1103 height 29
type input "**********"
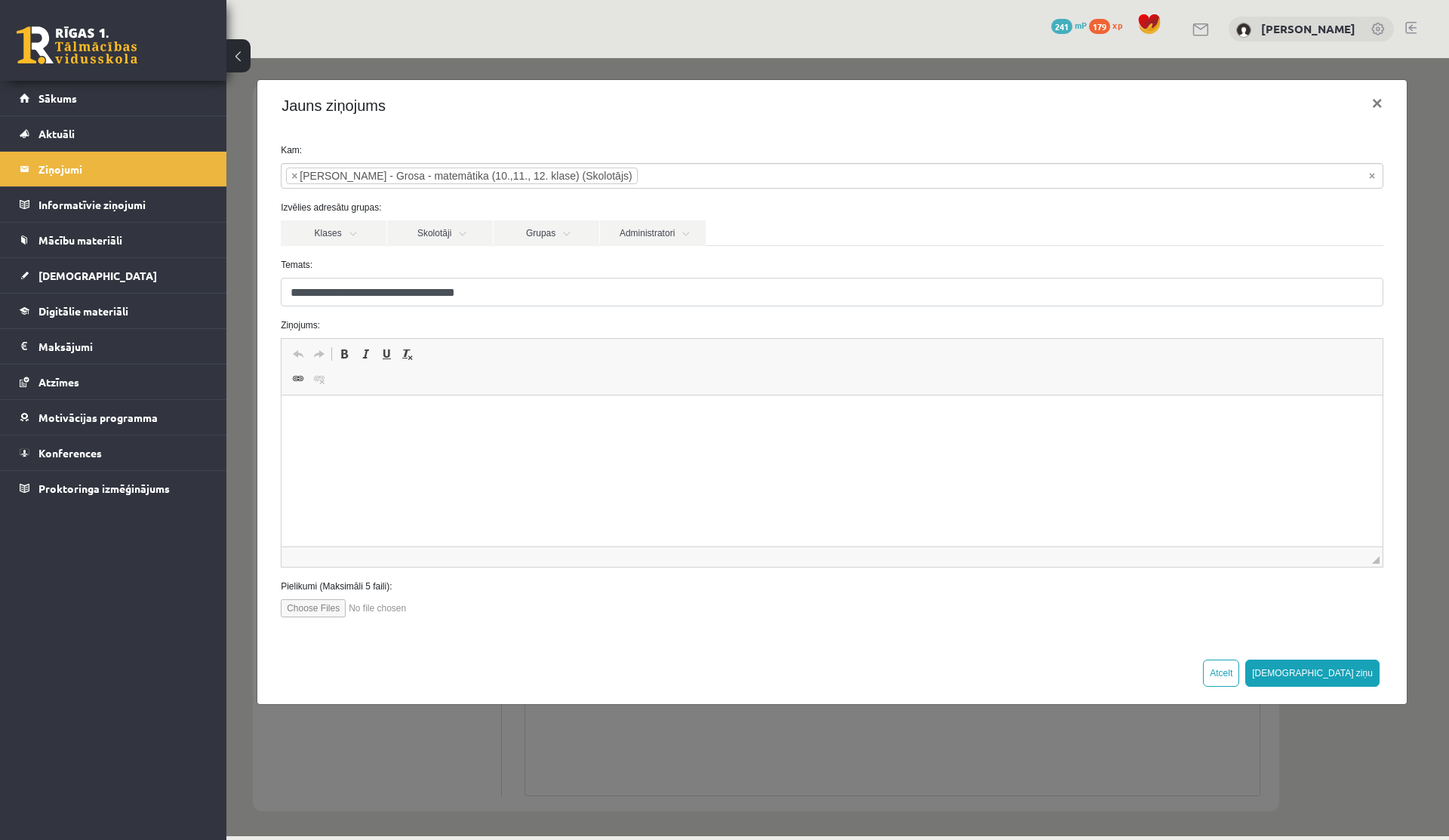
click at [347, 442] on html at bounding box center [832, 418] width 1101 height 46
click at [466, 429] on body "**********" at bounding box center [832, 443] width 1071 height 67
click at [551, 412] on p "**********" at bounding box center [832, 418] width 1071 height 16
click at [600, 415] on p "**********" at bounding box center [832, 418] width 1071 height 16
click at [465, 233] on link "Skolotāji" at bounding box center [440, 233] width 105 height 26
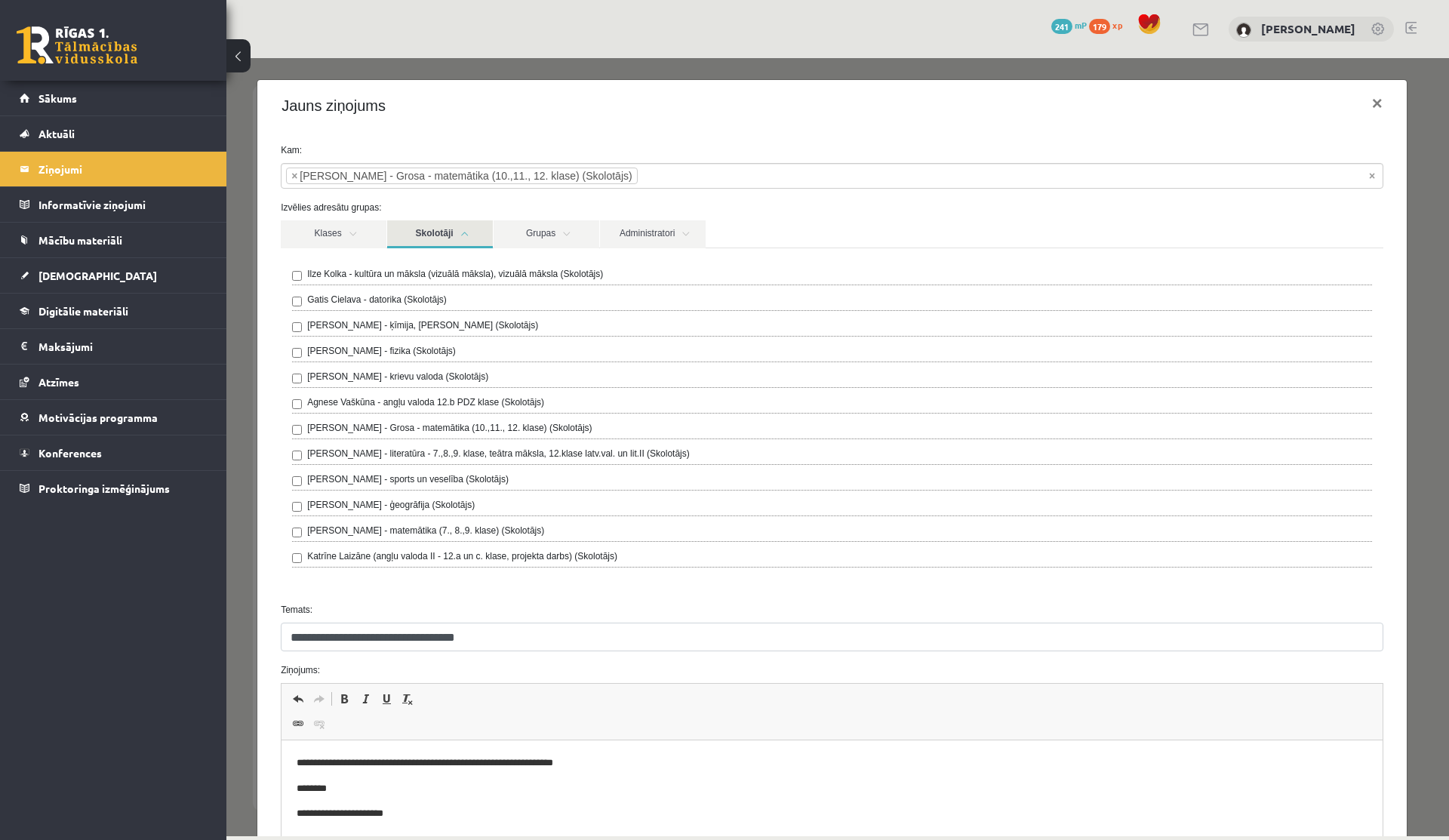
click at [465, 229] on link "Skolotāji" at bounding box center [440, 234] width 105 height 28
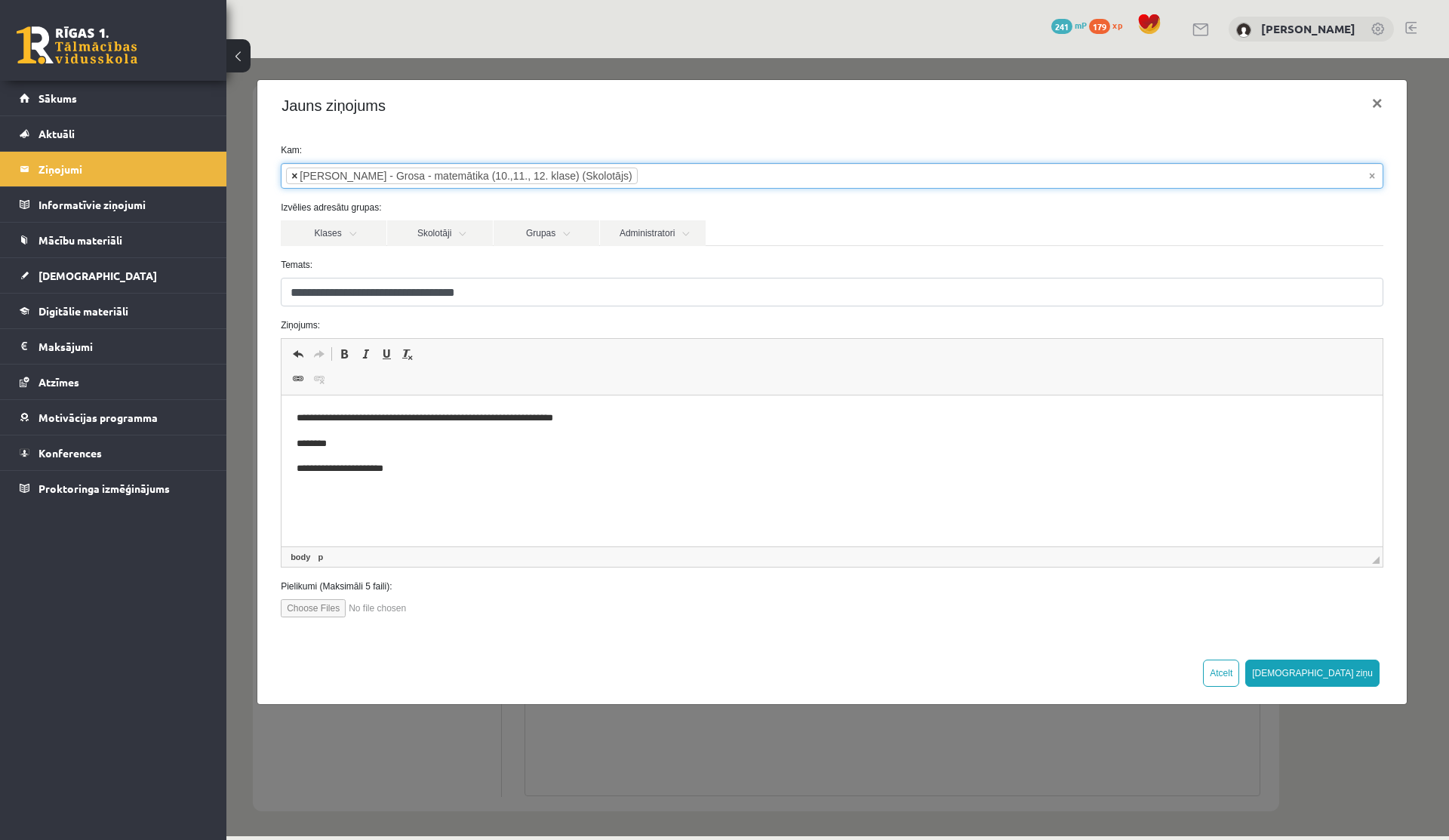
click at [294, 179] on span "×" at bounding box center [295, 175] width 6 height 15
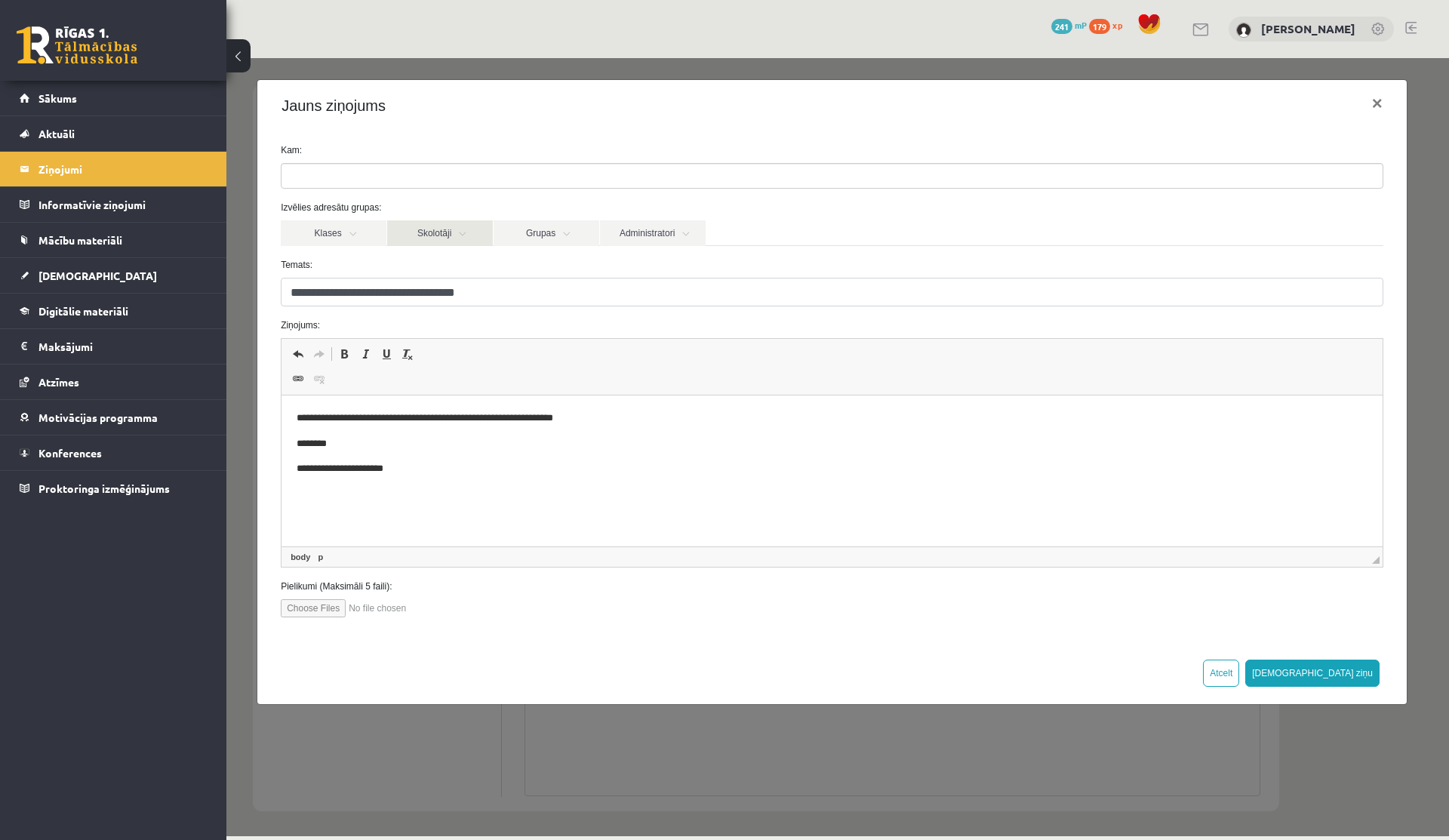
click at [418, 233] on link "Skolotāji" at bounding box center [440, 233] width 105 height 26
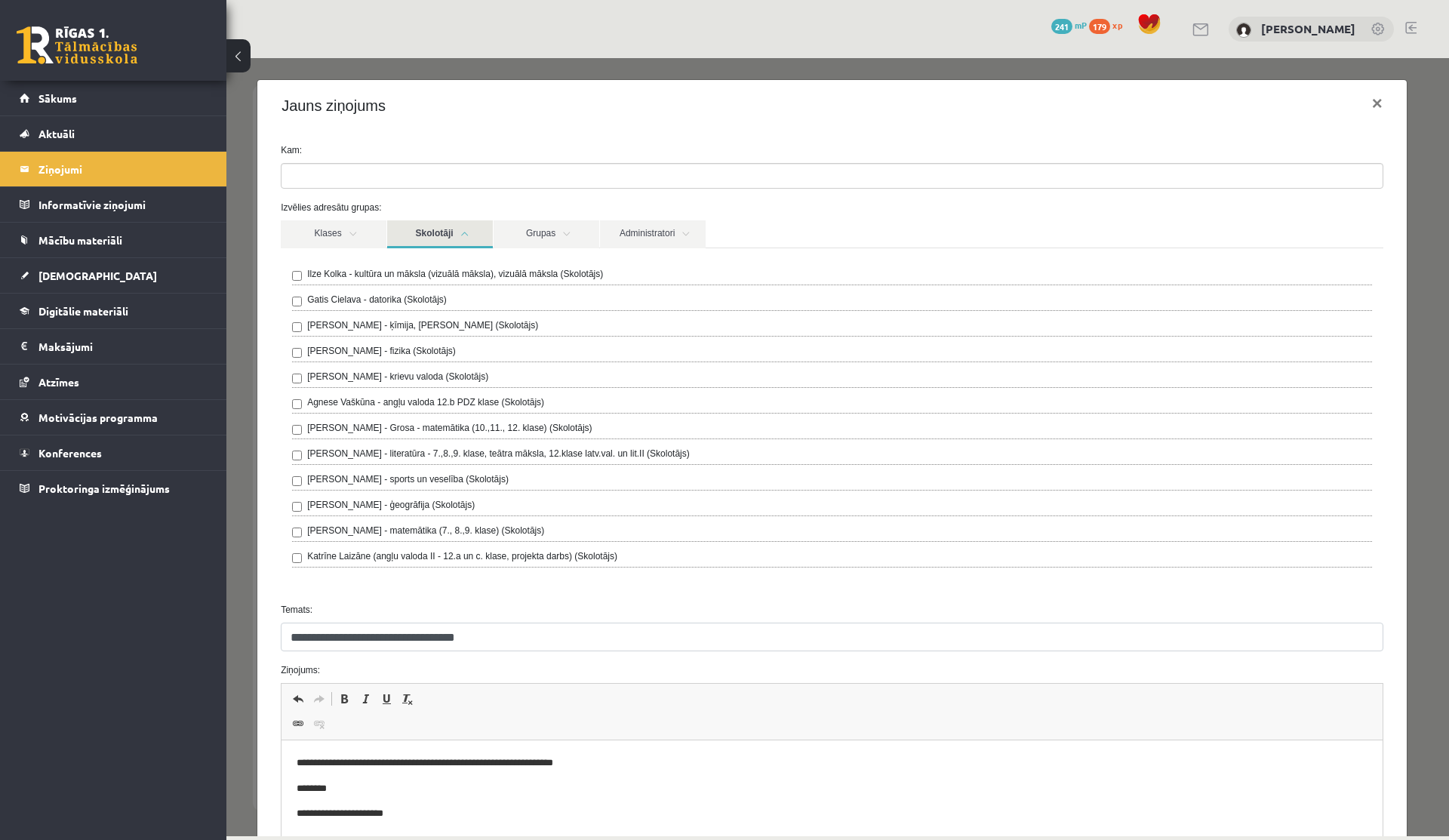
select select "***"
click at [454, 237] on link "Skolotāji" at bounding box center [440, 234] width 105 height 28
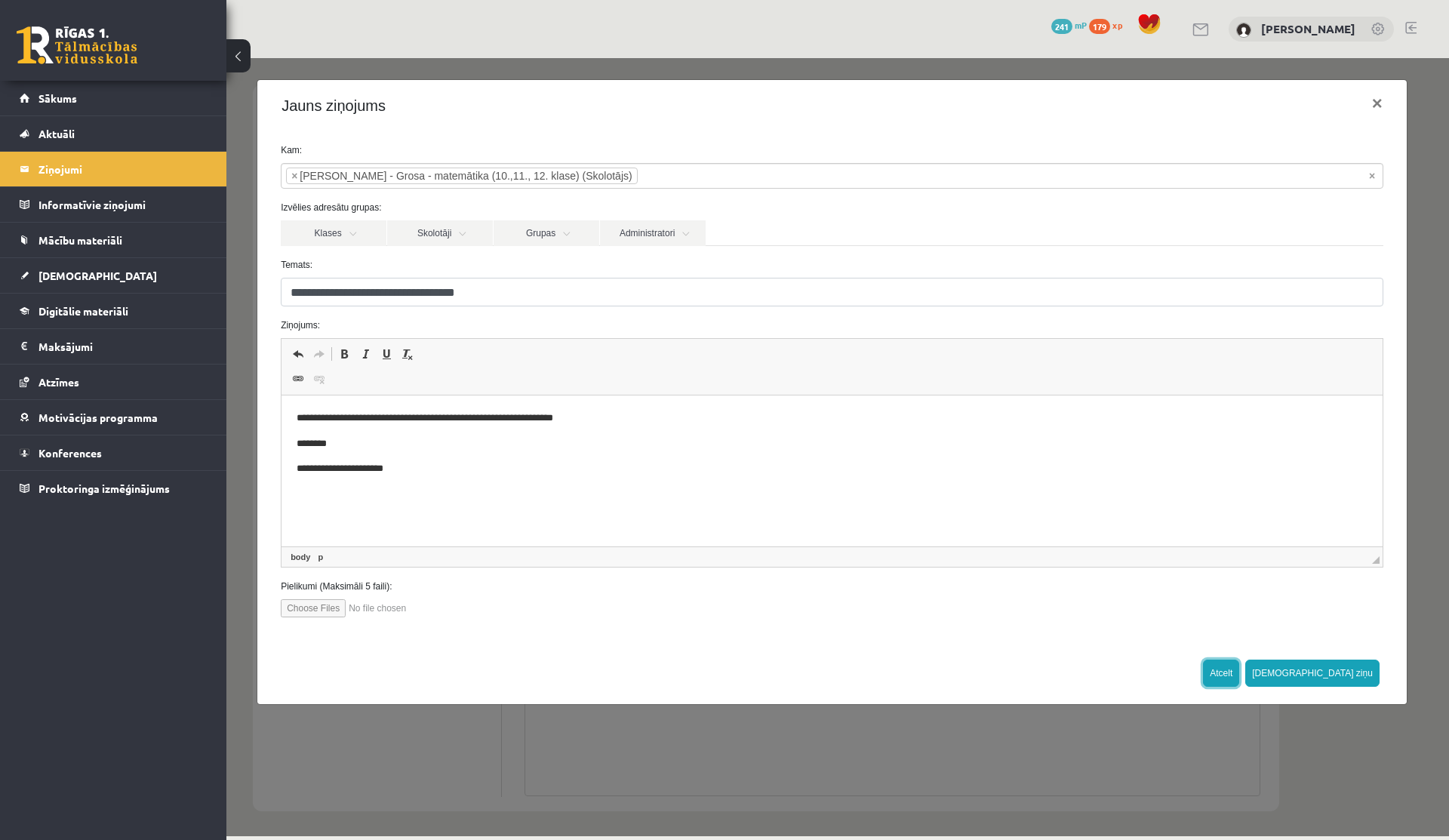
click at [1240, 680] on button "Atcelt" at bounding box center [1221, 673] width 36 height 27
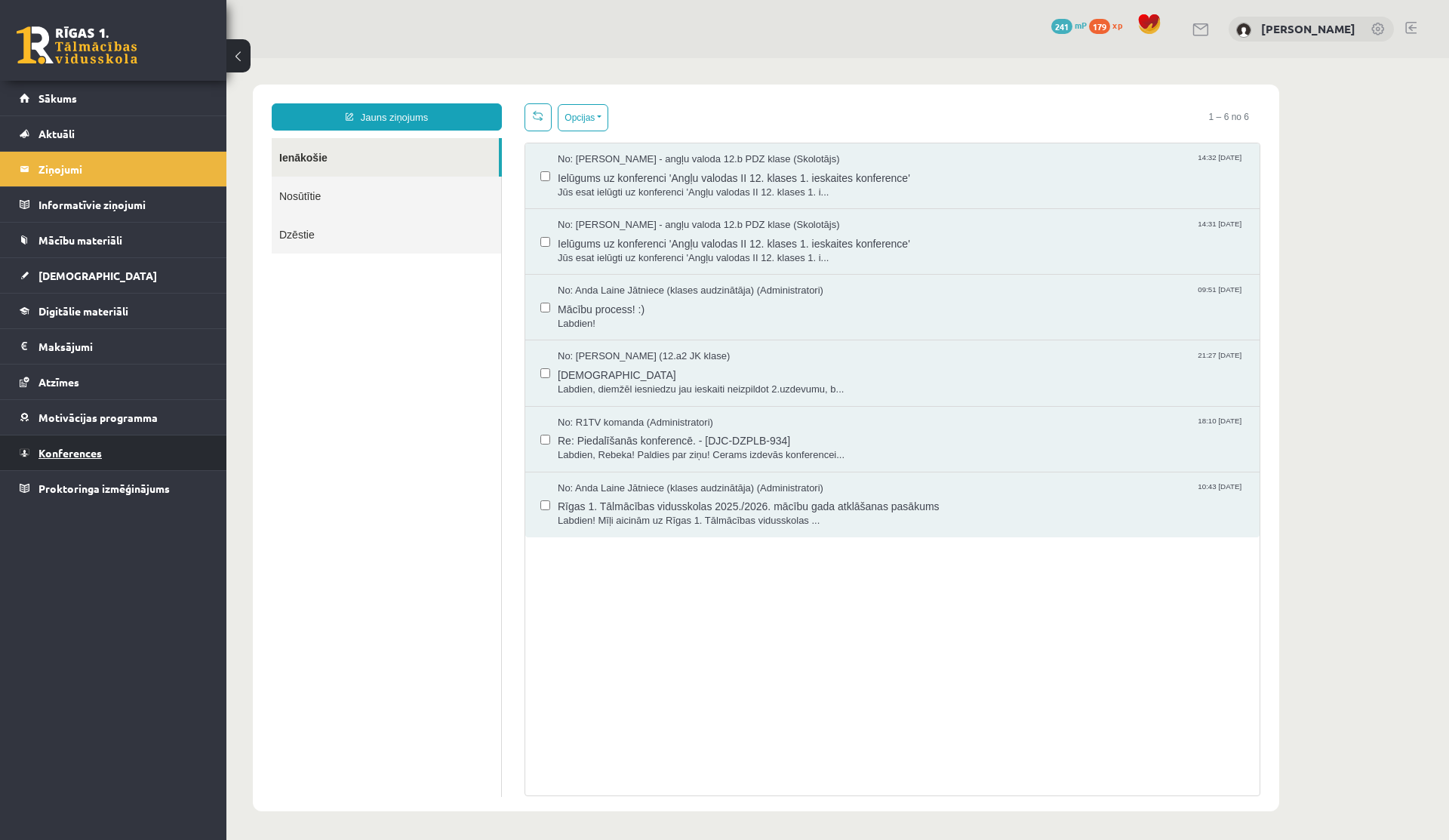
click at [61, 454] on span "Konferences" at bounding box center [70, 452] width 64 height 14
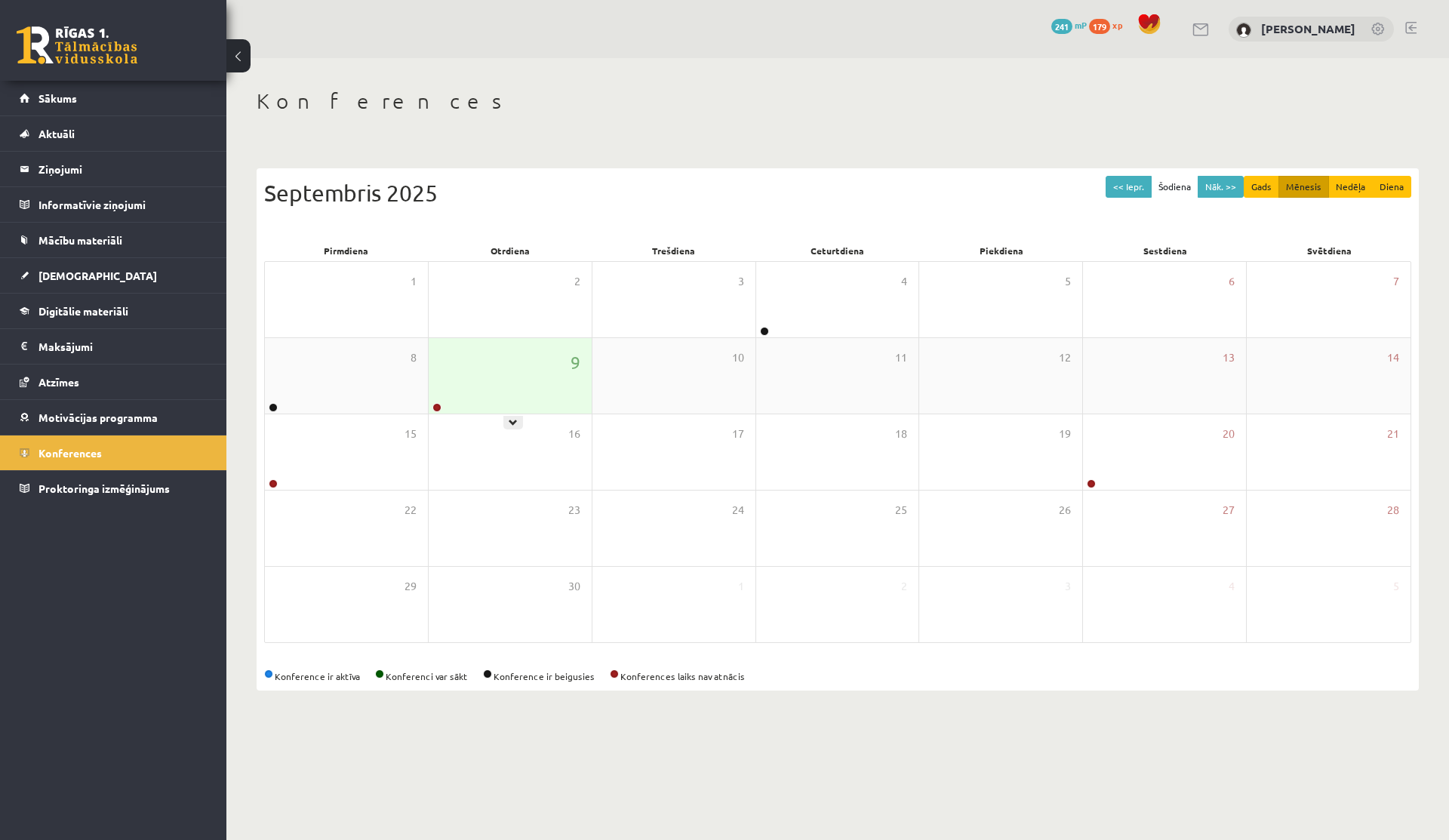
click at [516, 373] on div "9" at bounding box center [510, 376] width 163 height 76
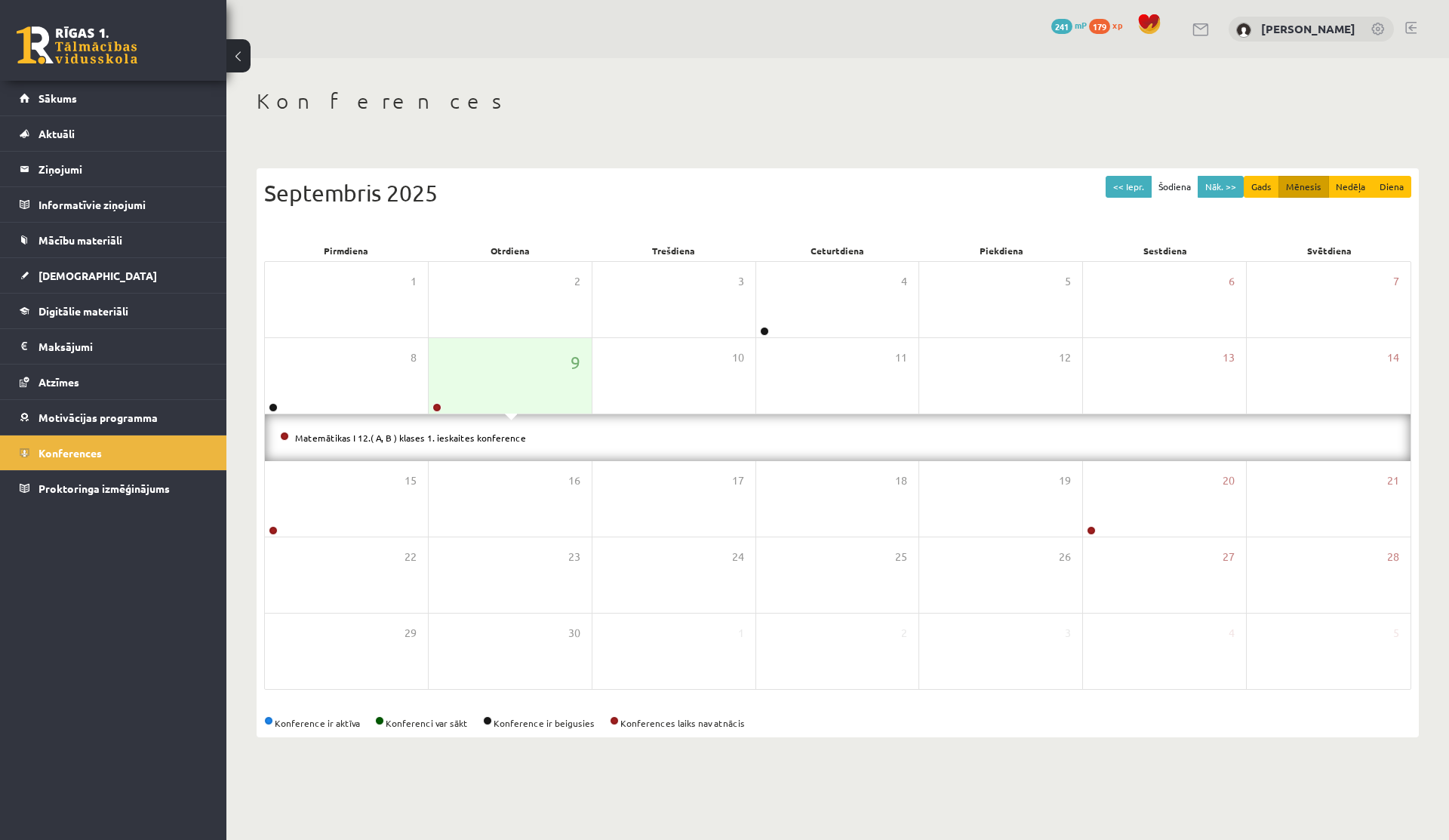
click at [419, 426] on div "Matemātikas I 12.( A, B ) klases 1. ieskaites konference" at bounding box center [837, 438] width 1146 height 47
click at [80, 167] on legend "Ziņojumi 0" at bounding box center [123, 168] width 169 height 35
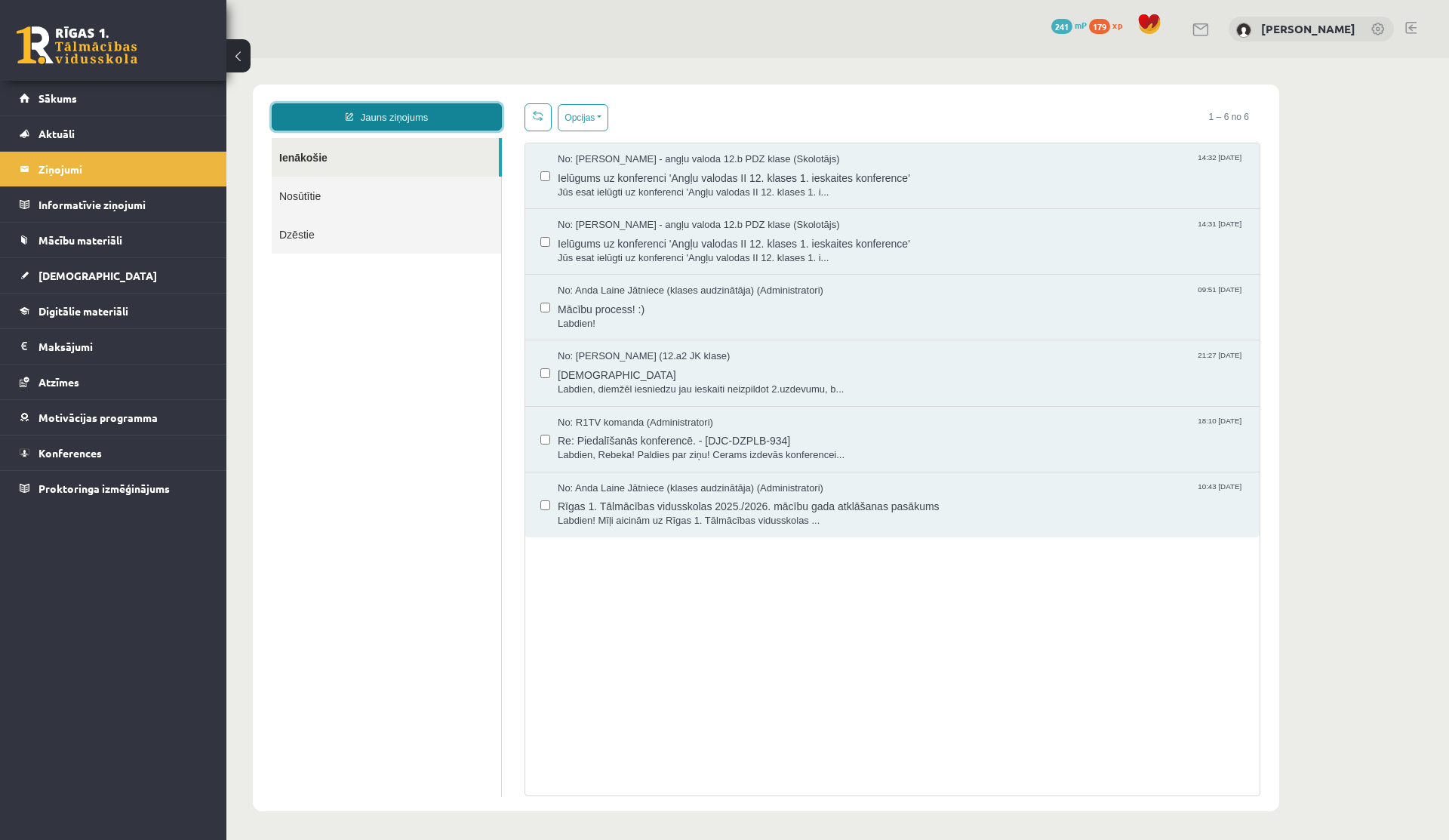
click at [460, 116] on link "Jauns ziņojums" at bounding box center [387, 117] width 230 height 27
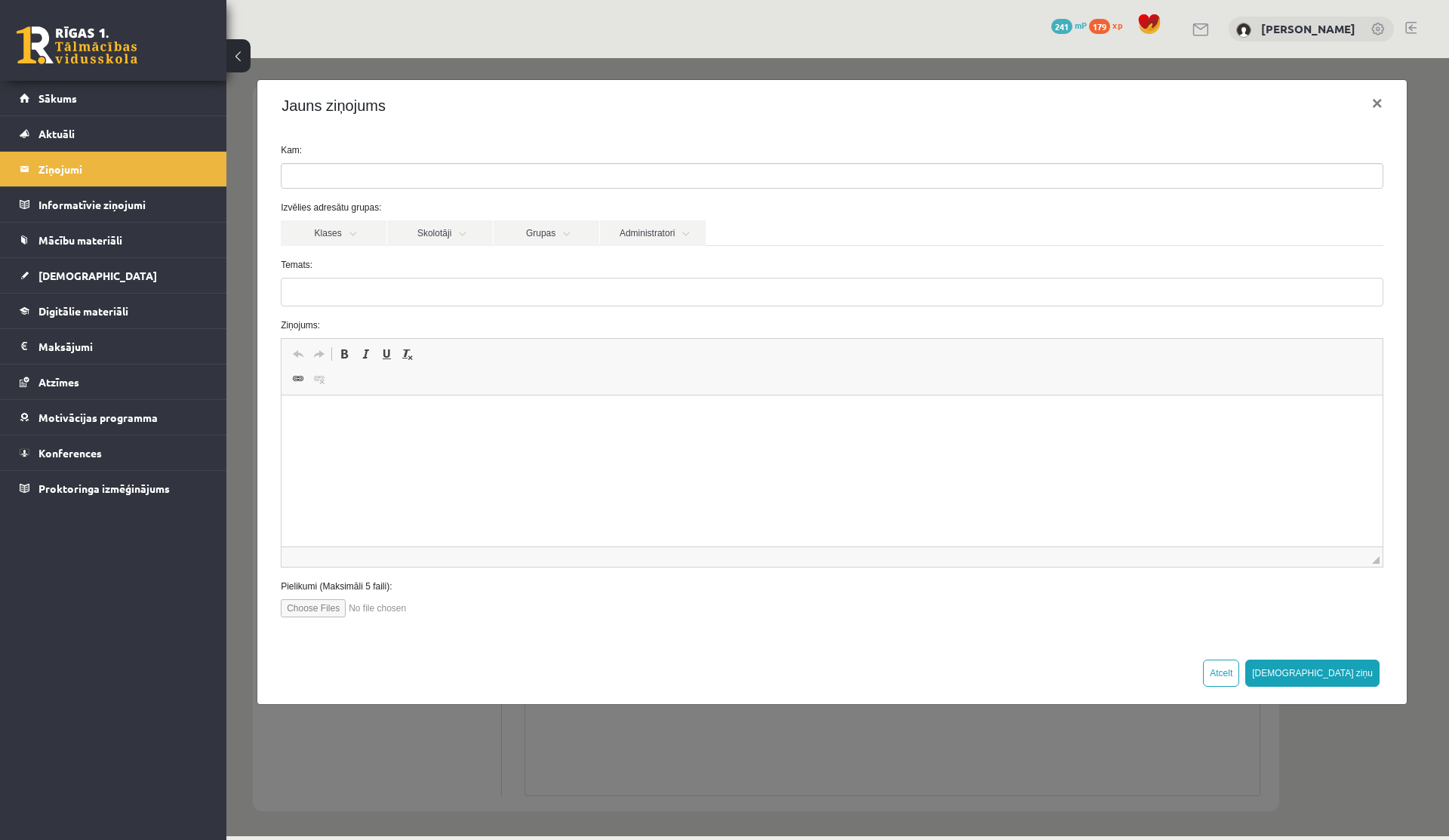
click at [469, 175] on ul at bounding box center [832, 175] width 1101 height 24
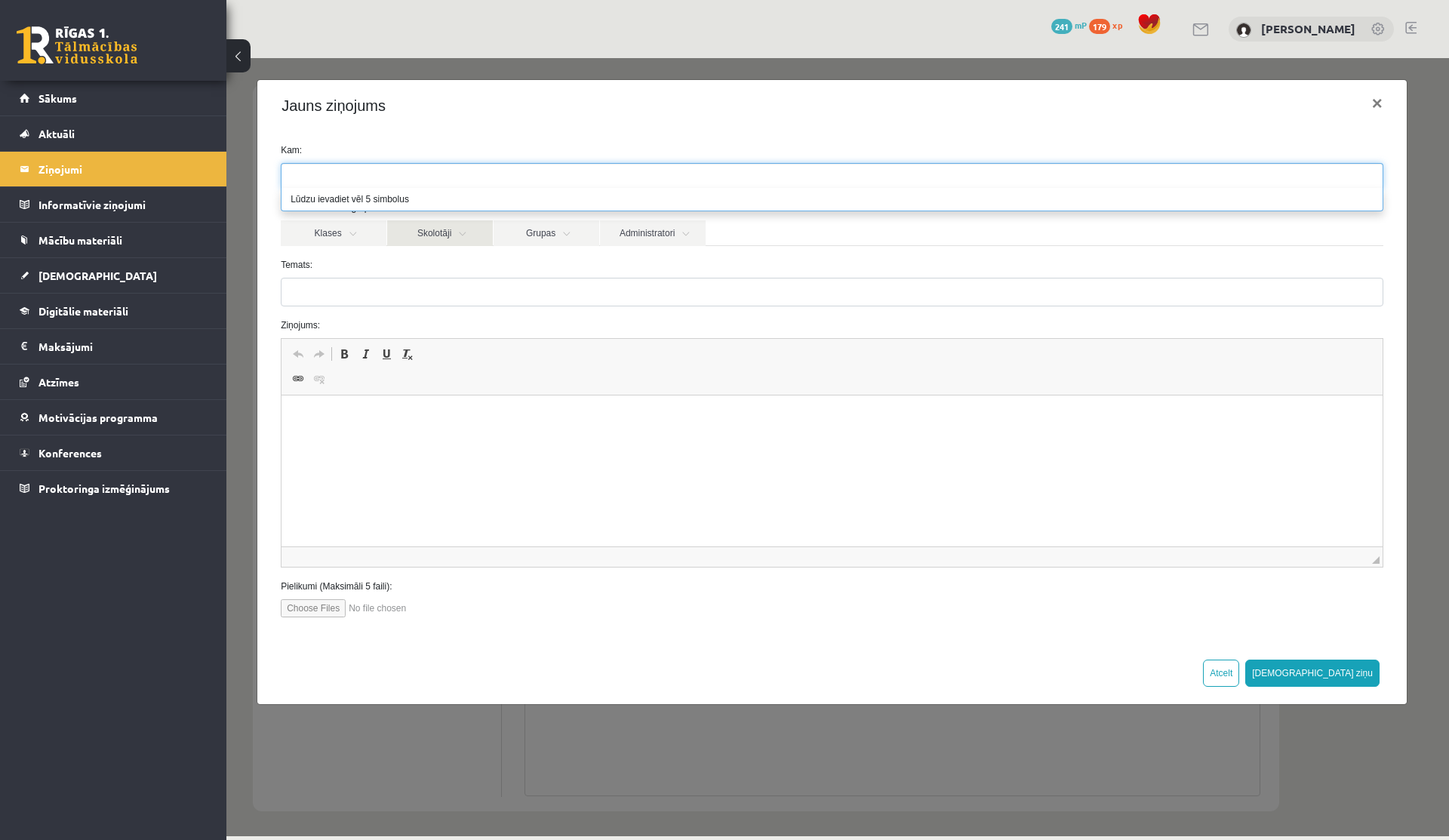
click at [445, 244] on link "Skolotāji" at bounding box center [440, 233] width 105 height 26
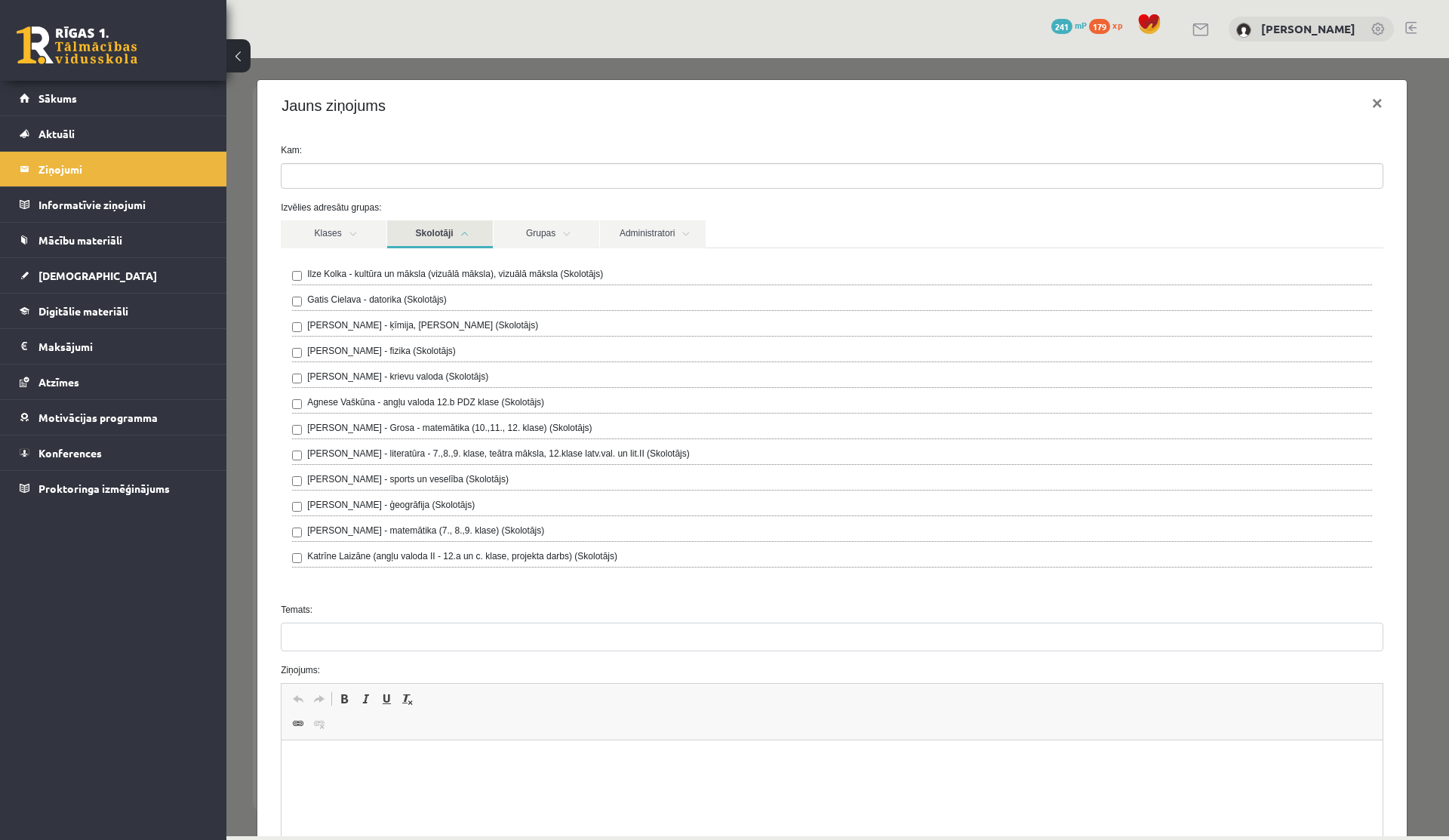
click at [369, 428] on label "Laima Tukāne - Grosa - matemātika (10.,11., 12. klase) (Skolotājs)" at bounding box center [450, 427] width 285 height 14
click at [448, 229] on link "Skolotāji" at bounding box center [440, 234] width 105 height 28
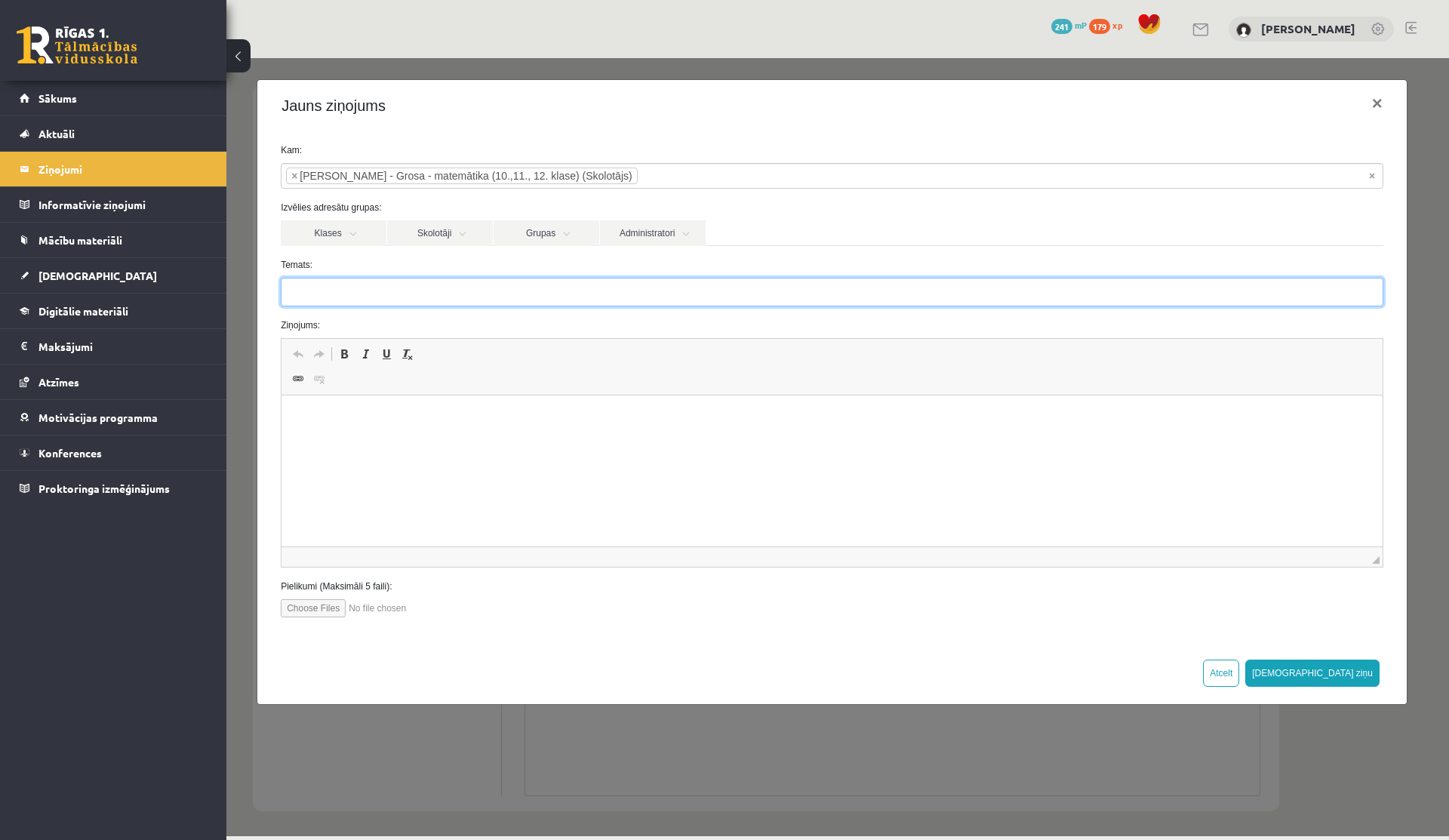
click at [402, 278] on input "Temats:" at bounding box center [832, 292] width 1103 height 29
type input "**********"
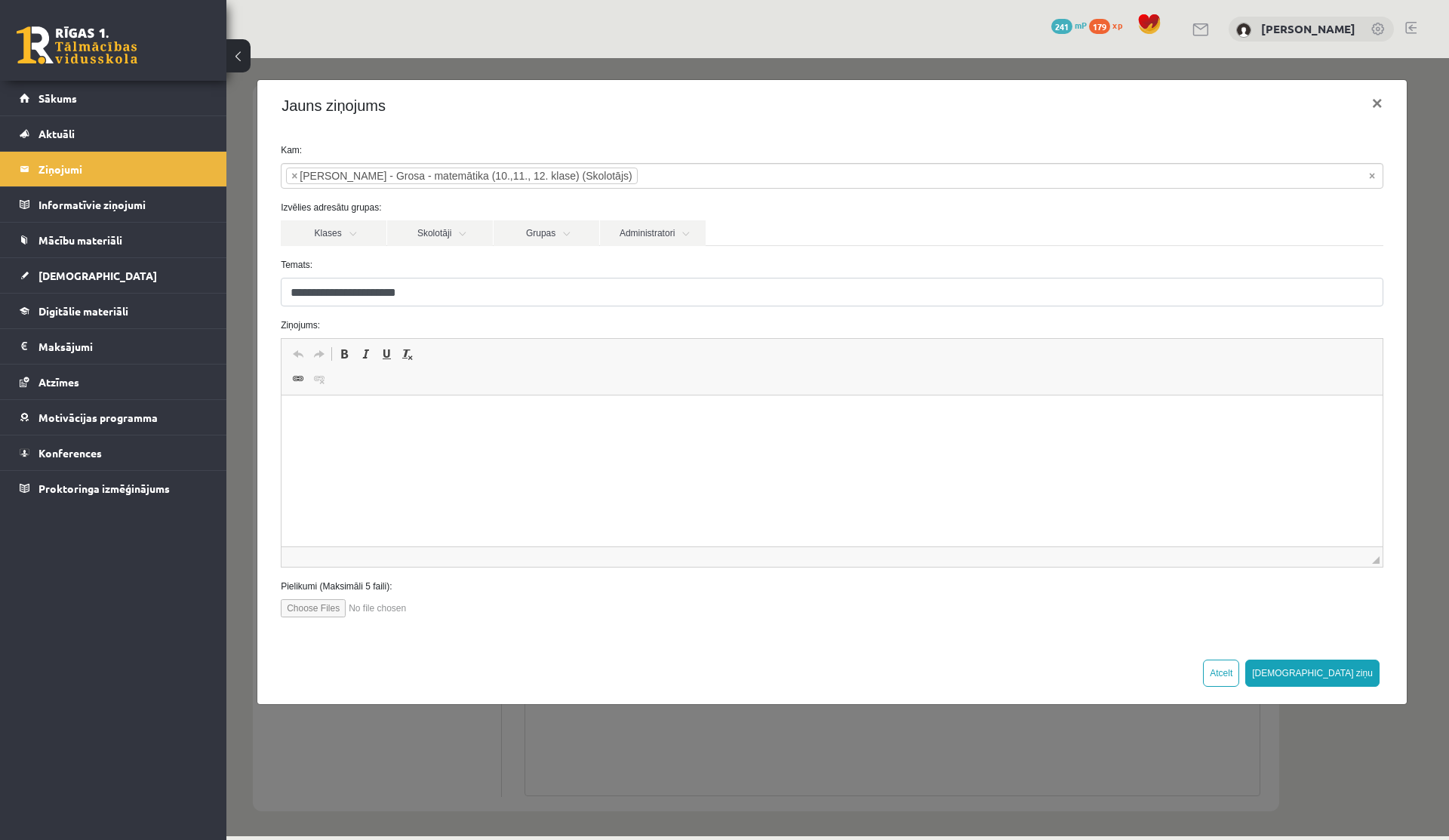
click at [344, 442] on html at bounding box center [832, 418] width 1101 height 46
click at [296, 475] on html "**********" at bounding box center [832, 443] width 1101 height 97
click at [447, 460] on body "**********" at bounding box center [832, 443] width 1071 height 67
click at [569, 430] on body "**********" at bounding box center [832, 443] width 1071 height 67
click at [606, 424] on p "**********" at bounding box center [832, 418] width 1071 height 16
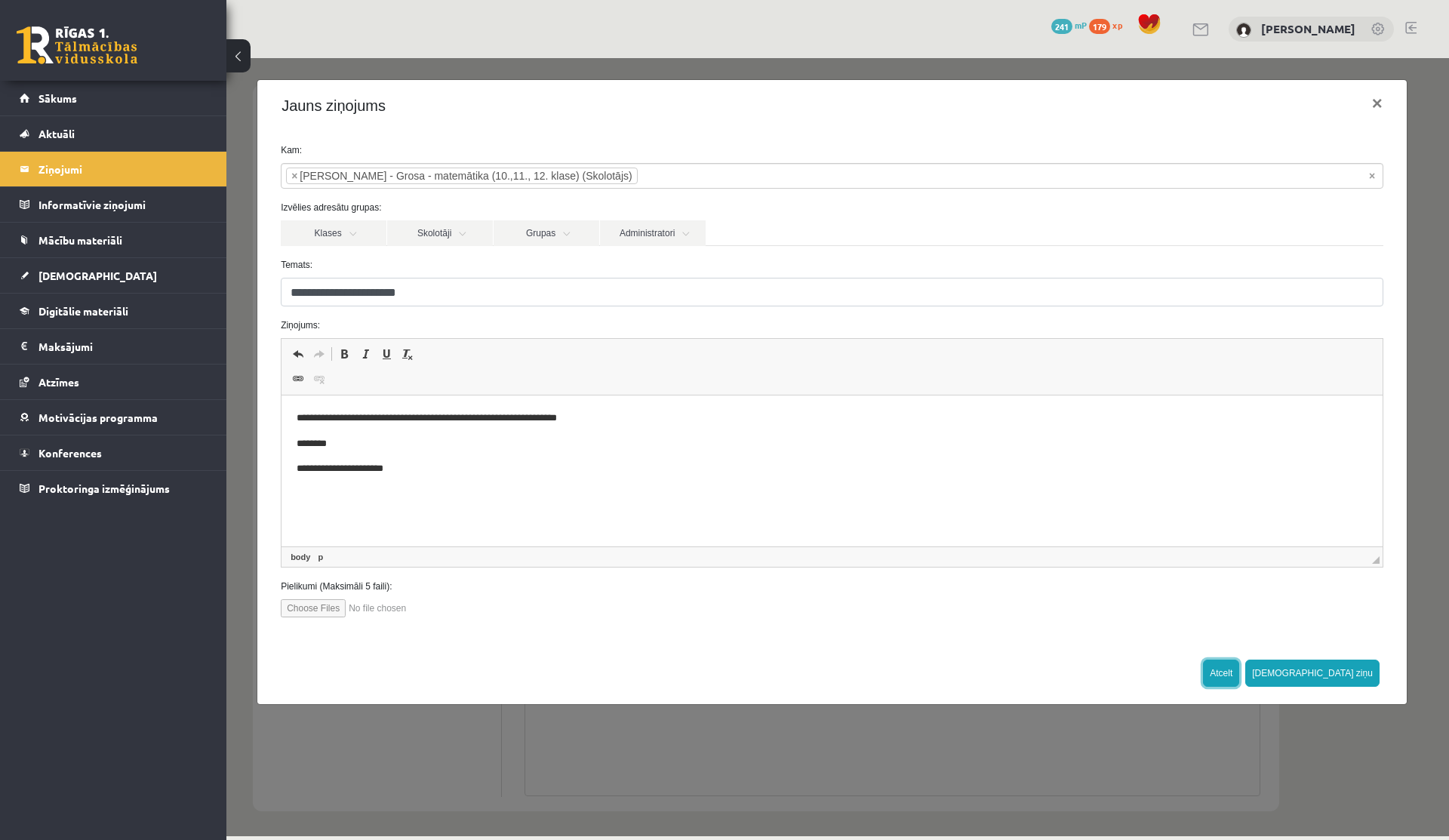
click at [1240, 673] on button "Atcelt" at bounding box center [1221, 673] width 36 height 27
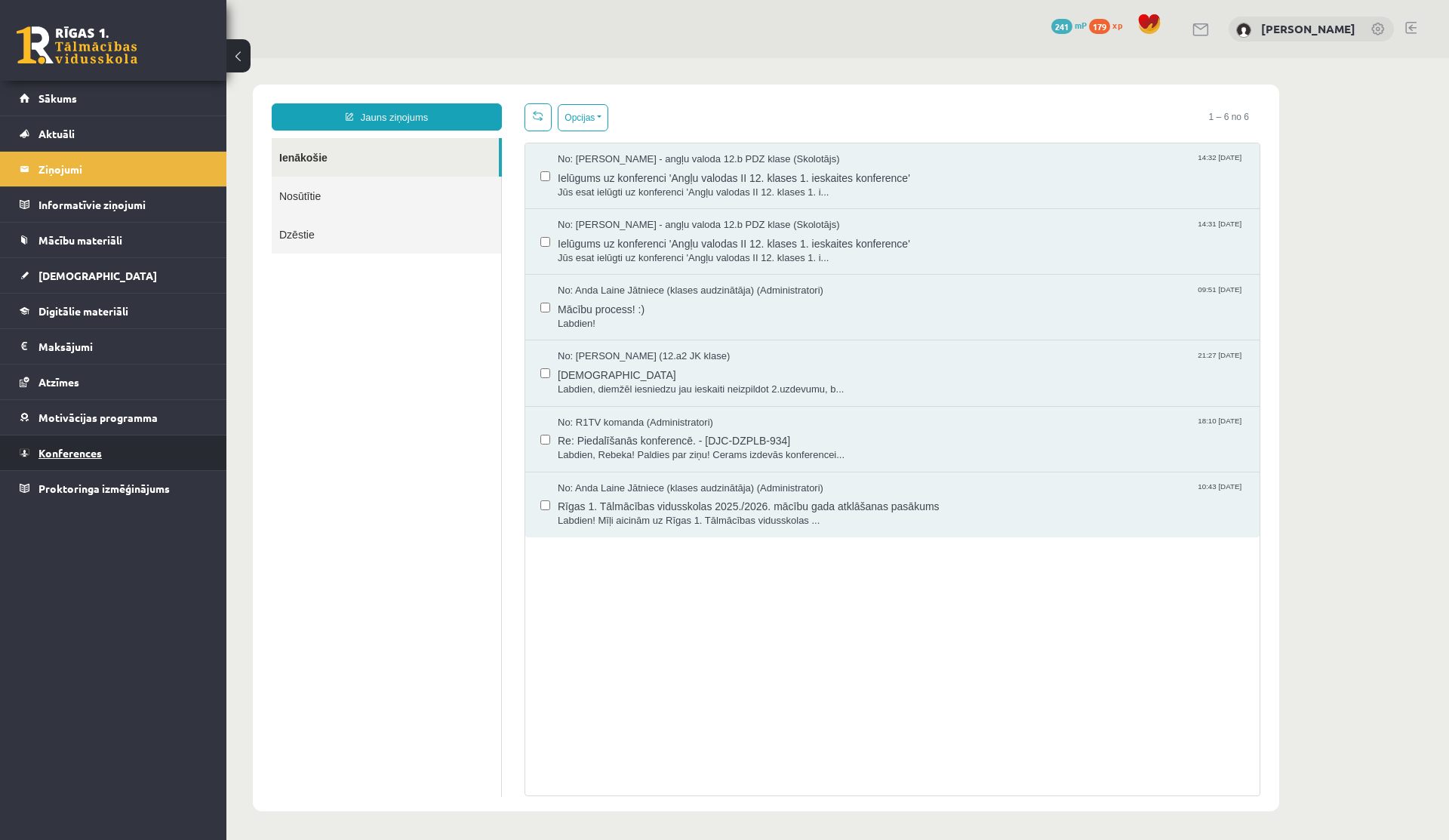
click at [76, 460] on link "Konferences" at bounding box center [113, 452] width 188 height 35
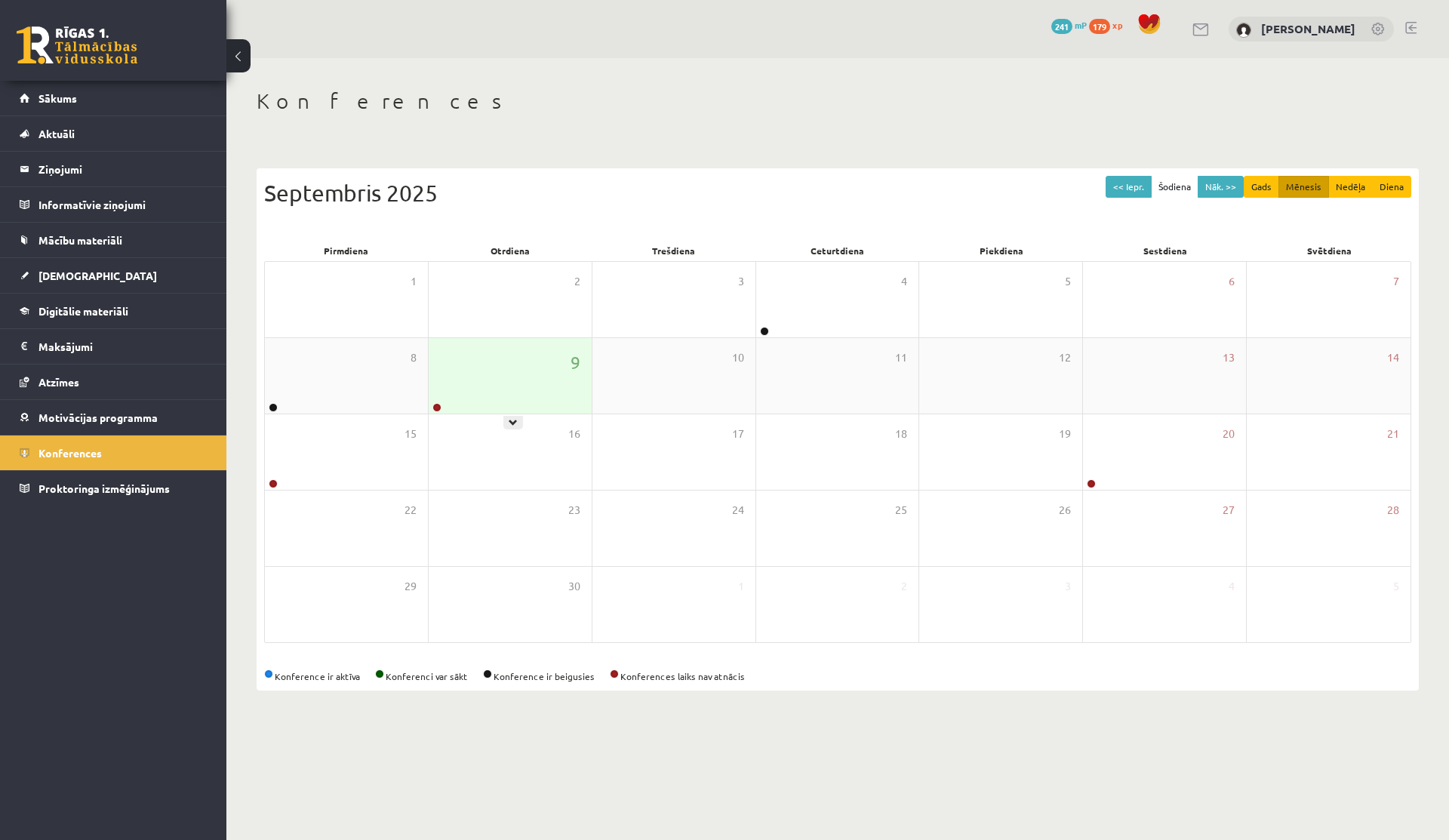
click at [475, 383] on div "9" at bounding box center [510, 376] width 163 height 76
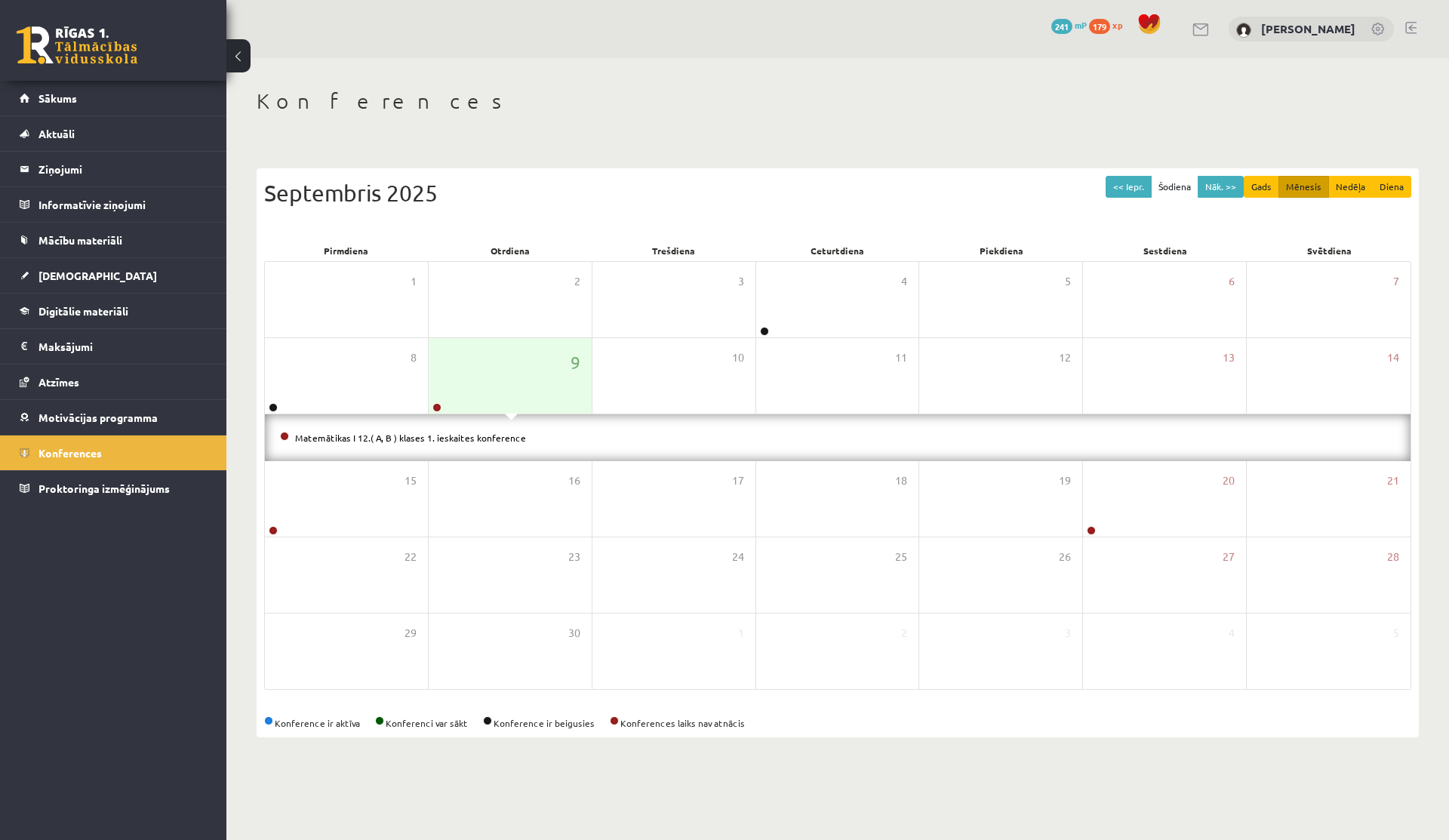
click at [423, 430] on li "Matemātikas I 12.( A, B ) klases 1. ieskaites konference" at bounding box center [838, 438] width 1116 height 17
click at [419, 437] on link "Matemātikas I 12.( A, B ) klases 1. ieskaites konference" at bounding box center [411, 437] width 231 height 12
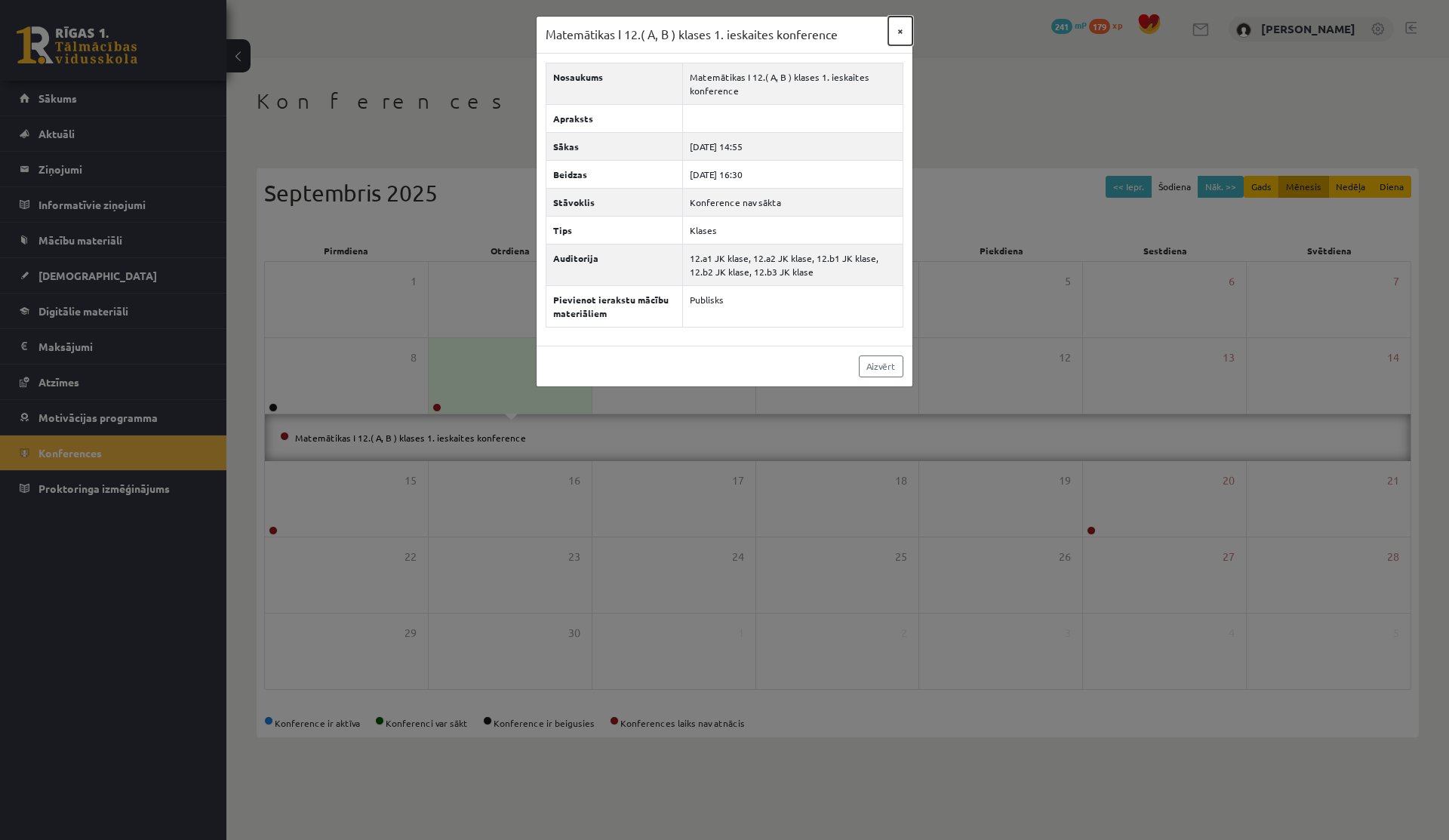
click at [895, 29] on button "×" at bounding box center [901, 31] width 24 height 29
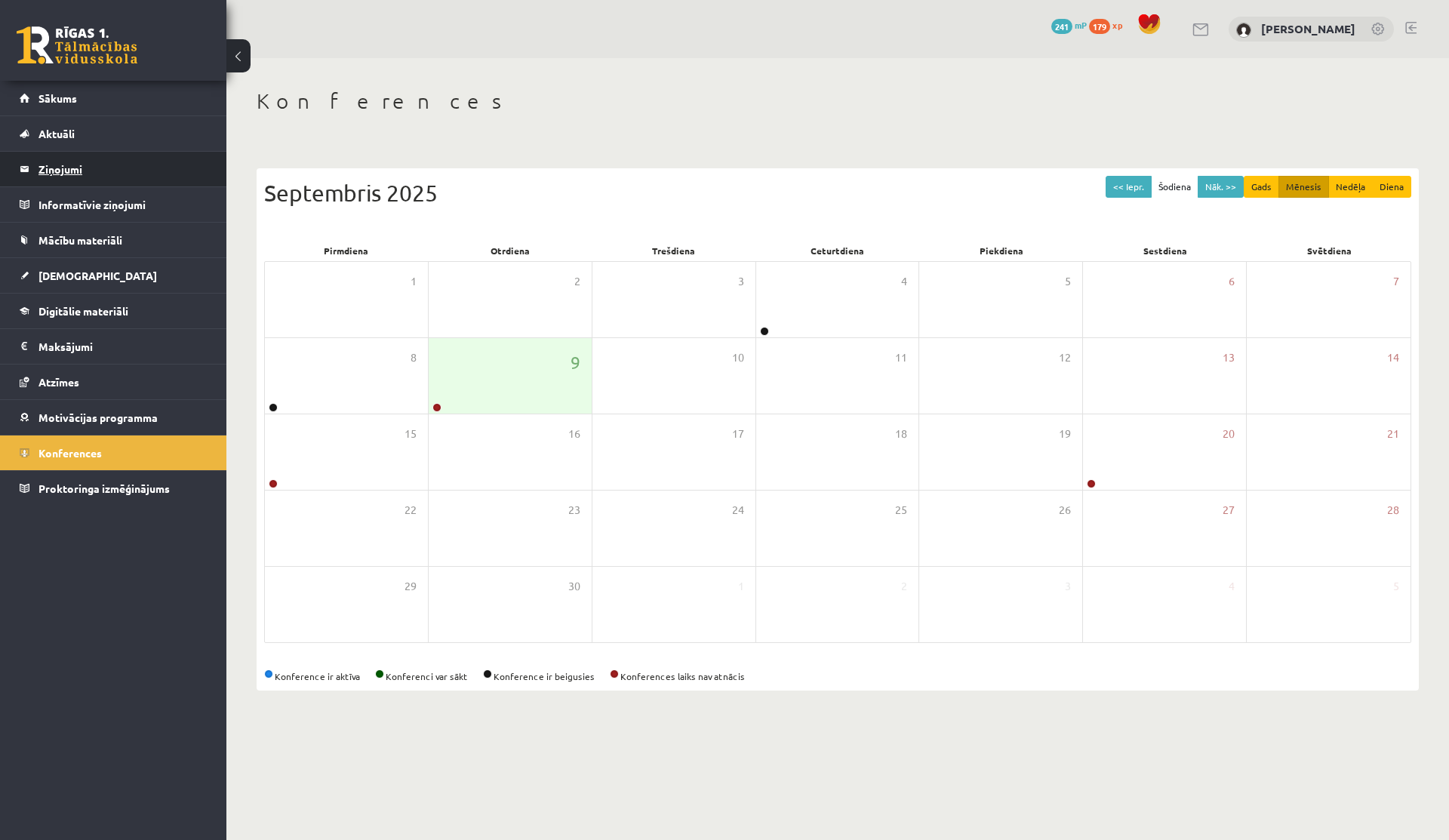
click at [60, 173] on legend "Ziņojumi 0" at bounding box center [123, 168] width 169 height 35
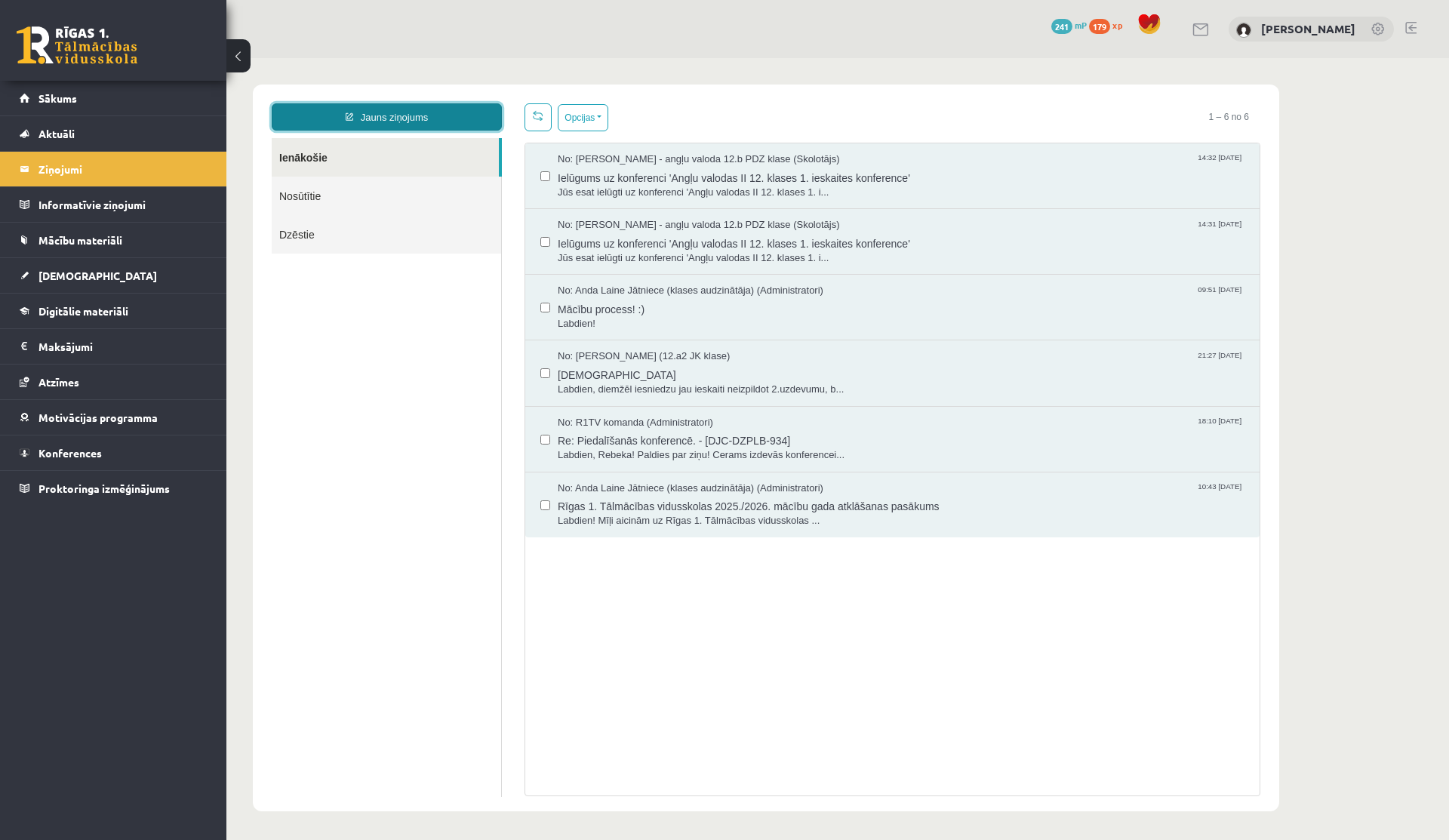
click at [382, 106] on link "Jauns ziņojums" at bounding box center [387, 117] width 230 height 27
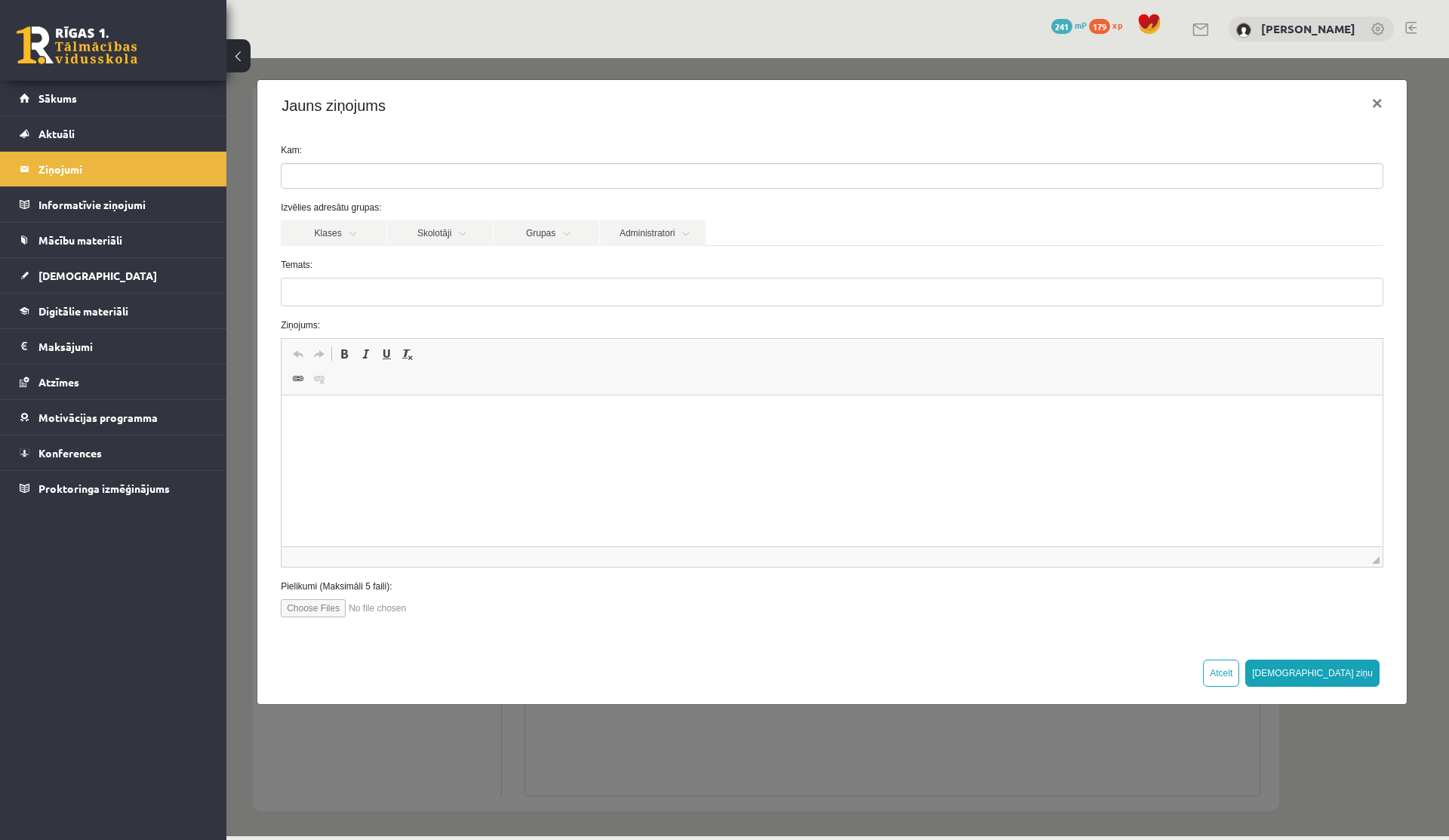
click at [412, 174] on ul at bounding box center [832, 175] width 1101 height 24
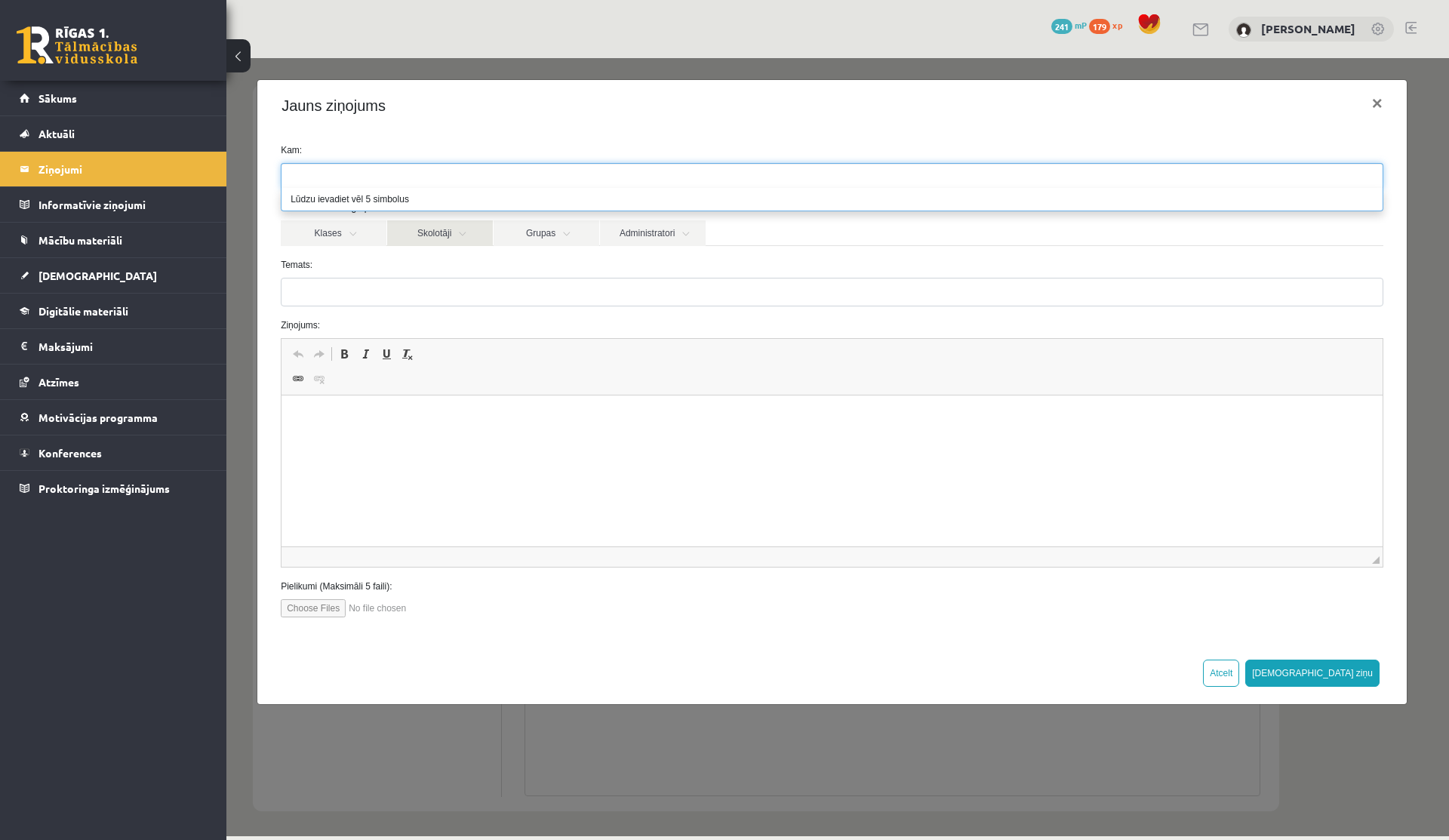
click at [463, 238] on link "Skolotāji" at bounding box center [440, 233] width 105 height 26
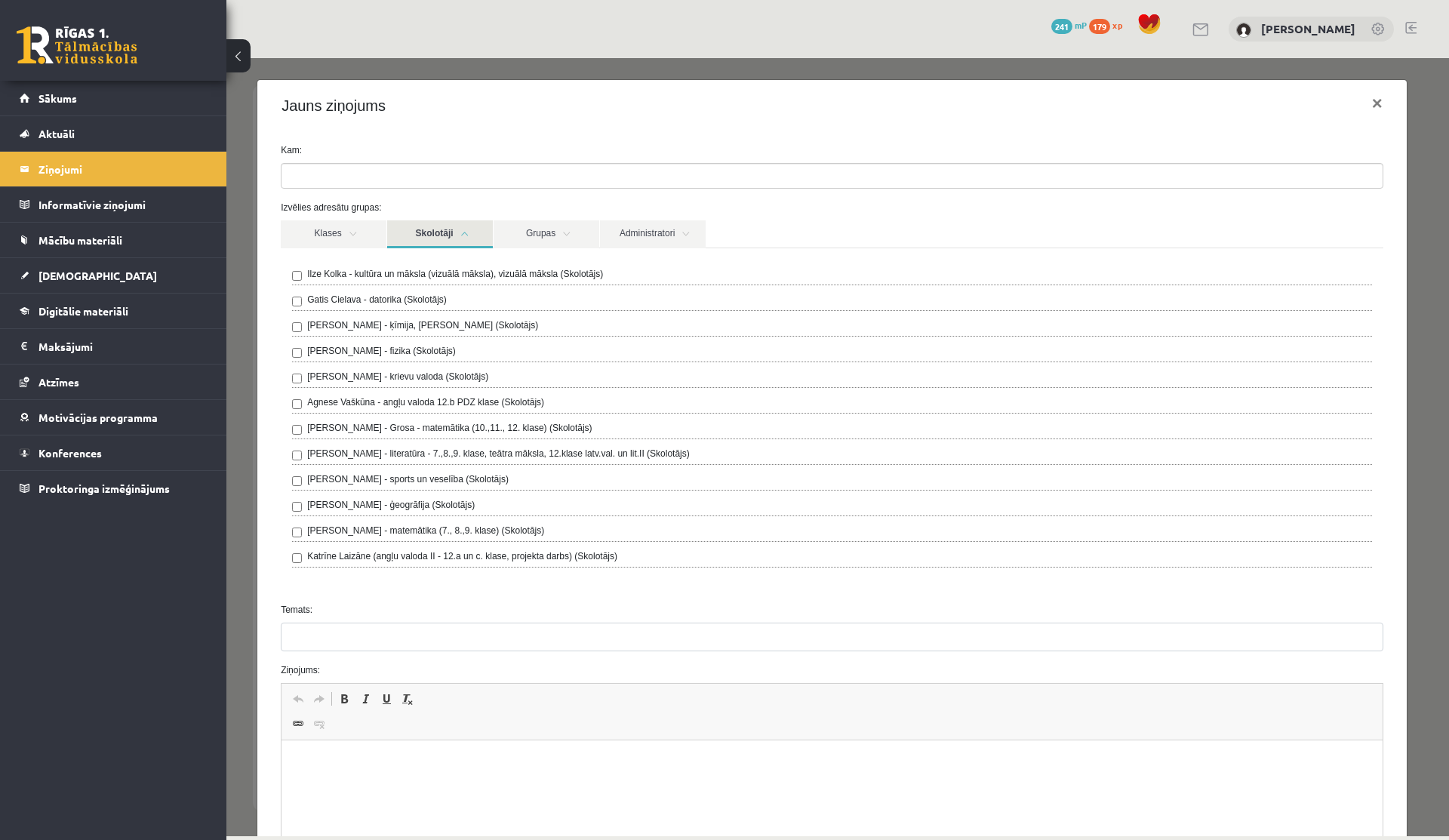
click at [367, 428] on label "Laima Tukāne - Grosa - matemātika (10.,11., 12. klase) (Skolotājs)" at bounding box center [450, 427] width 285 height 14
click at [477, 235] on link "Skolotāji" at bounding box center [440, 234] width 105 height 28
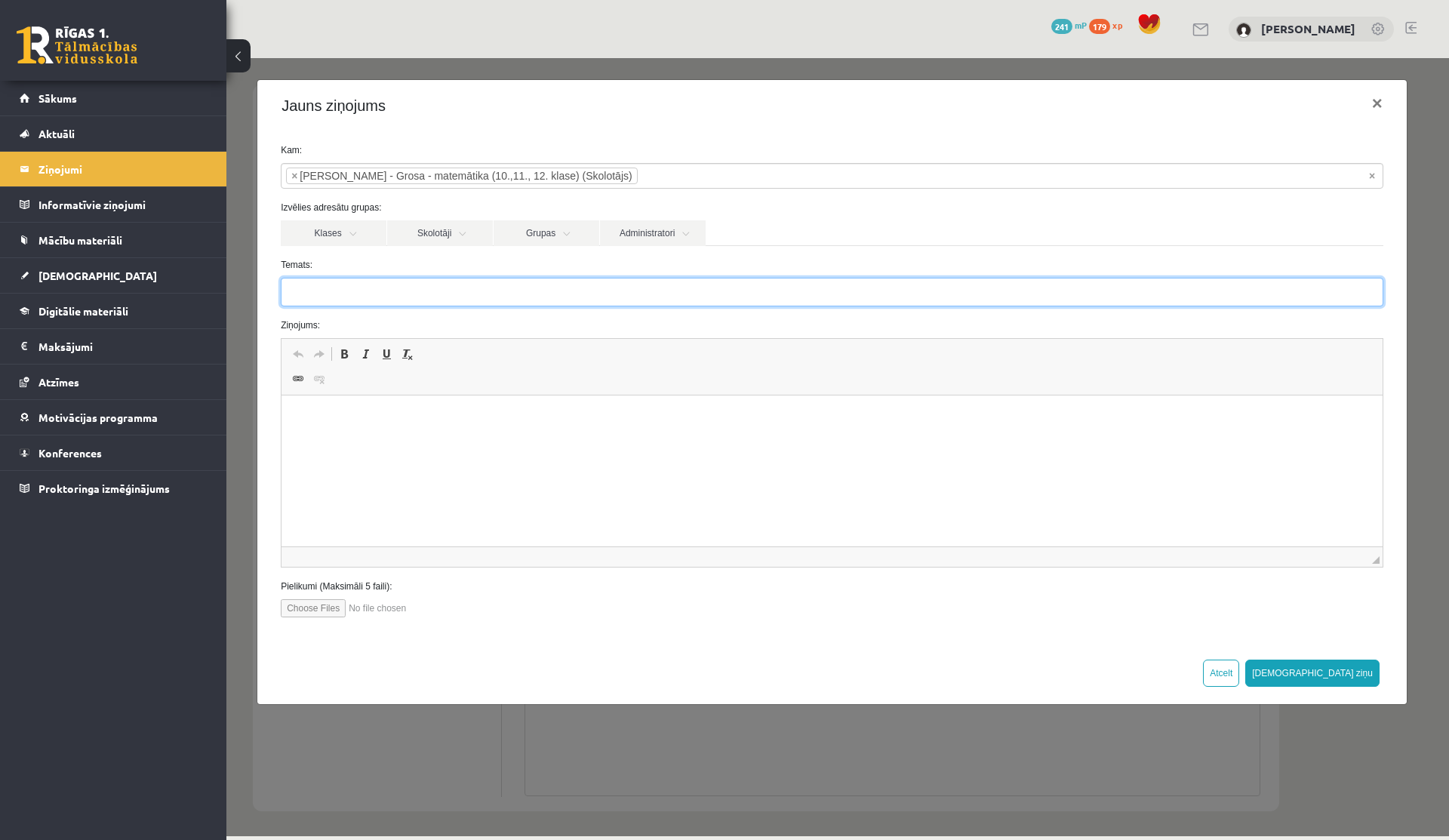
click at [404, 300] on input "Temats:" at bounding box center [832, 292] width 1103 height 29
type input "**********"
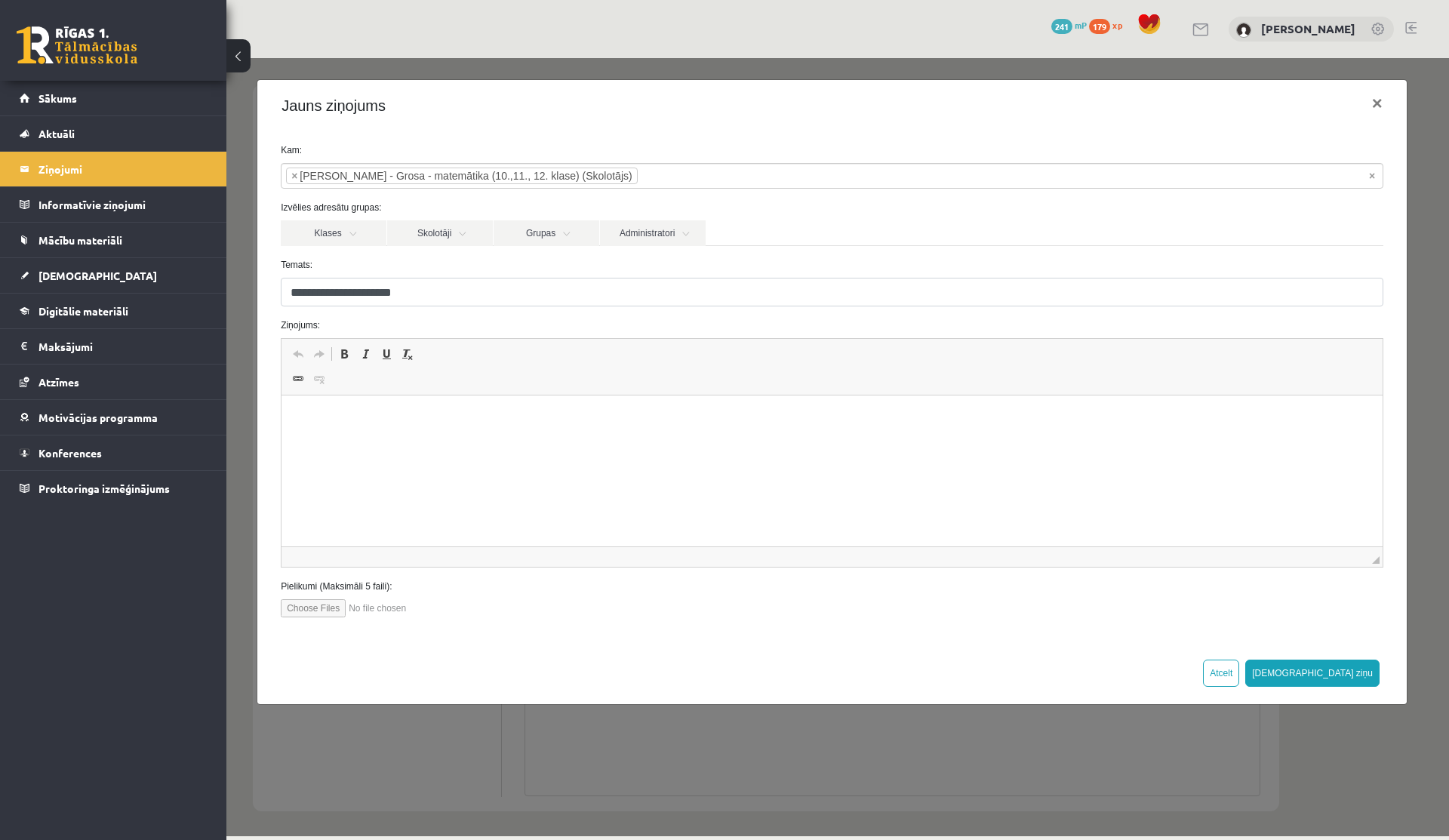
click at [340, 419] on p "Editor, wiswyg-editor-47024829688320-1757417745-706" at bounding box center [832, 418] width 1071 height 16
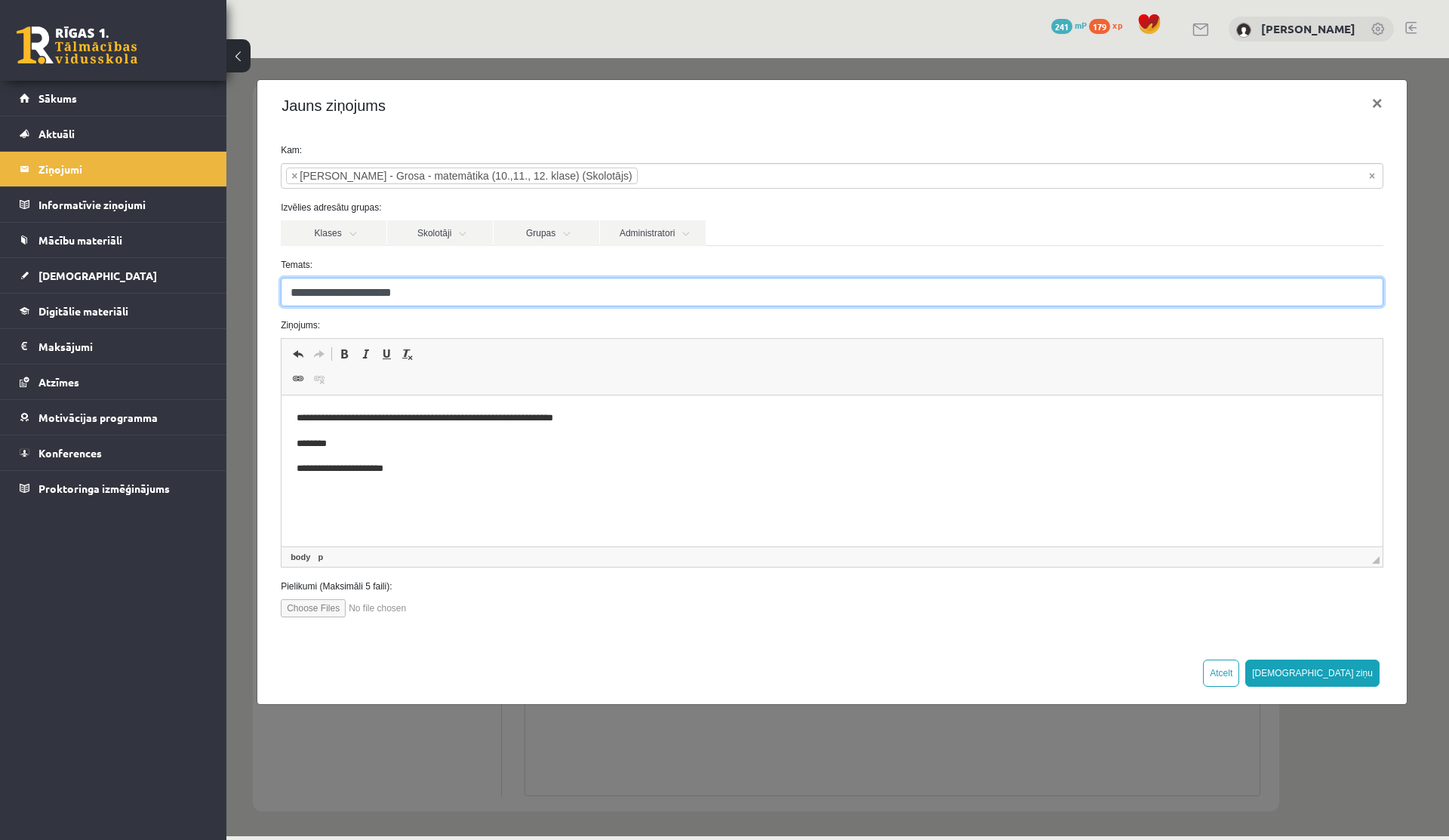
click at [433, 294] on input "**********" at bounding box center [832, 292] width 1103 height 29
type input "**********"
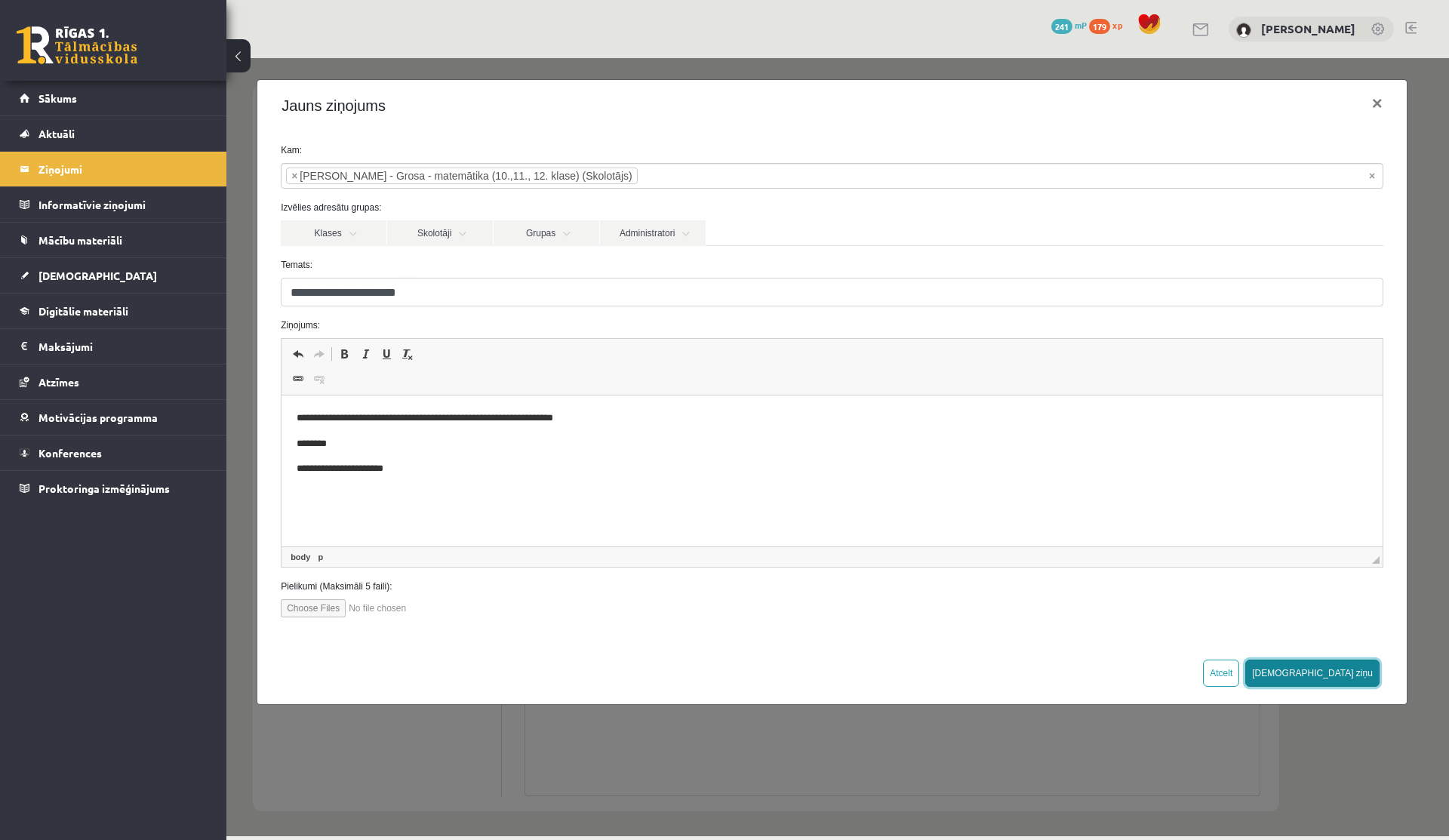
click at [1363, 678] on button "Sūtīt ziņu" at bounding box center [1312, 673] width 134 height 27
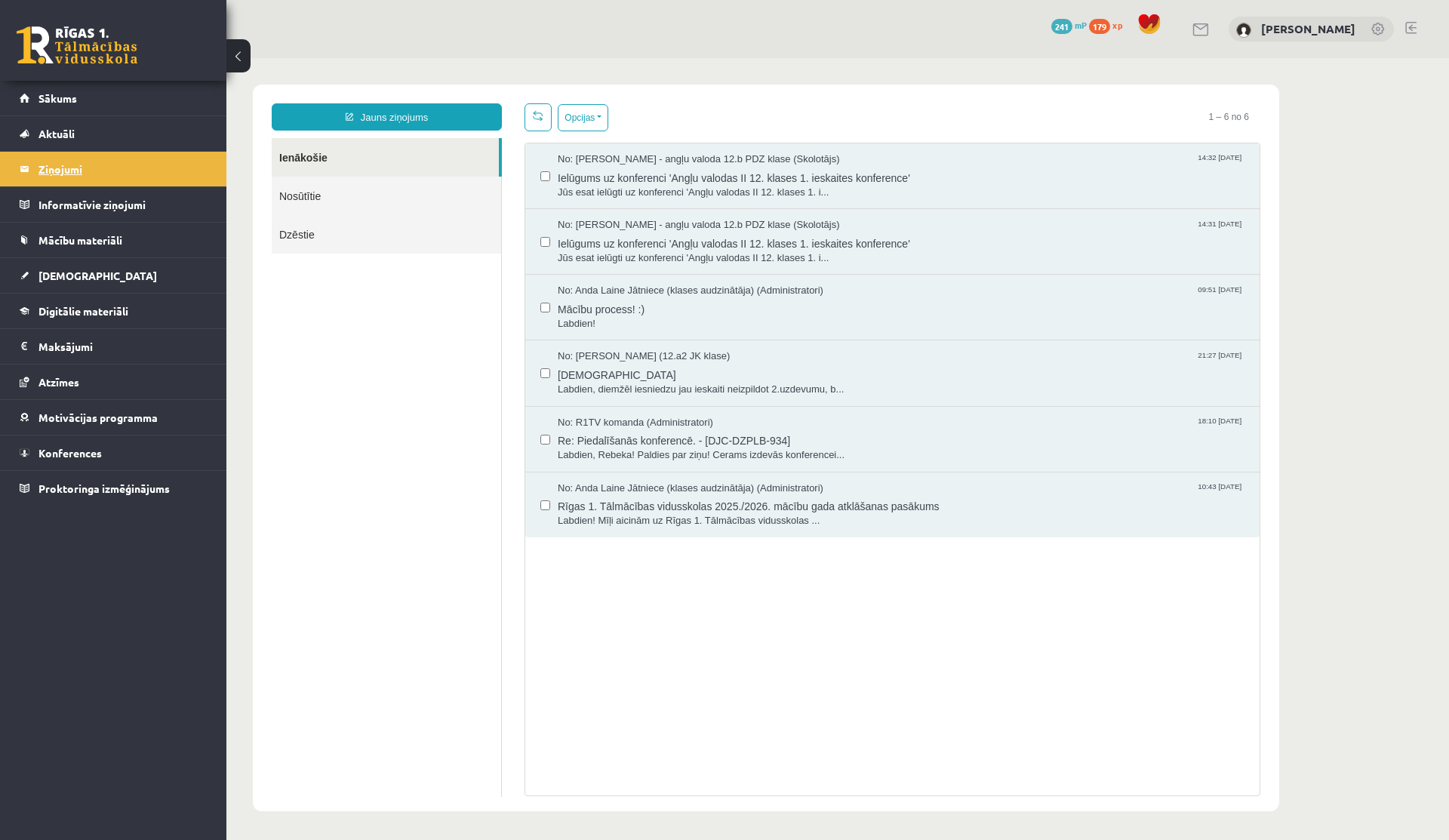
click at [91, 175] on legend "Ziņojumi 0" at bounding box center [123, 168] width 169 height 35
click at [303, 200] on link "Nosūtītie" at bounding box center [386, 196] width 229 height 39
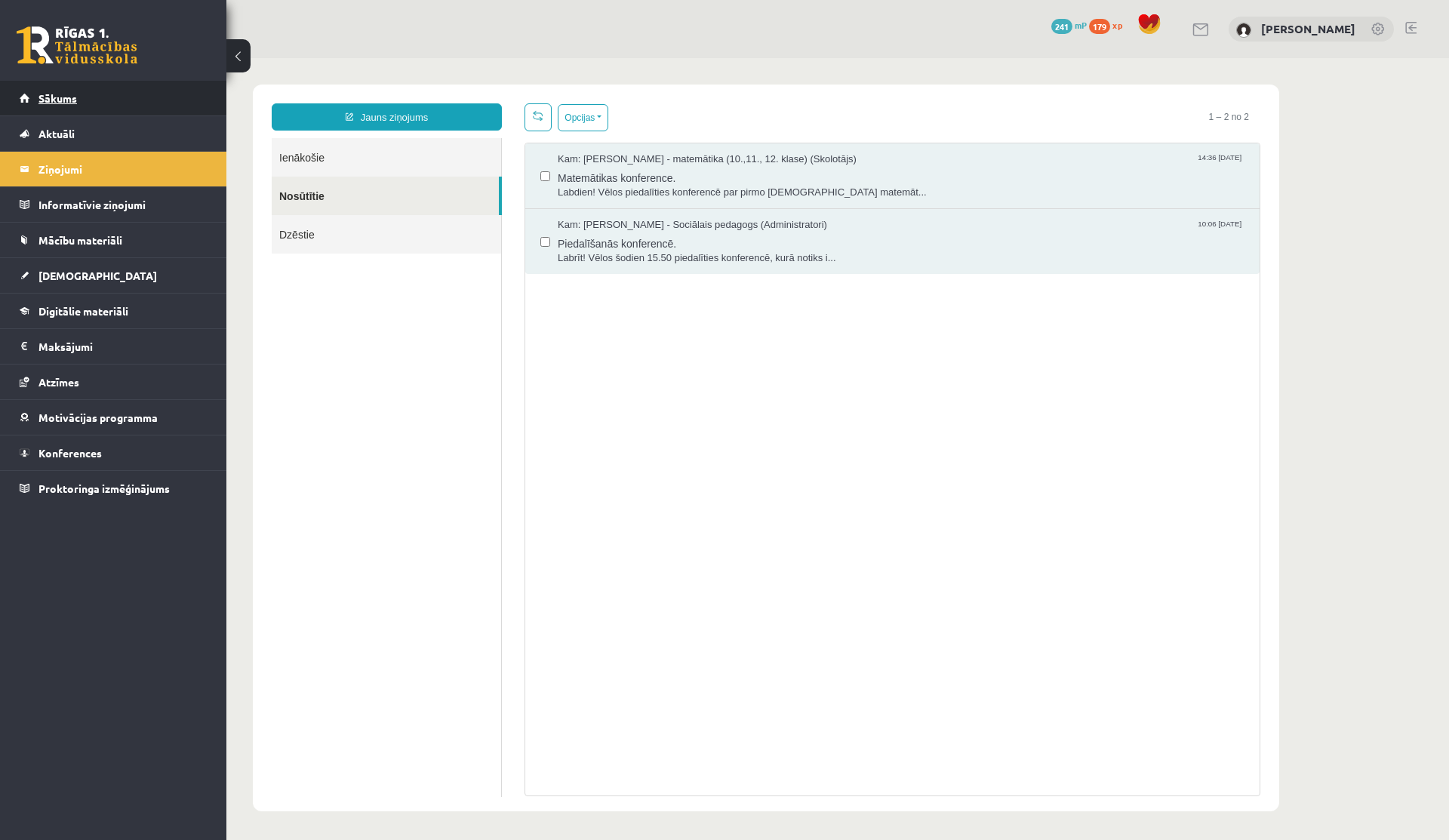
click at [128, 92] on link "Sākums" at bounding box center [113, 97] width 188 height 35
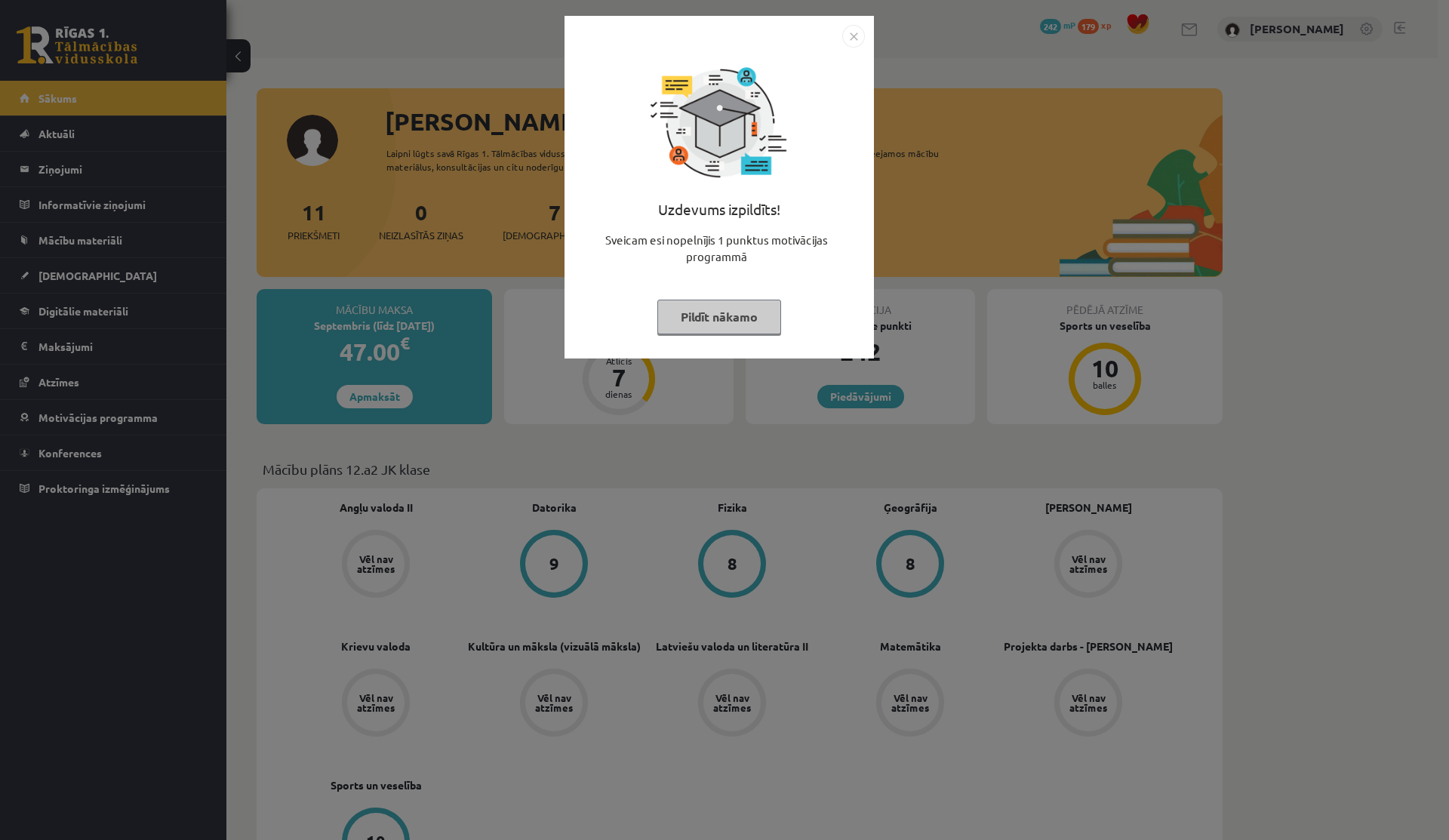
click at [715, 308] on button "Pildīt nākamo" at bounding box center [720, 316] width 124 height 35
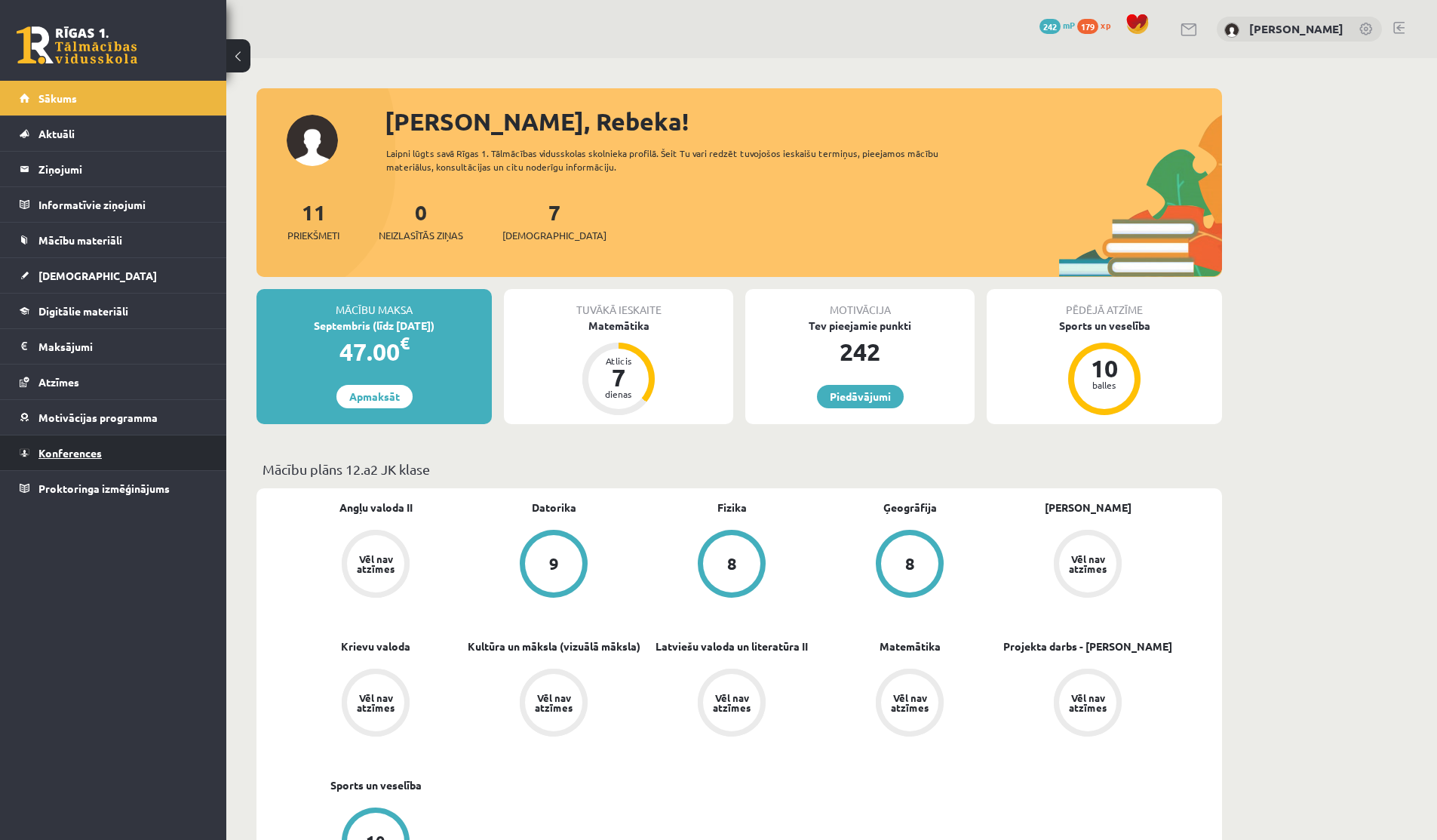
click at [66, 459] on link "Konferences" at bounding box center [113, 452] width 187 height 35
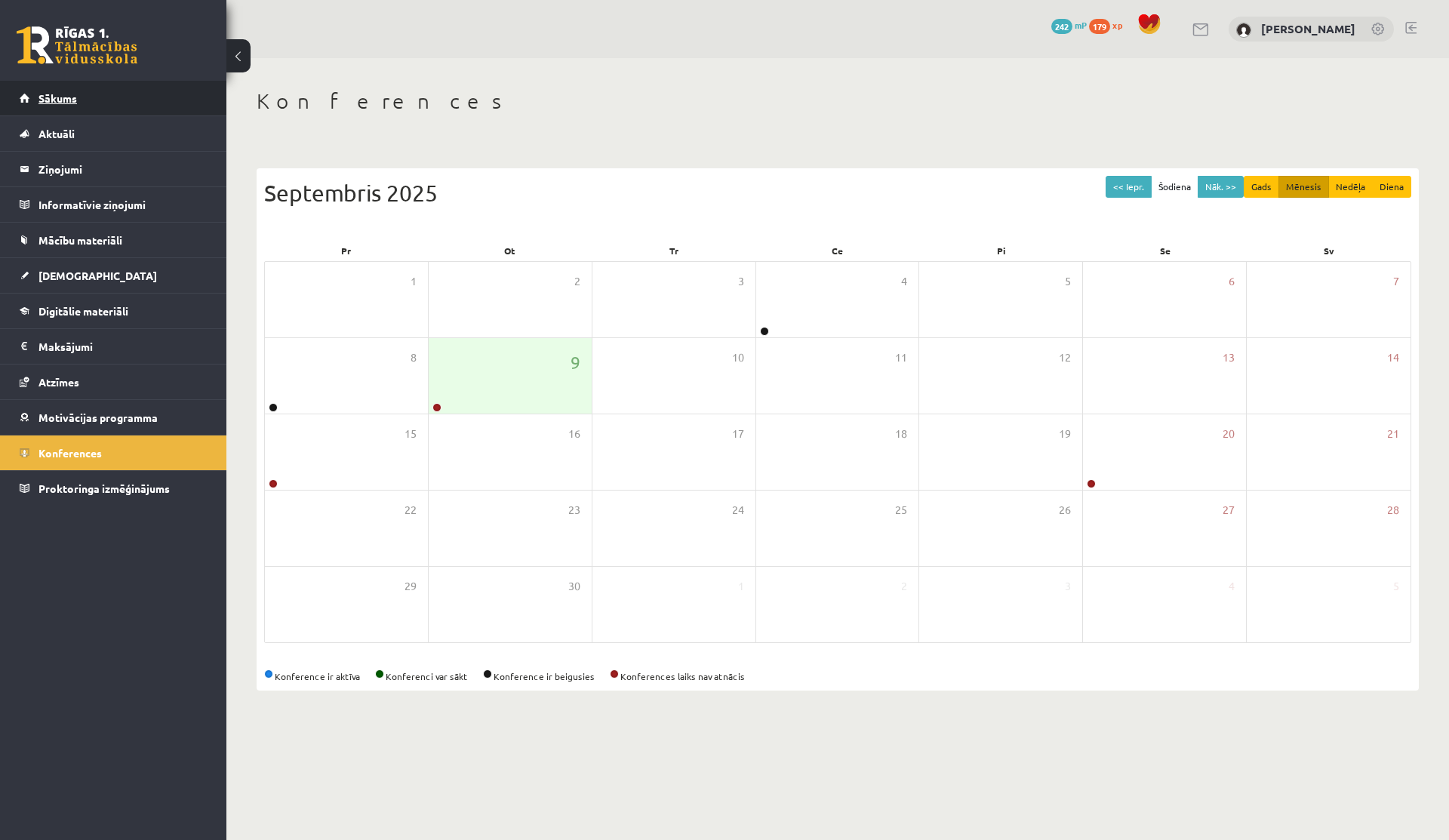
click at [61, 95] on span "Sākums" at bounding box center [58, 97] width 39 height 14
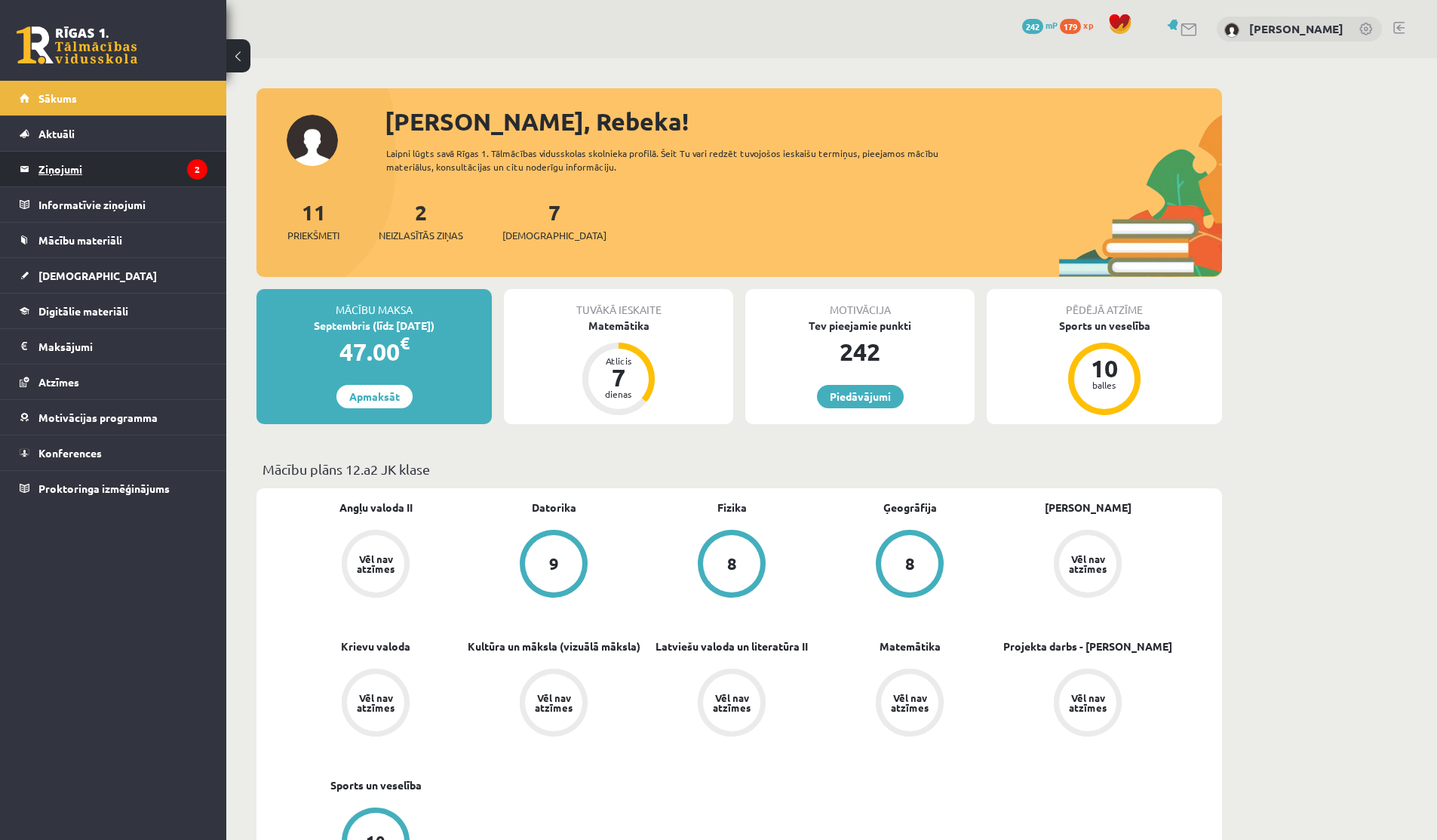
click at [105, 160] on legend "Ziņojumi 2" at bounding box center [123, 168] width 169 height 35
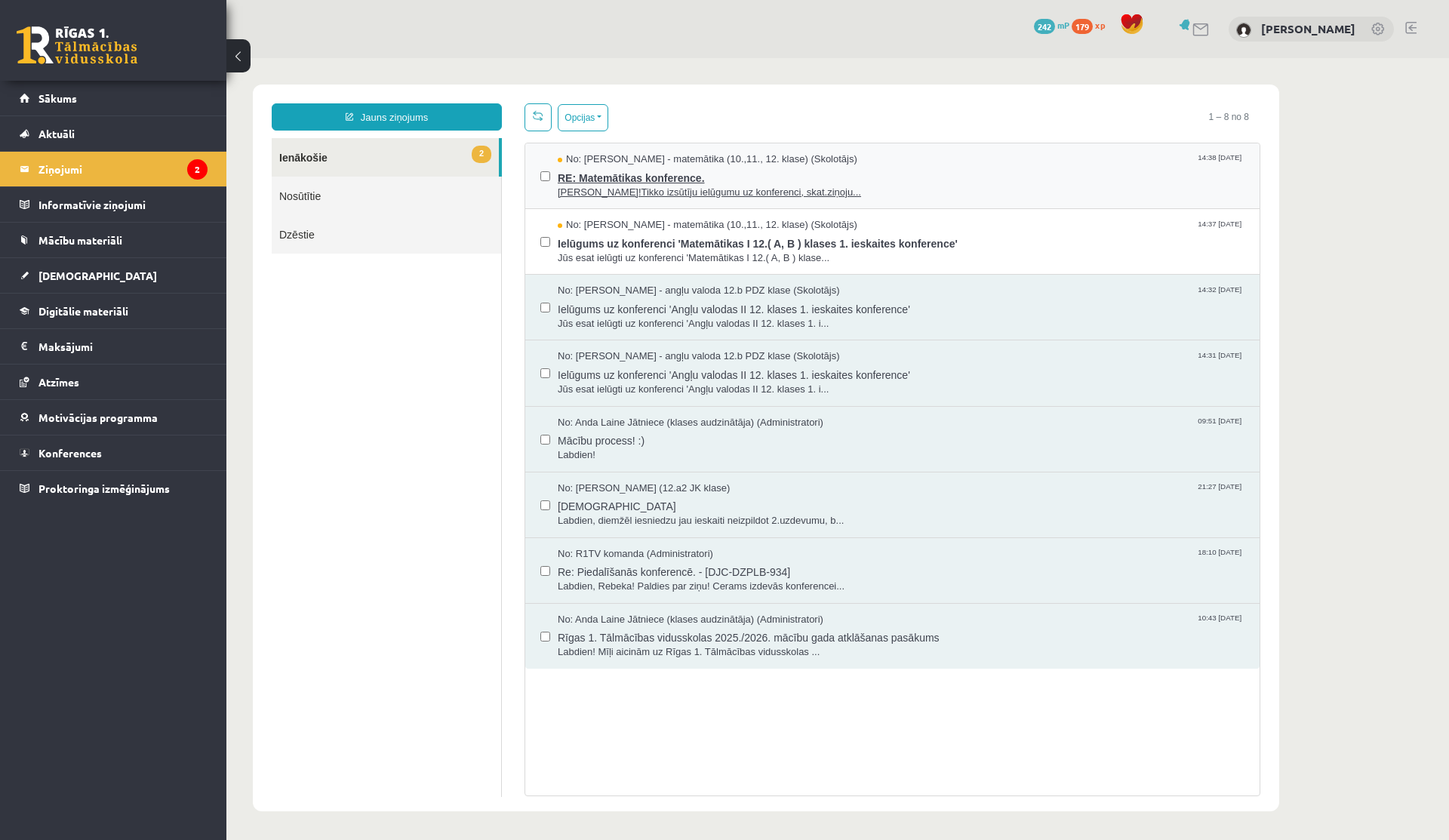
click at [619, 189] on span "Sveika!Tikko izsūtīju ielūgumu uz konferenci, skat.ziņoju..." at bounding box center [901, 193] width 687 height 14
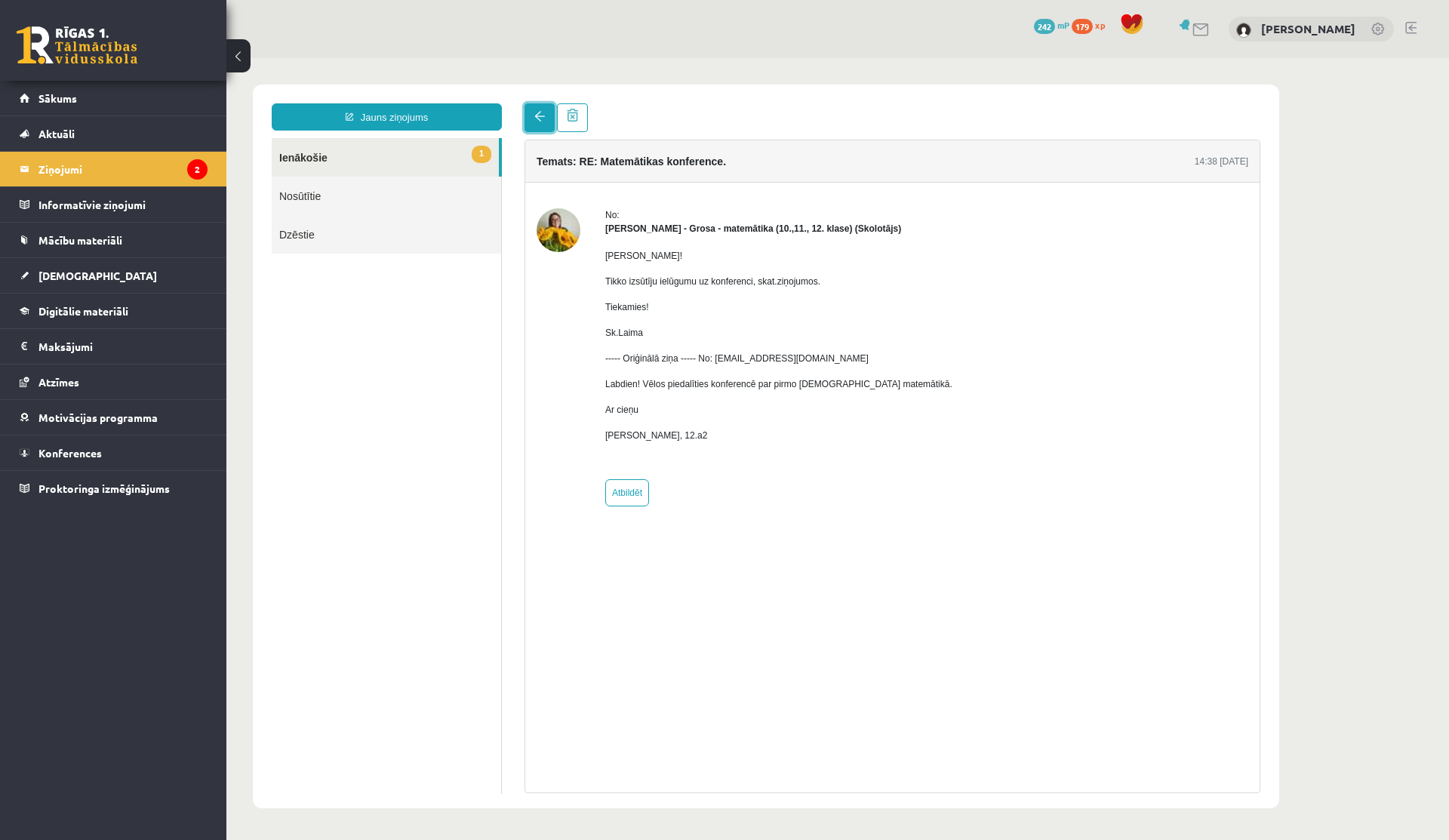
click at [535, 121] on span at bounding box center [539, 116] width 10 height 10
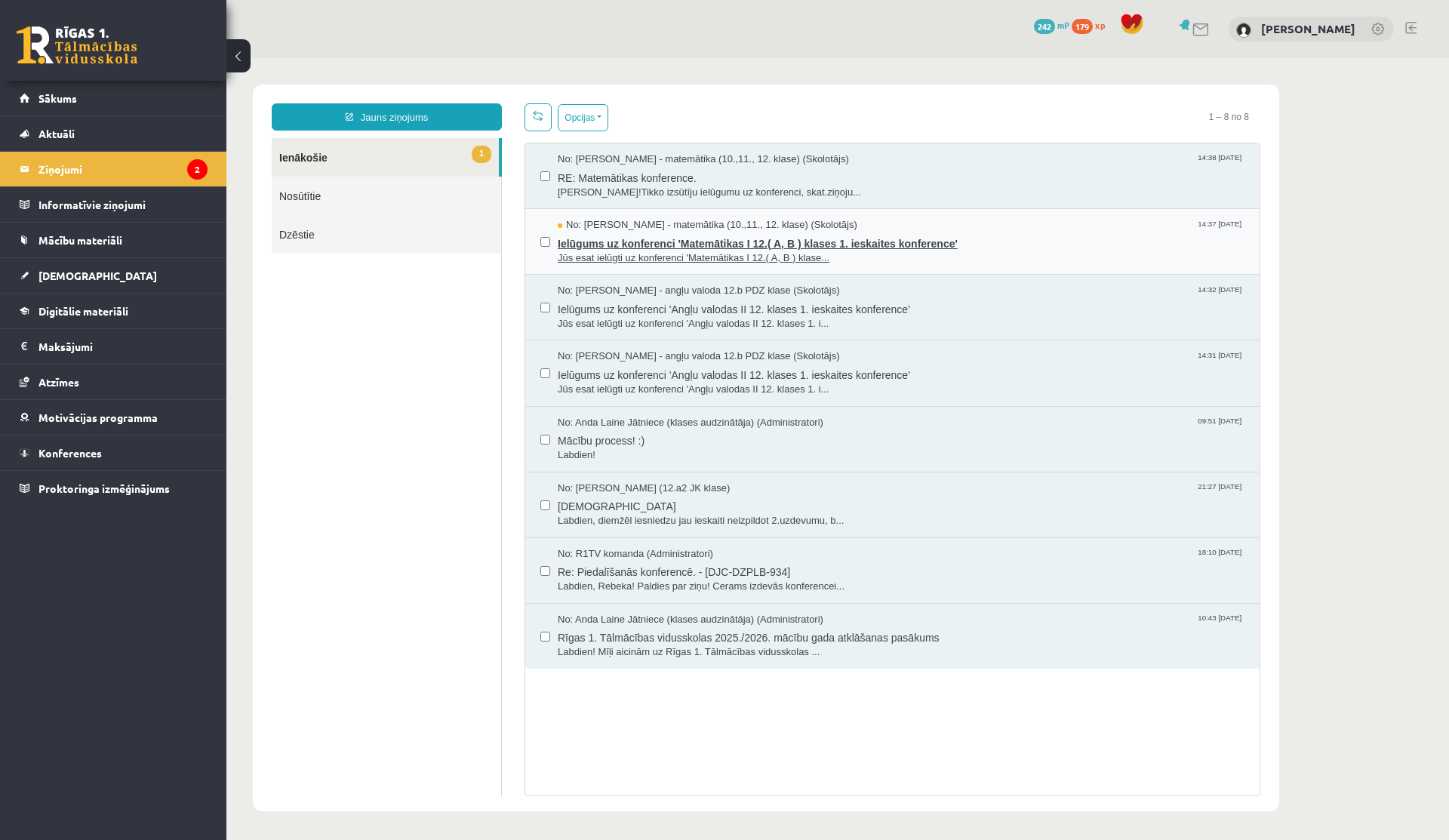
click at [687, 252] on span "Jūs esat ielūgti uz konferenci 'Matemātikas I 12.( A, B ) klase..." at bounding box center [901, 258] width 687 height 14
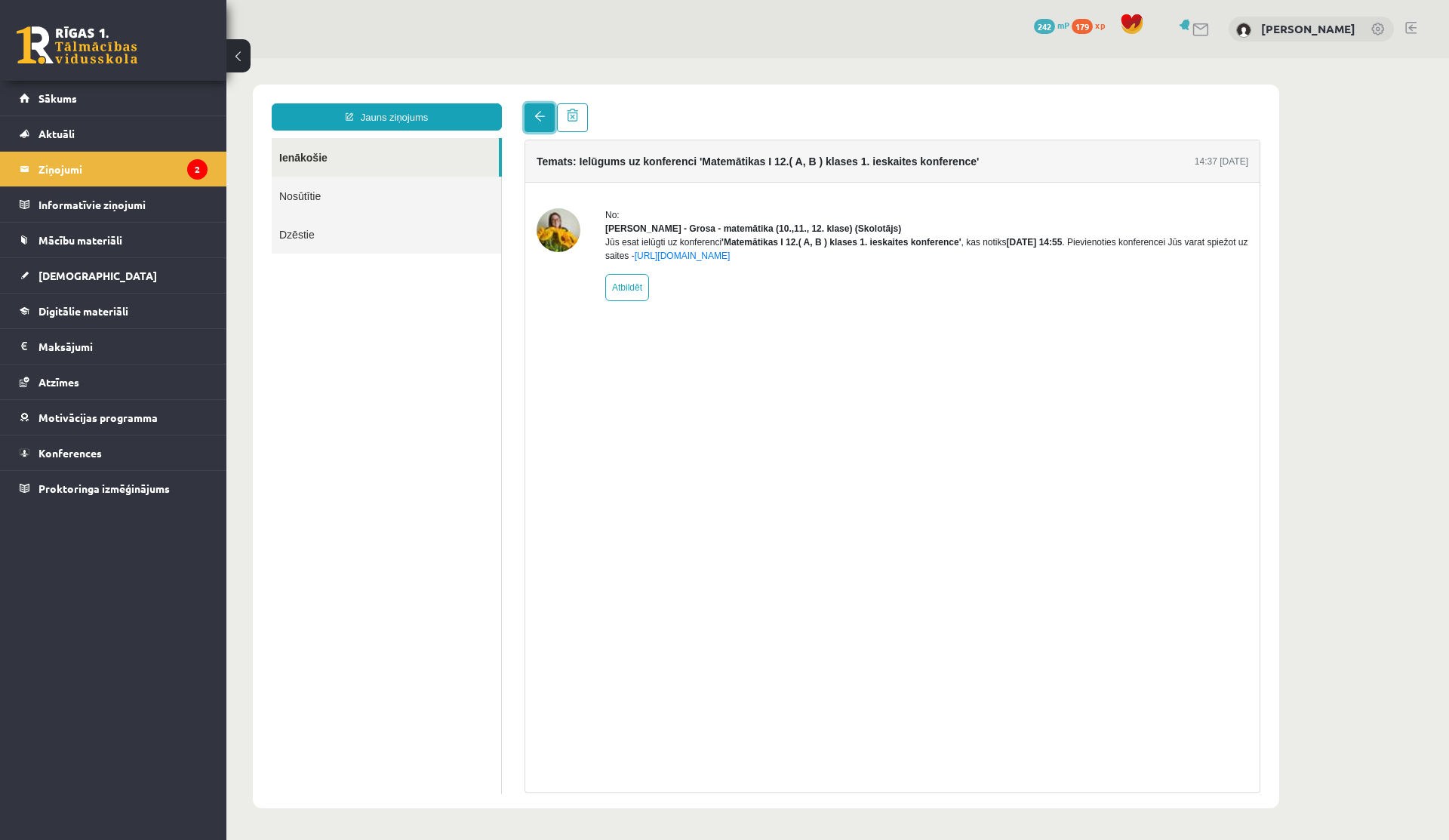
click at [545, 127] on link at bounding box center [540, 117] width 31 height 29
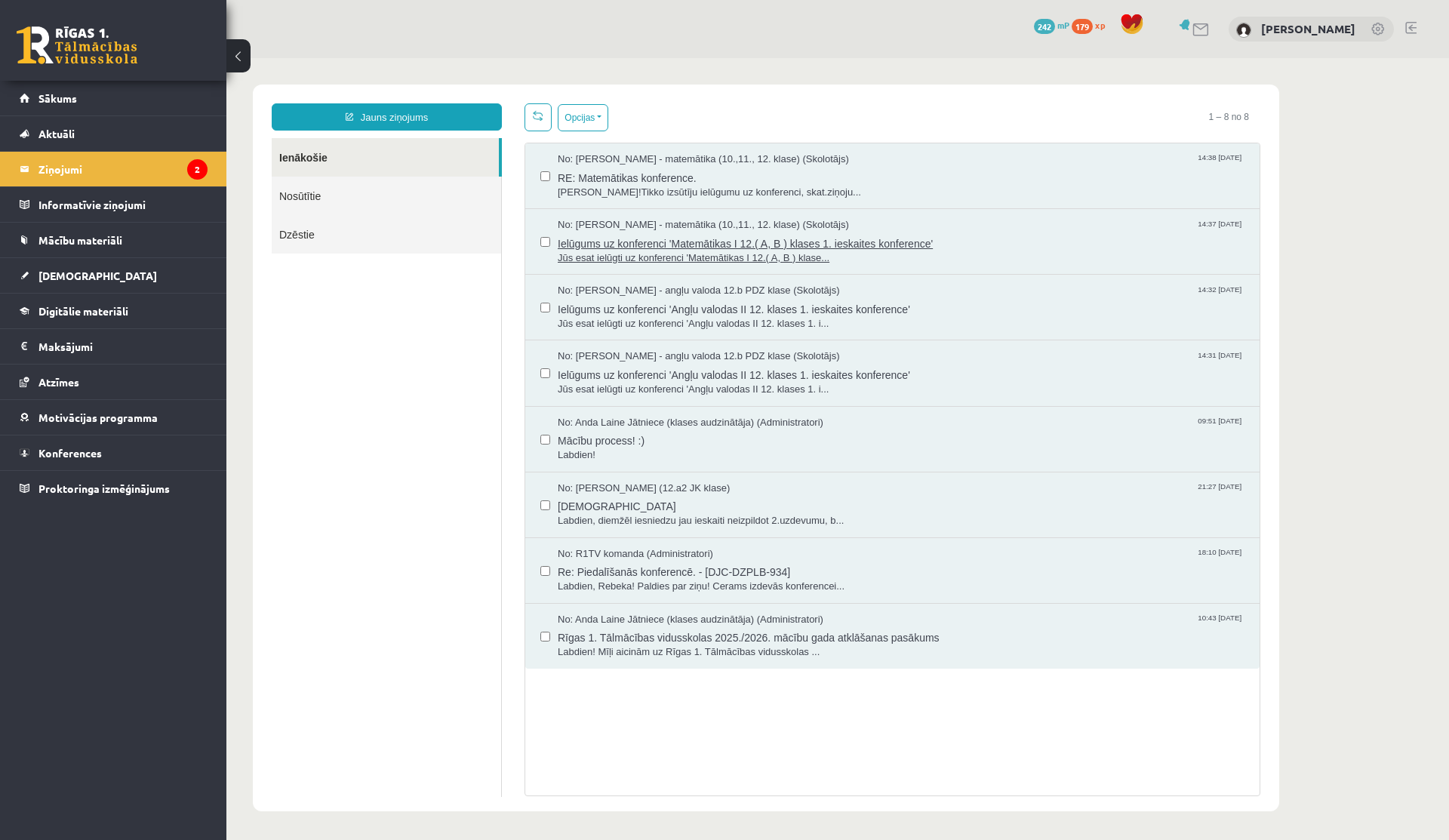
click at [673, 241] on span "Ielūgums uz konferenci 'Matemātikas I 12.( A, B ) klases 1. ieskaites konferenc…" at bounding box center [901, 241] width 687 height 19
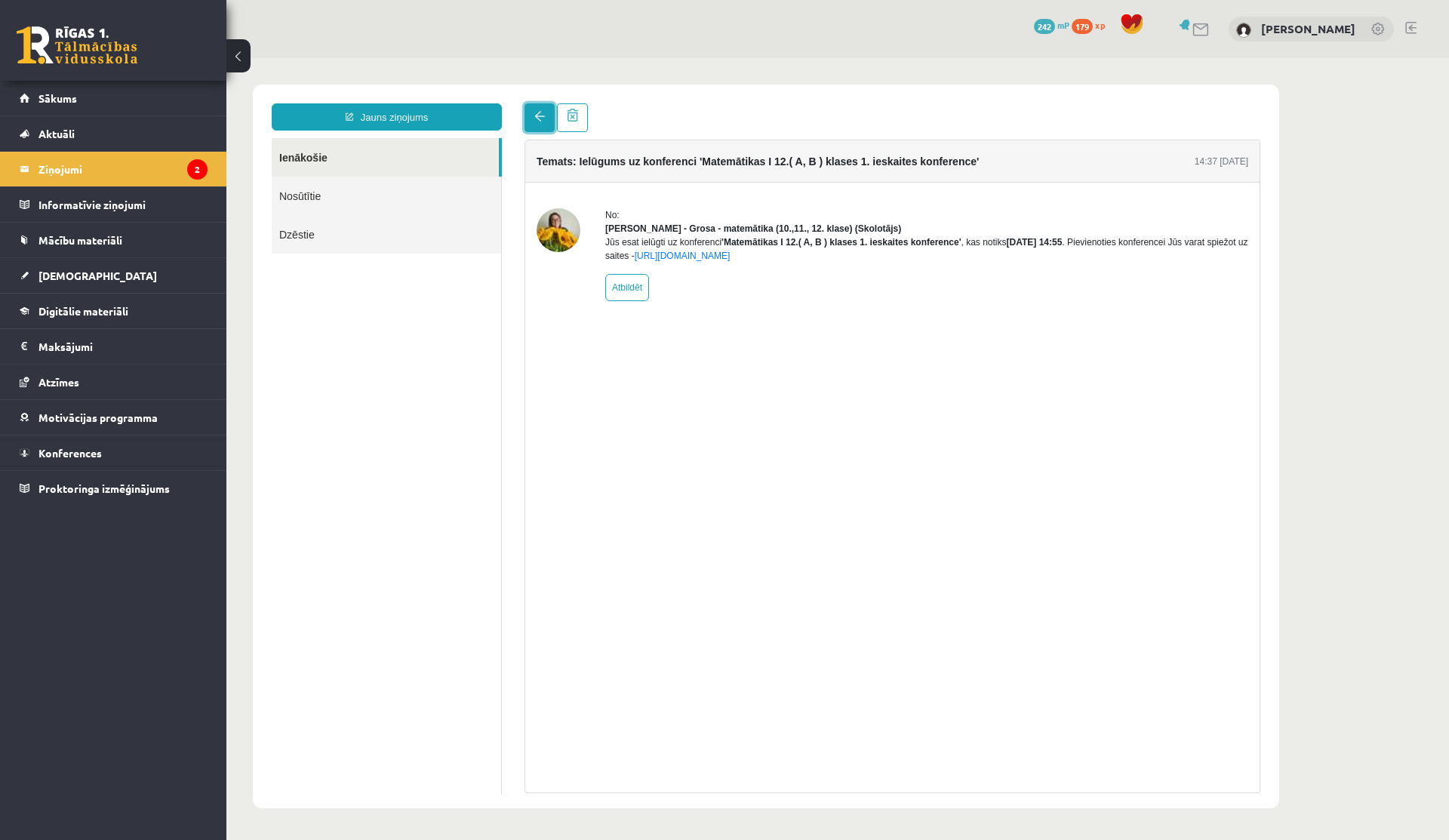
click at [537, 121] on span at bounding box center [539, 116] width 10 height 10
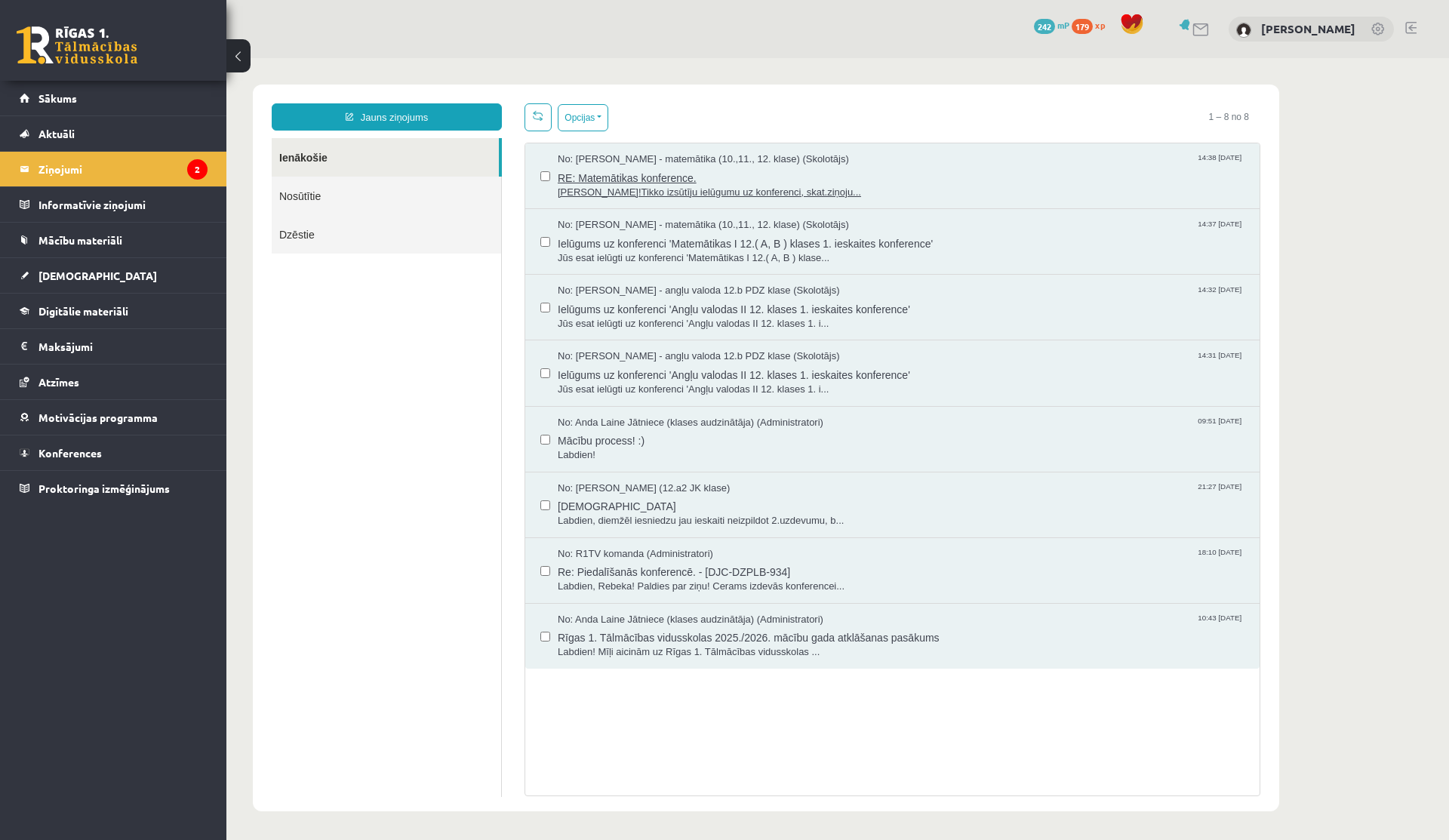
click at [626, 190] on span "Sveika!Tikko izsūtīju ielūgumu uz konferenci, skat.ziņoju..." at bounding box center [901, 193] width 687 height 14
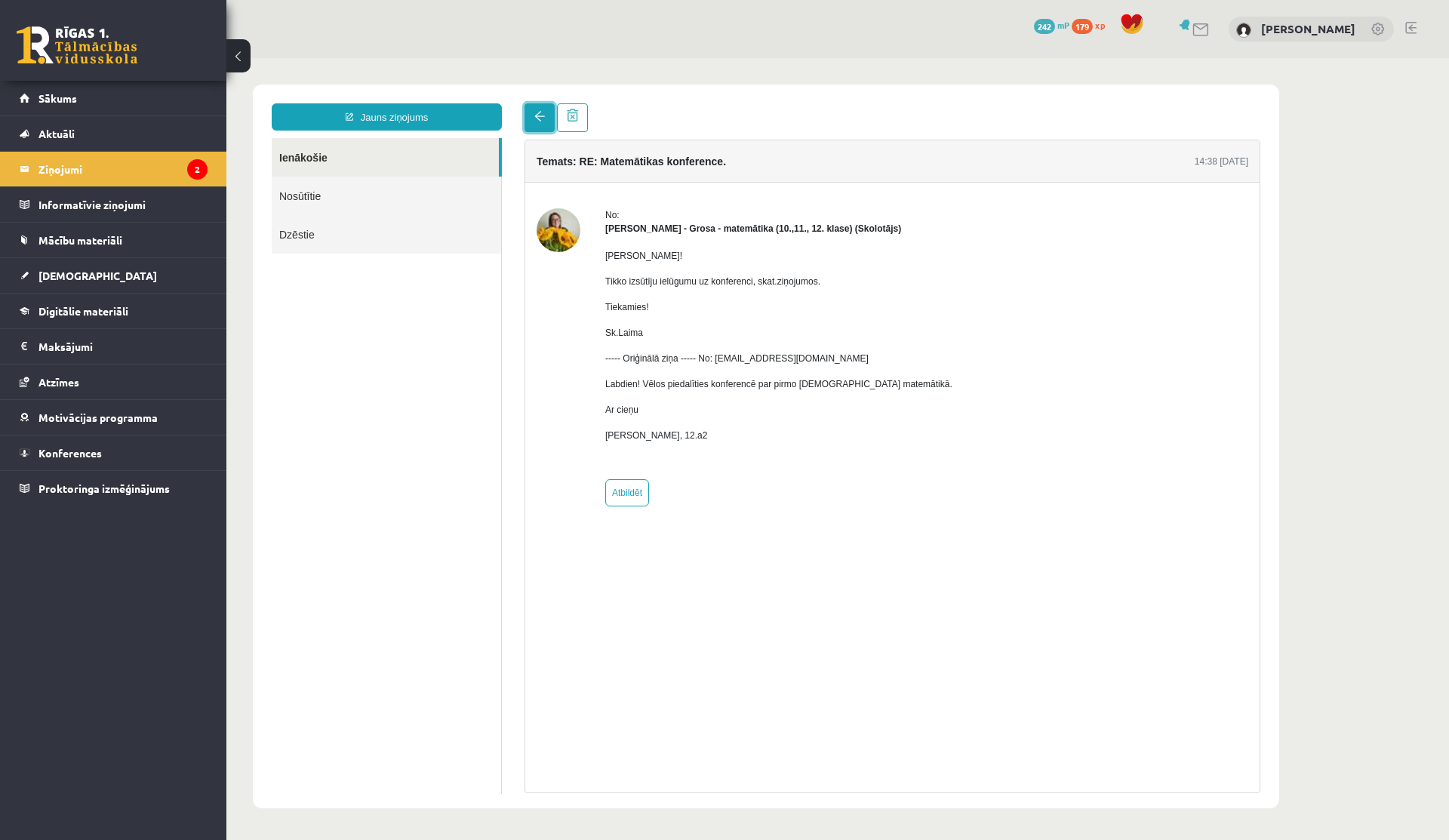
click at [531, 107] on link at bounding box center [540, 117] width 31 height 29
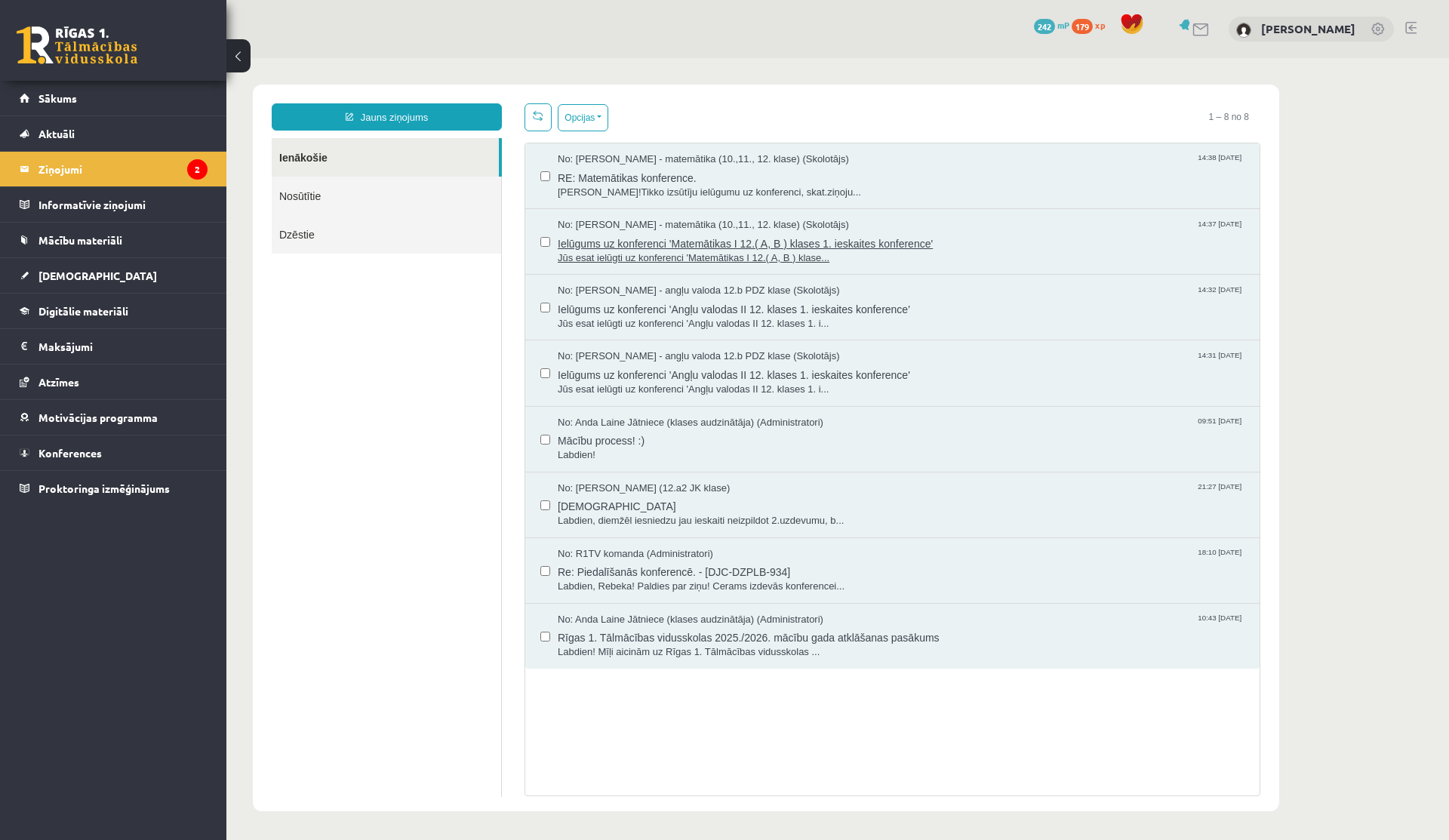
click at [588, 229] on span "No: [PERSON_NAME] - matemātika (10.,11., 12. klase) (Skolotājs)" at bounding box center [704, 225] width 291 height 14
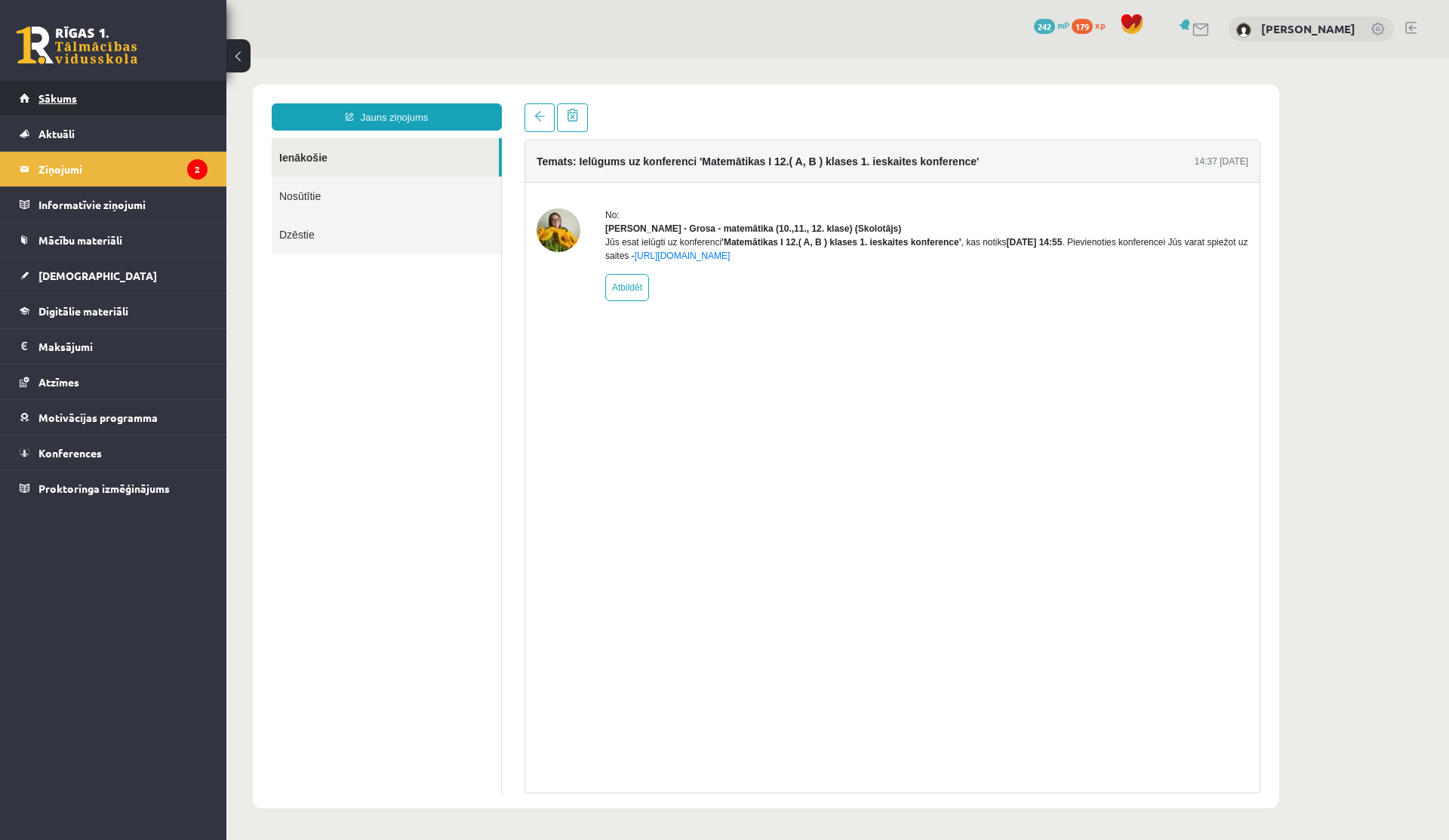
click at [97, 93] on link "Sākums" at bounding box center [113, 97] width 188 height 35
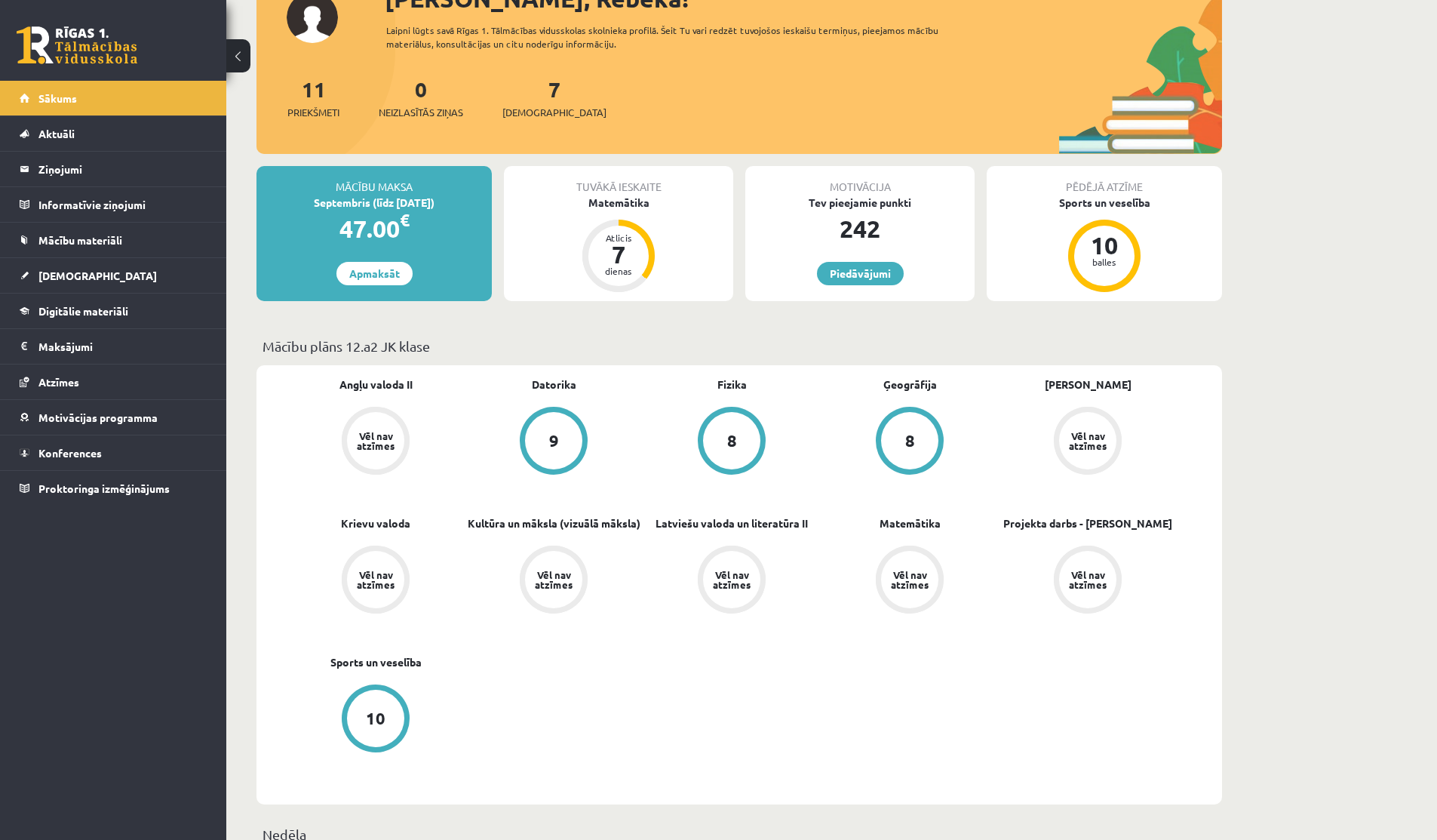
scroll to position [122, 0]
click at [75, 131] on link "Aktuāli" at bounding box center [113, 133] width 187 height 35
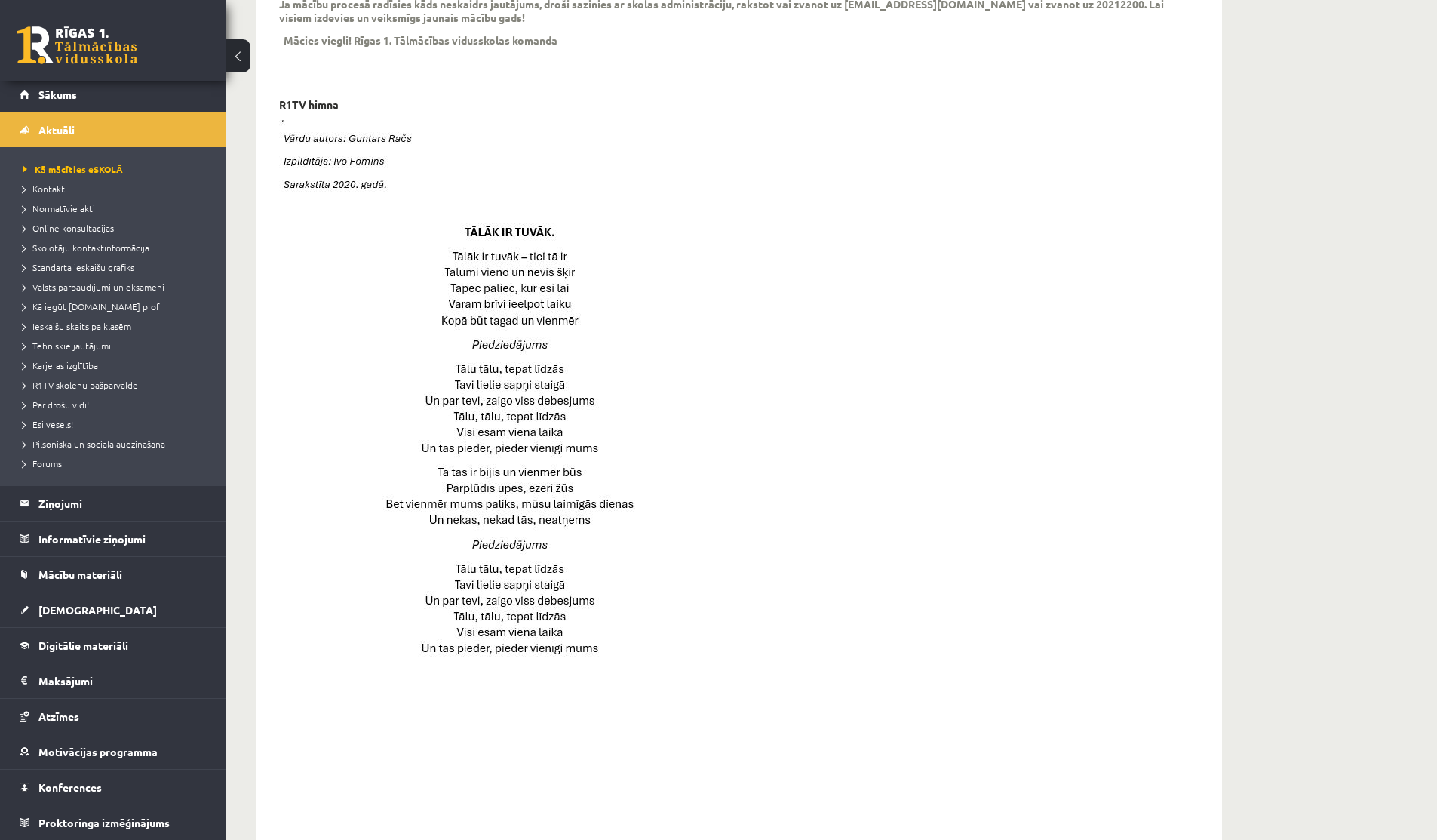
scroll to position [561, 0]
click at [53, 89] on span "Sākums" at bounding box center [58, 94] width 39 height 14
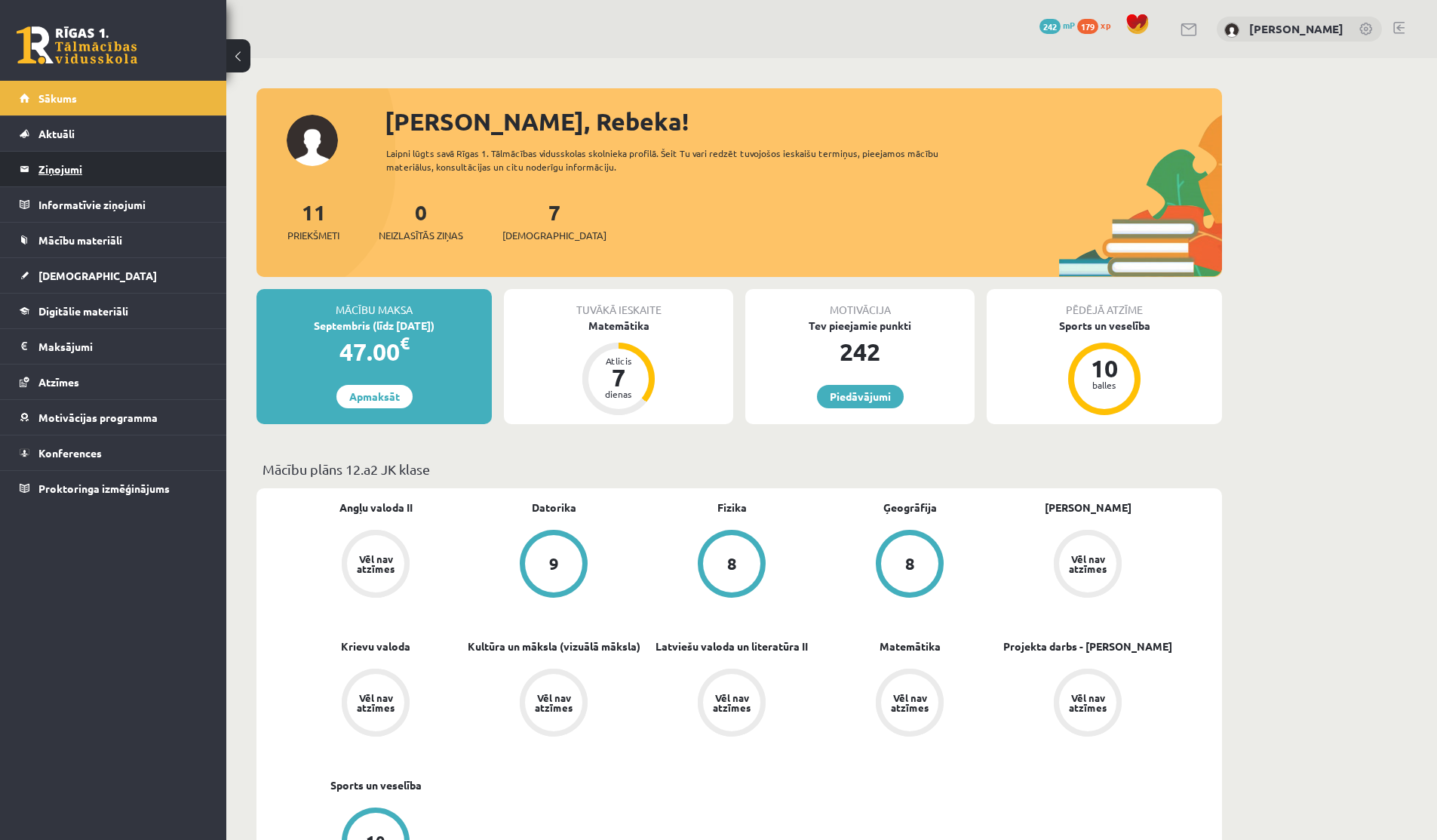
click at [47, 179] on legend "Ziņojumi 0" at bounding box center [123, 168] width 169 height 35
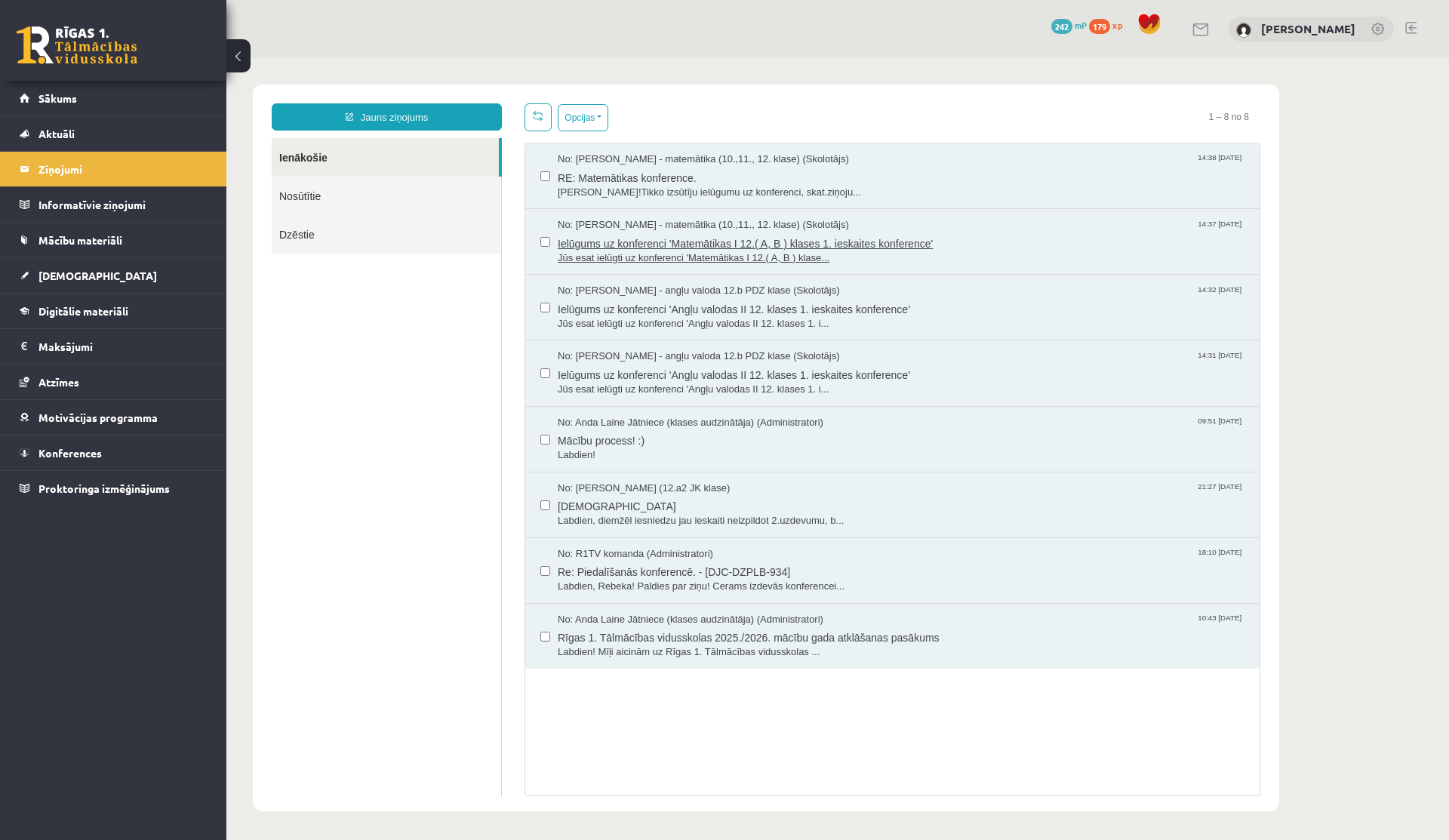
click at [668, 246] on span "Ielūgums uz konferenci 'Matemātikas I 12.( A, B ) klases 1. ieskaites konferenc…" at bounding box center [901, 241] width 687 height 19
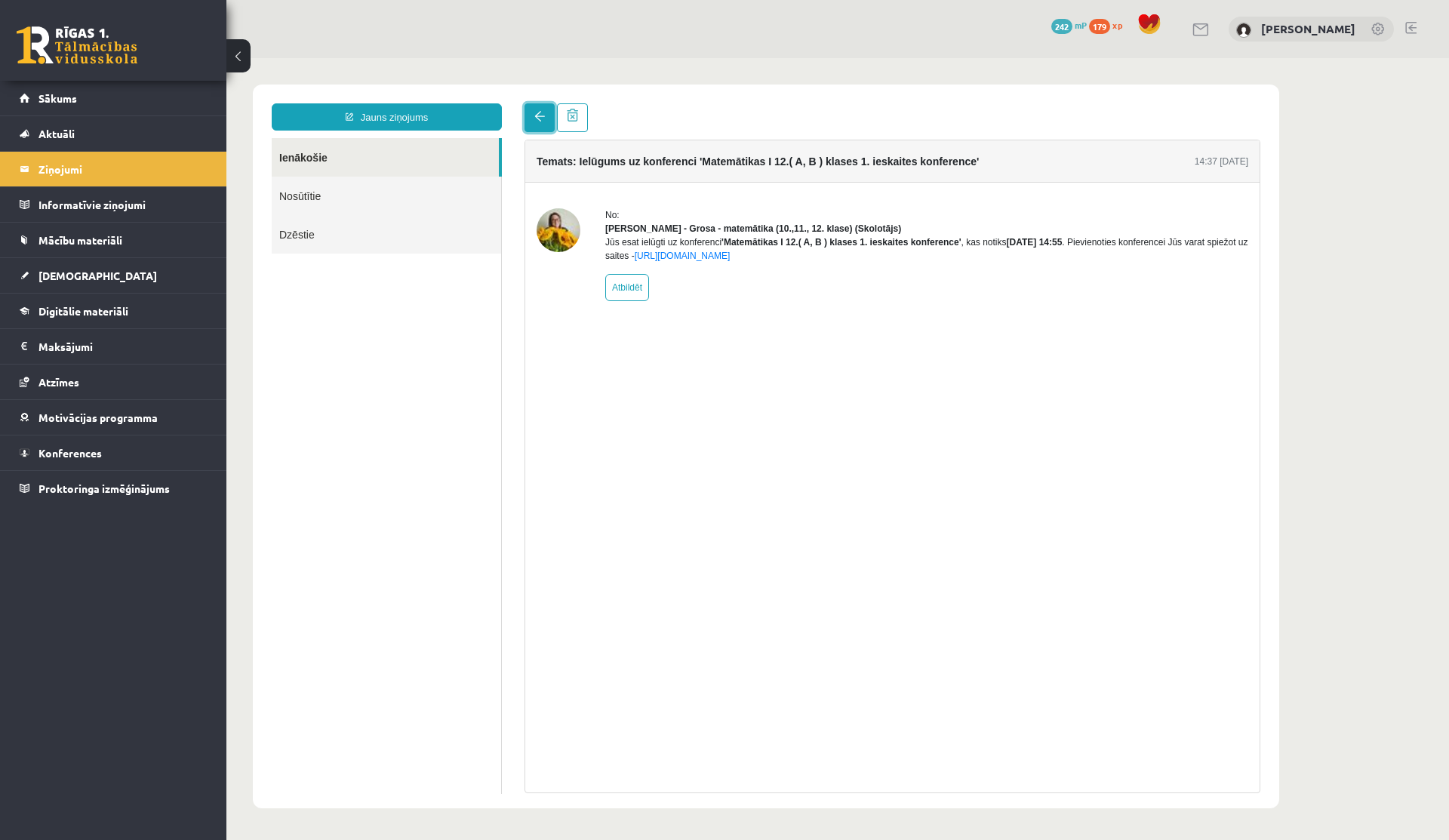
click at [535, 113] on span at bounding box center [539, 116] width 10 height 10
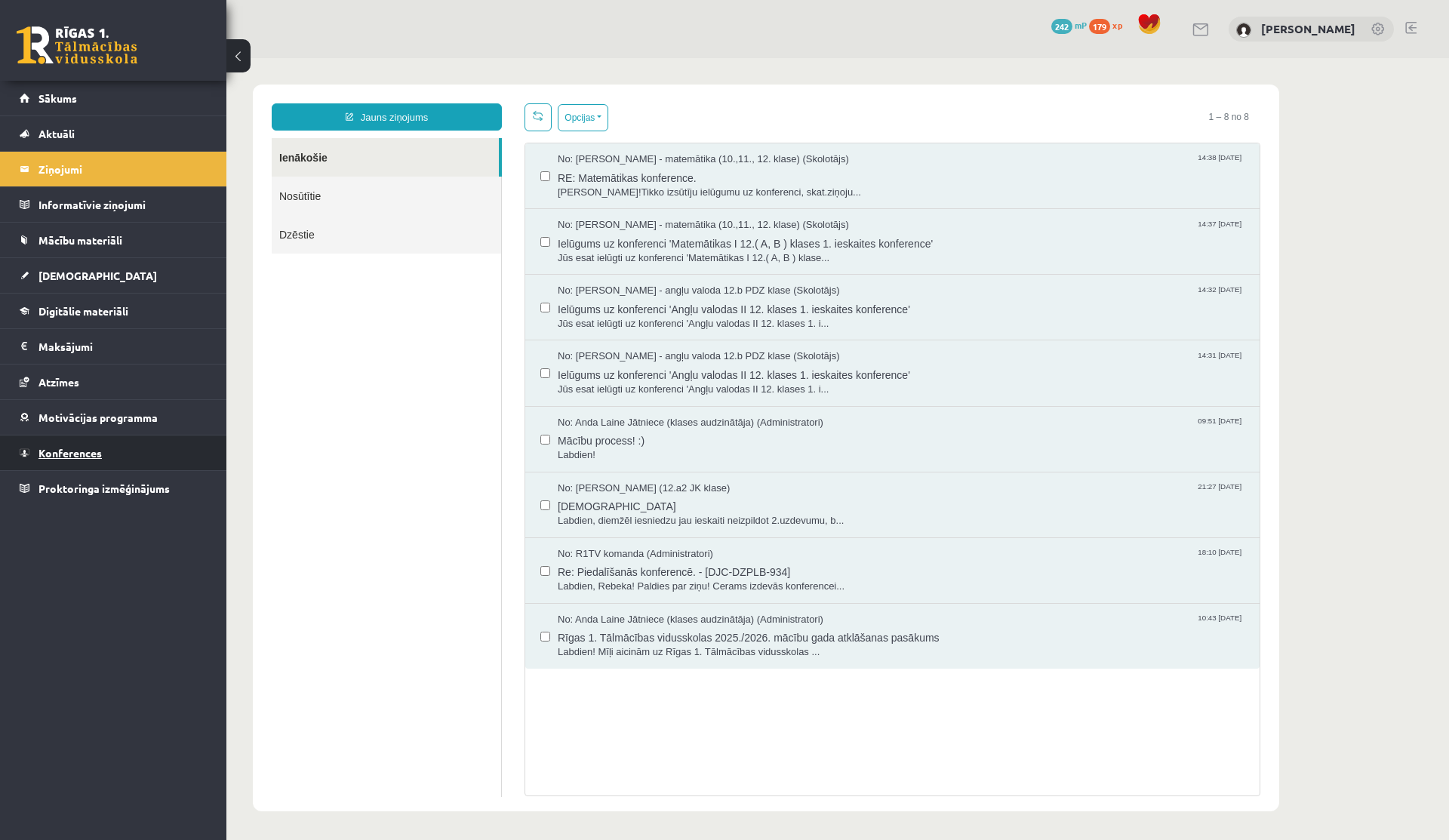
click at [56, 462] on link "Konferences" at bounding box center [113, 452] width 188 height 35
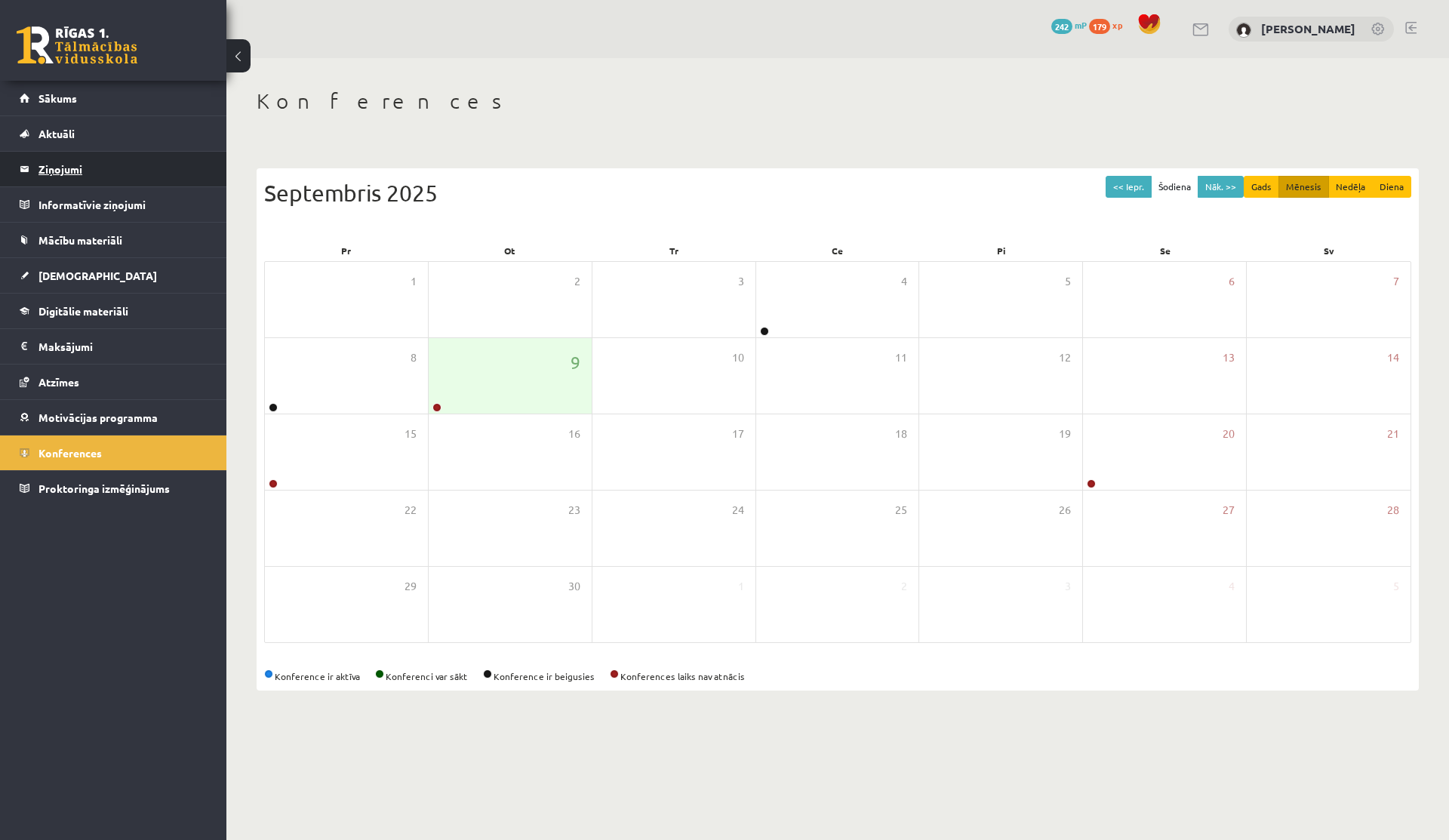
click at [55, 165] on legend "Ziņojumi 0" at bounding box center [123, 168] width 169 height 35
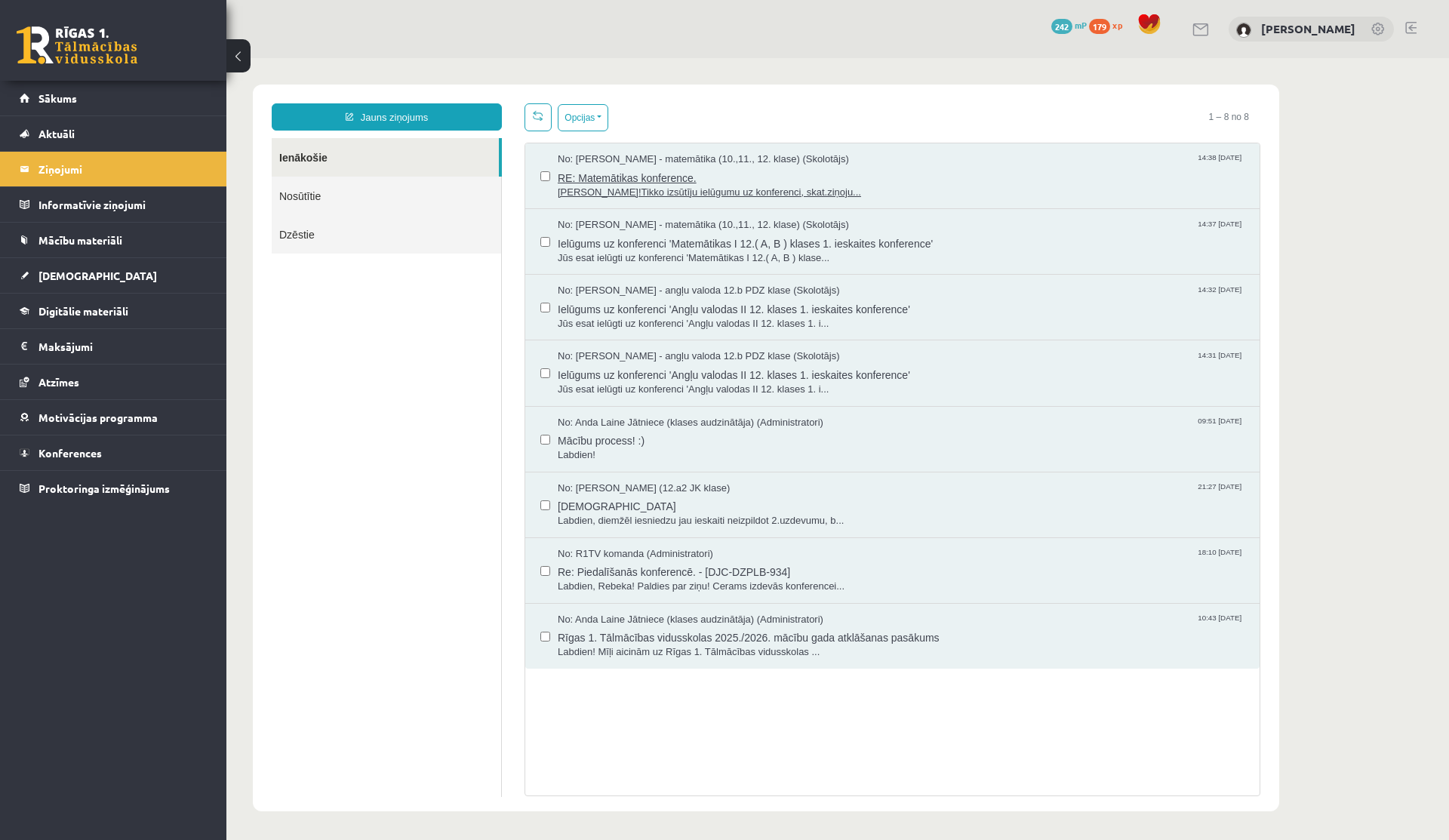
click at [662, 191] on span "[PERSON_NAME]!Tikko izsūtīju ielūgumu uz konferenci, skat.ziņoju..." at bounding box center [901, 193] width 687 height 14
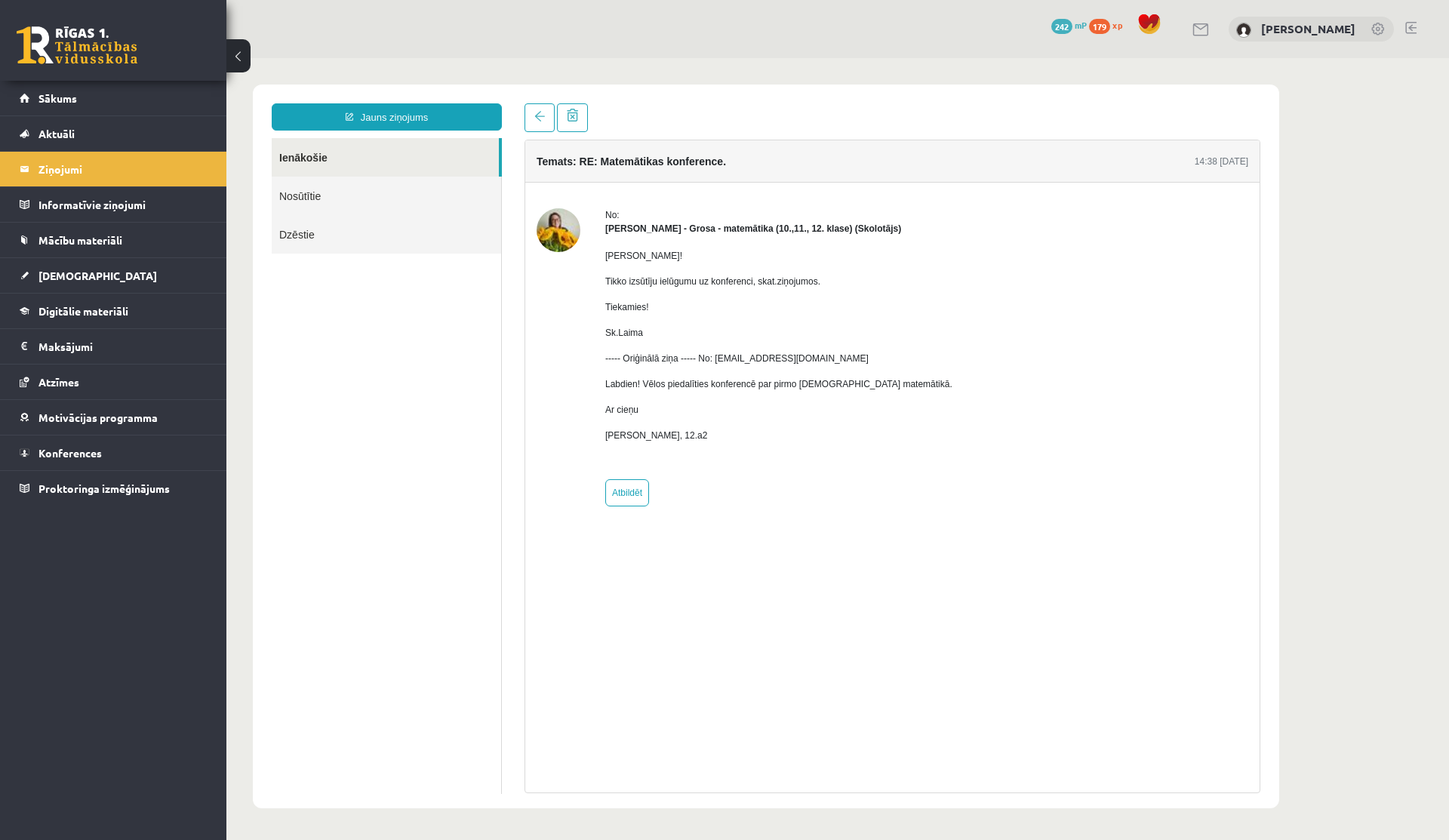
click at [542, 133] on div "Temats: RE: Matemātikas konference. 14:38 [DATE] No: [PERSON_NAME] - matemātika…" at bounding box center [893, 447] width 758 height 690
click at [541, 124] on link at bounding box center [540, 117] width 31 height 29
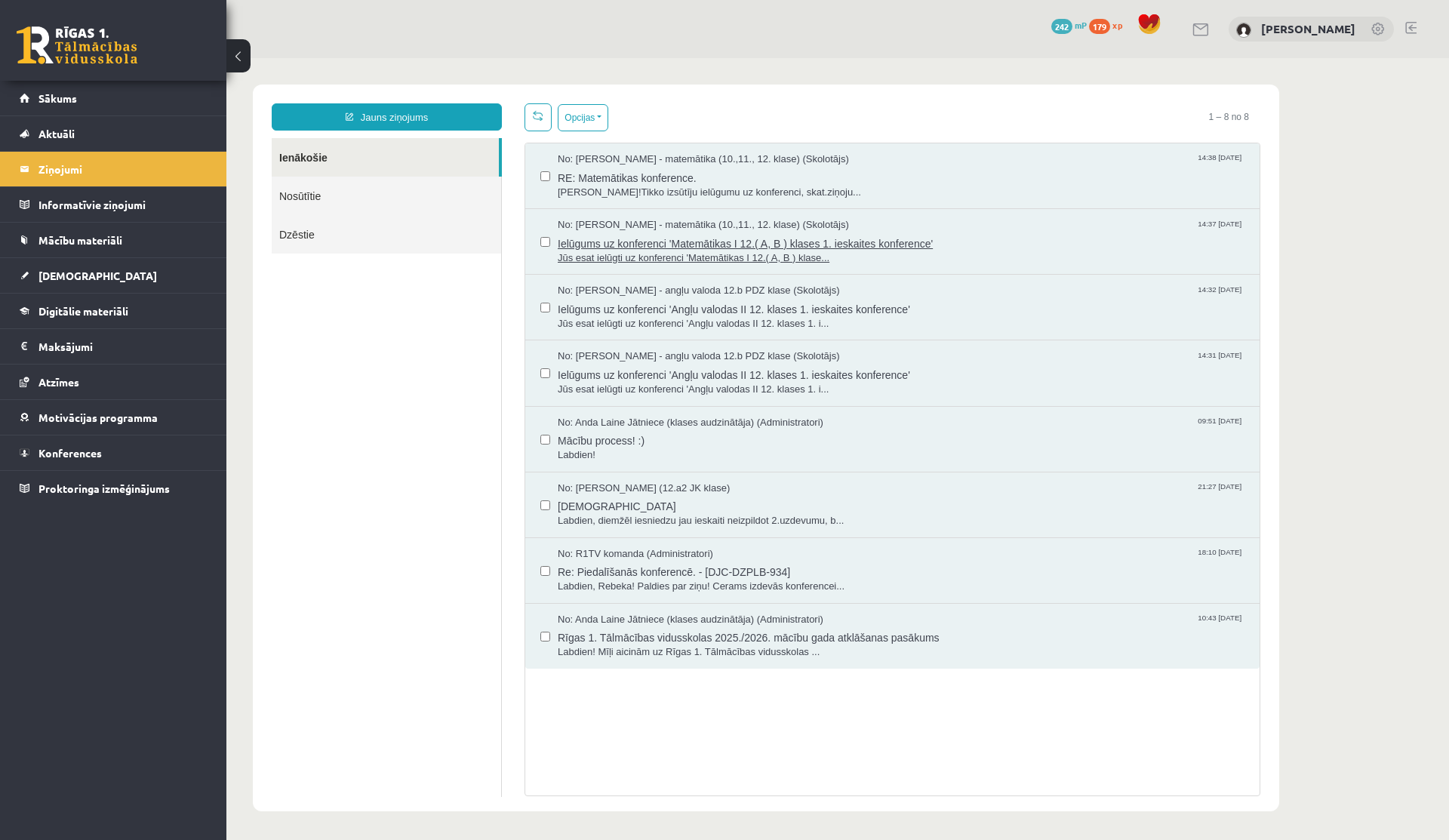
click at [692, 255] on span "Jūs esat ielūgti uz konferenci 'Matemātikas I 12.( A, B ) klase..." at bounding box center [901, 258] width 687 height 14
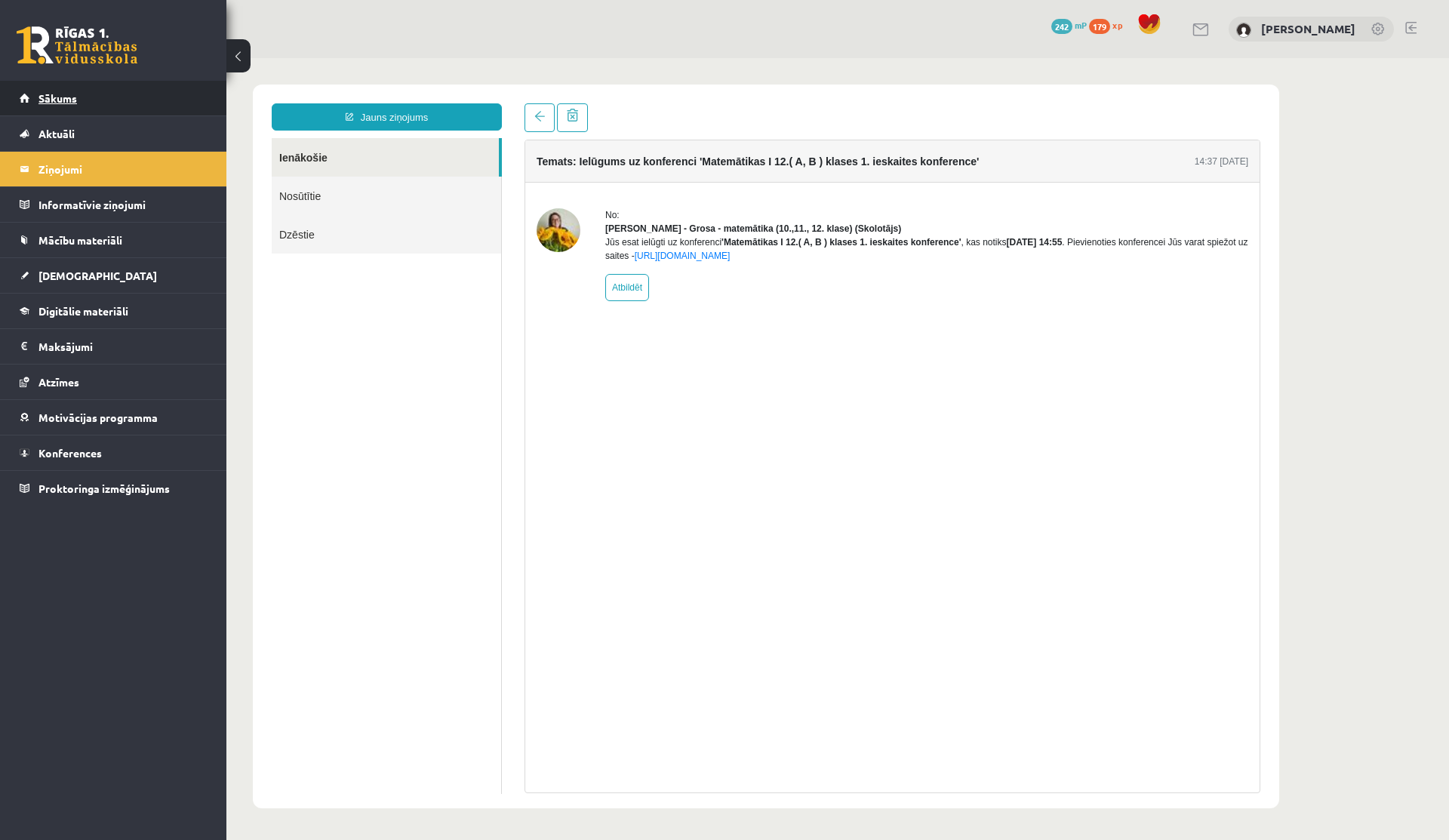
click at [81, 84] on link "Sākums" at bounding box center [113, 97] width 188 height 35
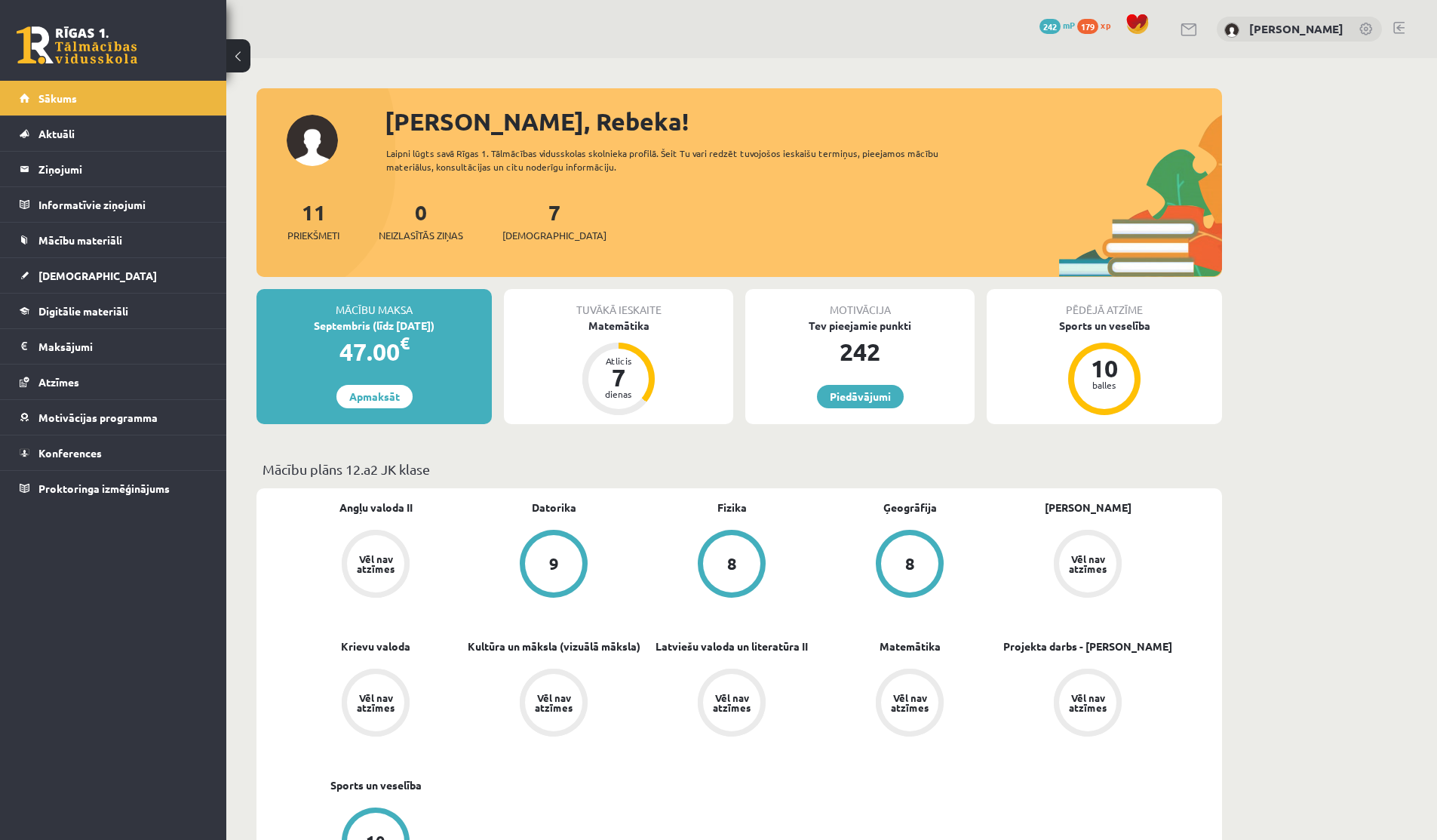
click at [1196, 29] on div "0 Dāvanas 242 mP 179 xp Rebeka Trofimova" at bounding box center [831, 29] width 1211 height 58
click at [1193, 28] on link at bounding box center [1190, 30] width 19 height 13
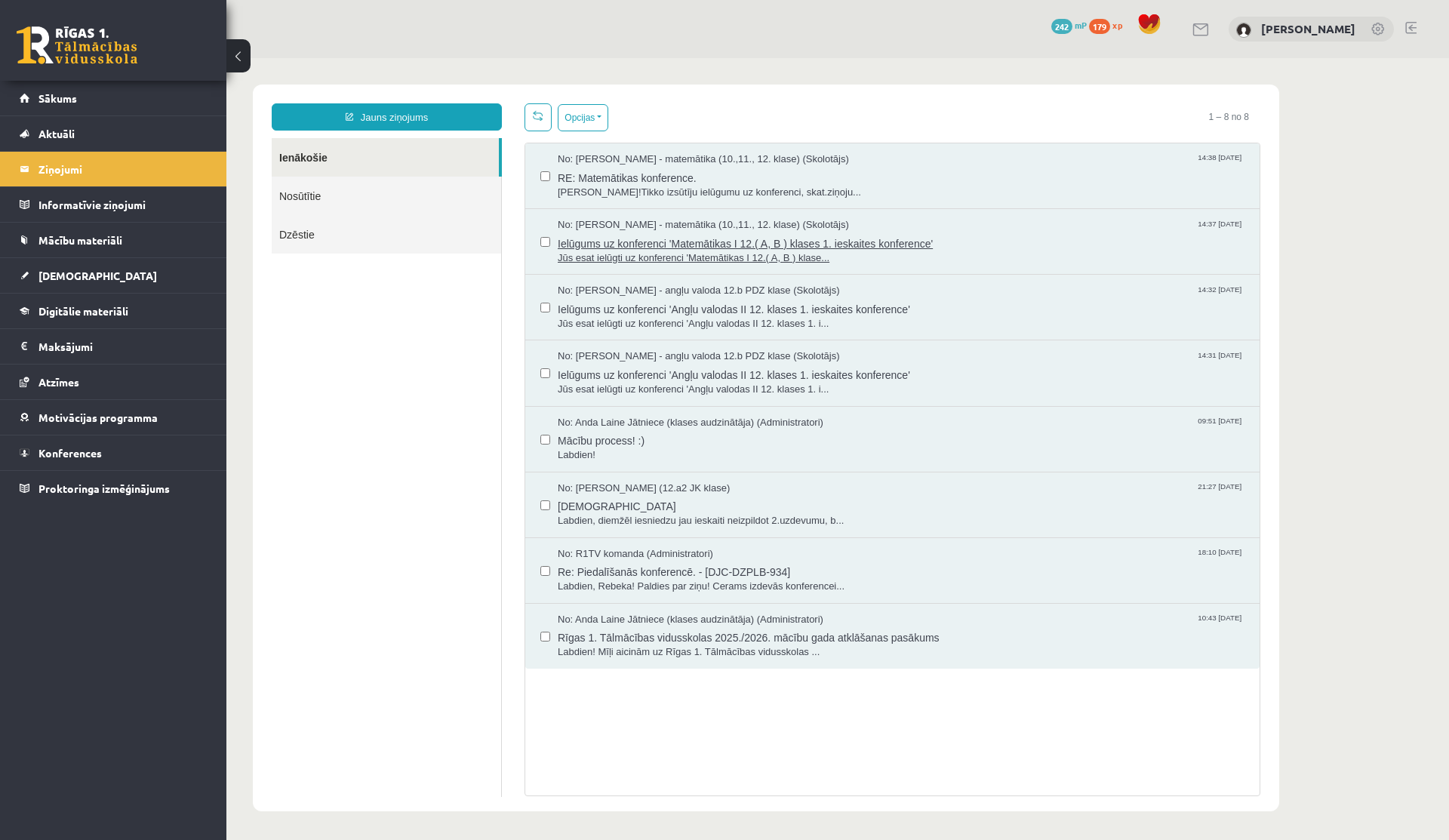
click at [655, 230] on span "No: [PERSON_NAME] - matemātika (10.,11., 12. klase) (Skolotājs)" at bounding box center [704, 225] width 291 height 14
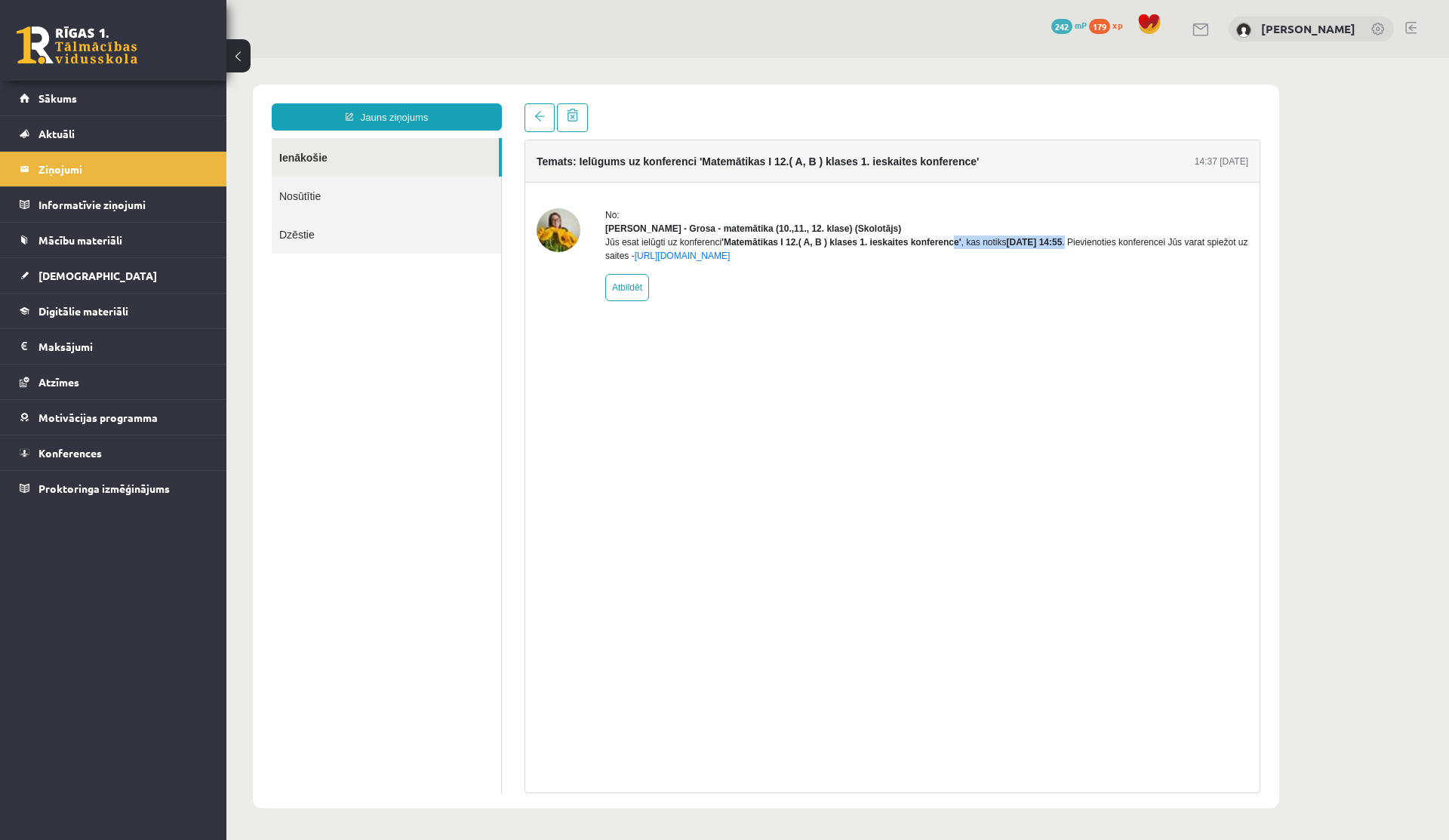
drag, startPoint x: 979, startPoint y: 254, endPoint x: 1126, endPoint y: 252, distance: 147.0
click at [1126, 252] on div "Jūs esat ielūgti uz konferenci 'Matemātikas I 12.( A, B ) klases 1. ieskaites k…" at bounding box center [927, 249] width 643 height 27
click at [547, 129] on link at bounding box center [540, 117] width 31 height 29
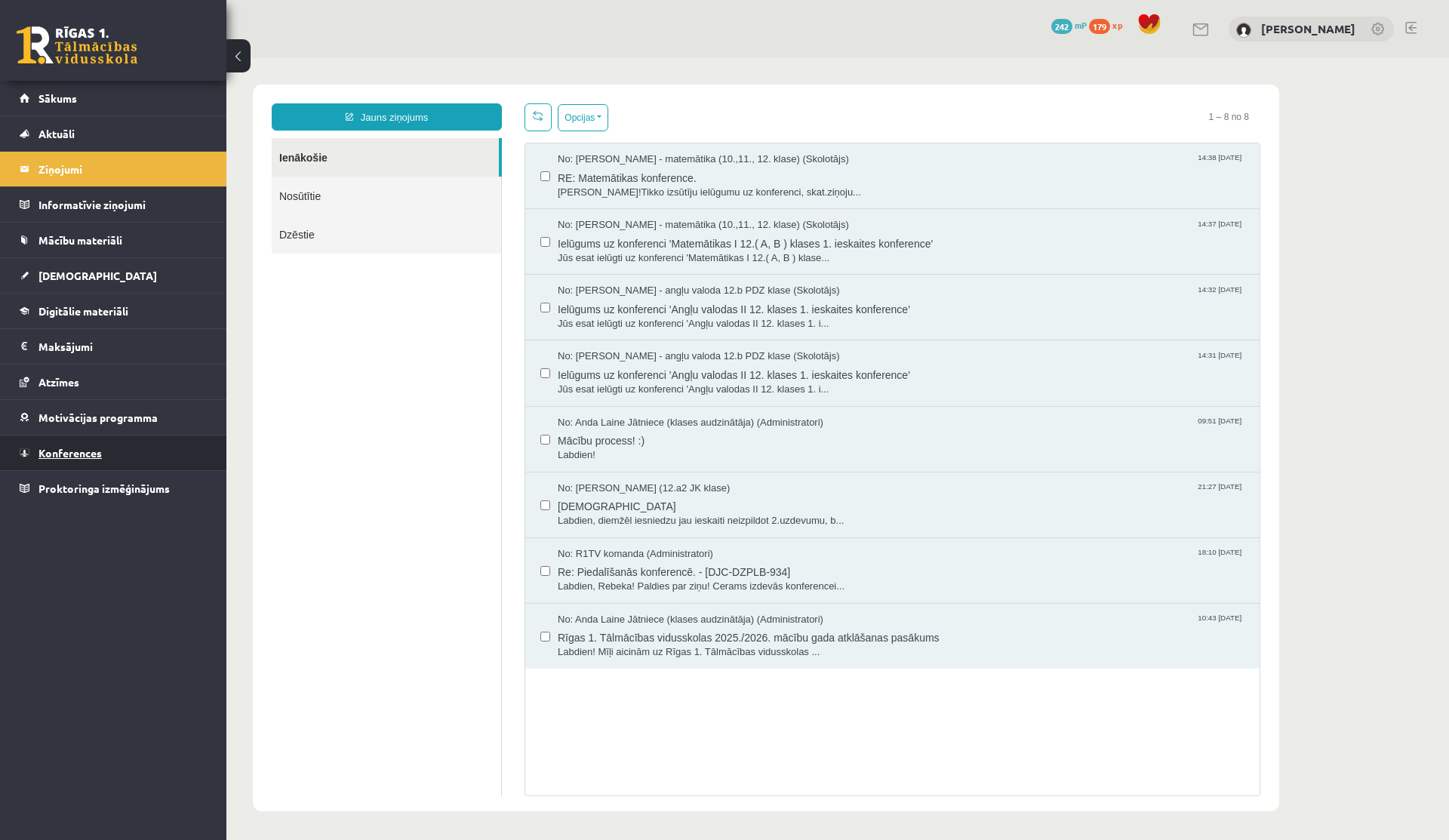
click at [72, 456] on span "Konferences" at bounding box center [70, 452] width 64 height 14
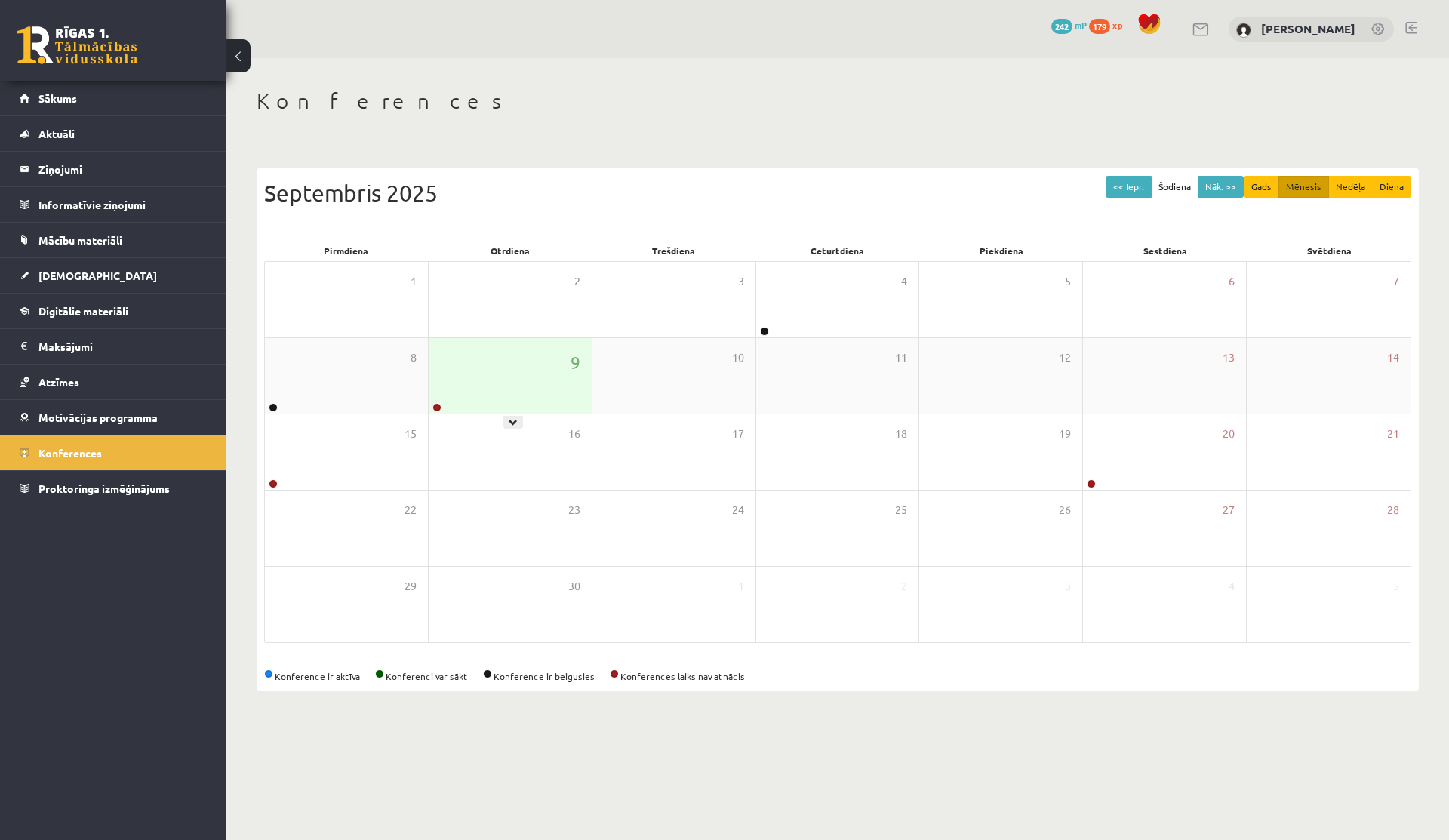
click at [431, 389] on div "9" at bounding box center [510, 376] width 163 height 76
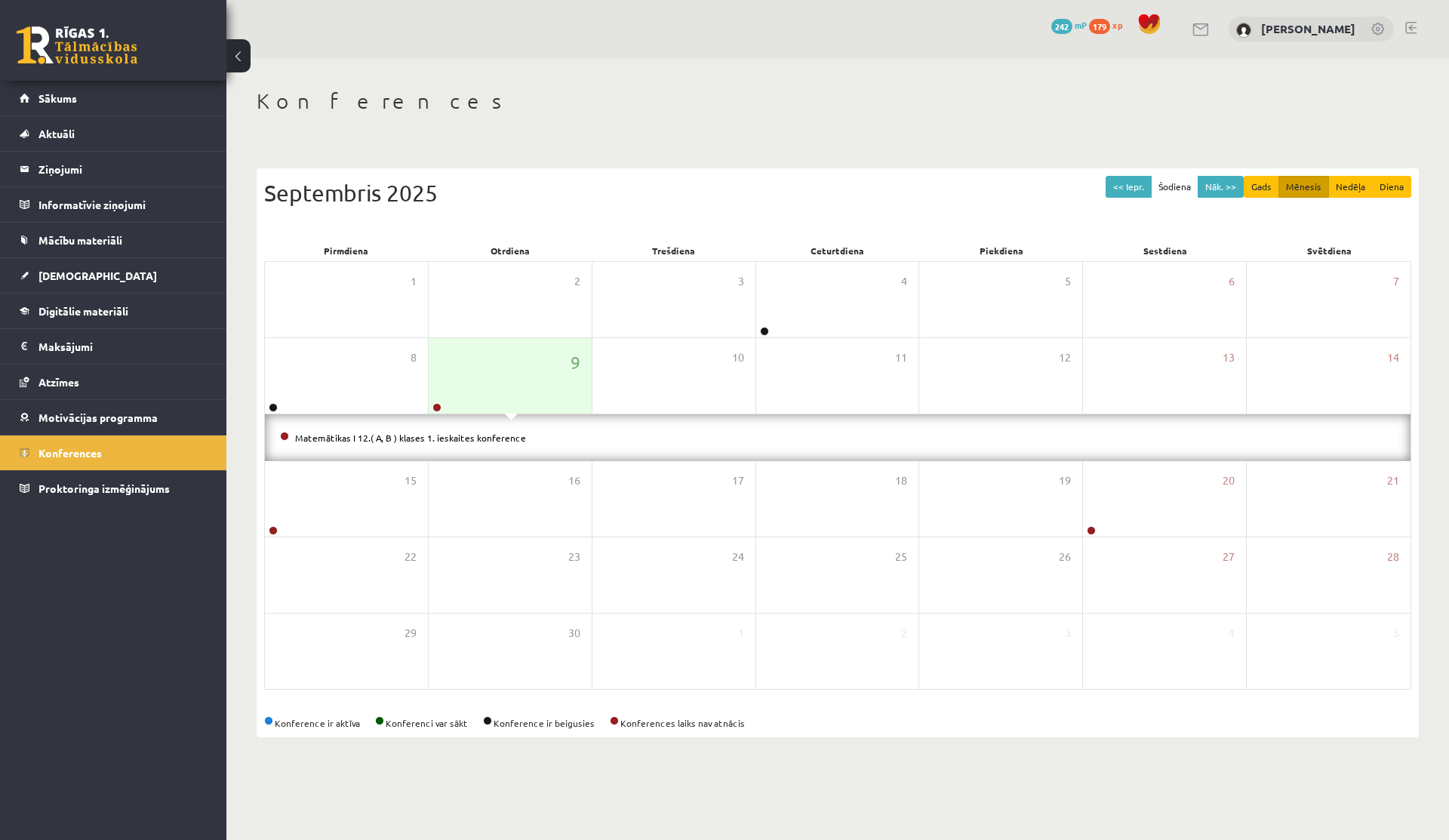
click at [433, 428] on div "Matemātikas I 12.( A, B ) klases 1. ieskaites konference" at bounding box center [837, 438] width 1146 height 47
click at [434, 431] on link "Matemātikas I 12.( A, B ) klases 1. ieskaites konference" at bounding box center [411, 437] width 231 height 12
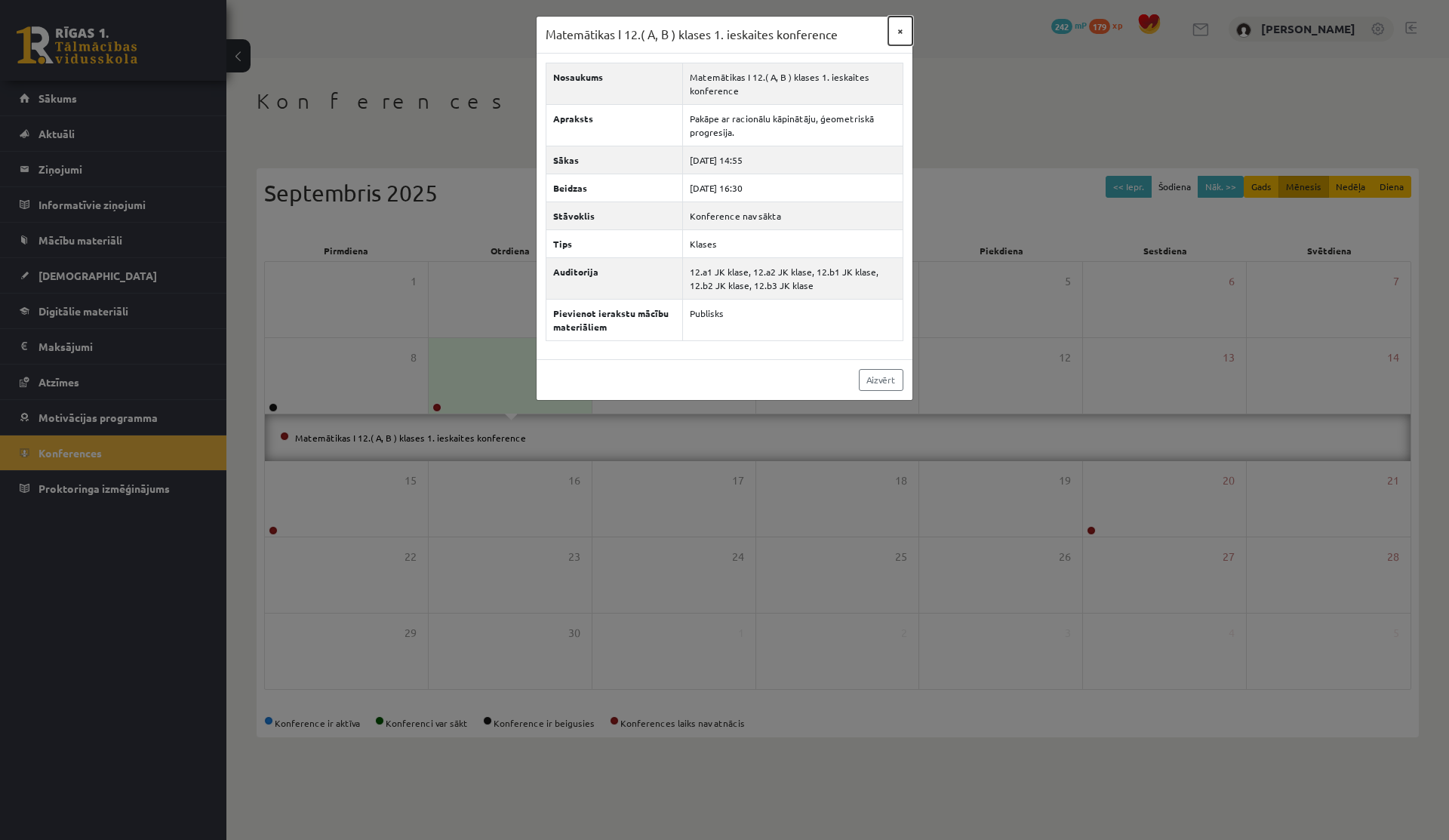
click at [891, 29] on button "×" at bounding box center [901, 31] width 24 height 29
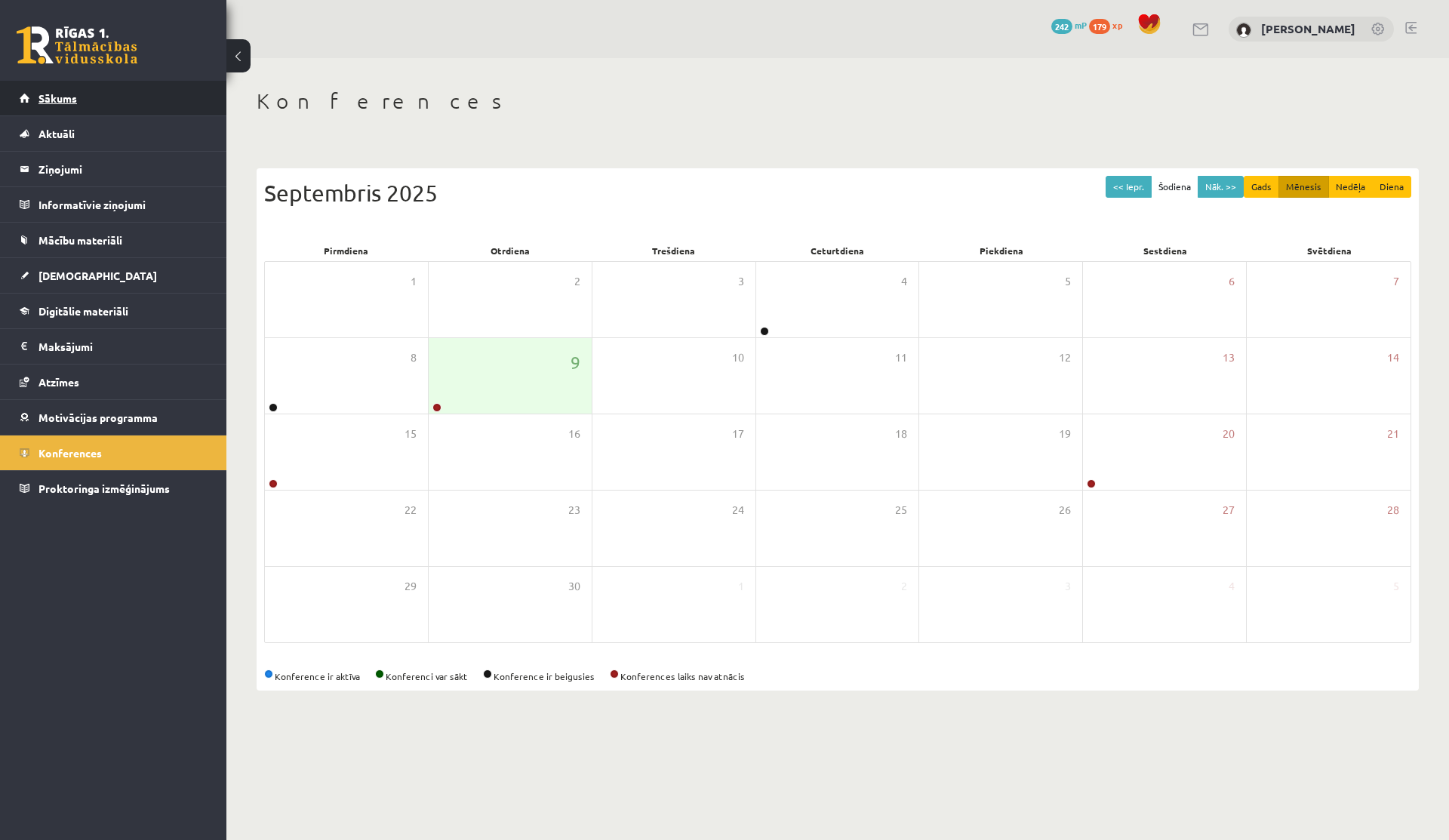
click at [79, 85] on link "Sākums" at bounding box center [113, 97] width 188 height 35
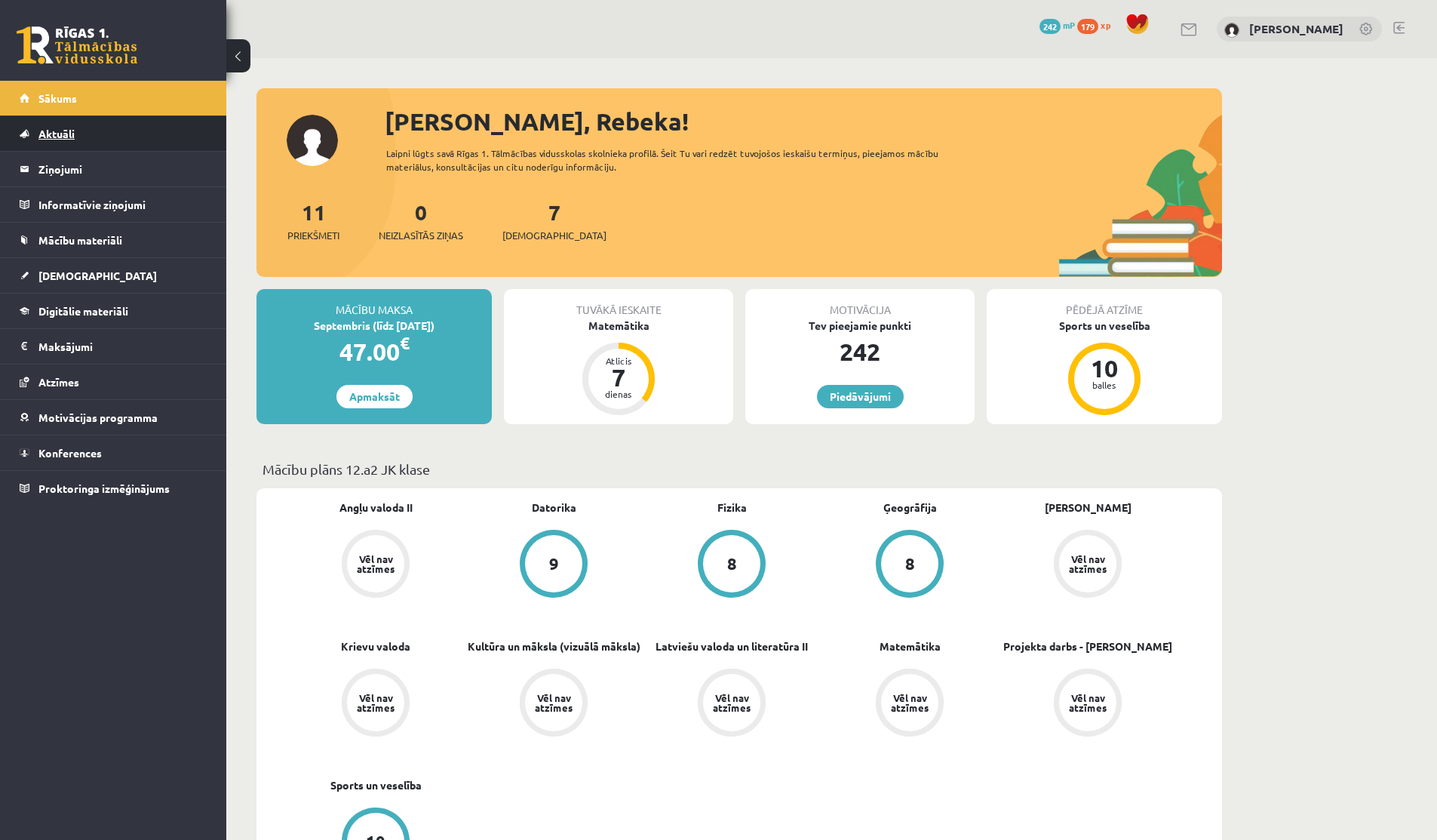
click at [86, 127] on link "Aktuāli" at bounding box center [113, 133] width 187 height 35
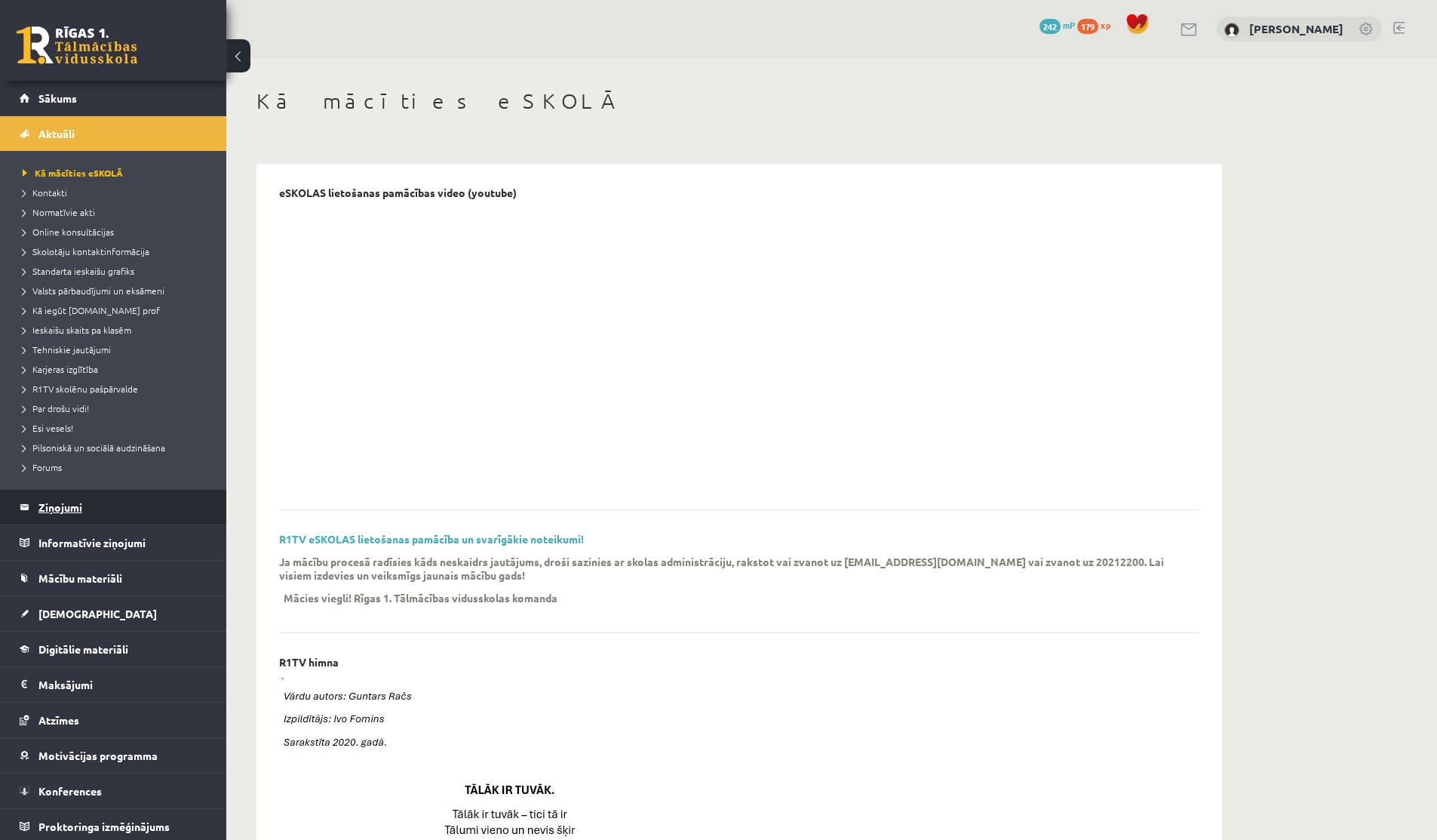
click at [53, 499] on legend "Ziņojumi 0" at bounding box center [123, 507] width 169 height 35
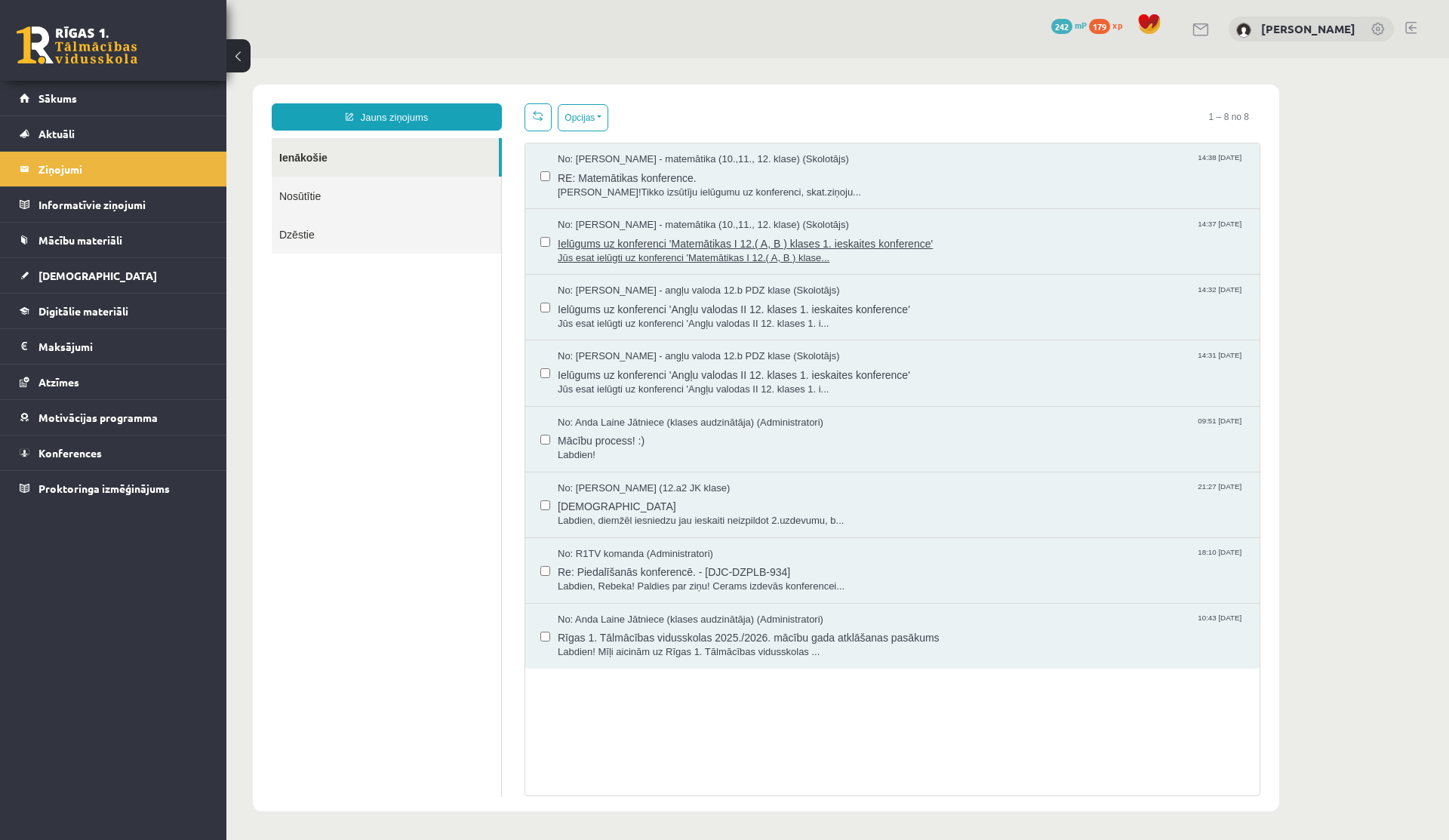
click at [724, 242] on span "Ielūgums uz konferenci 'Matemātikas I 12.( A, B ) klases 1. ieskaites konferenc…" at bounding box center [901, 241] width 687 height 19
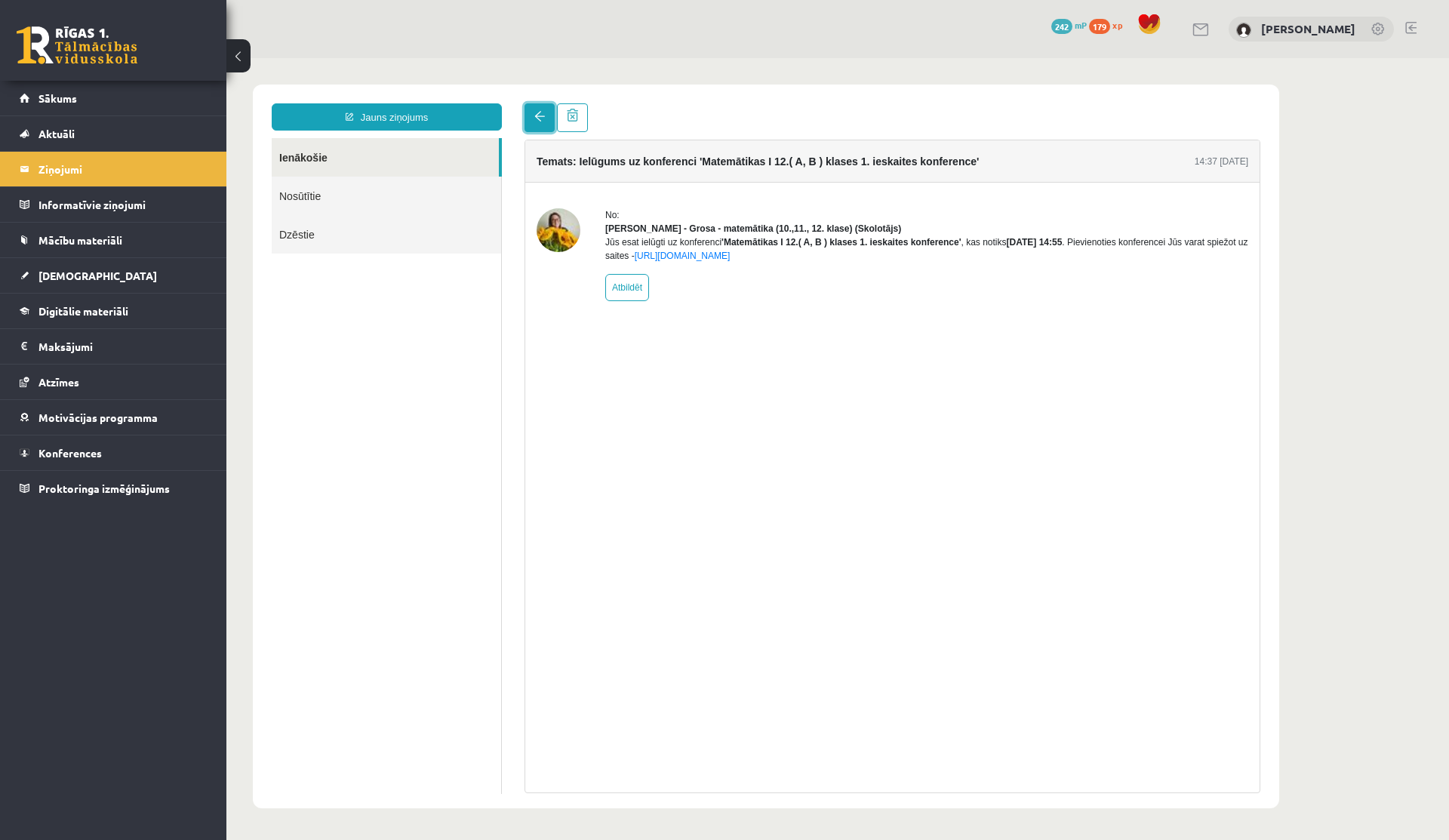
click at [541, 118] on span at bounding box center [539, 116] width 10 height 10
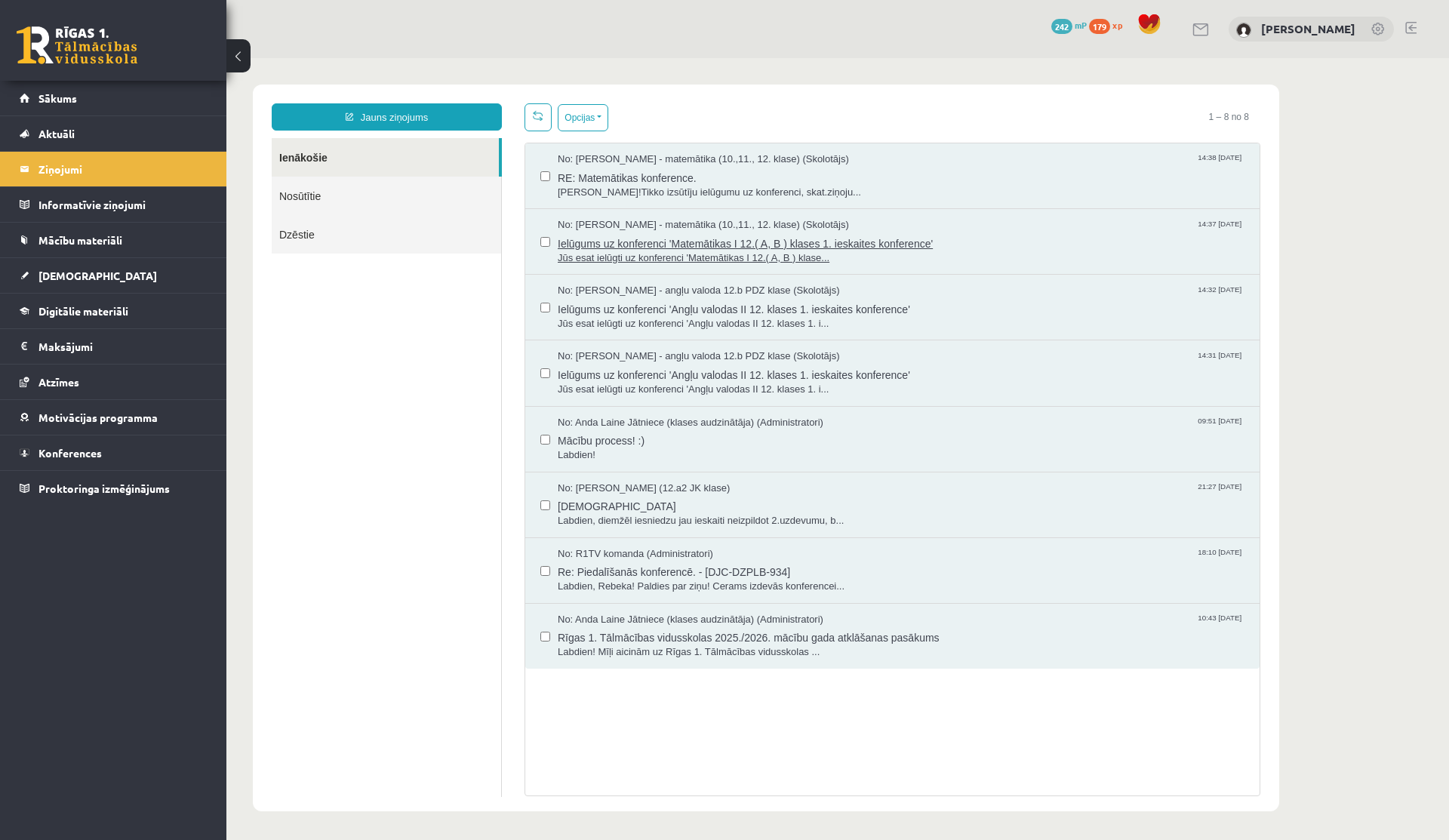
click at [619, 257] on span "Jūs esat ielūgti uz konferenci 'Matemātikas I 12.( A, B ) klase..." at bounding box center [901, 258] width 687 height 14
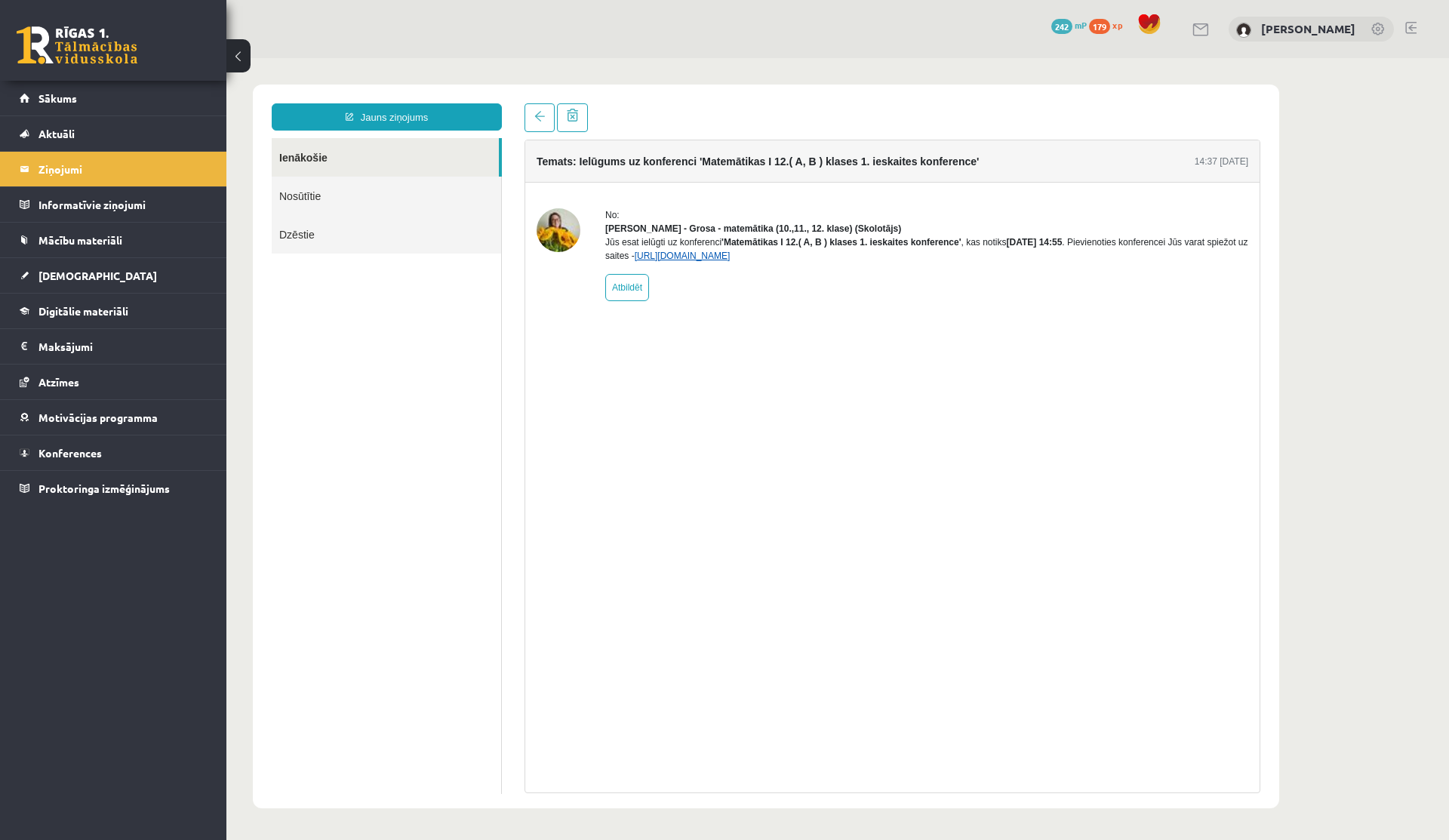
click at [731, 261] on link "https://eskola.r1tv.lv/conferences/4798/join" at bounding box center [683, 255] width 96 height 10
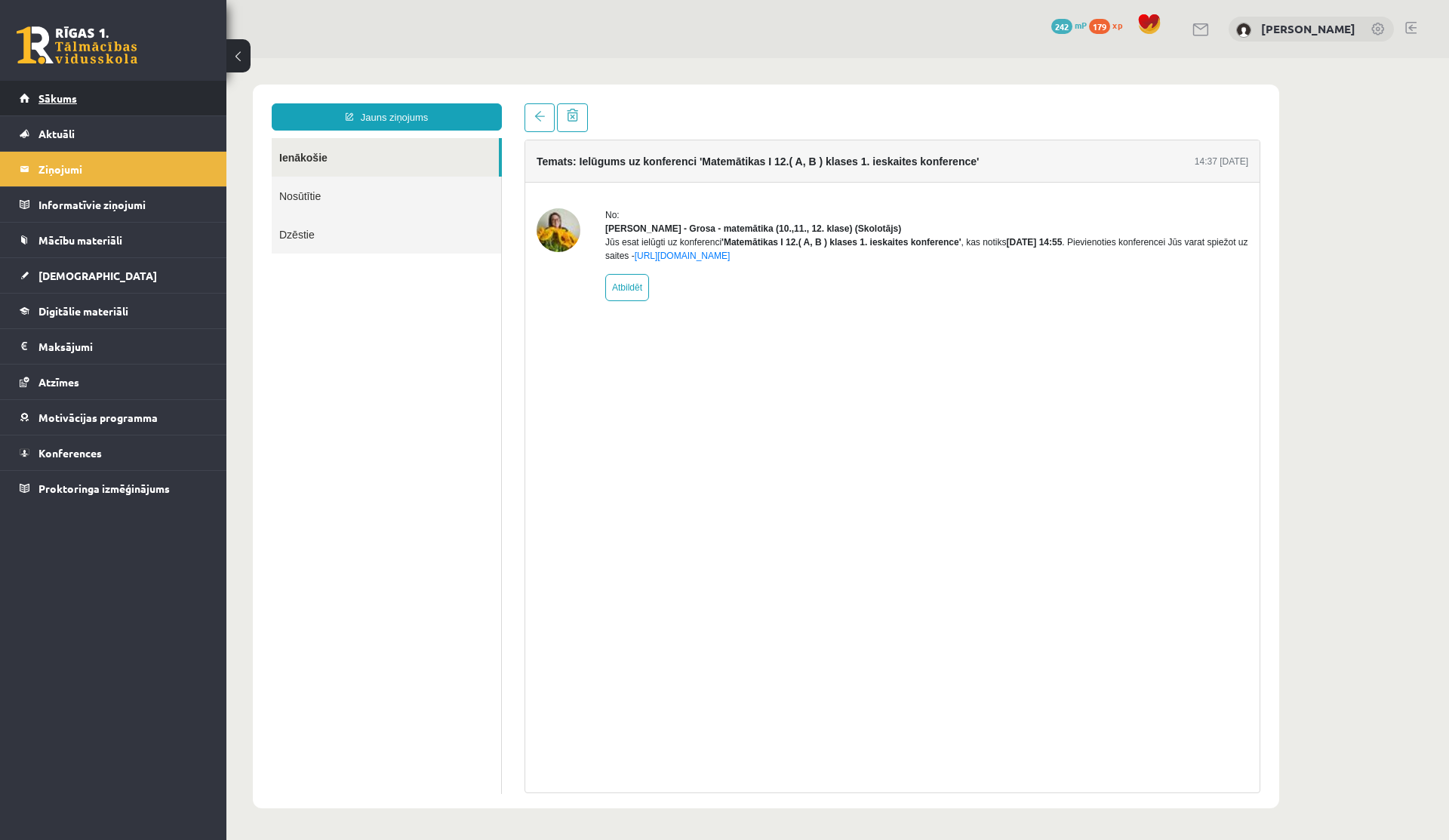
click at [56, 99] on span "Sākums" at bounding box center [58, 97] width 39 height 14
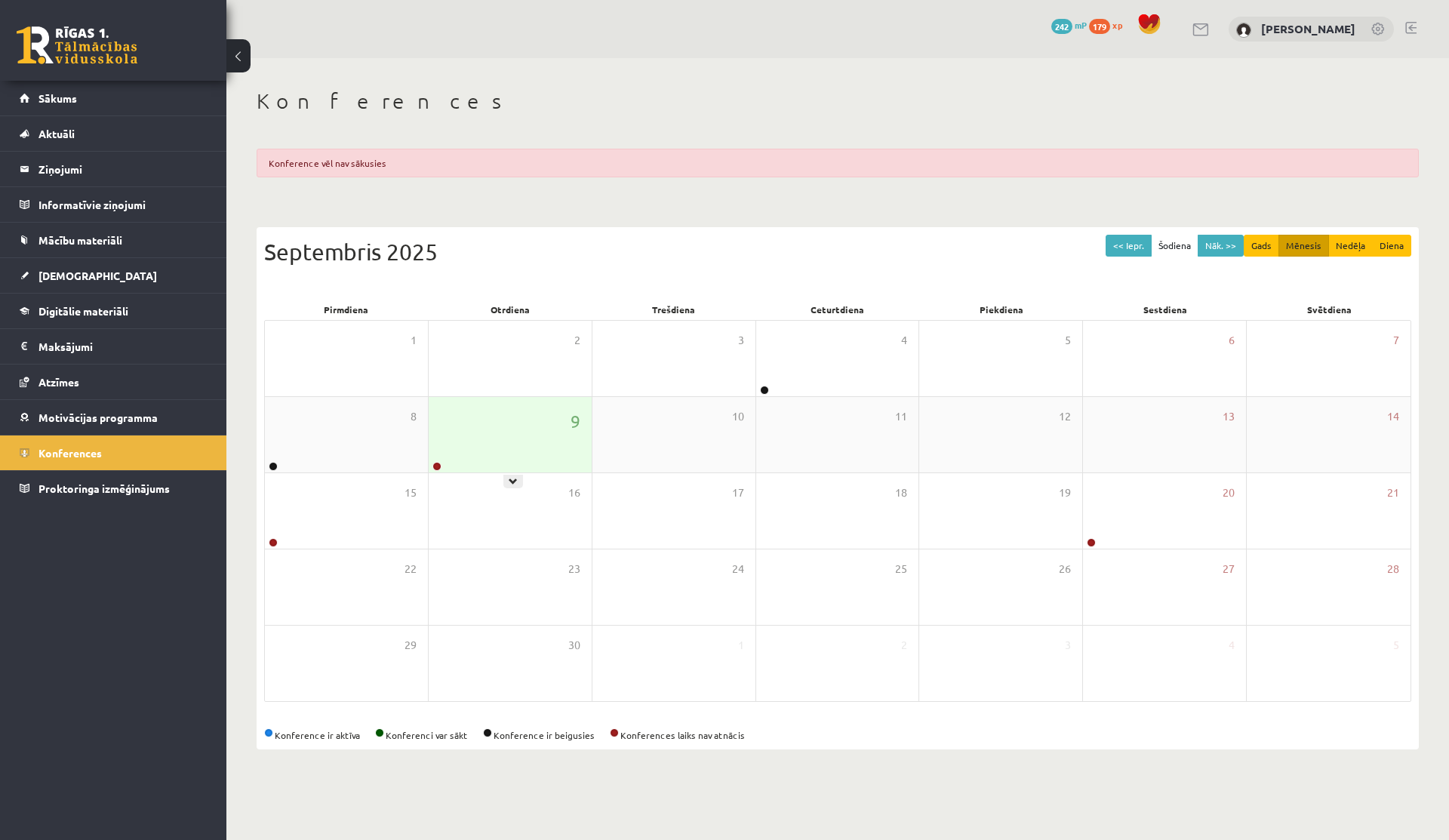
click at [471, 455] on div "9" at bounding box center [510, 434] width 163 height 76
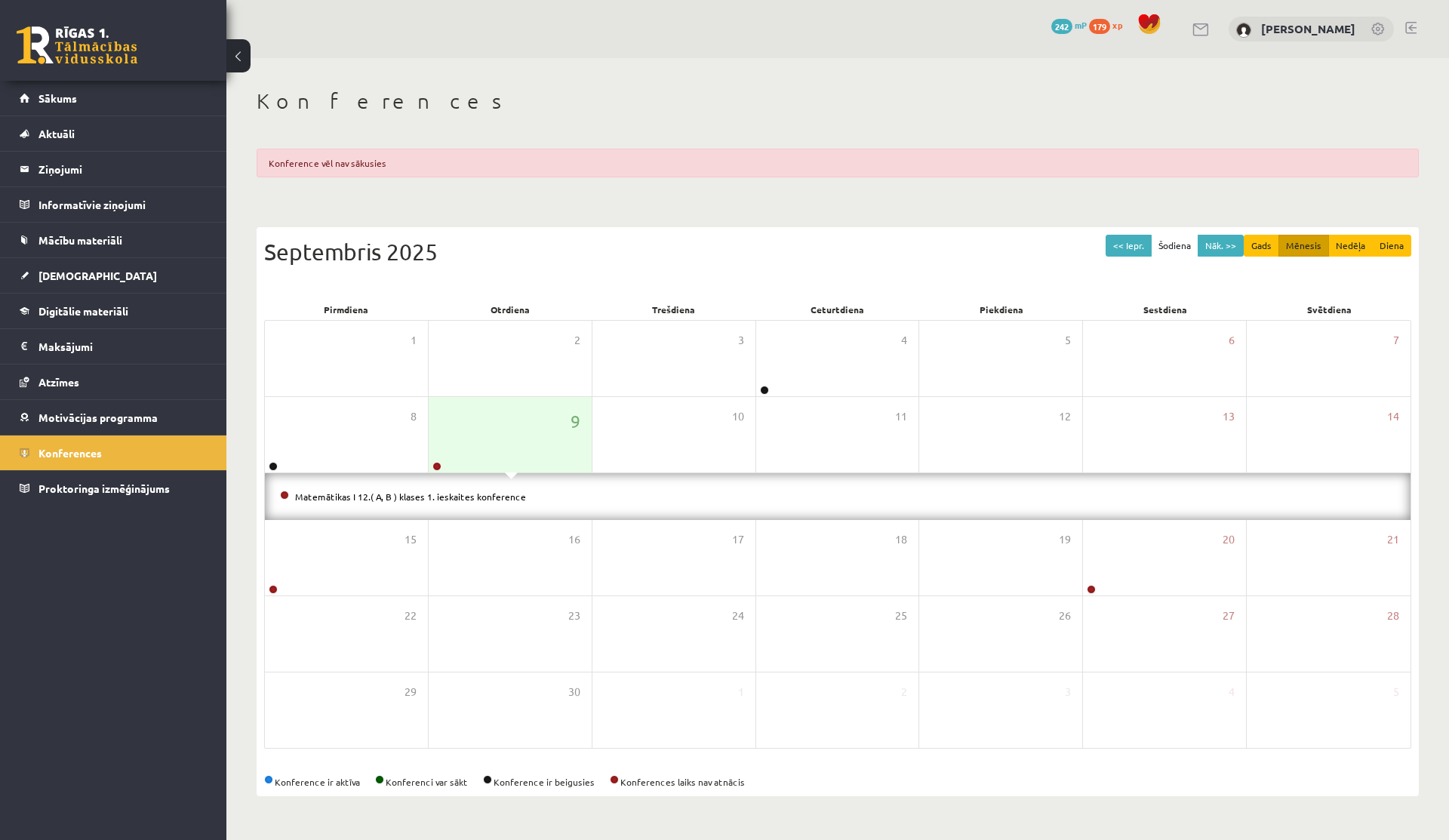
click at [419, 502] on li "Matemātikas I 12.( A, B ) klases 1. ieskaites konference" at bounding box center [838, 496] width 1116 height 17
click at [419, 501] on li "Matemātikas I 12.( A, B ) klases 1. ieskaites konference" at bounding box center [838, 496] width 1116 height 17
click at [419, 500] on link "Matemātikas I 12.( A, B ) klases 1. ieskaites konference" at bounding box center [411, 496] width 231 height 12
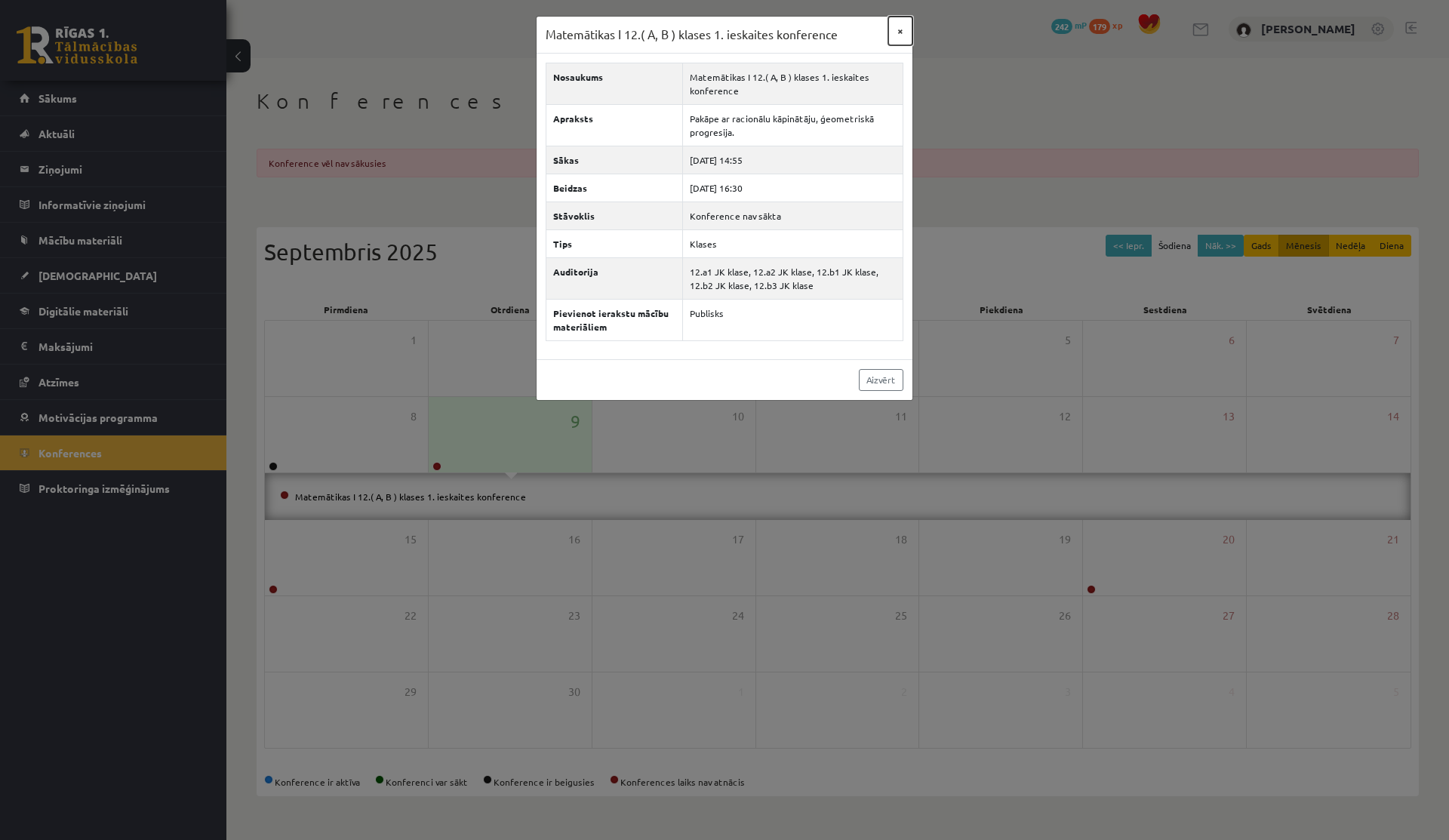
click at [898, 33] on button "×" at bounding box center [901, 31] width 24 height 29
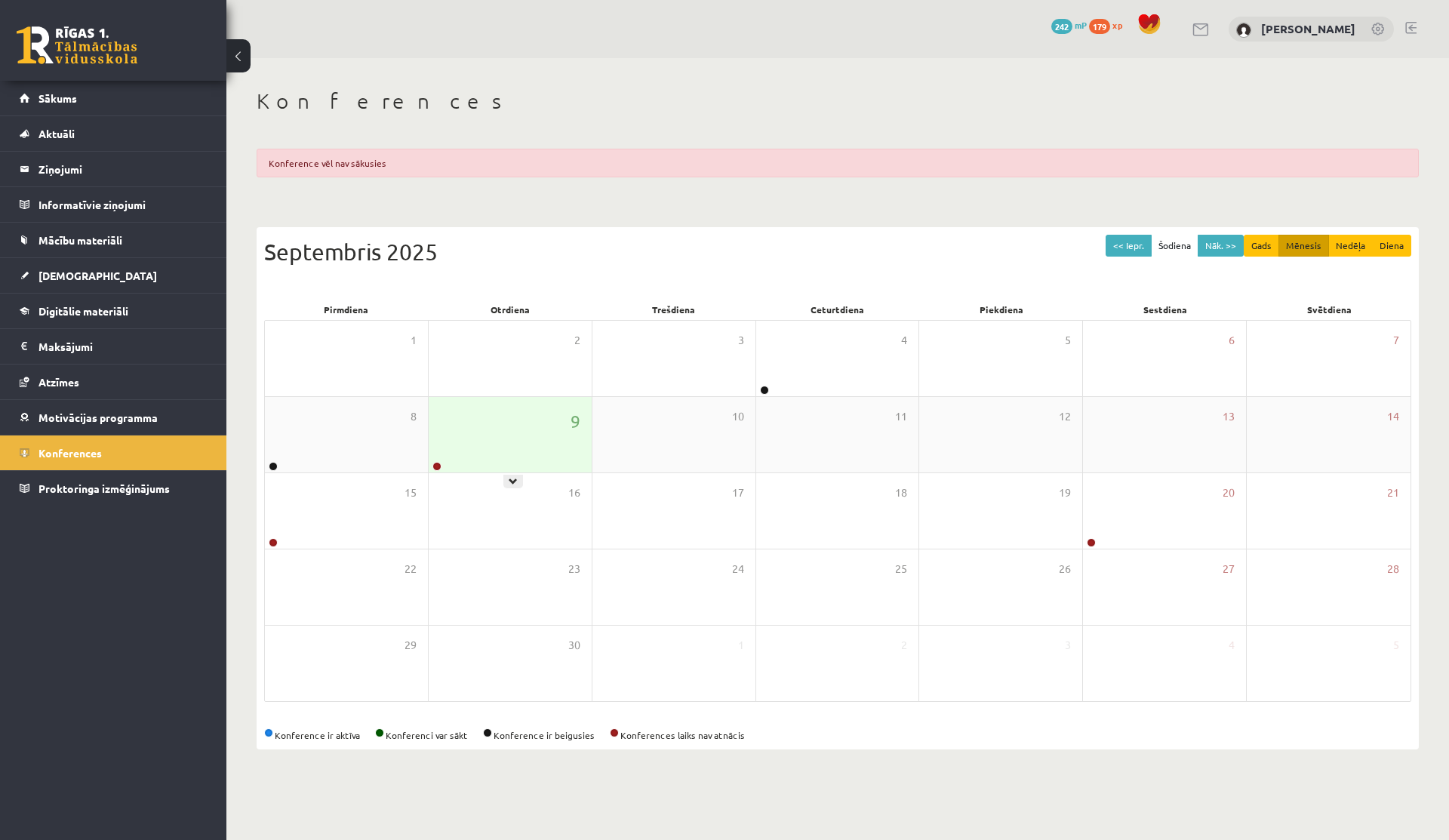
click at [555, 412] on div "9" at bounding box center [510, 434] width 163 height 76
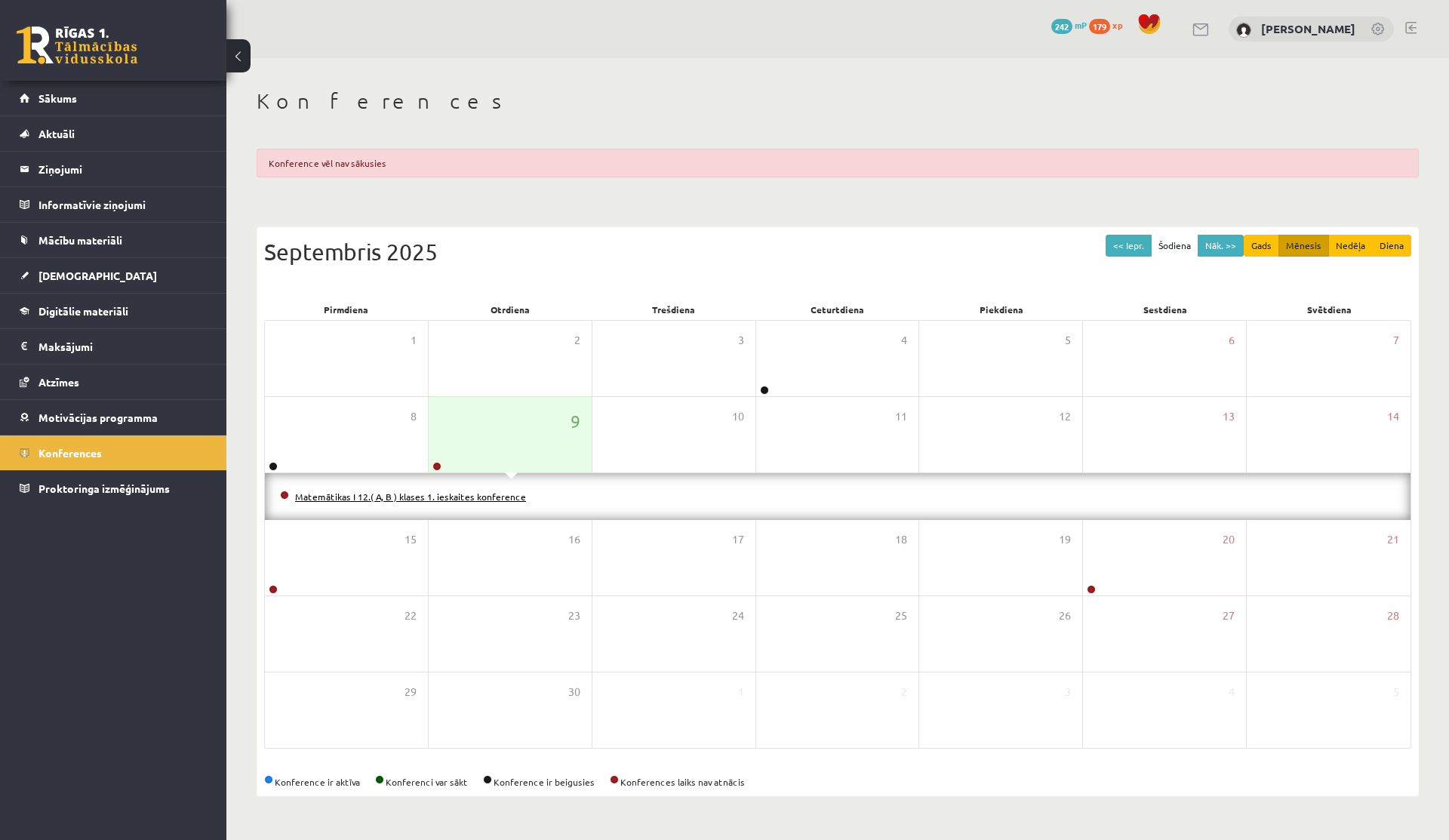
click at [456, 492] on link "Matemātikas I 12.( A, B ) klases 1. ieskaites konference" at bounding box center [411, 496] width 231 height 12
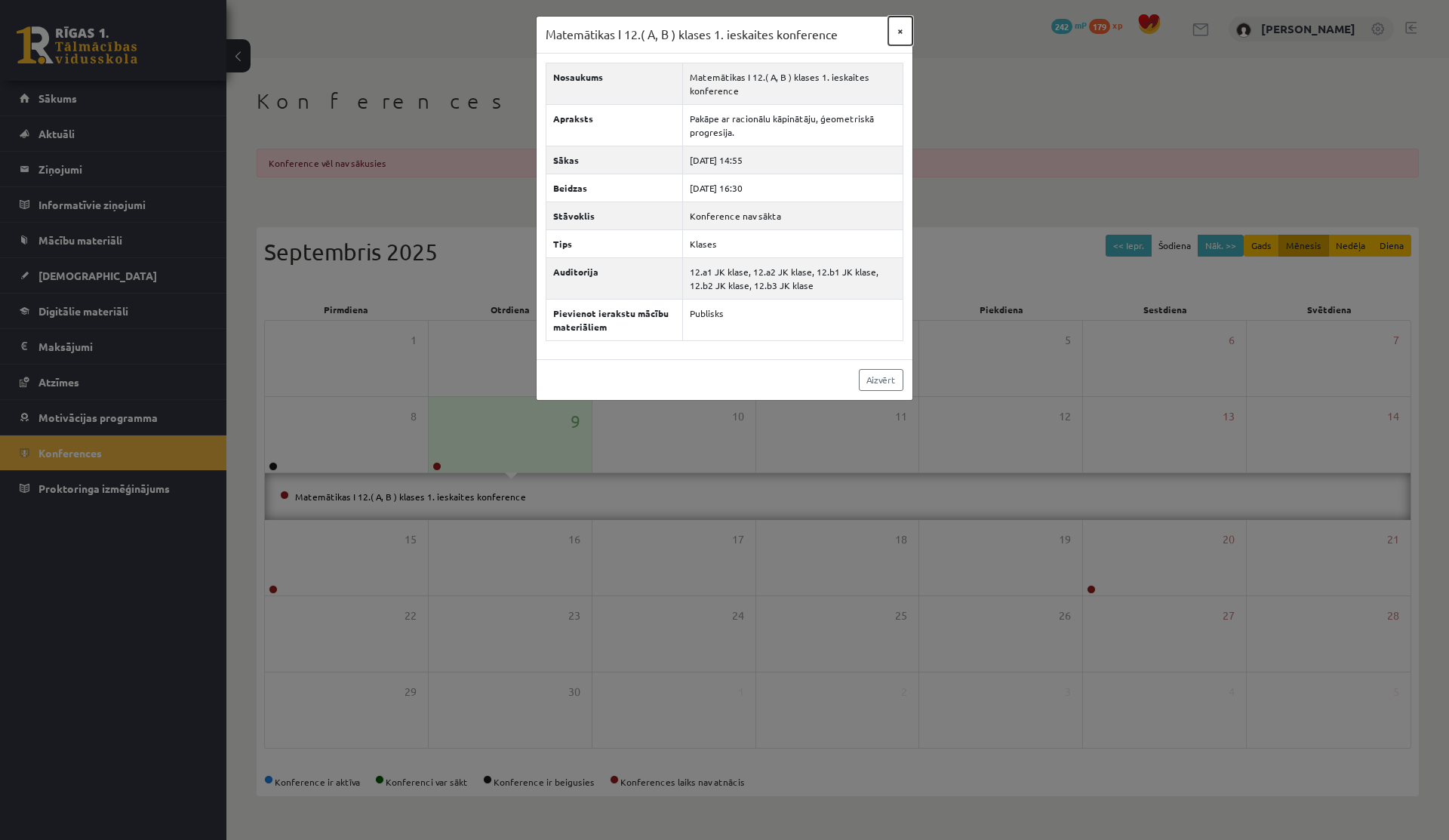
click at [898, 30] on button "×" at bounding box center [901, 31] width 24 height 29
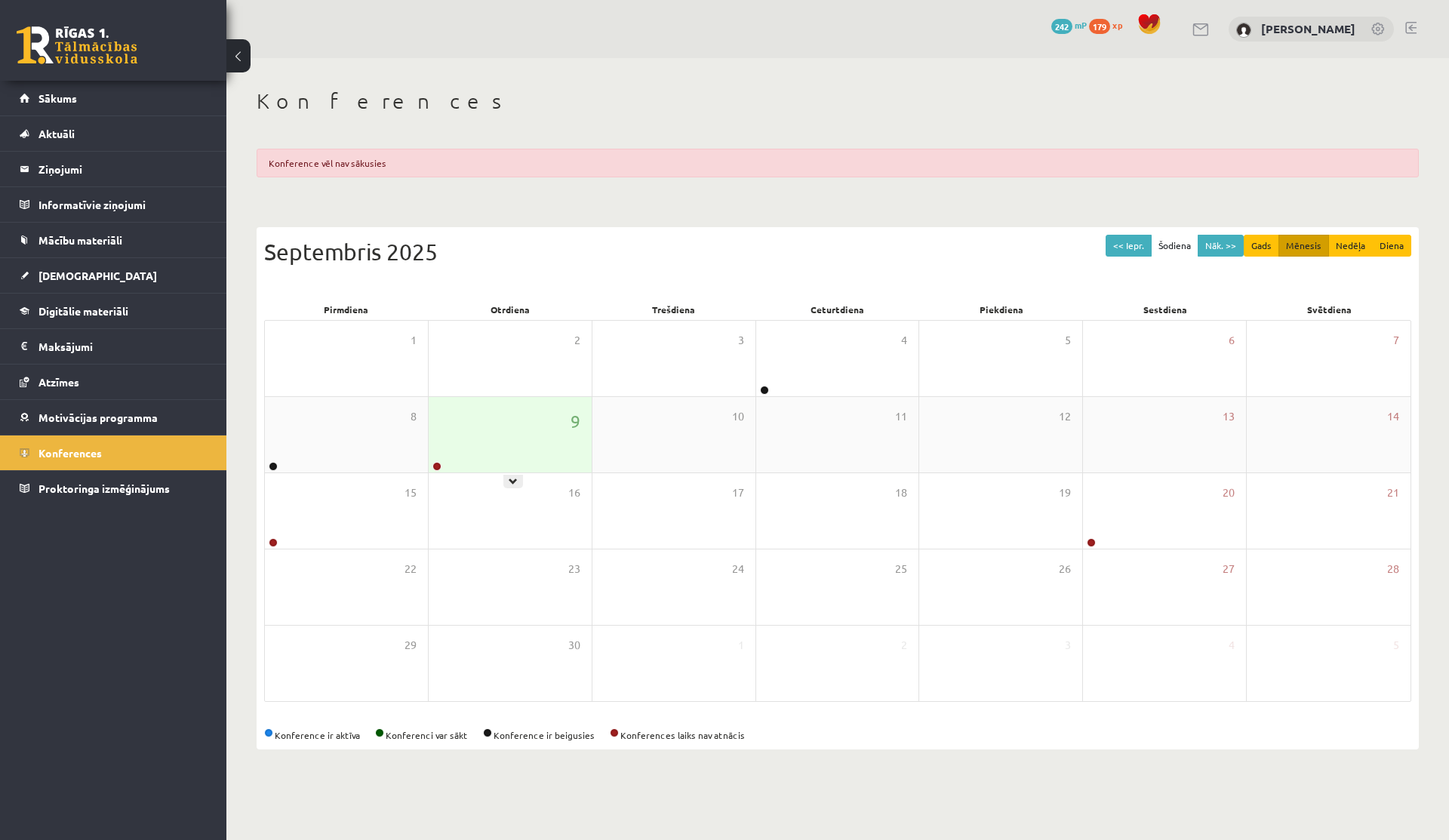
click at [467, 428] on div "9" at bounding box center [510, 434] width 163 height 76
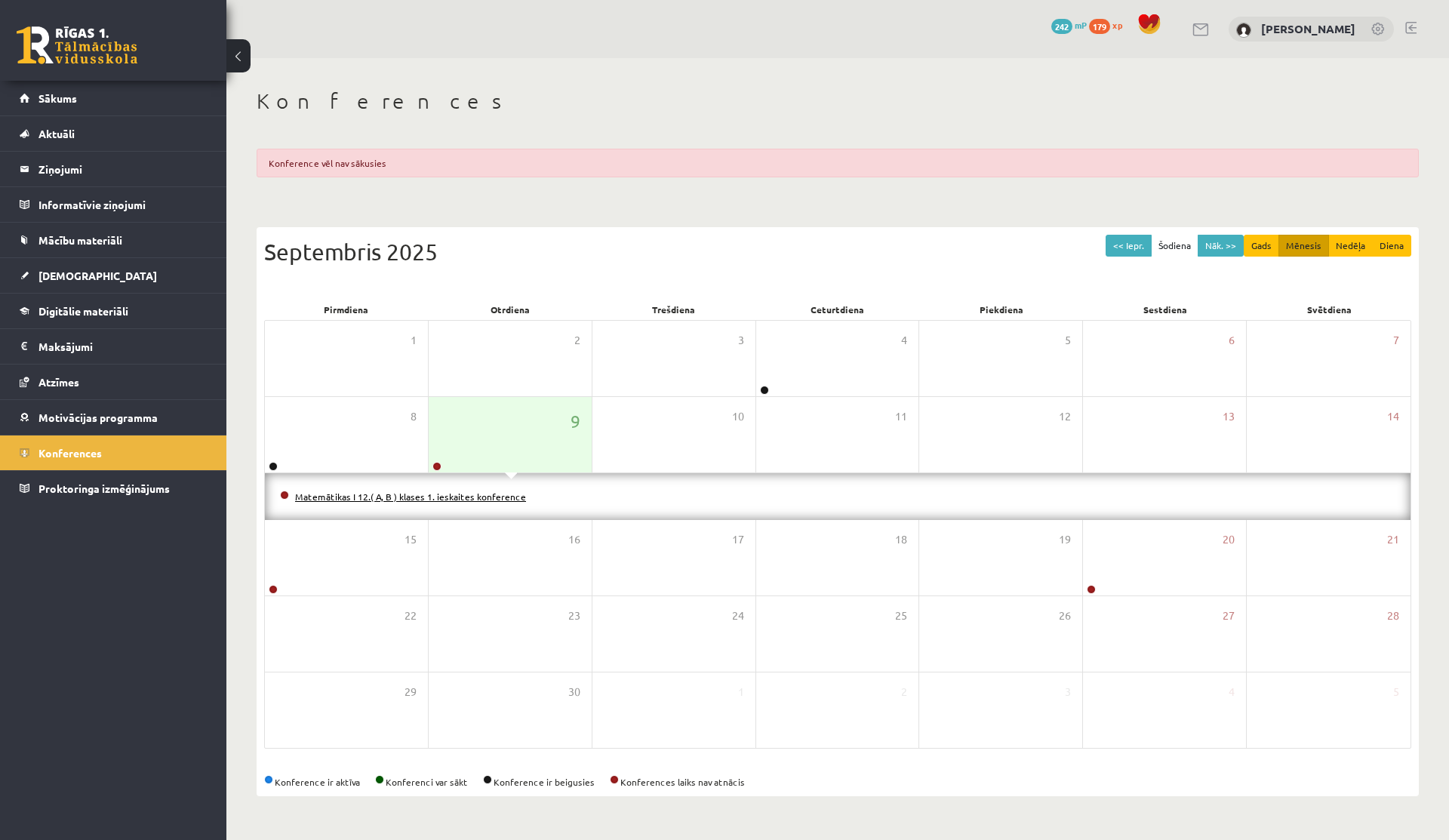
click at [423, 500] on link "Matemātikas I 12.( A, B ) klases 1. ieskaites konference" at bounding box center [411, 496] width 231 height 12
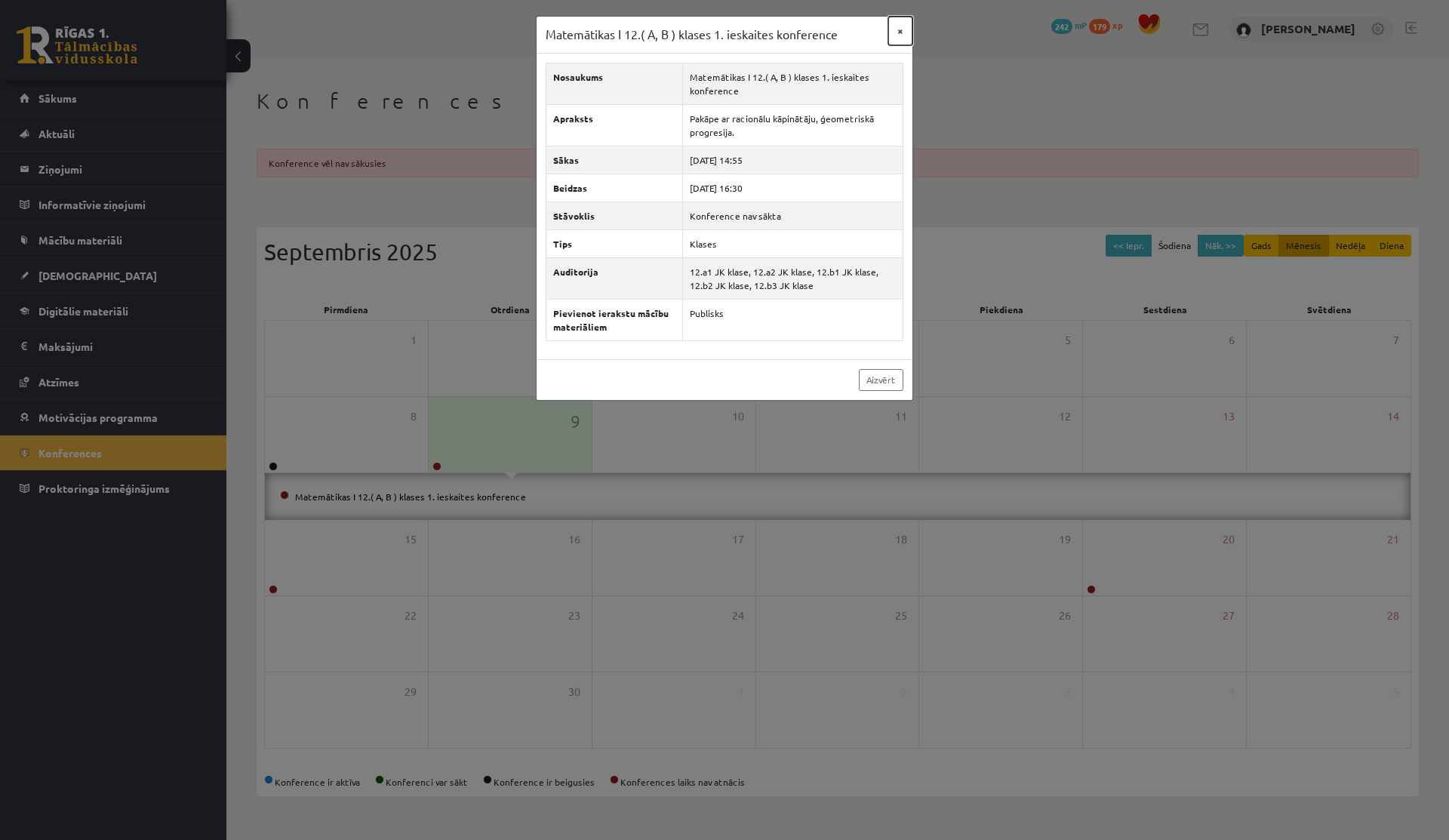
click at [897, 29] on button "×" at bounding box center [901, 31] width 24 height 29
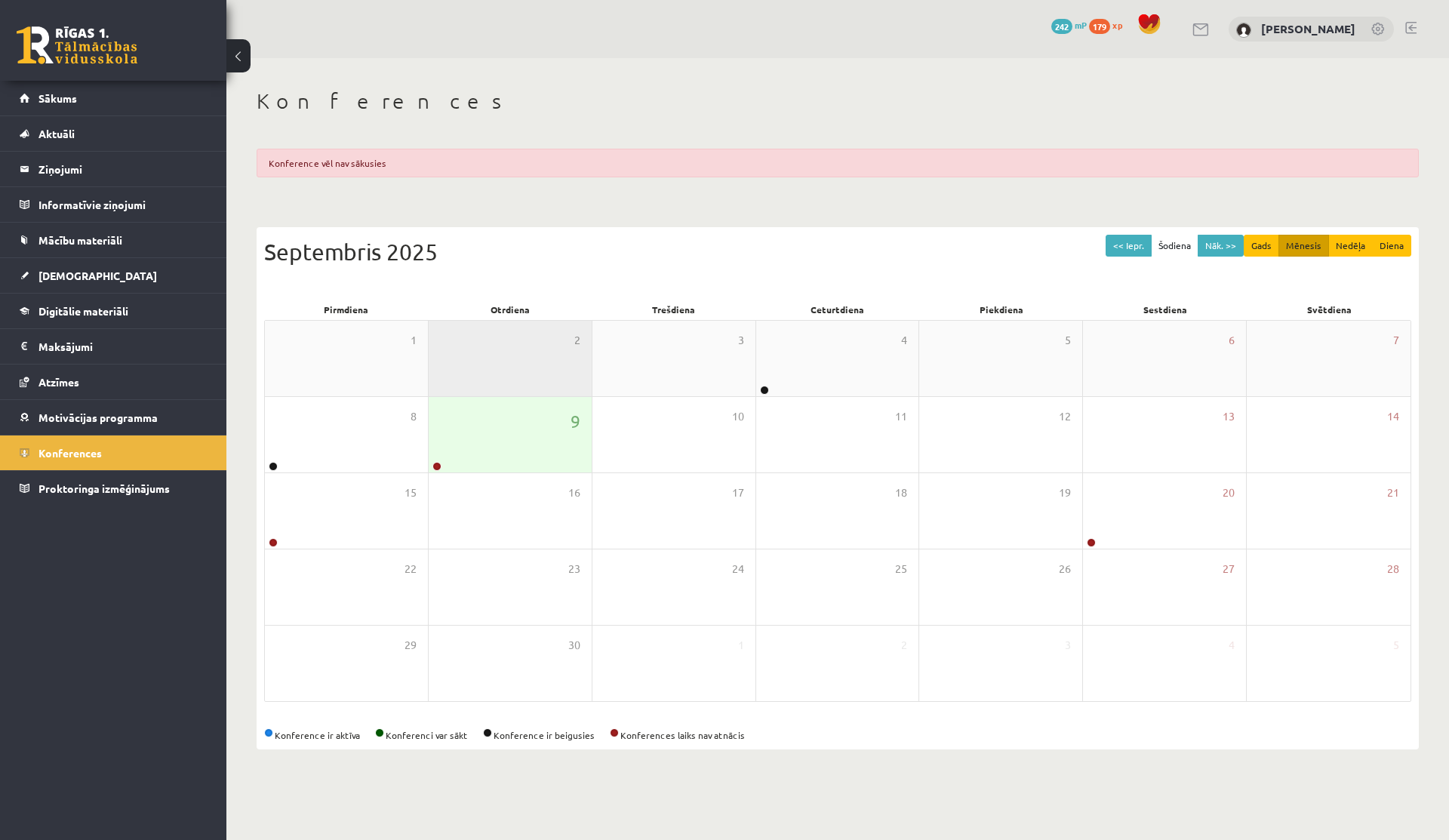
click at [525, 385] on div "2" at bounding box center [510, 359] width 163 height 76
click at [517, 394] on div "2" at bounding box center [510, 359] width 163 height 76
click at [516, 426] on div "9" at bounding box center [510, 434] width 163 height 76
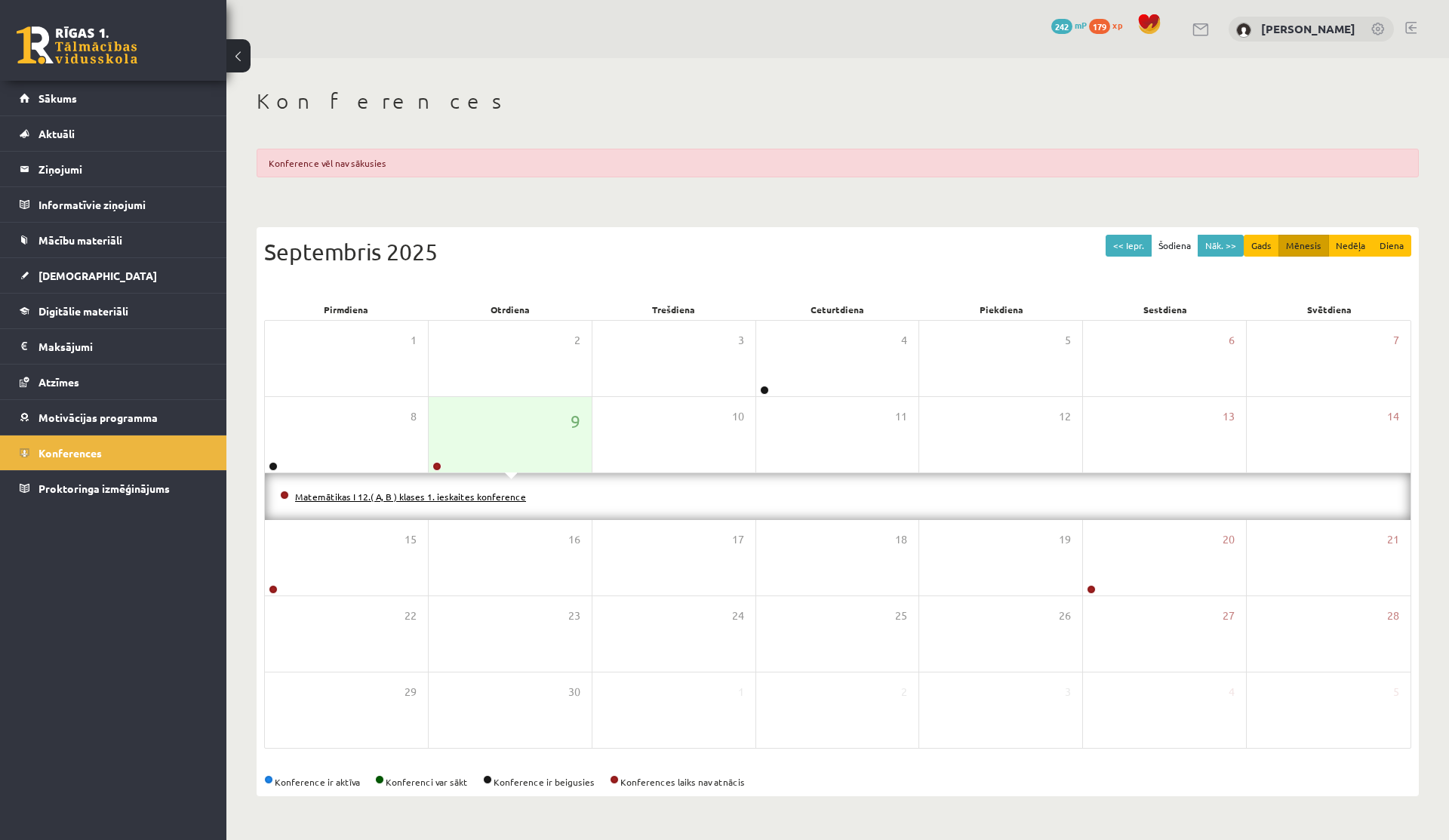
click at [436, 492] on link "Matemātikas I 12.( A, B ) klases 1. ieskaites konference" at bounding box center [411, 496] width 231 height 12
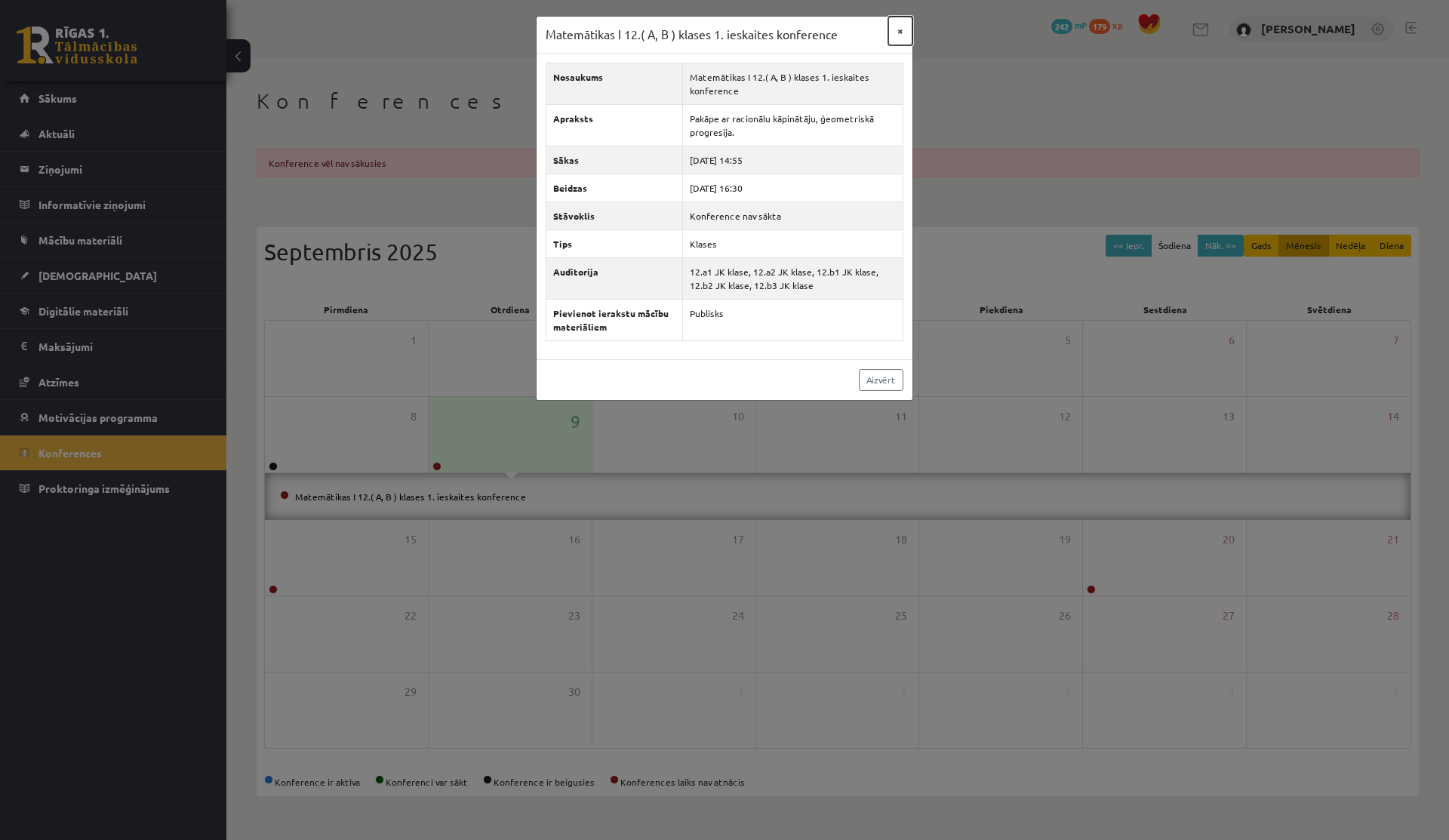
click at [901, 31] on button "×" at bounding box center [901, 31] width 24 height 29
